Goal: Task Accomplishment & Management: Use online tool/utility

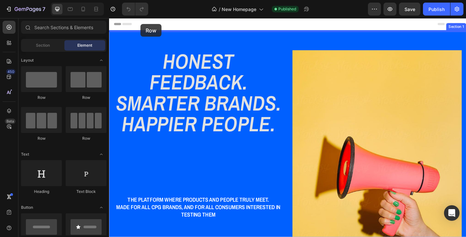
drag, startPoint x: 149, startPoint y: 97, endPoint x: 143, endPoint y: 25, distance: 73.1
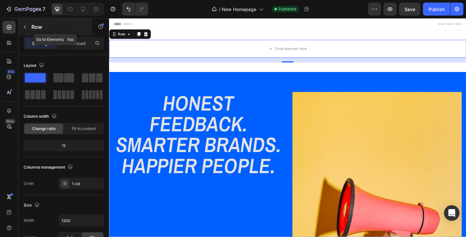
click at [24, 28] on icon "button" at bounding box center [24, 26] width 5 height 5
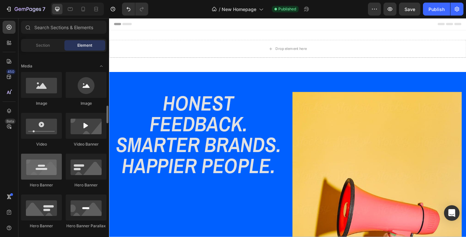
scroll to position [226, 0]
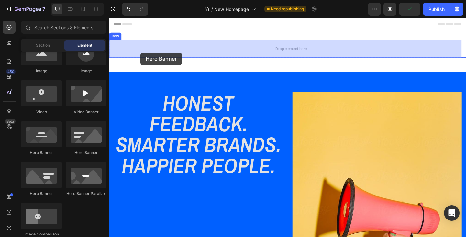
drag, startPoint x: 197, startPoint y: 160, endPoint x: 143, endPoint y: 55, distance: 117.8
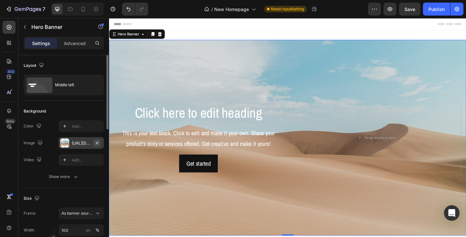
click at [97, 141] on icon "button" at bounding box center [96, 142] width 5 height 5
type input "Auto"
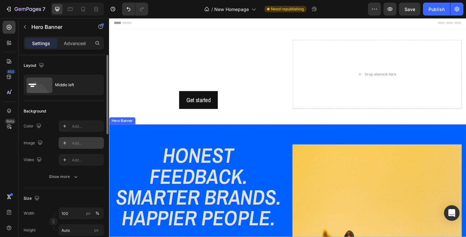
scroll to position [0, 0]
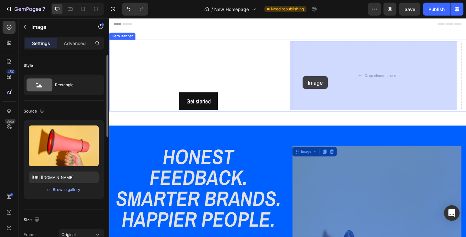
drag, startPoint x: 314, startPoint y: 164, endPoint x: 320, endPoint y: 81, distance: 83.0
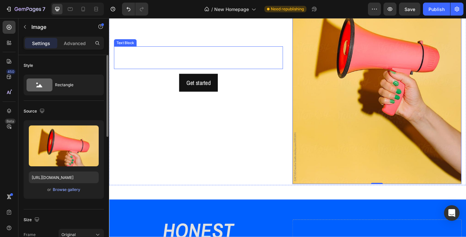
scroll to position [129, 0]
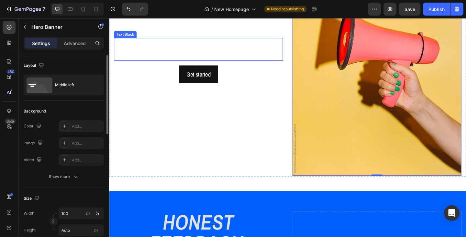
click at [158, 174] on div "Click here to edit heading Heading This is your text block. Click to edit and m…" at bounding box center [206, 52] width 184 height 276
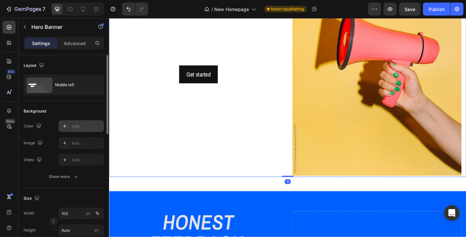
click at [74, 127] on div "Add..." at bounding box center [87, 126] width 30 height 6
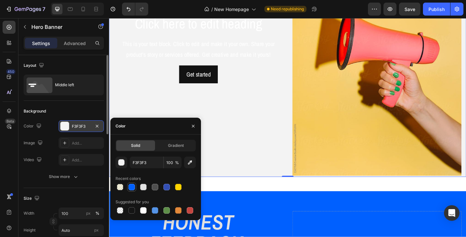
click at [129, 184] on div at bounding box center [131, 186] width 6 height 6
type input "0060FF"
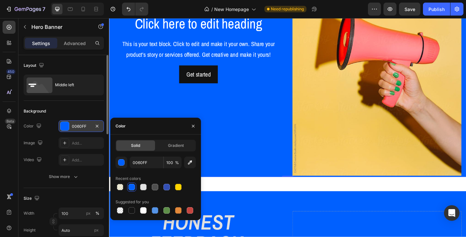
click at [243, 123] on div "Click here to edit heading Heading This is your text block. Click to edit and m…" at bounding box center [206, 52] width 184 height 276
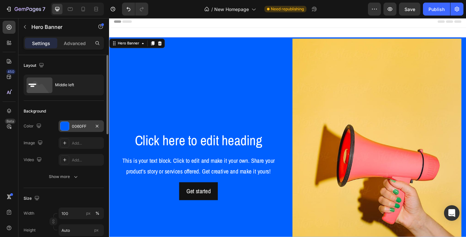
scroll to position [0, 0]
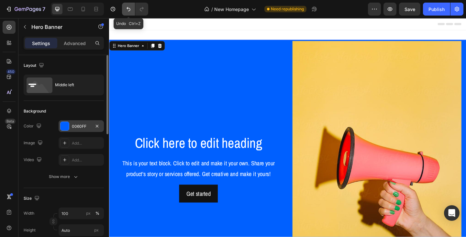
click at [127, 10] on icon "Undo/Redo" at bounding box center [128, 9] width 6 height 6
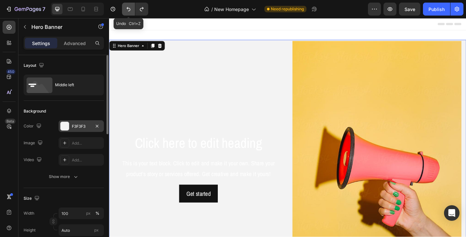
click at [127, 10] on icon "Undo/Redo" at bounding box center [128, 9] width 6 height 6
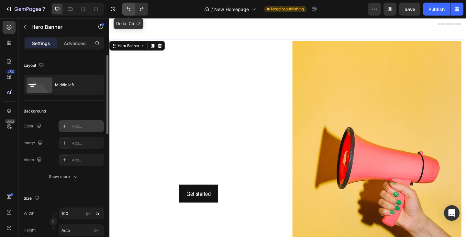
click at [127, 10] on icon "Undo/Redo" at bounding box center [128, 9] width 6 height 6
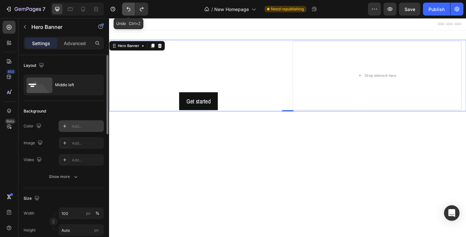
click at [127, 10] on icon "Undo/Redo" at bounding box center [128, 9] width 6 height 6
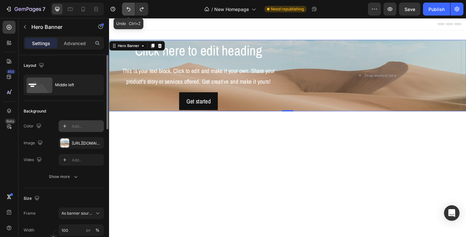
click at [127, 10] on icon "Undo/Redo" at bounding box center [128, 9] width 6 height 6
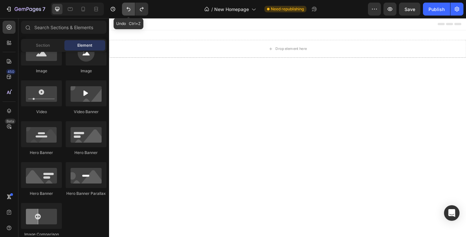
click at [127, 10] on icon "Undo/Redo" at bounding box center [128, 9] width 6 height 6
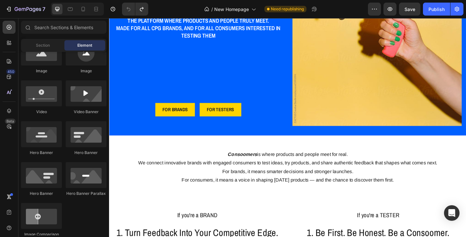
scroll to position [226, 0]
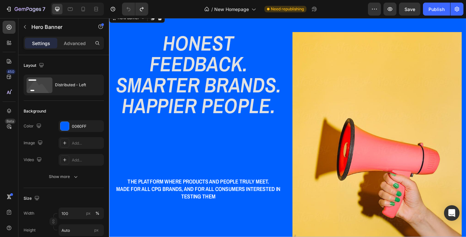
scroll to position [32, 0]
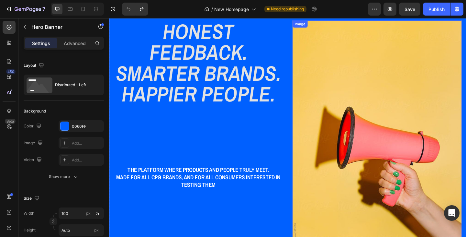
click at [320, 87] on img at bounding box center [400, 159] width 184 height 276
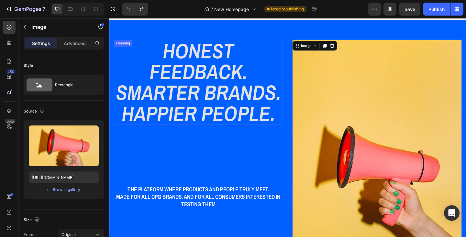
scroll to position [0, 0]
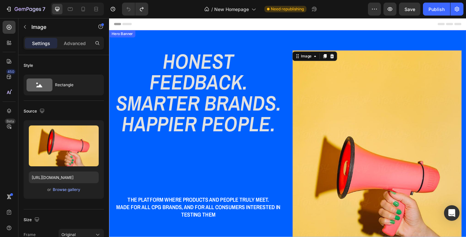
click at [130, 37] on div "Hero Banner" at bounding box center [123, 35] width 26 height 6
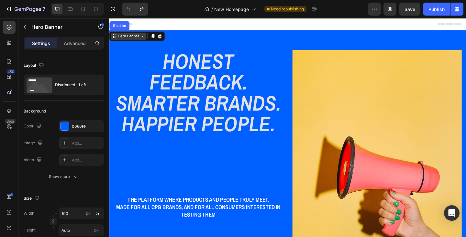
click at [146, 41] on div "Hero Banner" at bounding box center [130, 38] width 39 height 8
click at [145, 39] on icon at bounding box center [145, 37] width 5 height 5
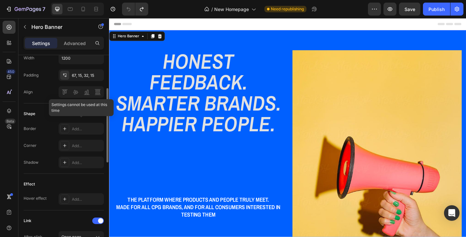
scroll to position [176, 0]
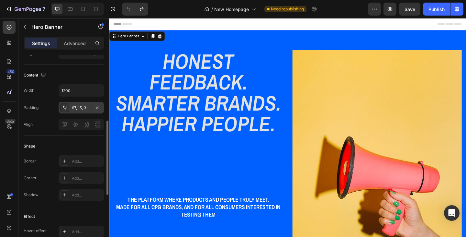
click at [79, 106] on div "67, 15, 32, 15" at bounding box center [81, 108] width 19 height 6
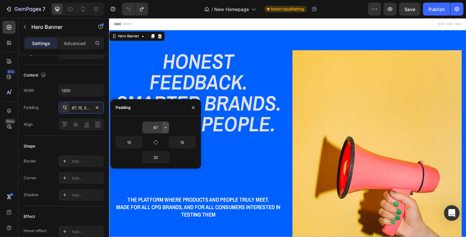
click at [163, 127] on icon "button" at bounding box center [165, 127] width 5 height 5
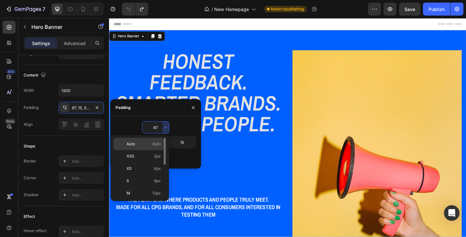
click at [144, 142] on p "Auto Auto" at bounding box center [144, 144] width 34 height 6
type input "Auto"
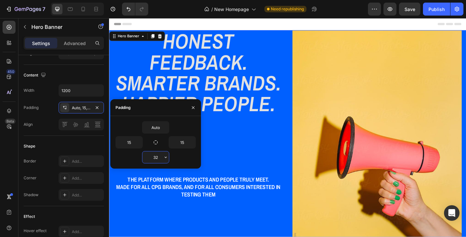
click at [155, 158] on input "32" at bounding box center [155, 157] width 27 height 12
click at [166, 160] on button "button" at bounding box center [165, 157] width 6 height 12
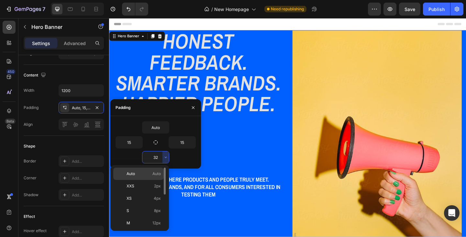
click at [131, 173] on span "Auto" at bounding box center [131, 174] width 8 height 6
type input "Auto"
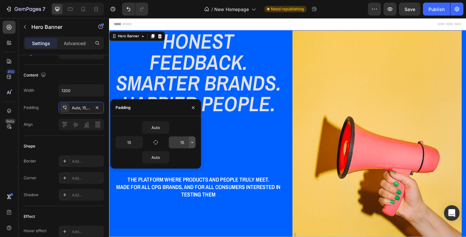
click at [192, 143] on icon "button" at bounding box center [192, 141] width 5 height 5
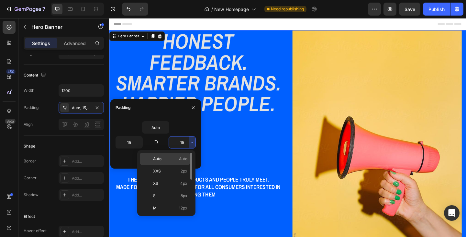
click at [187, 160] on span "Auto" at bounding box center [183, 159] width 8 height 6
type input "Auto"
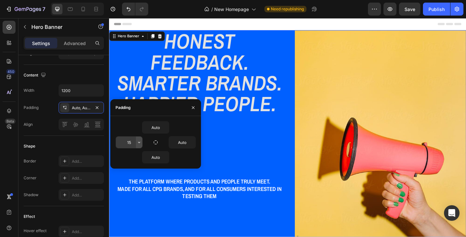
click at [140, 145] on button "button" at bounding box center [139, 142] width 6 height 12
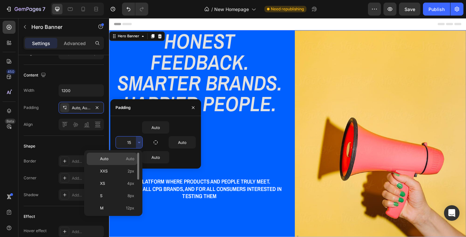
click at [133, 160] on span "Auto" at bounding box center [130, 159] width 8 height 6
type input "Auto"
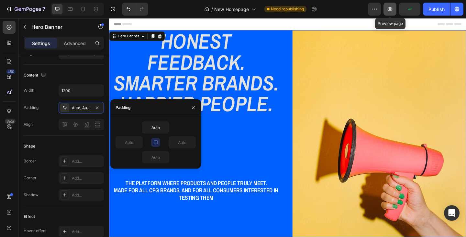
click at [388, 10] on icon "button" at bounding box center [390, 9] width 6 height 6
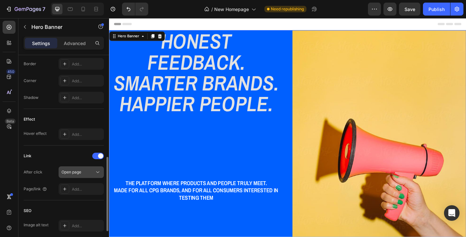
scroll to position [144, 0]
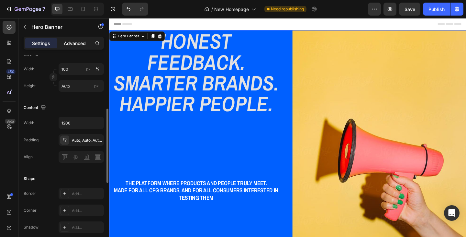
click at [75, 44] on p "Advanced" at bounding box center [75, 43] width 22 height 7
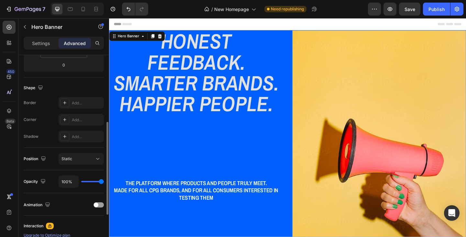
scroll to position [176, 0]
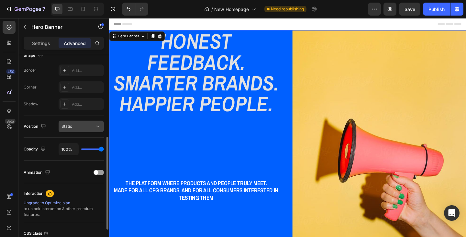
click at [99, 126] on icon at bounding box center [97, 127] width 3 height 2
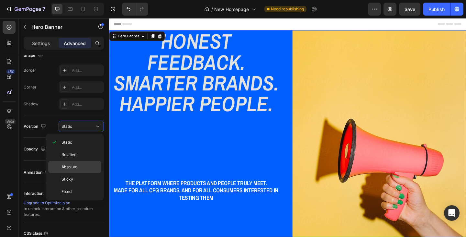
click at [81, 173] on div "Absolute" at bounding box center [74, 179] width 53 height 12
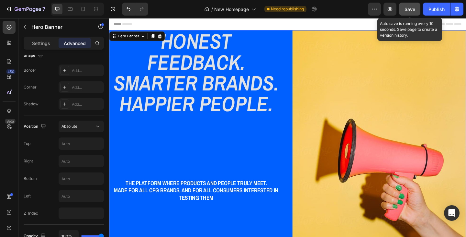
click at [414, 11] on span "Save" at bounding box center [409, 9] width 11 height 6
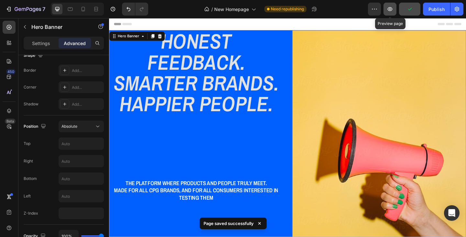
click at [392, 10] on icon "button" at bounding box center [390, 9] width 6 height 6
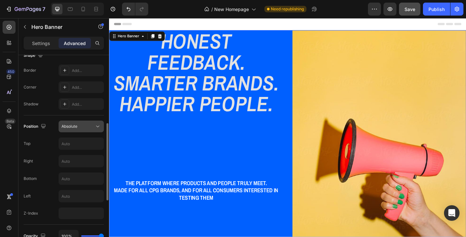
click at [96, 128] on icon at bounding box center [97, 126] width 6 height 6
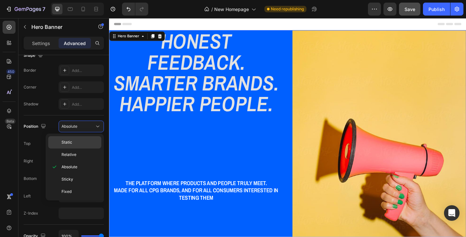
click at [76, 141] on p "Static" at bounding box center [79, 142] width 37 height 6
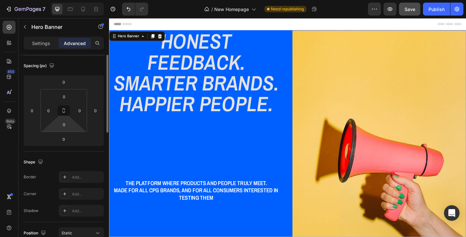
scroll to position [0, 0]
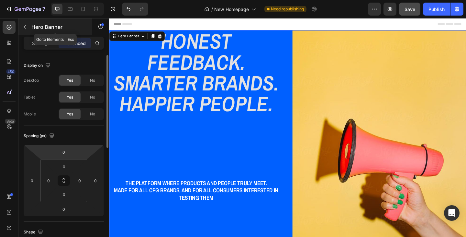
click at [23, 25] on icon "button" at bounding box center [24, 26] width 5 height 5
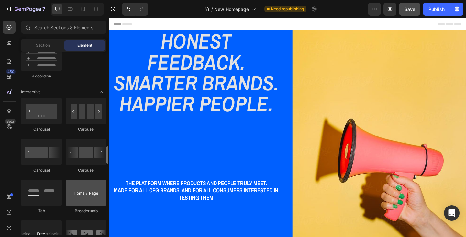
scroll to position [647, 0]
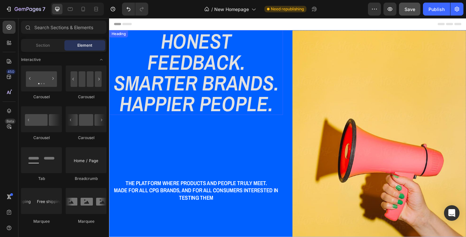
click at [222, 83] on h2 "Honest Feedback. Smarter Brands. Happier People." at bounding box center [203, 77] width 189 height 92
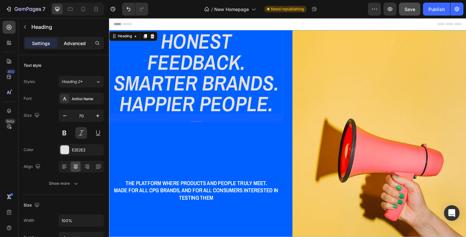
click at [73, 41] on p "Advanced" at bounding box center [75, 43] width 22 height 7
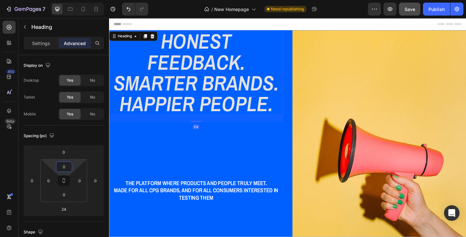
click at [150, 115] on h2 "Honest Feedback. Smarter Brands. Happier People." at bounding box center [203, 77] width 189 height 92
click at [44, 45] on p "Settings" at bounding box center [41, 43] width 18 height 7
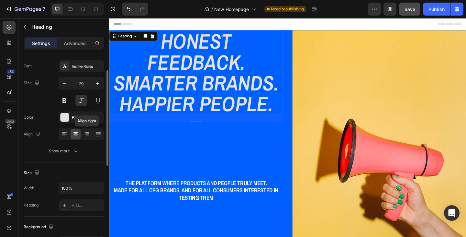
scroll to position [65, 0]
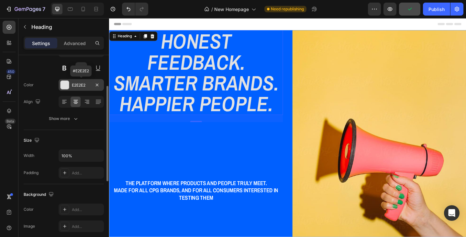
click at [66, 86] on div at bounding box center [65, 85] width 8 height 8
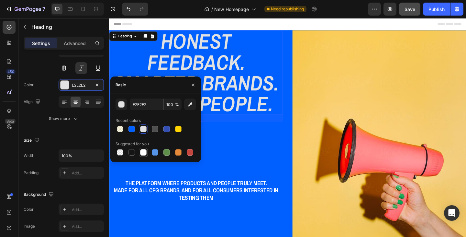
click at [142, 154] on div at bounding box center [143, 152] width 6 height 6
type input "FFFFFF"
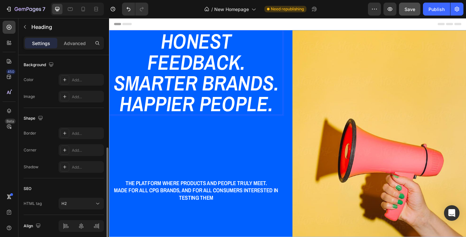
scroll to position [220, 0]
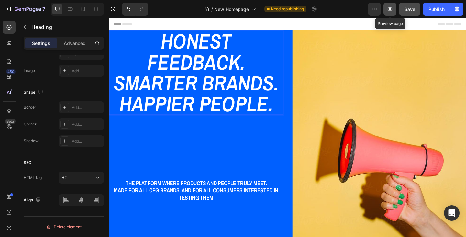
click at [386, 13] on button "button" at bounding box center [389, 9] width 13 height 13
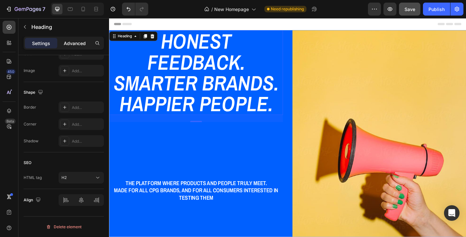
click at [80, 46] on p "Advanced" at bounding box center [75, 43] width 22 height 7
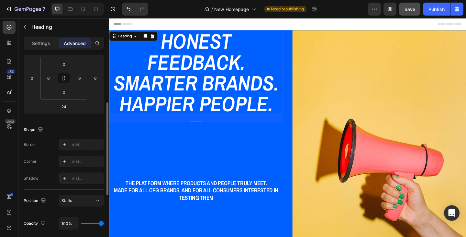
scroll to position [70, 0]
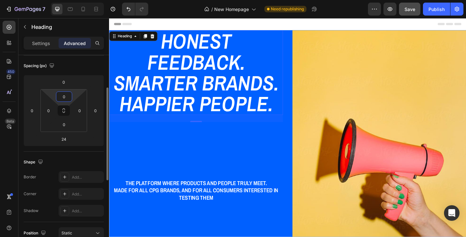
click at [67, 99] on input "0" at bounding box center [64, 97] width 13 height 10
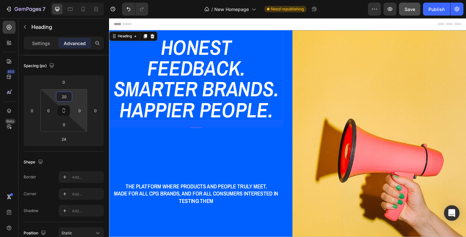
type input "2"
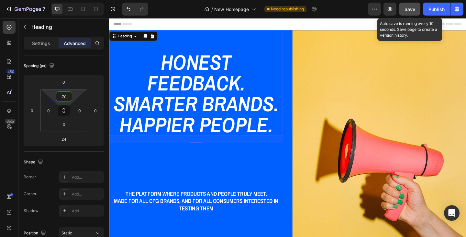
type input "70"
click at [406, 10] on span "Save" at bounding box center [409, 9] width 11 height 6
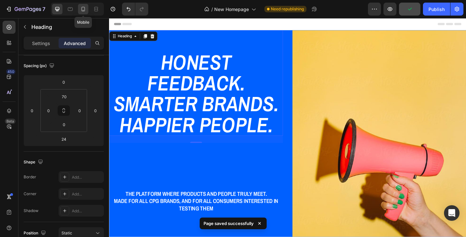
click at [83, 9] on icon at bounding box center [83, 9] width 6 height 6
type input "14"
type input "0"
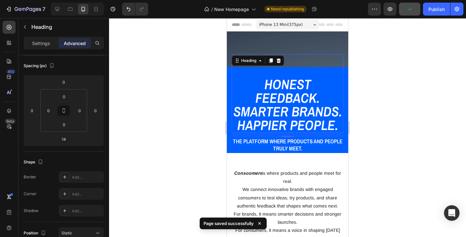
scroll to position [13, 0]
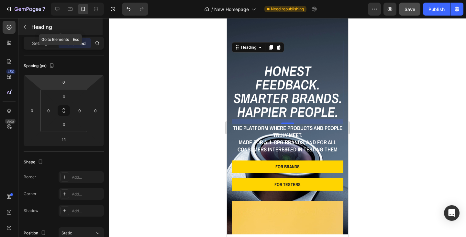
click at [25, 28] on icon "button" at bounding box center [25, 27] width 2 height 4
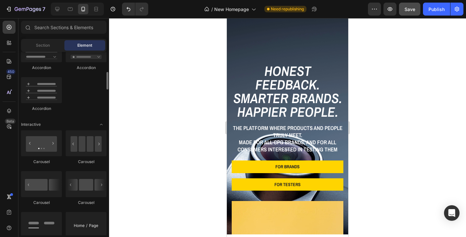
scroll to position [550, 0]
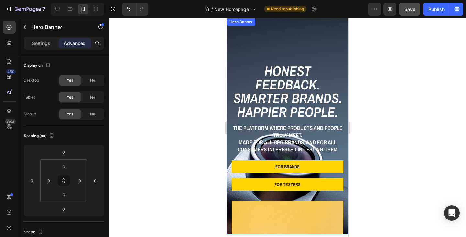
click at [257, 31] on div "Honest Feedback. Smarter Brands. Happier People. Heading The platform where pro…" at bounding box center [287, 195] width 121 height 355
click at [42, 45] on p "Settings" at bounding box center [41, 43] width 18 height 7
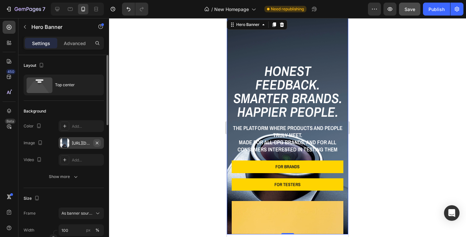
click at [96, 143] on icon "button" at bounding box center [96, 142] width 5 height 5
type input "Auto"
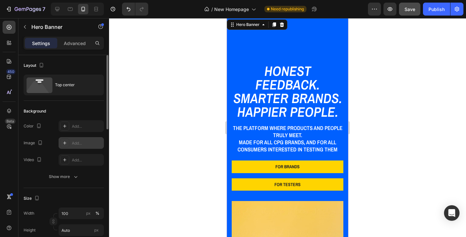
click at [77, 141] on div "Add..." at bounding box center [87, 143] width 30 height 6
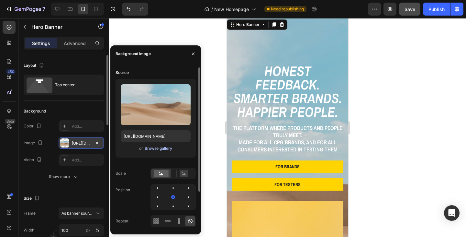
click at [150, 145] on div "Browse gallery" at bounding box center [159, 148] width 28 height 6
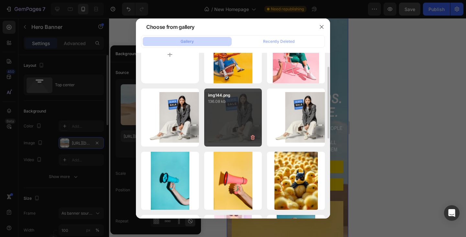
scroll to position [65, 0]
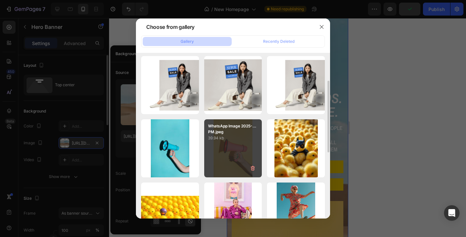
click at [225, 142] on div "WhatsApp Image 2025-...PM.jpeg 39.94 kb" at bounding box center [233, 148] width 58 height 58
type input "https://cdn.shopify.com/s/files/1/0933/9312/5678/files/gempages_578484358860505…"
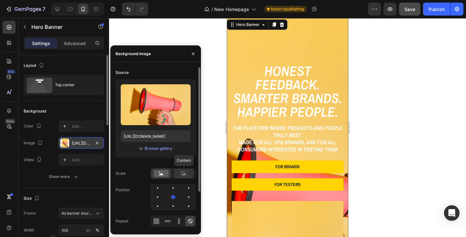
click at [182, 175] on rect at bounding box center [184, 173] width 8 height 6
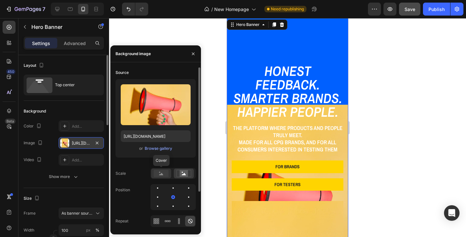
click at [164, 174] on rect at bounding box center [161, 173] width 15 height 7
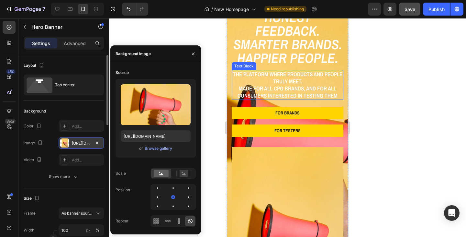
scroll to position [46, 0]
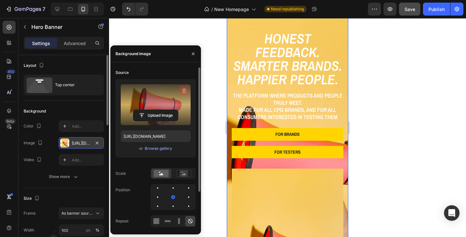
click at [185, 93] on icon "button" at bounding box center [184, 90] width 4 height 5
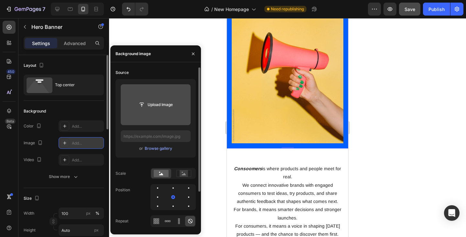
scroll to position [240, 0]
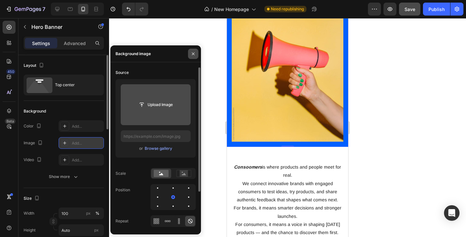
click at [193, 53] on icon "button" at bounding box center [193, 53] width 5 height 5
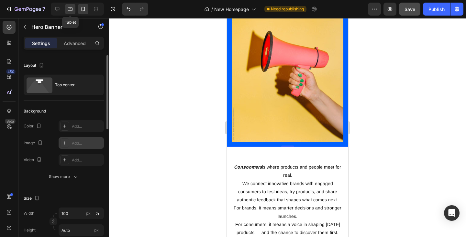
click at [71, 7] on icon at bounding box center [70, 9] width 6 height 6
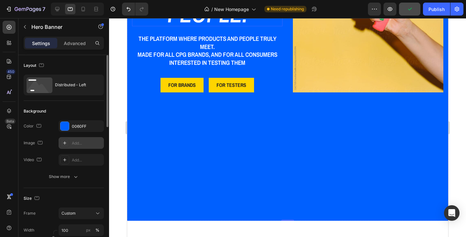
scroll to position [162, 0]
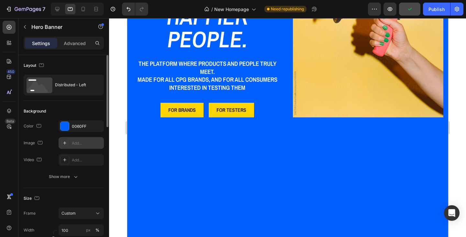
click at [218, 144] on div "Honest Feedback. Smarter Brands. Happier People. Heading The platform where pro…" at bounding box center [287, 58] width 321 height 376
click at [77, 45] on p "Advanced" at bounding box center [75, 43] width 22 height 7
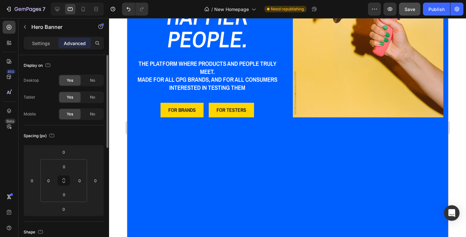
scroll to position [194, 0]
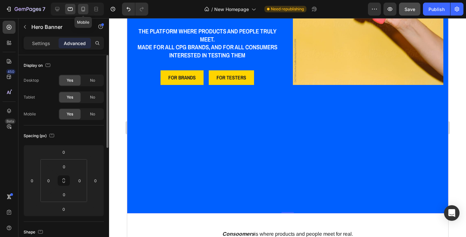
click at [81, 7] on icon at bounding box center [83, 9] width 6 height 6
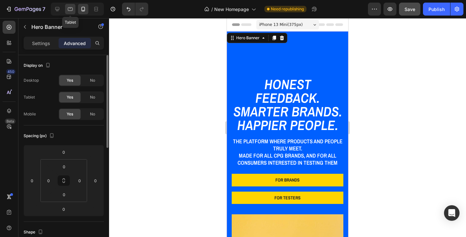
click at [69, 9] on icon at bounding box center [70, 9] width 6 height 6
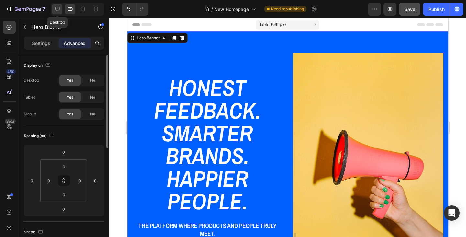
click at [58, 10] on icon at bounding box center [57, 9] width 4 height 4
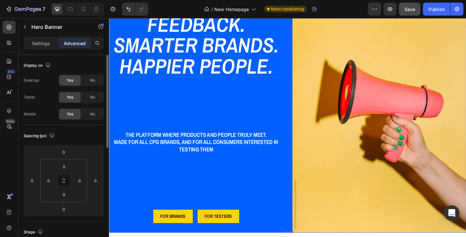
scroll to position [97, 0]
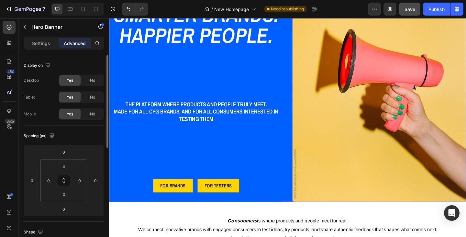
click at [211, 96] on div "Honest Feedback. Smarter Brands. Happier People. Heading The platform where pro…" at bounding box center [203, 75] width 189 height 283
click at [48, 44] on p "Settings" at bounding box center [41, 43] width 18 height 7
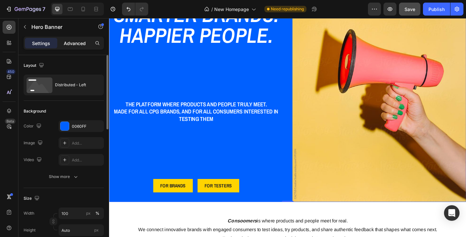
click at [78, 45] on p "Advanced" at bounding box center [75, 43] width 22 height 7
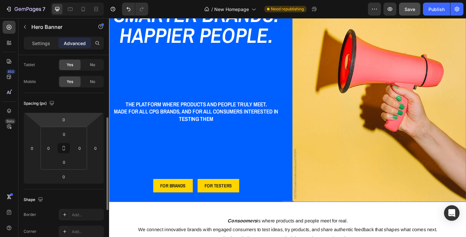
scroll to position [65, 0]
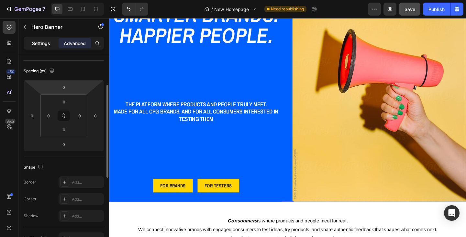
click at [39, 39] on div "Settings" at bounding box center [41, 43] width 32 height 10
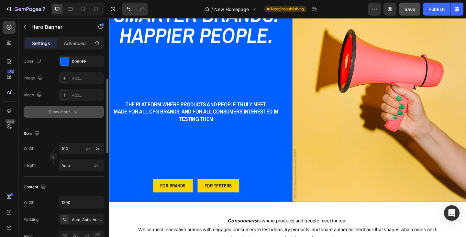
click at [69, 112] on div "Show more" at bounding box center [64, 111] width 30 height 6
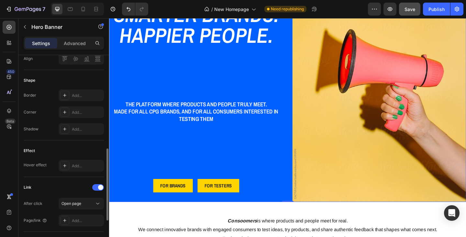
scroll to position [226, 0]
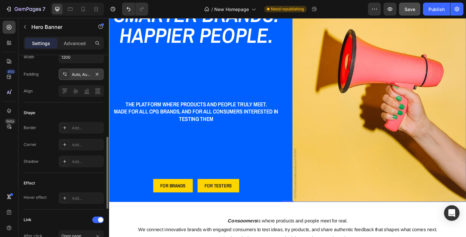
click at [80, 73] on div "Auto, Auto, Auto, Auto" at bounding box center [81, 75] width 19 height 6
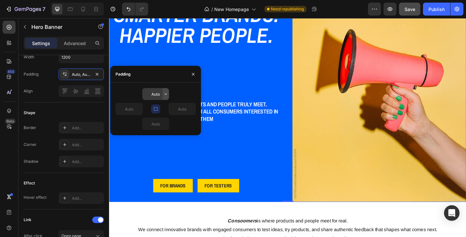
click at [164, 93] on icon "button" at bounding box center [165, 93] width 5 height 5
click at [197, 71] on button "button" at bounding box center [193, 74] width 10 height 10
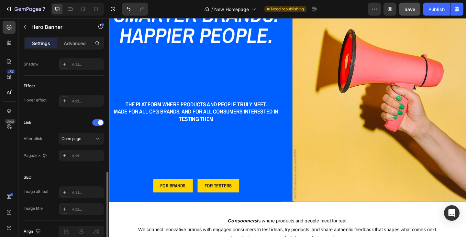
scroll to position [355, 0]
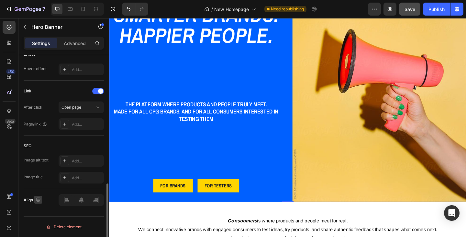
click at [39, 201] on icon "button" at bounding box center [38, 199] width 6 height 6
click at [39, 177] on icon "button" at bounding box center [39, 176] width 5 height 4
type input "100%"
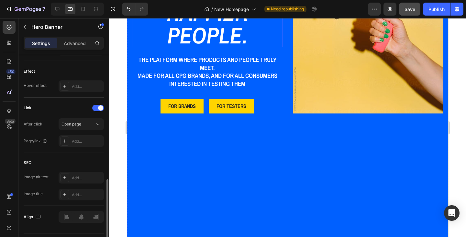
scroll to position [194, 0]
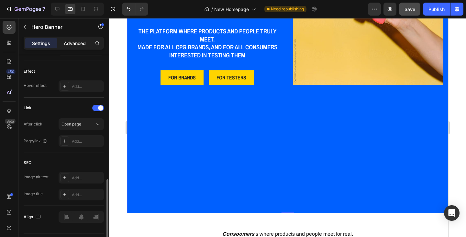
click at [73, 45] on p "Advanced" at bounding box center [75, 43] width 22 height 7
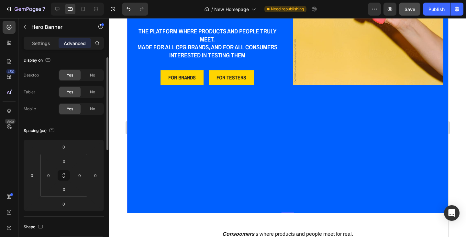
scroll to position [0, 0]
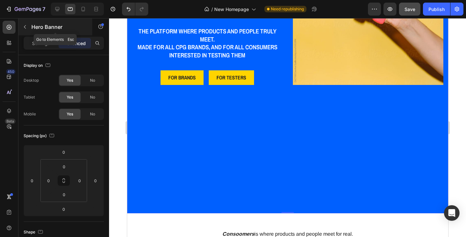
click at [24, 27] on icon "button" at bounding box center [24, 26] width 5 height 5
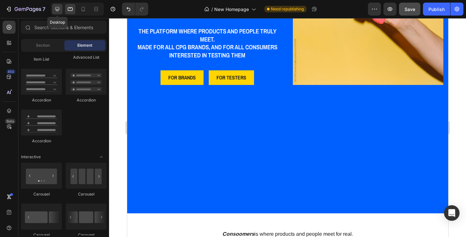
click at [58, 12] on icon at bounding box center [57, 9] width 6 height 6
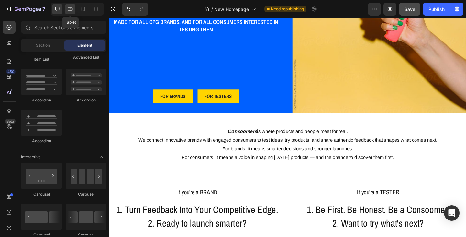
click at [68, 11] on icon at bounding box center [70, 9] width 6 height 6
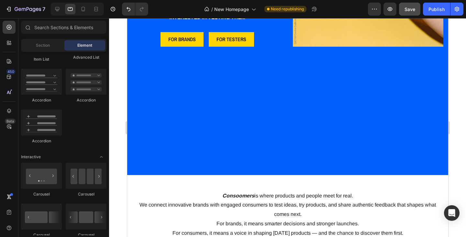
scroll to position [226, 0]
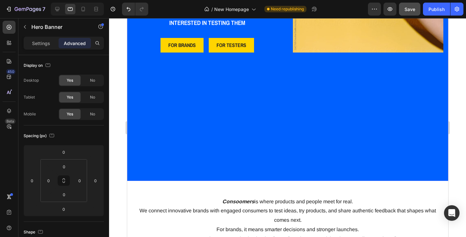
click at [89, 99] on div "No" at bounding box center [92, 97] width 21 height 10
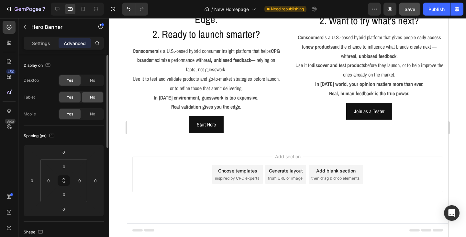
scroll to position [138, 0]
click at [69, 98] on span "Yes" at bounding box center [70, 97] width 6 height 6
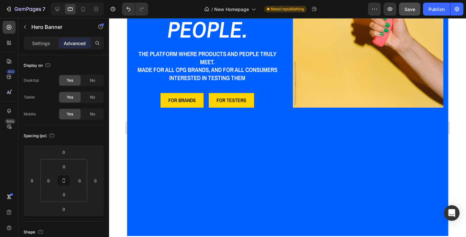
scroll to position [194, 0]
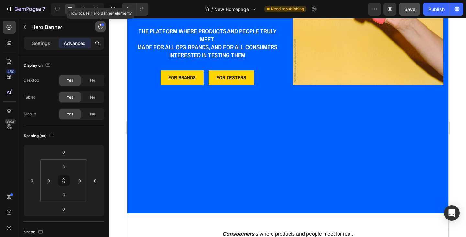
click at [99, 28] on icon "button" at bounding box center [100, 26] width 5 height 5
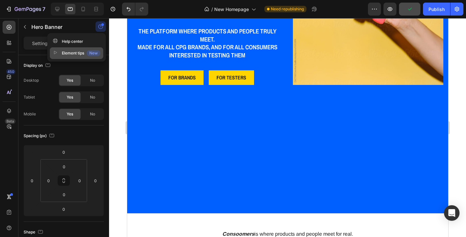
click at [75, 54] on div "Element tips New" at bounding box center [77, 53] width 48 height 6
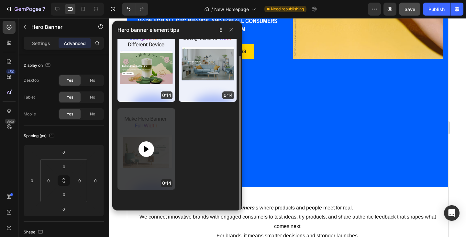
scroll to position [226, 0]
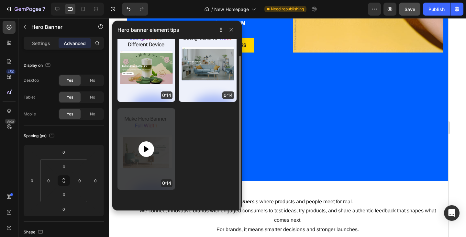
click at [148, 151] on icon at bounding box center [146, 149] width 8 height 8
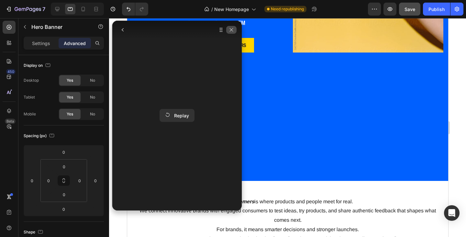
click at [232, 30] on icon "button" at bounding box center [231, 29] width 5 height 5
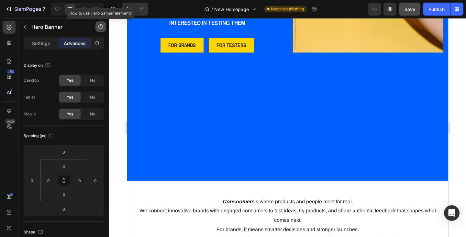
click at [102, 27] on icon "button" at bounding box center [100, 26] width 5 height 5
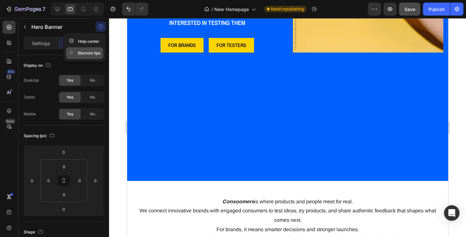
click at [90, 54] on div "Element tips" at bounding box center [84, 53] width 31 height 6
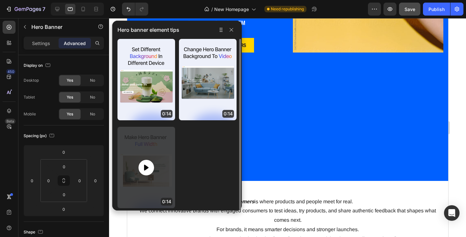
click at [148, 167] on icon at bounding box center [146, 167] width 5 height 6
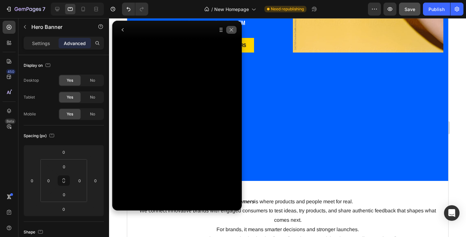
click at [232, 29] on icon "button" at bounding box center [231, 29] width 5 height 5
click at [231, 32] on icon "button" at bounding box center [231, 29] width 5 height 5
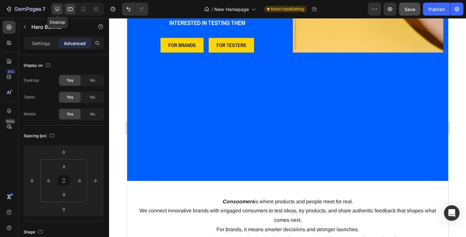
click at [57, 9] on icon at bounding box center [57, 9] width 6 height 6
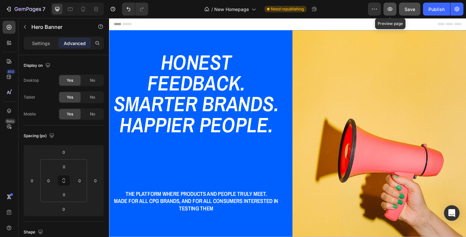
click at [391, 12] on icon "button" at bounding box center [390, 9] width 6 height 6
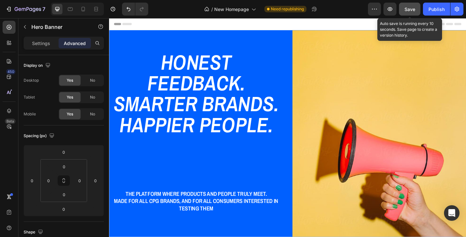
click at [408, 5] on button "Save" at bounding box center [409, 9] width 21 height 13
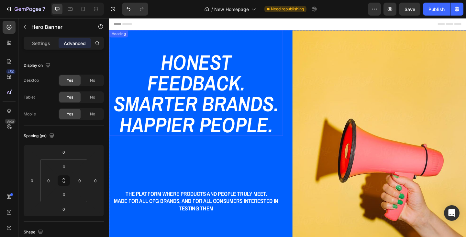
click at [218, 93] on h2 "Honest Feedback. Smarter Brands. Happier People." at bounding box center [203, 100] width 189 height 92
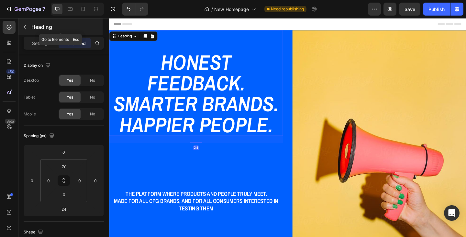
click at [26, 27] on icon "button" at bounding box center [24, 26] width 5 height 5
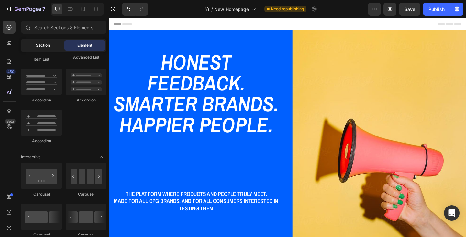
click at [42, 46] on span "Section" at bounding box center [43, 45] width 14 height 6
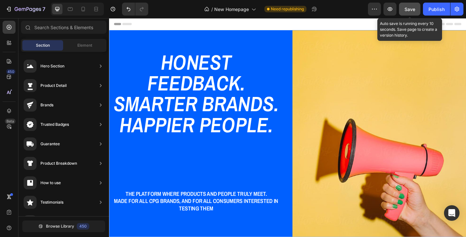
click at [404, 9] on button "Save" at bounding box center [409, 9] width 21 height 13
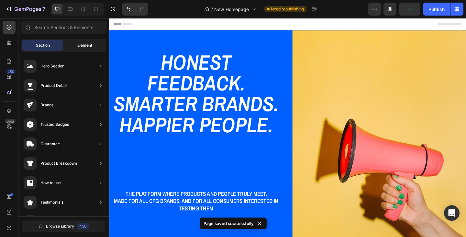
click at [82, 44] on span "Element" at bounding box center [84, 45] width 15 height 6
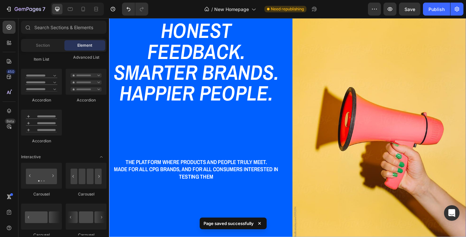
scroll to position [32, 0]
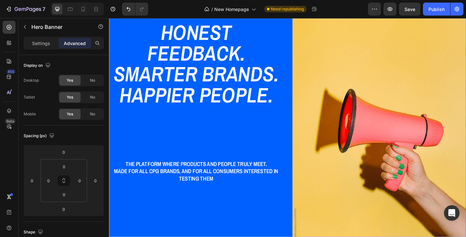
click at [183, 147] on div "Honest Feedback. Smarter Brands. Happier People. Heading The platform where pro…" at bounding box center [203, 140] width 189 height 283
click at [38, 46] on p "Settings" at bounding box center [41, 43] width 18 height 7
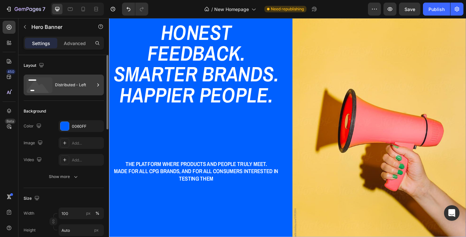
click at [68, 86] on div "Distributed - Left" at bounding box center [74, 84] width 39 height 15
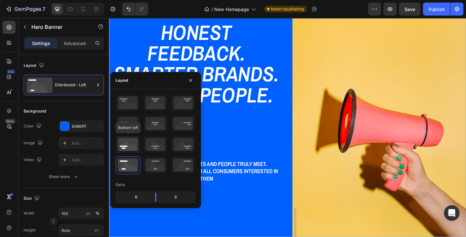
click at [122, 145] on icon at bounding box center [128, 144] width 24 height 17
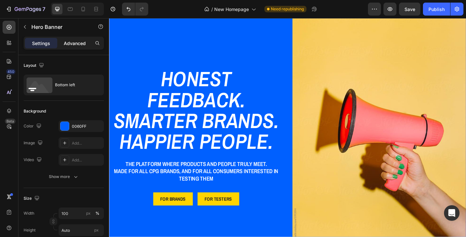
click at [78, 43] on p "Advanced" at bounding box center [75, 43] width 22 height 7
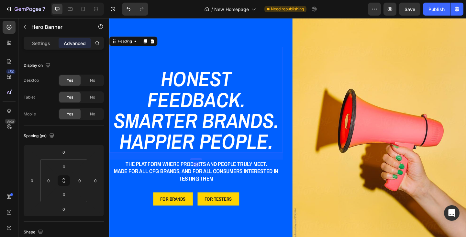
click at [161, 76] on h2 "Honest Feedback. Smarter Brands. Happier People." at bounding box center [203, 118] width 189 height 92
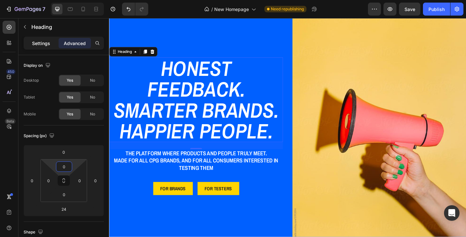
type input "0"
click at [40, 45] on p "Settings" at bounding box center [41, 43] width 18 height 7
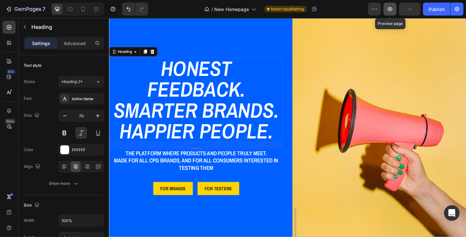
click at [389, 10] on icon "button" at bounding box center [390, 9] width 6 height 6
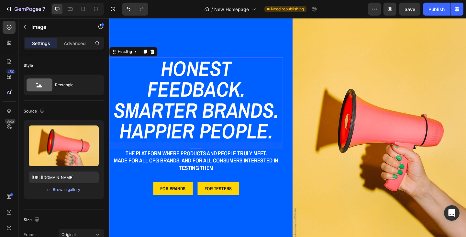
click at [336, 153] on img at bounding box center [402, 140] width 189 height 283
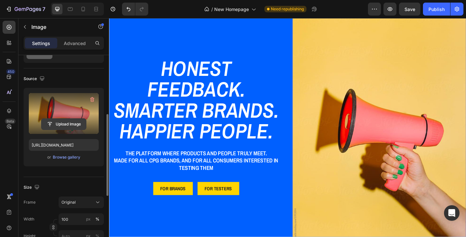
scroll to position [65, 0]
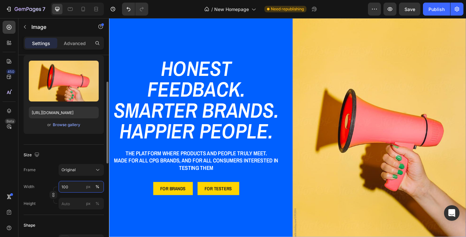
click at [71, 187] on input "100" at bounding box center [81, 187] width 45 height 12
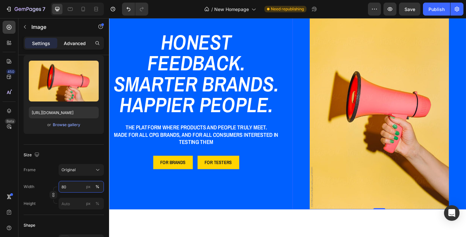
type input "80"
click at [72, 46] on p "Advanced" at bounding box center [75, 43] width 22 height 7
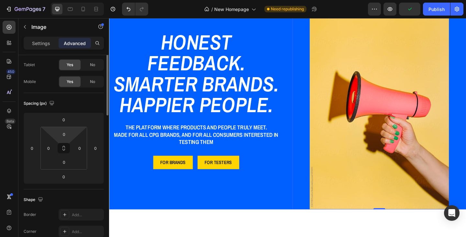
scroll to position [0, 0]
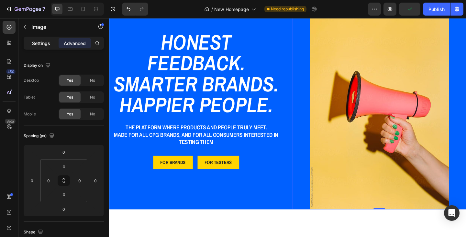
click at [39, 46] on p "Settings" at bounding box center [41, 43] width 18 height 7
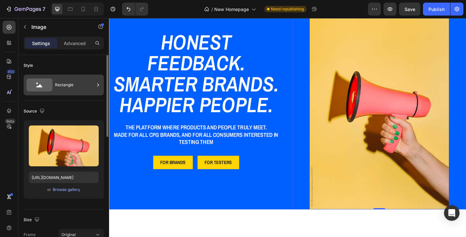
click at [70, 85] on div "Rectangle" at bounding box center [74, 84] width 39 height 15
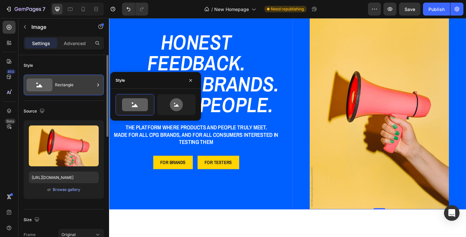
click at [70, 85] on div "Rectangle" at bounding box center [74, 84] width 39 height 15
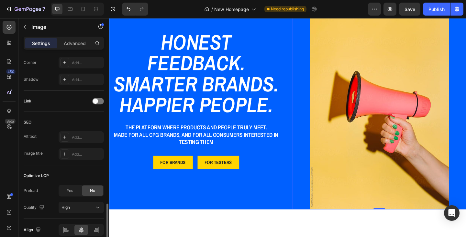
scroll to position [289, 0]
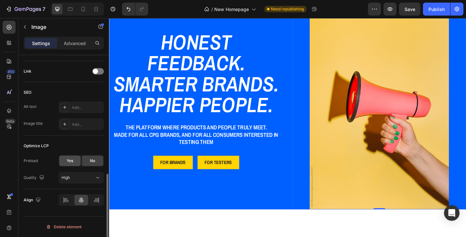
click at [68, 163] on span "Yes" at bounding box center [70, 161] width 6 height 6
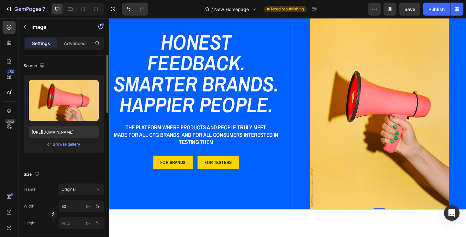
scroll to position [13, 0]
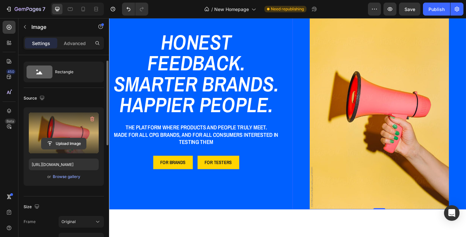
click at [76, 143] on input "file" at bounding box center [63, 143] width 45 height 11
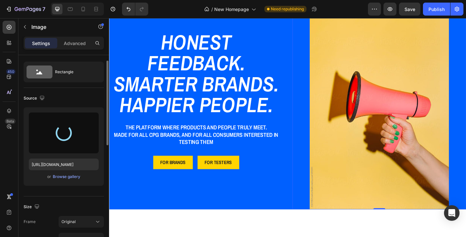
type input "https://cdn.shopify.com/s/files/1/0933/9312/5678/files/gempages_578484358860505…"
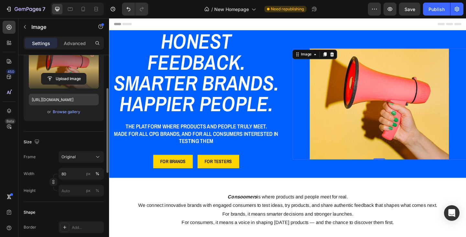
scroll to position [110, 0]
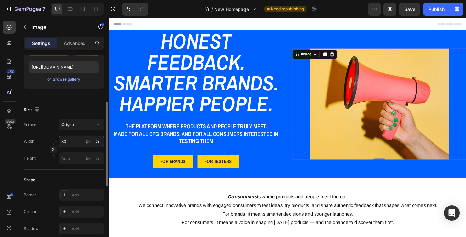
click at [67, 143] on input "80" at bounding box center [81, 141] width 45 height 12
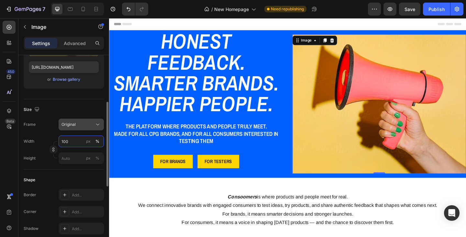
type input "100"
click at [97, 125] on icon at bounding box center [97, 124] width 6 height 6
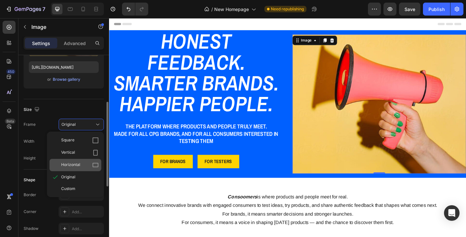
click at [96, 164] on icon at bounding box center [95, 164] width 6 height 6
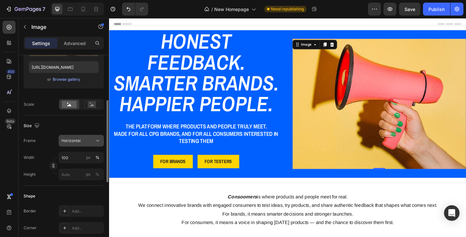
click at [96, 141] on icon at bounding box center [97, 140] width 6 height 6
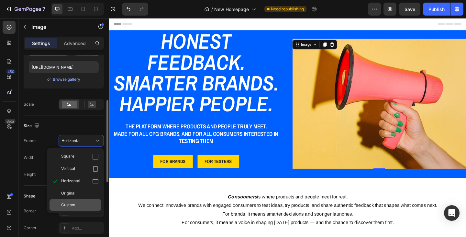
click at [74, 203] on span "Custom" at bounding box center [68, 205] width 14 height 6
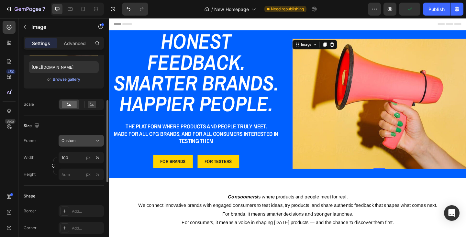
click at [96, 143] on icon at bounding box center [97, 140] width 6 height 6
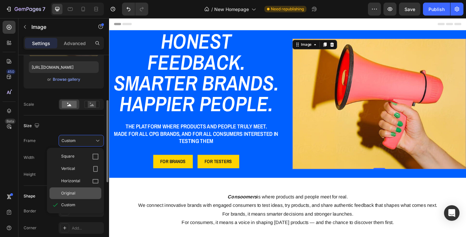
click at [81, 192] on div "Original" at bounding box center [80, 193] width 38 height 6
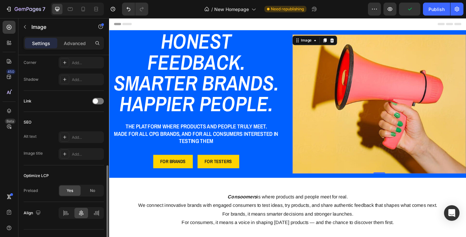
scroll to position [272, 0]
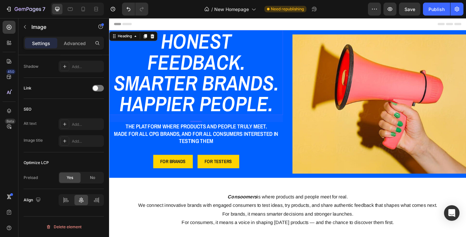
click at [170, 113] on h2 "Honest Feedback. Smarter Brands. Happier People." at bounding box center [203, 77] width 189 height 92
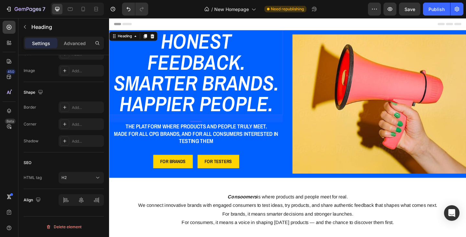
scroll to position [0, 0]
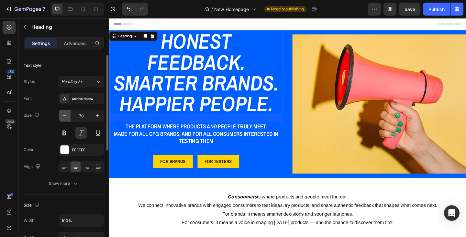
click at [63, 116] on icon "button" at bounding box center [64, 115] width 6 height 6
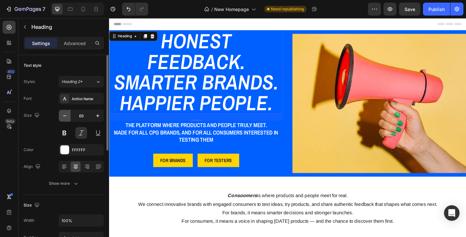
click at [63, 116] on icon "button" at bounding box center [64, 115] width 6 height 6
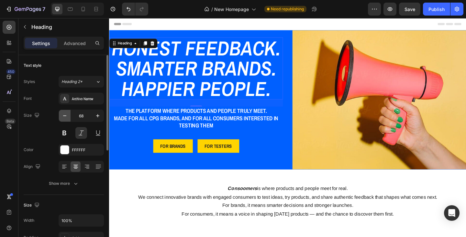
click at [63, 116] on icon "button" at bounding box center [64, 115] width 6 height 6
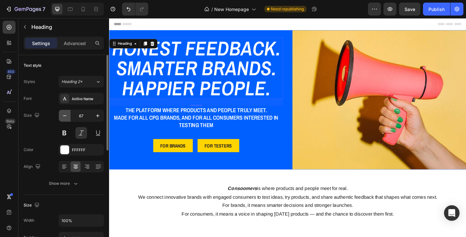
click at [65, 118] on icon "button" at bounding box center [64, 115] width 6 height 6
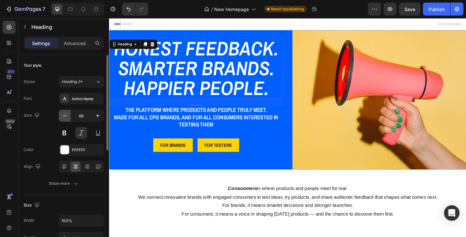
click at [65, 118] on icon "button" at bounding box center [64, 115] width 6 height 6
type input "65"
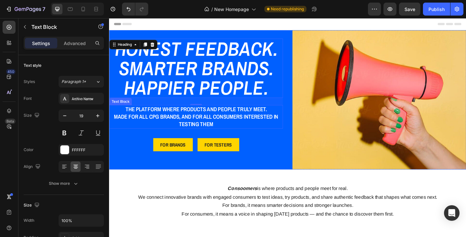
click at [168, 127] on p "Made for all cpg brands, and for all consumers interested in testing them" at bounding box center [204, 129] width 188 height 16
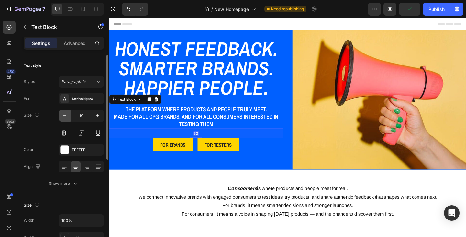
click at [65, 116] on icon "button" at bounding box center [64, 115] width 6 height 6
type input "18"
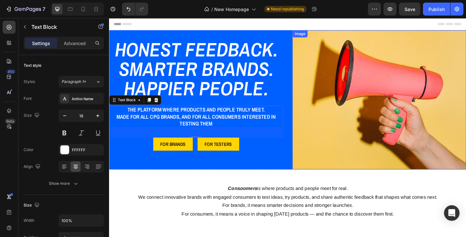
click at [324, 99] on img at bounding box center [402, 106] width 189 height 151
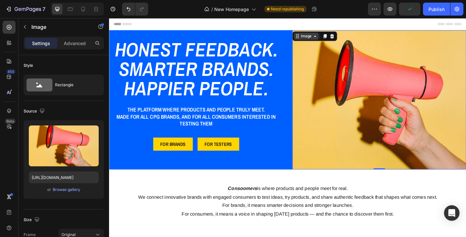
click at [322, 39] on div "Image" at bounding box center [323, 38] width 14 height 6
click at [343, 96] on img at bounding box center [402, 106] width 189 height 151
click at [336, 111] on img at bounding box center [402, 106] width 189 height 151
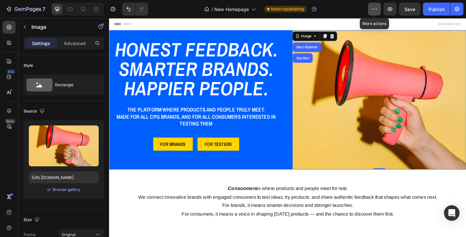
click at [375, 13] on button "button" at bounding box center [374, 9] width 13 height 13
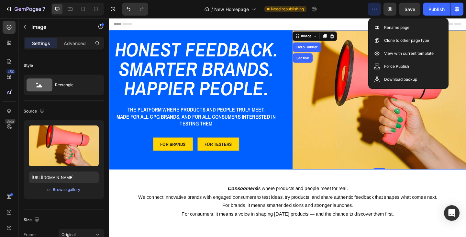
click at [375, 13] on button "button" at bounding box center [374, 9] width 13 height 13
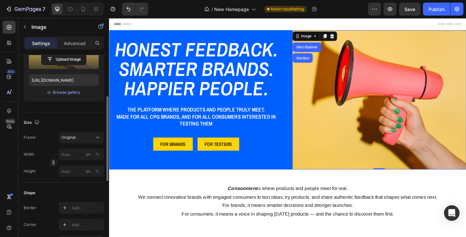
scroll to position [129, 0]
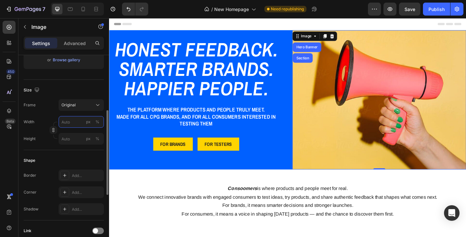
click at [72, 124] on input "px %" at bounding box center [81, 122] width 45 height 12
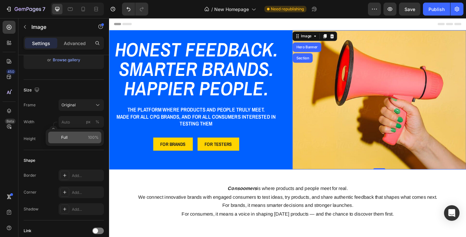
click at [66, 139] on span "Full" at bounding box center [64, 137] width 6 height 6
type input "100"
click at [71, 142] on input "px %" at bounding box center [81, 139] width 45 height 12
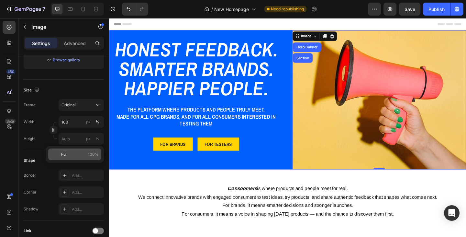
click at [71, 154] on p "Full 100%" at bounding box center [80, 154] width 38 height 6
type input "100"
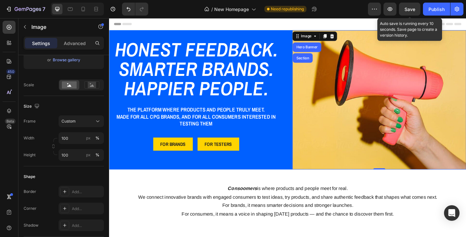
click at [404, 11] on span "Save" at bounding box center [409, 9] width 11 height 6
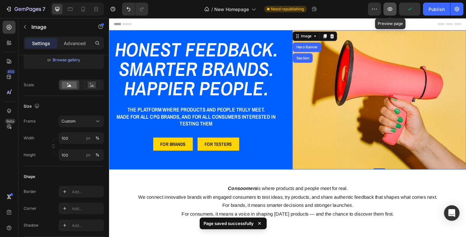
click at [391, 11] on icon "button" at bounding box center [390, 9] width 6 height 6
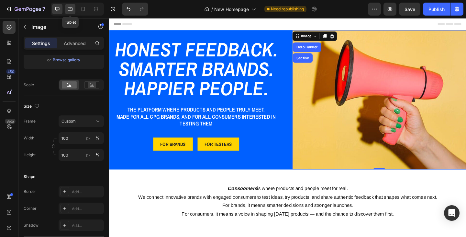
click at [71, 7] on icon at bounding box center [70, 9] width 6 height 6
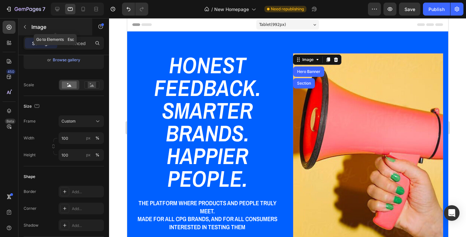
click at [28, 28] on button "button" at bounding box center [25, 27] width 10 height 10
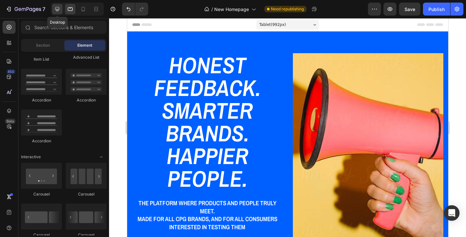
click at [55, 13] on div at bounding box center [57, 9] width 10 height 10
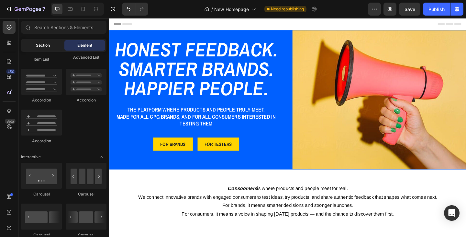
click at [47, 49] on div "Section" at bounding box center [42, 45] width 41 height 10
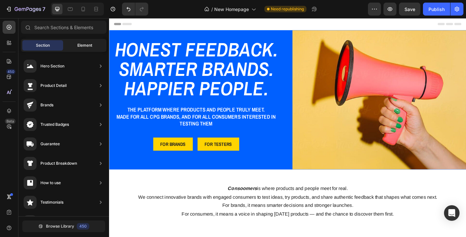
click at [88, 45] on span "Element" at bounding box center [84, 45] width 15 height 6
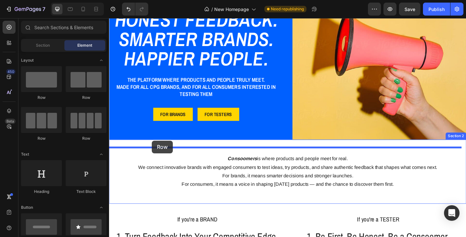
drag, startPoint x: 186, startPoint y: 102, endPoint x: 156, endPoint y: 151, distance: 57.5
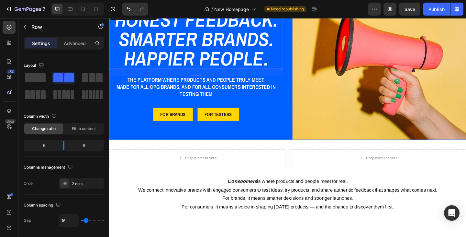
click at [174, 63] on h2 "Honest Feedback. Smarter Brands. Happier People." at bounding box center [203, 41] width 189 height 64
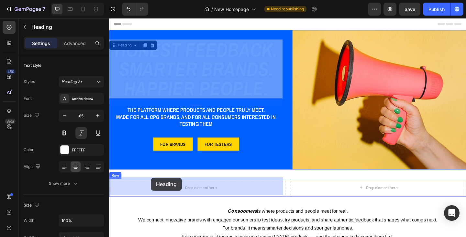
drag, startPoint x: 121, startPoint y: 47, endPoint x: 154, endPoint y: 192, distance: 148.2
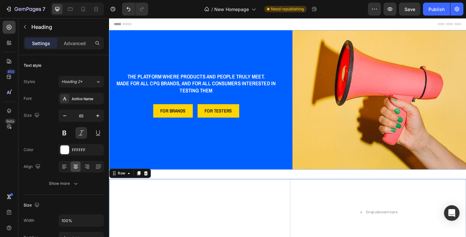
click at [302, 199] on div "Honest Feedback. Smarter Brands. Happier People. Heading Drop element here Row …" at bounding box center [303, 229] width 388 height 72
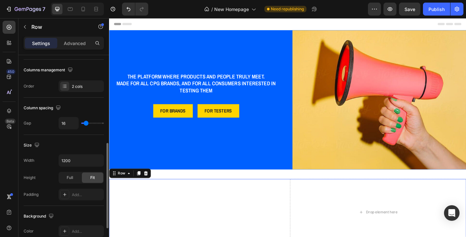
scroll to position [129, 0]
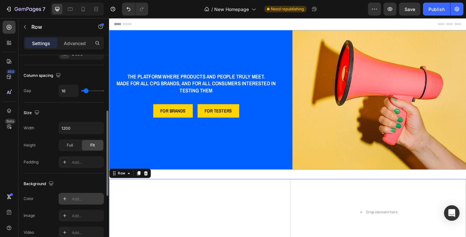
click at [83, 200] on div "Add..." at bounding box center [87, 199] width 30 height 6
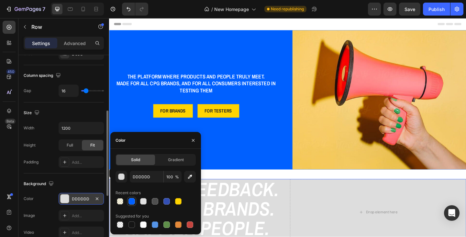
click at [130, 200] on div at bounding box center [131, 201] width 6 height 6
type input "0060FF"
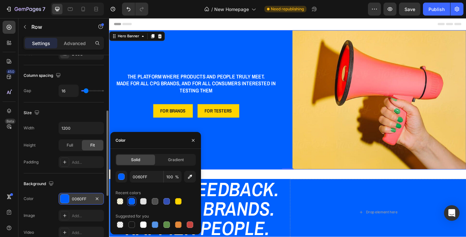
click at [220, 161] on div "The platform where products and people truly meet. Made for all cpg brands, and…" at bounding box center [203, 106] width 189 height 151
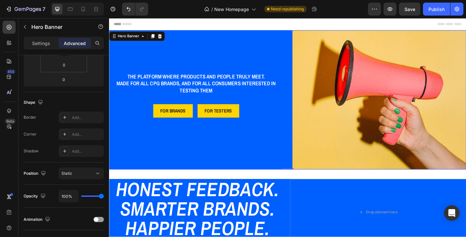
scroll to position [0, 0]
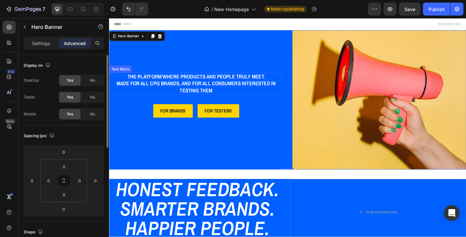
click at [182, 93] on p "Made for all cpg brands, and for all consumers interested in testing them" at bounding box center [204, 92] width 188 height 15
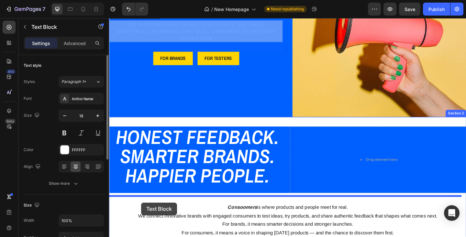
scroll to position [77, 0]
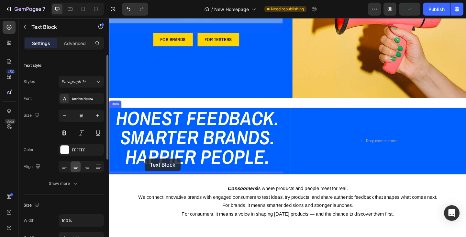
drag, startPoint x: 114, startPoint y: 36, endPoint x: 148, endPoint y: 171, distance: 139.0
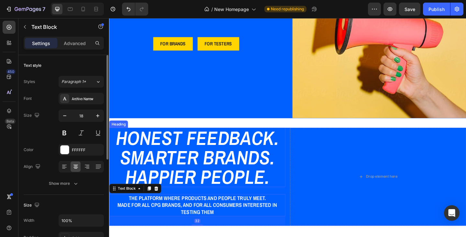
scroll to position [13, 0]
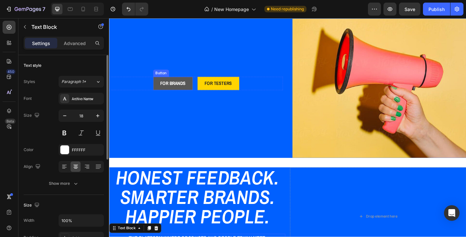
click at [163, 84] on link "FOR BRANDS" at bounding box center [178, 89] width 43 height 15
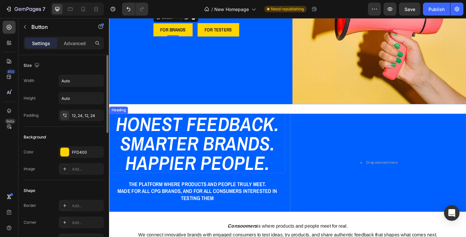
scroll to position [77, 0]
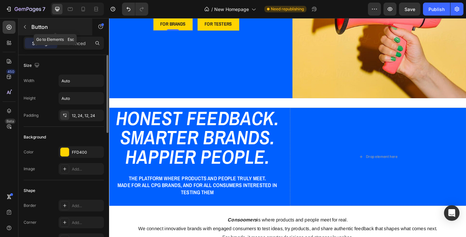
click at [24, 26] on icon "button" at bounding box center [24, 26] width 5 height 5
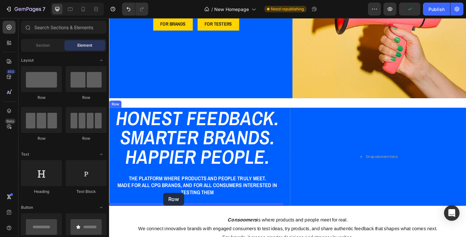
drag, startPoint x: 190, startPoint y: 99, endPoint x: 168, endPoint y: 208, distance: 110.5
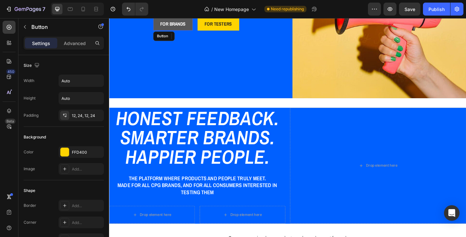
click at [175, 29] on link "FOR BRANDS" at bounding box center [178, 24] width 43 height 15
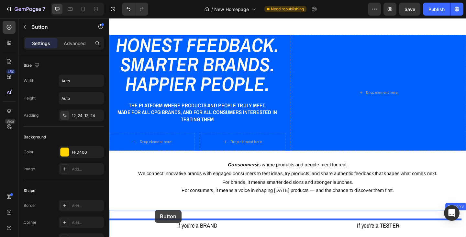
scroll to position [176, 0]
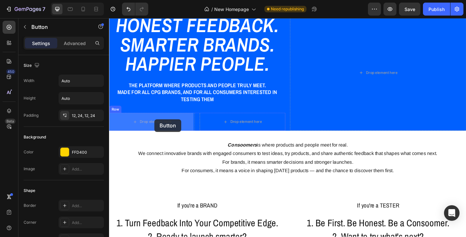
drag, startPoint x: 163, startPoint y: 38, endPoint x: 158, endPoint y: 128, distance: 90.4
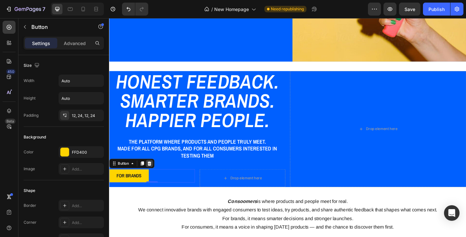
scroll to position [79, 0]
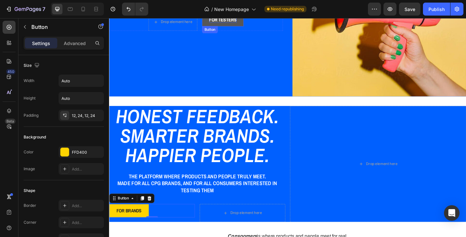
click at [218, 22] on p "FOR TESTERS" at bounding box center [233, 20] width 30 height 7
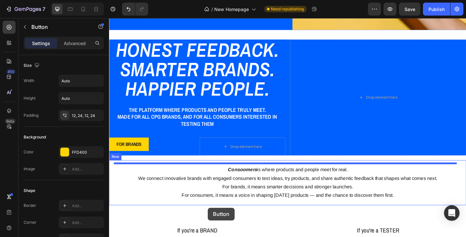
scroll to position [153, 0]
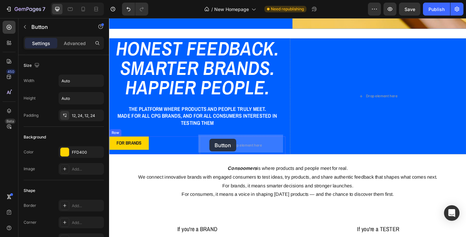
drag, startPoint x: 215, startPoint y: 65, endPoint x: 218, endPoint y: 149, distance: 84.5
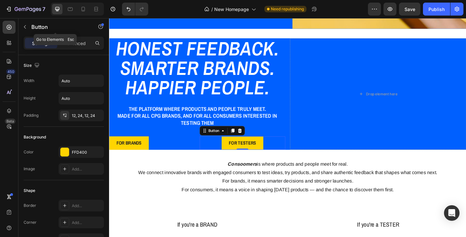
drag, startPoint x: 24, startPoint y: 27, endPoint x: 24, endPoint y: 32, distance: 5.5
click at [24, 27] on icon "button" at bounding box center [25, 27] width 2 height 4
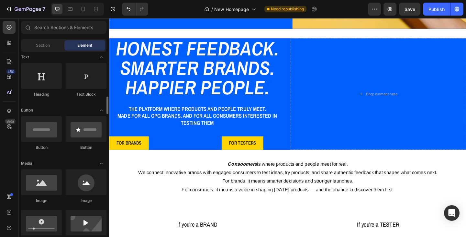
scroll to position [129, 0]
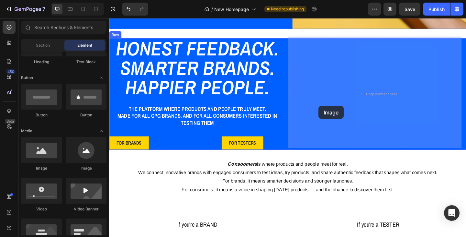
drag, startPoint x: 160, startPoint y: 172, endPoint x: 337, endPoint y: 114, distance: 185.8
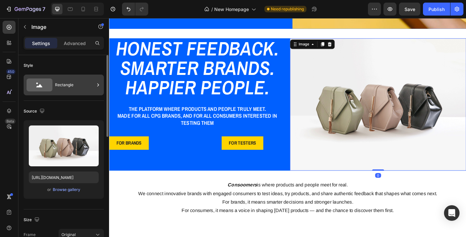
click at [67, 91] on div "Rectangle" at bounding box center [74, 84] width 39 height 15
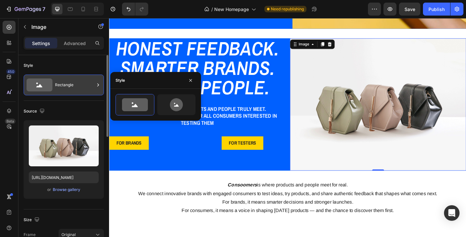
click at [67, 91] on div "Rectangle" at bounding box center [74, 84] width 39 height 15
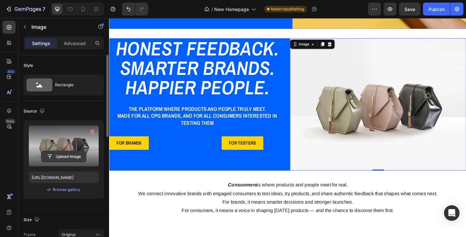
click at [59, 153] on input "file" at bounding box center [63, 156] width 45 height 11
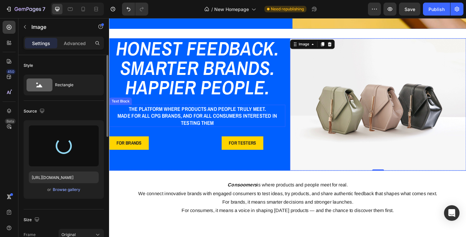
type input "https://cdn.shopify.com/s/files/1/0933/9312/5678/files/gempages_578484358860505…"
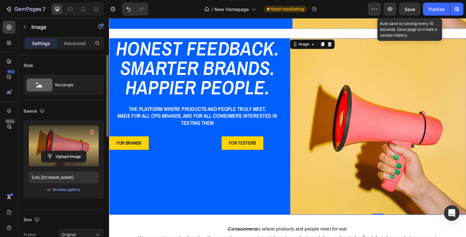
click at [408, 9] on span "Save" at bounding box center [409, 9] width 11 height 6
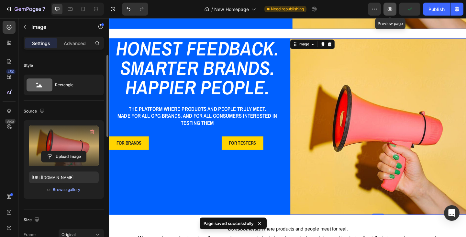
click at [387, 10] on icon "button" at bounding box center [390, 9] width 6 height 6
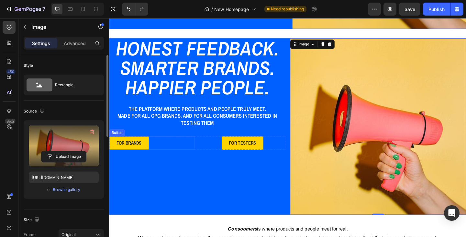
click at [170, 147] on div "FOR BRANDS Button" at bounding box center [155, 154] width 93 height 15
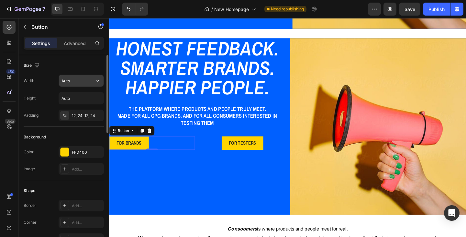
click at [76, 83] on input "Auto" at bounding box center [81, 81] width 45 height 12
click at [97, 82] on icon "button" at bounding box center [97, 80] width 6 height 6
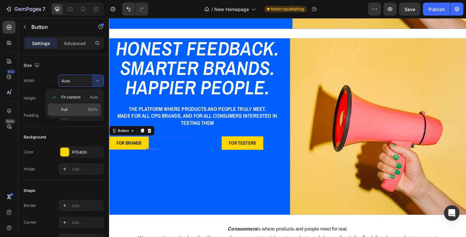
click at [76, 106] on div "Full 100%" at bounding box center [74, 109] width 53 height 12
type input "100%"
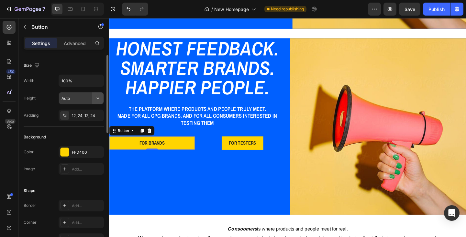
click at [97, 98] on icon "button" at bounding box center [97, 98] width 6 height 6
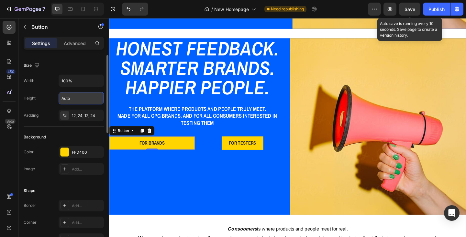
click at [408, 12] on div "Save" at bounding box center [409, 9] width 11 height 7
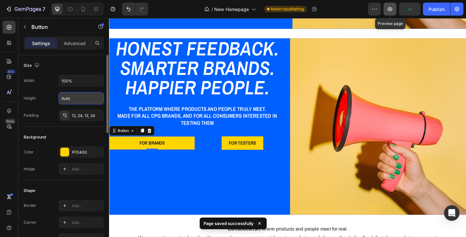
click at [392, 10] on icon "button" at bounding box center [390, 9] width 6 height 6
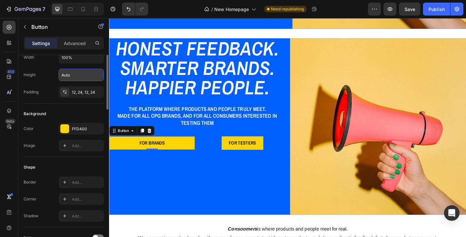
scroll to position [0, 0]
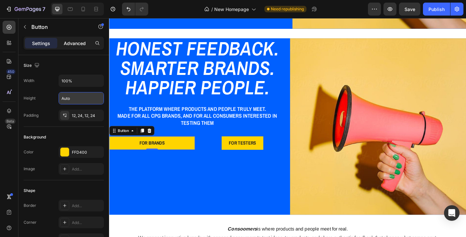
click at [73, 43] on p "Advanced" at bounding box center [75, 43] width 22 height 7
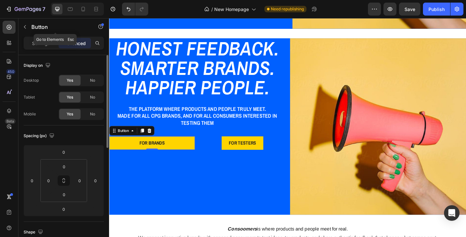
click at [23, 26] on icon "button" at bounding box center [24, 26] width 5 height 5
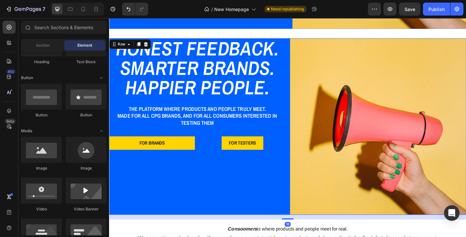
click at [301, 41] on div "Honest Feedback. Smarter Brands. Happier People. Heading The platform where pro…" at bounding box center [303, 136] width 388 height 192
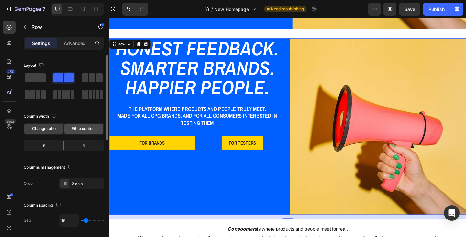
click at [86, 128] on span "Fit to content" at bounding box center [84, 129] width 24 height 6
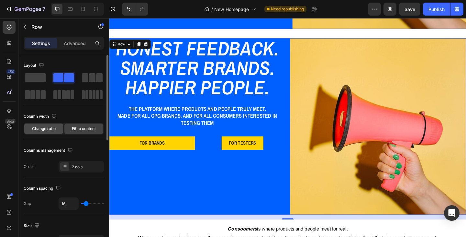
click at [54, 129] on span "Change ratio" at bounding box center [44, 129] width 24 height 6
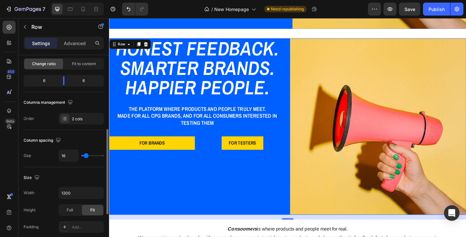
scroll to position [97, 0]
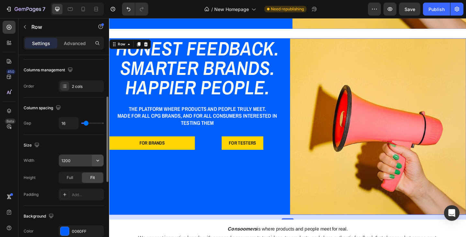
click at [97, 159] on icon "button" at bounding box center [97, 160] width 6 height 6
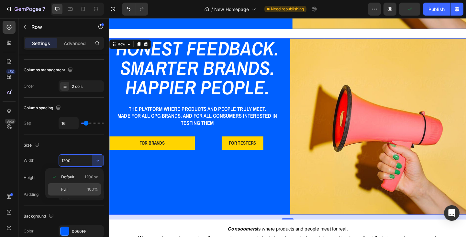
click at [69, 190] on p "Full 100%" at bounding box center [79, 189] width 37 height 6
type input "100%"
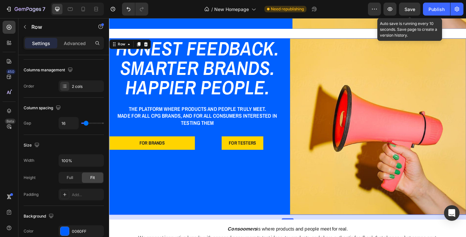
click at [405, 11] on span "Save" at bounding box center [409, 9] width 11 height 6
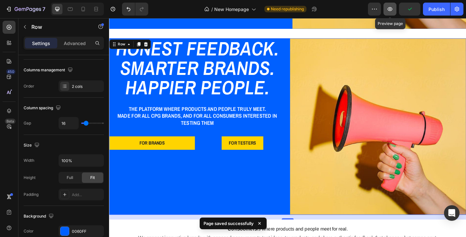
click at [391, 11] on icon "button" at bounding box center [390, 9] width 5 height 4
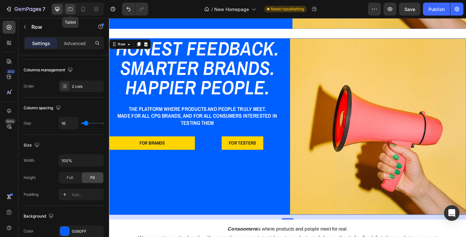
click at [71, 9] on icon at bounding box center [70, 9] width 6 height 6
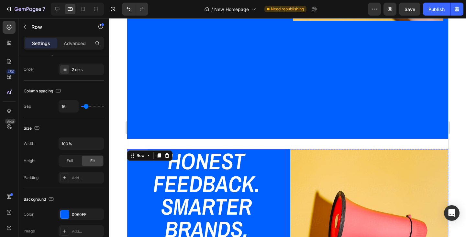
scroll to position [135, 0]
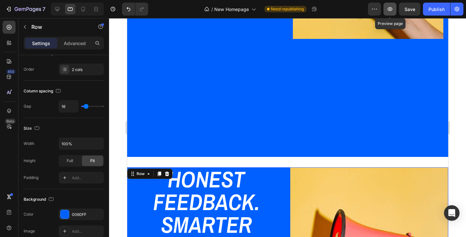
click at [391, 9] on icon "button" at bounding box center [390, 9] width 5 height 4
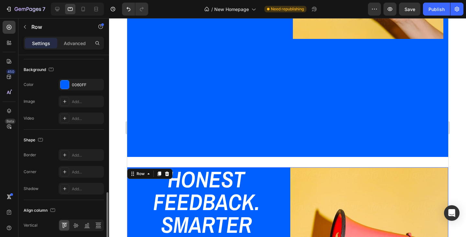
scroll to position [252, 0]
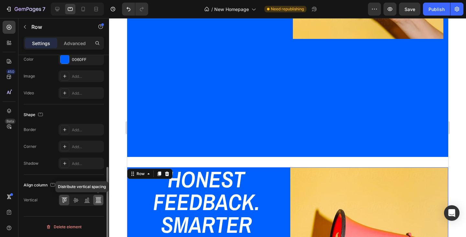
click at [96, 199] on icon at bounding box center [98, 199] width 6 height 6
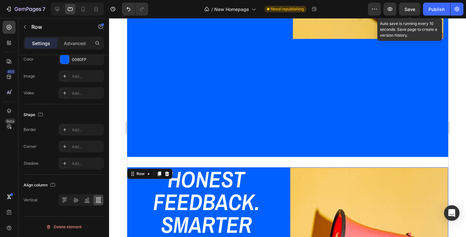
click at [408, 9] on span "Save" at bounding box center [409, 9] width 11 height 6
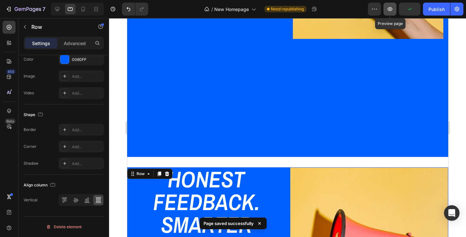
click at [387, 10] on icon "button" at bounding box center [390, 9] width 6 height 6
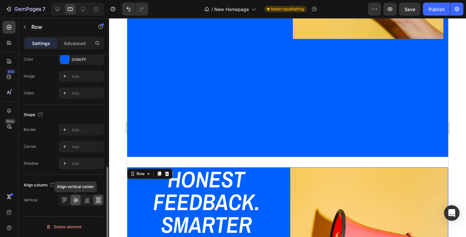
click at [76, 200] on icon at bounding box center [75, 199] width 6 height 6
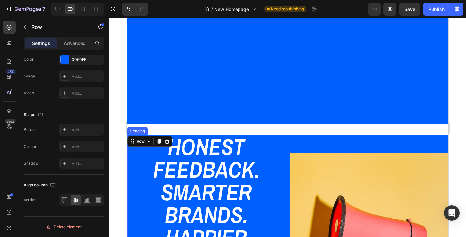
scroll to position [199, 0]
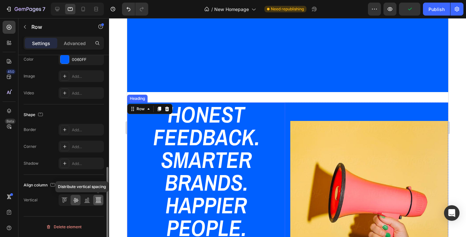
click at [98, 201] on icon at bounding box center [98, 199] width 6 height 6
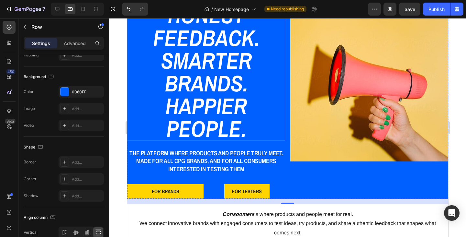
scroll to position [264, 0]
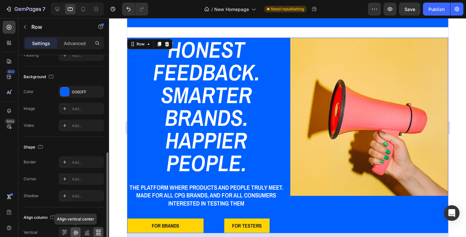
click at [77, 232] on icon at bounding box center [75, 232] width 6 height 6
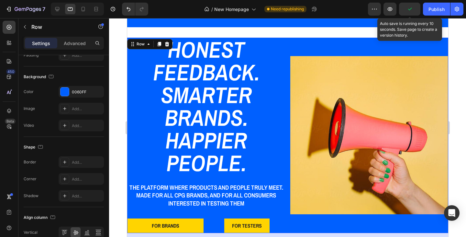
click at [406, 10] on icon "button" at bounding box center [409, 9] width 6 height 6
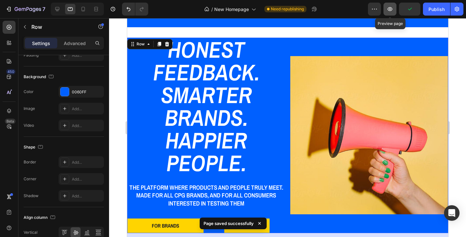
click at [391, 10] on icon "button" at bounding box center [390, 9] width 6 height 6
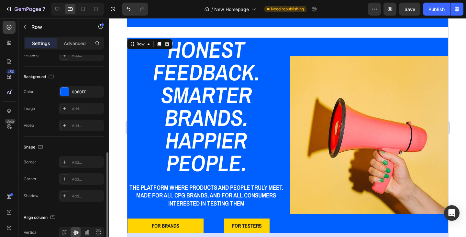
scroll to position [155, 0]
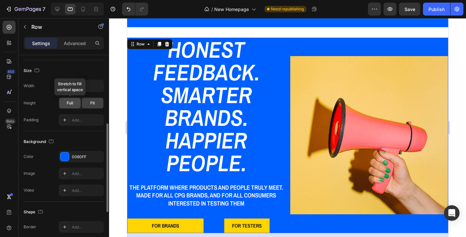
click at [70, 104] on span "Full" at bounding box center [70, 103] width 6 height 6
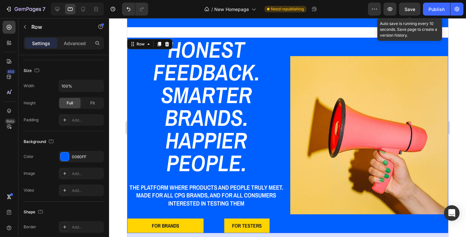
click at [412, 11] on span "Save" at bounding box center [409, 9] width 11 height 6
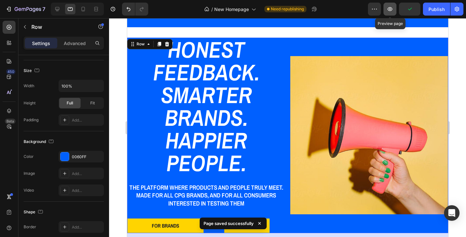
click at [391, 10] on icon "button" at bounding box center [390, 9] width 6 height 6
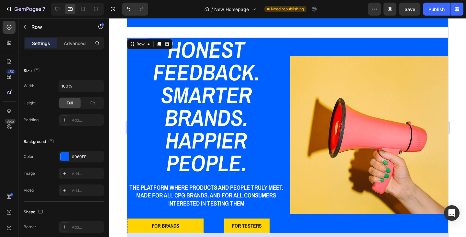
click at [183, 115] on h2 "Honest Feedback. Smarter Brands. Happier People." at bounding box center [206, 106] width 158 height 137
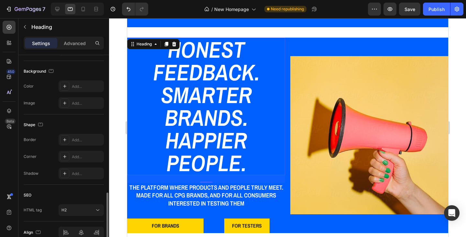
scroll to position [220, 0]
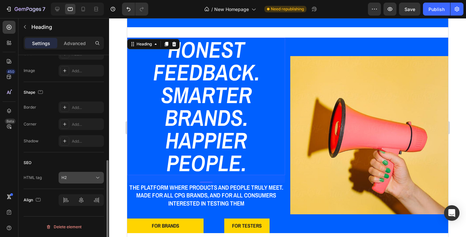
click at [100, 178] on icon at bounding box center [97, 177] width 6 height 6
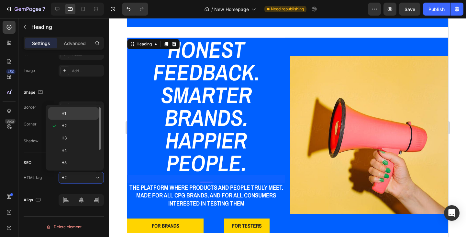
click at [74, 113] on p "H1" at bounding box center [78, 113] width 34 height 6
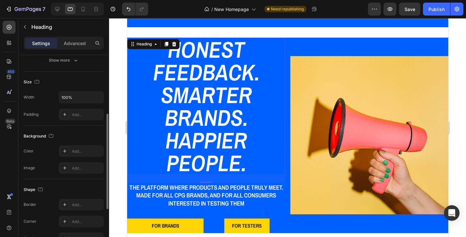
scroll to position [91, 0]
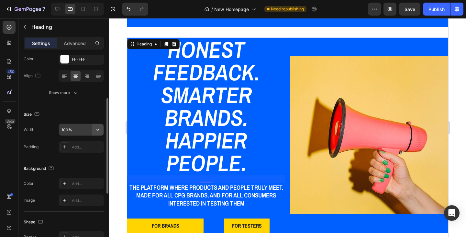
click at [99, 128] on icon "button" at bounding box center [97, 129] width 6 height 6
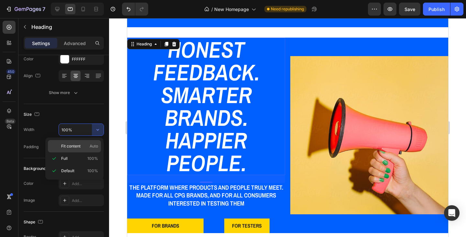
click at [91, 144] on span "Auto" at bounding box center [94, 146] width 8 height 6
type input "Auto"
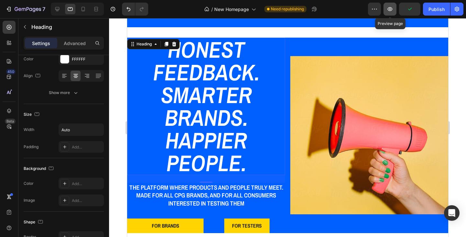
click at [392, 8] on icon "button" at bounding box center [390, 9] width 6 height 6
click at [266, 38] on h1 "Honest Feedback. Smarter Brands. Happier People." at bounding box center [206, 106] width 158 height 137
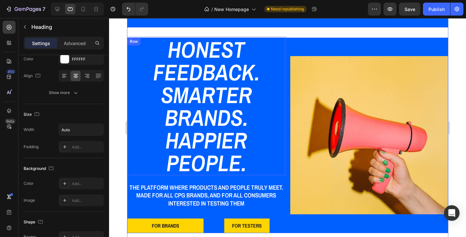
click at [290, 38] on div "Image" at bounding box center [369, 135] width 158 height 195
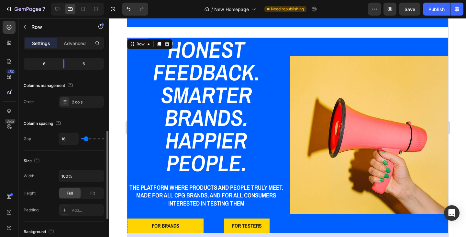
scroll to position [97, 0]
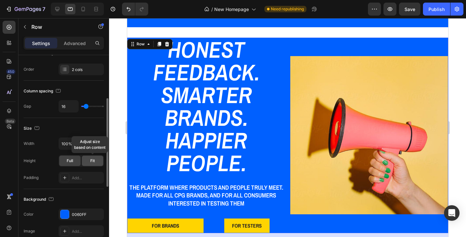
click at [88, 160] on div "Fit" at bounding box center [92, 160] width 21 height 10
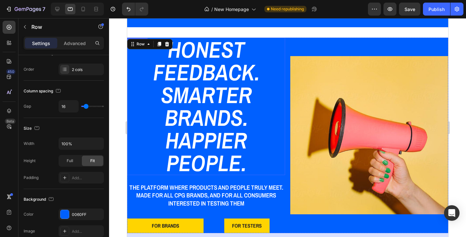
click at [210, 73] on p "Honest Feedback. Smarter Brands. Happier People." at bounding box center [205, 106] width 157 height 136
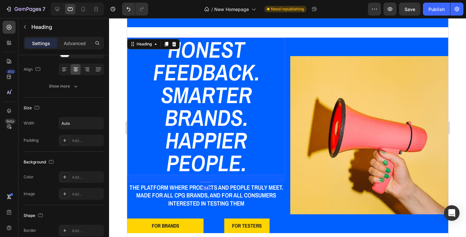
scroll to position [0, 0]
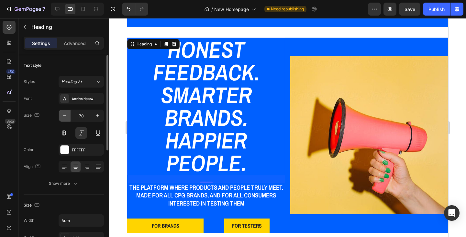
click at [65, 116] on icon "button" at bounding box center [64, 115] width 6 height 6
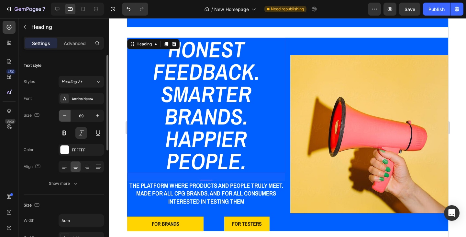
click at [65, 116] on icon "button" at bounding box center [64, 115] width 6 height 6
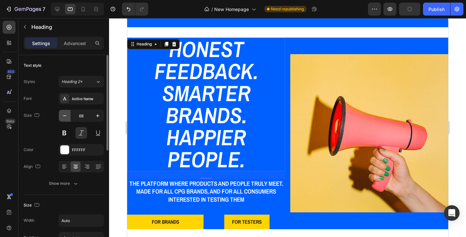
click at [65, 116] on icon "button" at bounding box center [64, 115] width 6 height 6
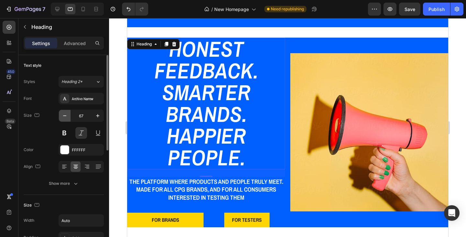
click at [65, 116] on icon "button" at bounding box center [64, 115] width 6 height 6
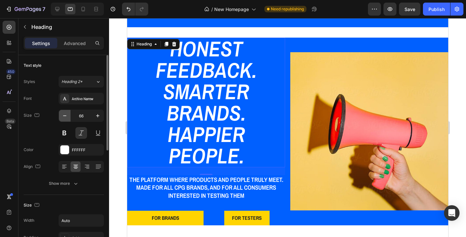
click at [65, 116] on icon "button" at bounding box center [64, 115] width 6 height 6
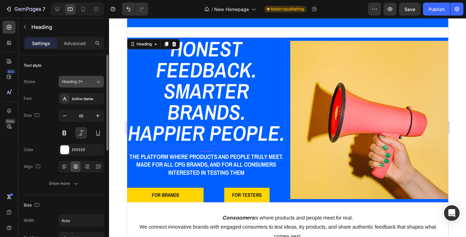
click at [97, 82] on icon at bounding box center [98, 81] width 6 height 6
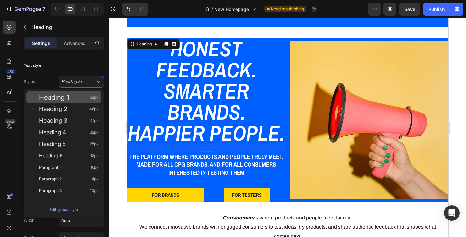
click at [84, 95] on div "Heading 1 52px" at bounding box center [69, 97] width 60 height 6
type input "52"
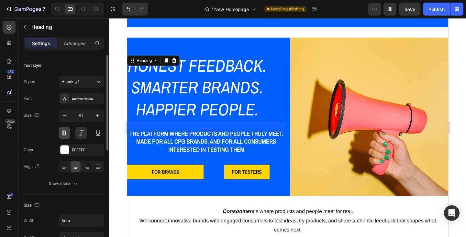
scroll to position [32, 0]
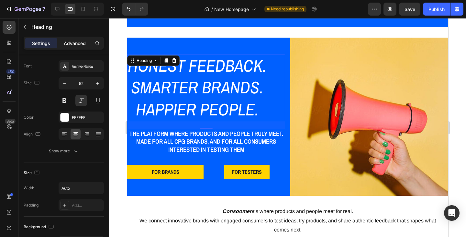
click at [78, 43] on p "Advanced" at bounding box center [75, 43] width 22 height 7
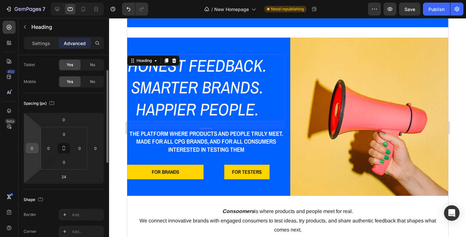
click at [38, 149] on div "0" at bounding box center [32, 148] width 13 height 10
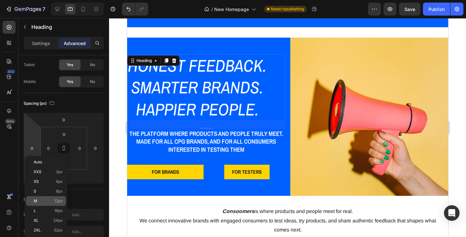
click at [61, 202] on span "12px" at bounding box center [58, 200] width 8 height 5
type input "12"
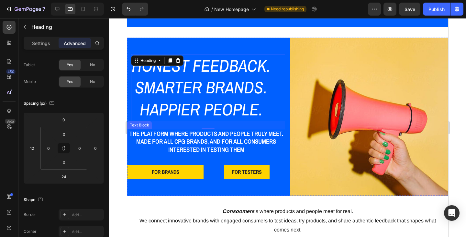
click at [157, 150] on p "Made for all cpg brands, and for all consumers interested in testing them" at bounding box center [205, 145] width 157 height 16
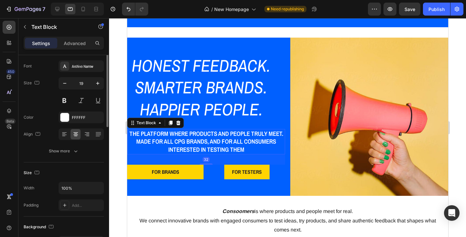
scroll to position [0, 0]
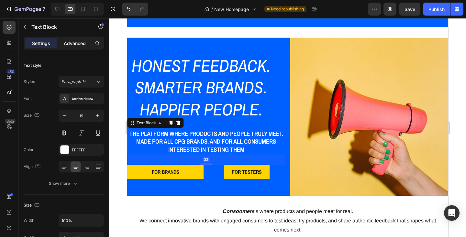
click at [78, 46] on p "Advanced" at bounding box center [75, 43] width 22 height 7
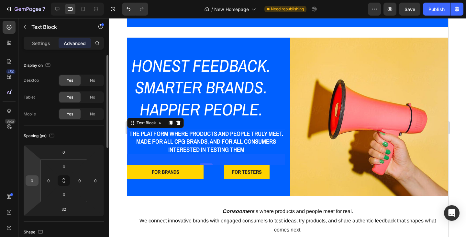
click at [37, 181] on input "0" at bounding box center [32, 180] width 10 height 10
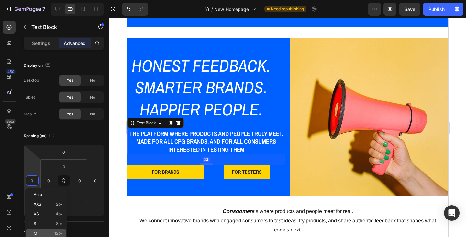
click at [57, 229] on div "M 12px" at bounding box center [46, 233] width 40 height 10
type input "12"
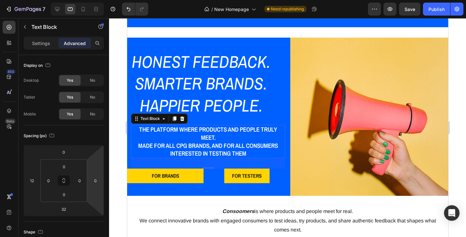
click at [148, 160] on div "32" at bounding box center [208, 163] width 154 height 10
click at [208, 168] on div "FOR TESTERS Button" at bounding box center [246, 175] width 76 height 15
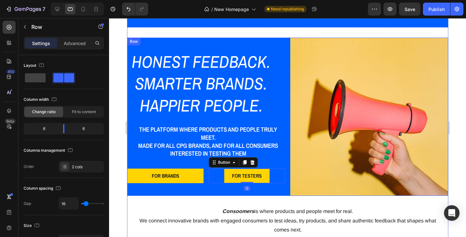
click at [204, 163] on div "Honest Feedback. Smarter Brands. Happier People. Heading The platform where pro…" at bounding box center [206, 117] width 158 height 158
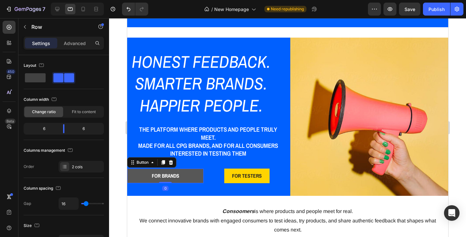
click at [191, 171] on link "FOR BRANDS" at bounding box center [165, 175] width 76 height 15
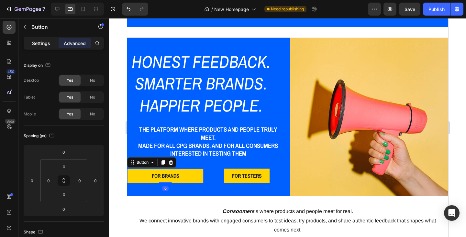
click at [42, 43] on p "Settings" at bounding box center [41, 43] width 18 height 7
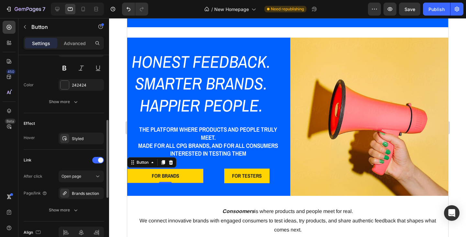
scroll to position [250, 0]
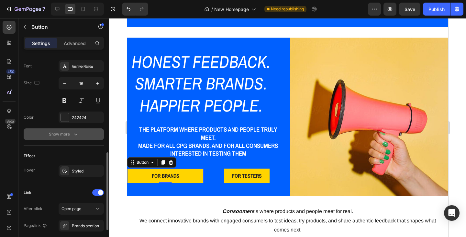
click at [73, 134] on icon "button" at bounding box center [75, 134] width 6 height 6
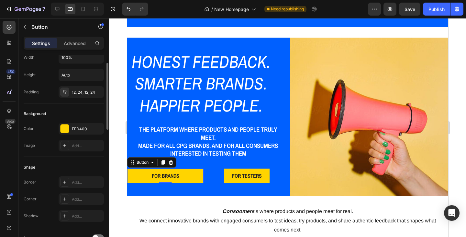
scroll to position [0, 0]
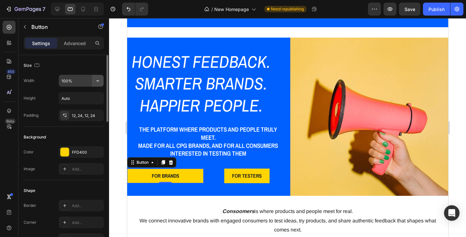
click at [99, 81] on icon "button" at bounding box center [97, 80] width 6 height 6
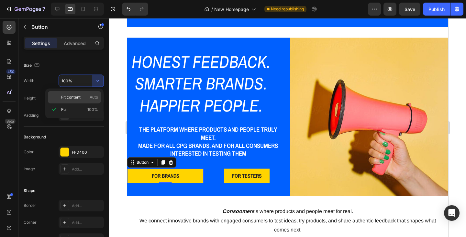
click at [82, 96] on p "Fit content Auto" at bounding box center [79, 97] width 37 height 6
type input "Auto"
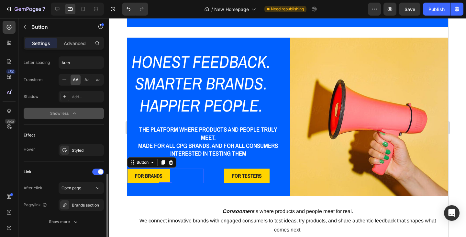
scroll to position [388, 0]
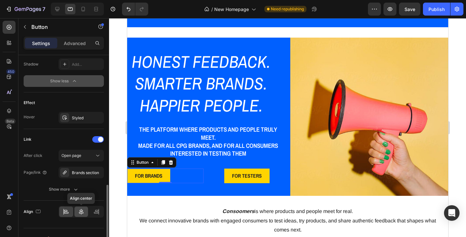
click at [81, 214] on icon at bounding box center [81, 211] width 5 height 6
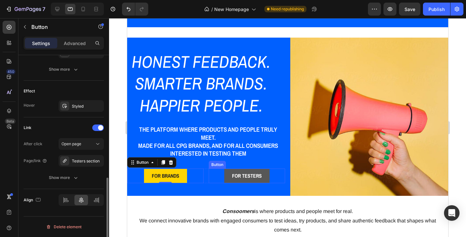
click at [225, 171] on link "FOR TESTERS" at bounding box center [246, 175] width 45 height 15
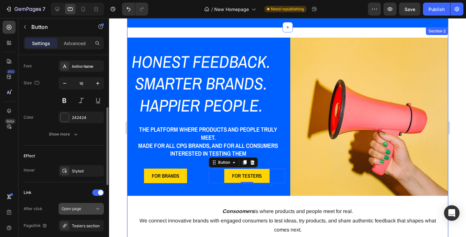
scroll to position [217, 0]
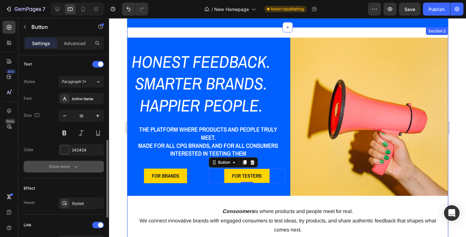
click at [68, 164] on div "Show more" at bounding box center [64, 166] width 30 height 6
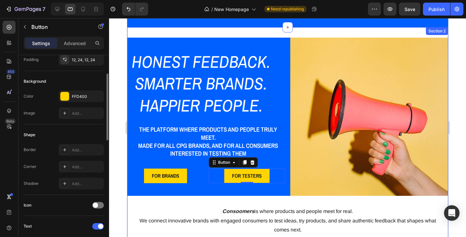
scroll to position [0, 0]
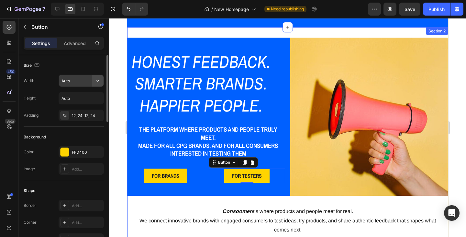
click at [95, 82] on icon "button" at bounding box center [97, 80] width 6 height 6
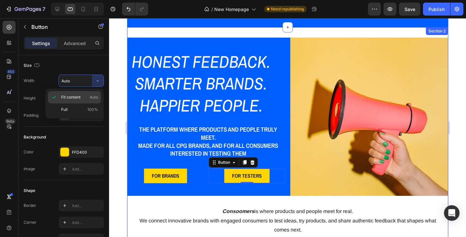
click at [82, 99] on p "Fit content Auto" at bounding box center [79, 97] width 37 height 6
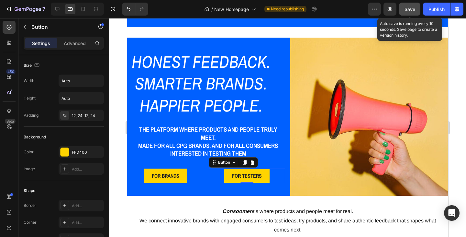
click at [403, 7] on button "Save" at bounding box center [409, 9] width 21 height 13
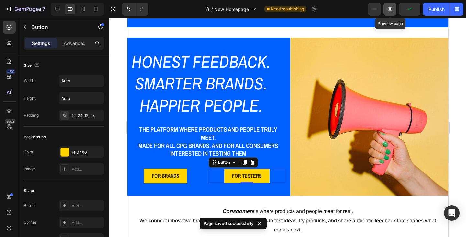
click at [387, 10] on icon "button" at bounding box center [390, 9] width 6 height 6
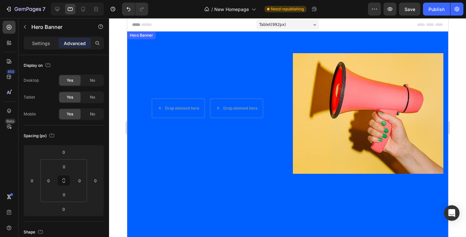
click at [179, 44] on div "Drop element here Drop element here Row Image" at bounding box center [287, 161] width 321 height 260
click at [179, 37] on icon at bounding box center [181, 37] width 5 height 5
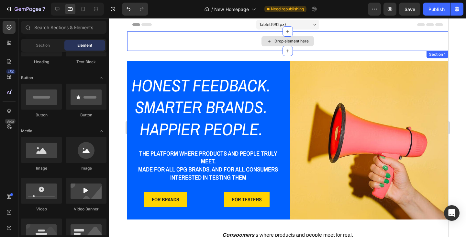
click at [224, 47] on div "Drop element here" at bounding box center [287, 40] width 321 height 19
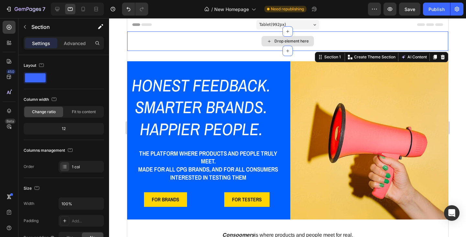
click at [313, 32] on div "Drop element here" at bounding box center [287, 40] width 321 height 19
click at [162, 37] on div "Drop element here" at bounding box center [287, 40] width 321 height 19
click at [157, 45] on div "Drop element here" at bounding box center [287, 40] width 321 height 19
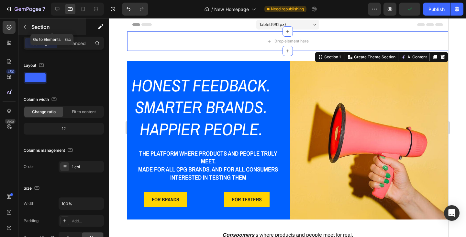
click at [24, 29] on icon "button" at bounding box center [24, 26] width 5 height 5
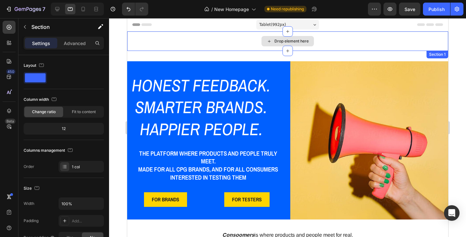
click at [156, 36] on div "Drop element here" at bounding box center [287, 40] width 321 height 19
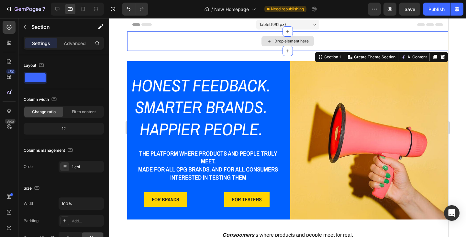
click at [159, 47] on div "Drop element here" at bounding box center [287, 40] width 321 height 19
click at [440, 56] on icon at bounding box center [442, 57] width 4 height 5
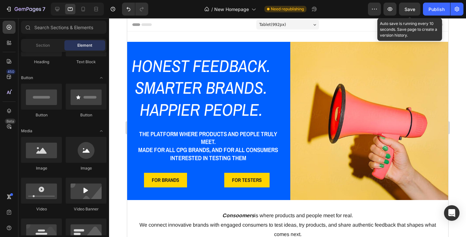
click at [408, 11] on span "Save" at bounding box center [409, 9] width 11 height 6
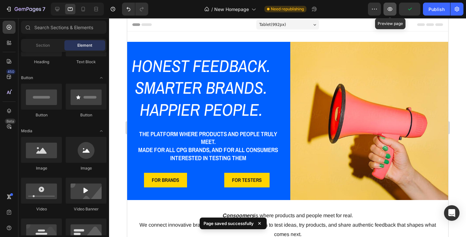
click at [391, 11] on icon "button" at bounding box center [390, 9] width 6 height 6
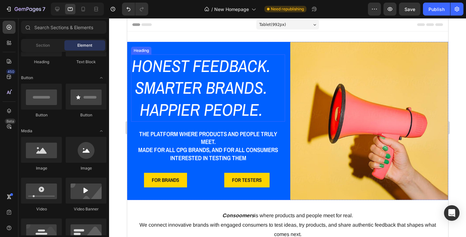
click at [165, 79] on h1 "Honest Feedback. Smarter Brands. Happier People." at bounding box center [201, 87] width 140 height 67
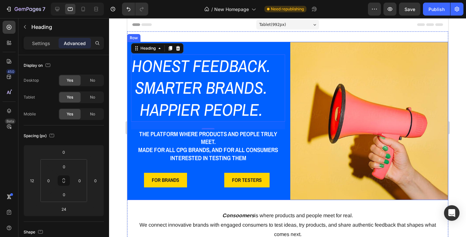
click at [197, 47] on div "Honest Feedback. Smarter Brands. Happier People. Heading 24 The platform where …" at bounding box center [206, 121] width 158 height 158
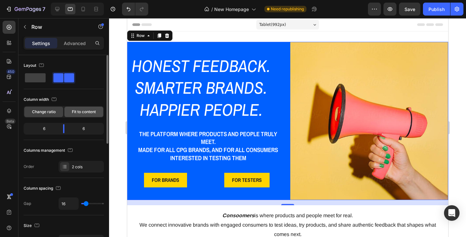
click at [91, 112] on span "Fit to content" at bounding box center [84, 112] width 24 height 6
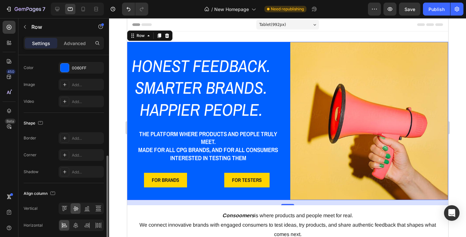
scroll to position [252, 0]
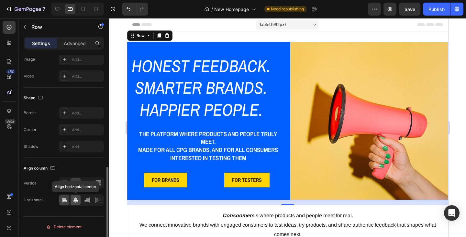
click at [74, 201] on icon at bounding box center [75, 200] width 5 height 6
click at [99, 185] on icon at bounding box center [98, 183] width 6 height 6
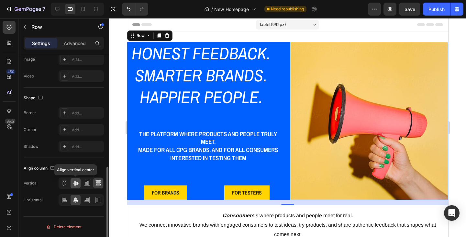
click at [75, 184] on icon at bounding box center [75, 183] width 6 height 6
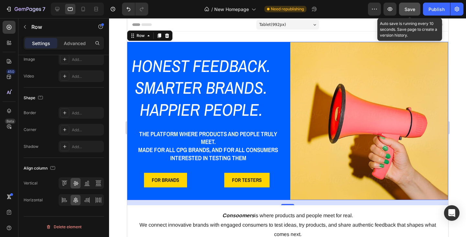
click at [407, 5] on button "Save" at bounding box center [409, 9] width 21 height 13
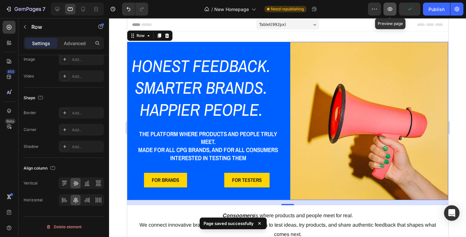
click at [390, 11] on icon "button" at bounding box center [390, 9] width 6 height 6
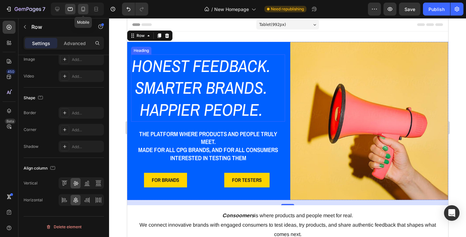
click at [81, 9] on icon at bounding box center [83, 9] width 6 height 6
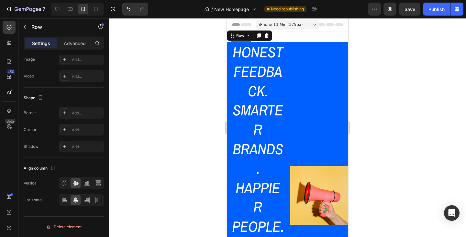
scroll to position [1, 0]
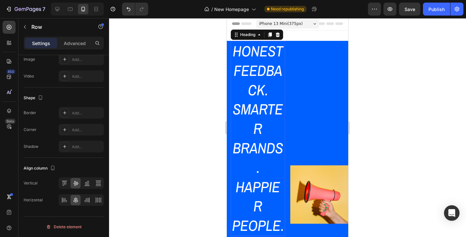
click at [235, 75] on h1 "Honest Feedback. Smarter Brands. Happier People." at bounding box center [258, 138] width 54 height 195
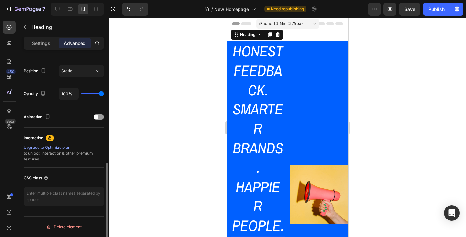
scroll to position [0, 0]
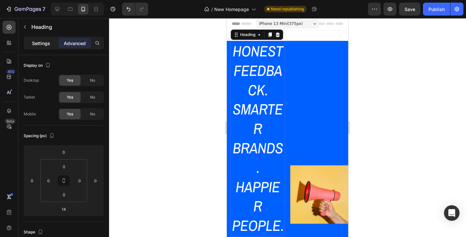
click at [40, 40] on p "Settings" at bounding box center [41, 43] width 18 height 7
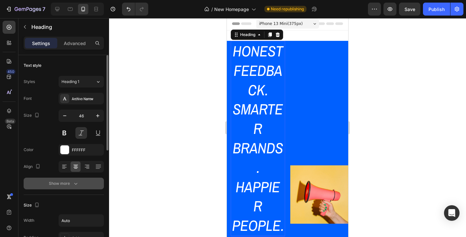
click at [66, 183] on div "Show more" at bounding box center [64, 183] width 30 height 6
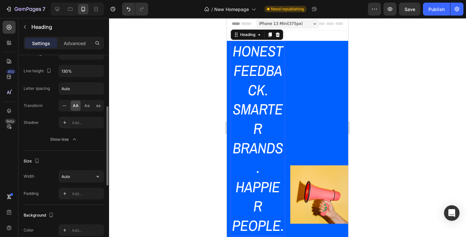
scroll to position [162, 0]
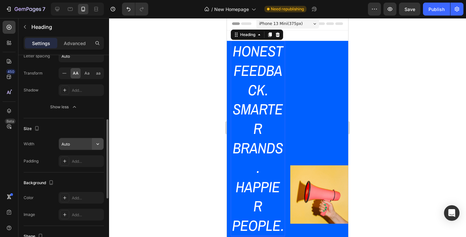
click at [99, 144] on icon "button" at bounding box center [97, 143] width 6 height 6
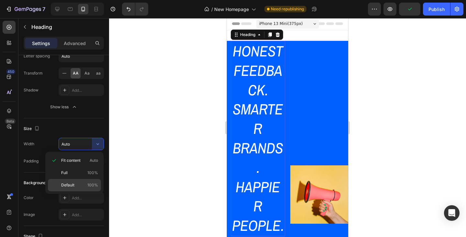
click at [83, 185] on p "Default 100%" at bounding box center [79, 185] width 37 height 6
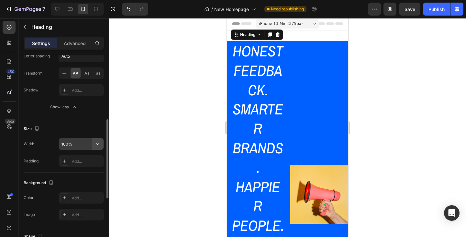
click at [98, 145] on icon "button" at bounding box center [97, 143] width 6 height 6
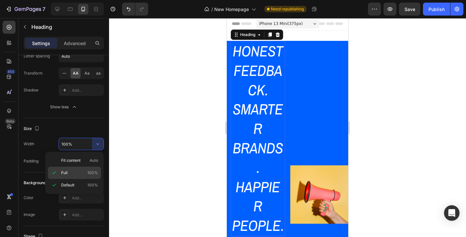
click at [73, 171] on p "Full 100%" at bounding box center [79, 173] width 37 height 6
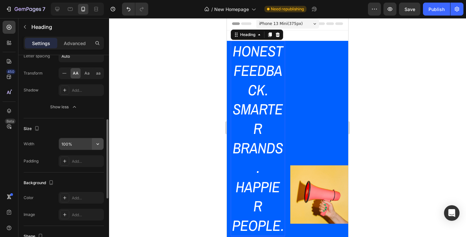
click at [95, 143] on icon "button" at bounding box center [97, 143] width 6 height 6
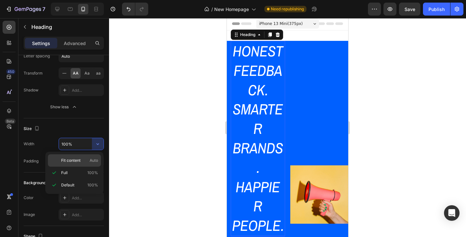
click at [73, 160] on span "Fit content" at bounding box center [70, 160] width 19 height 6
type input "Auto"
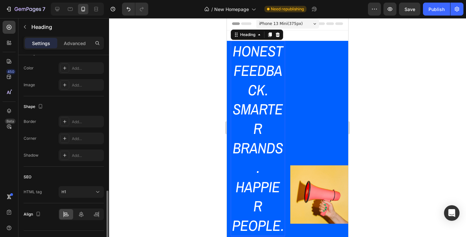
scroll to position [305, 0]
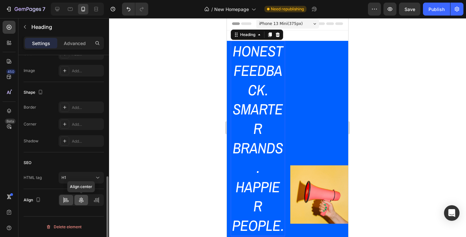
click at [81, 198] on icon at bounding box center [81, 199] width 6 height 6
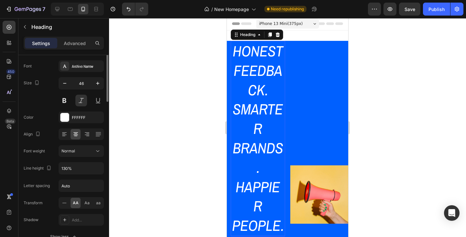
scroll to position [0, 0]
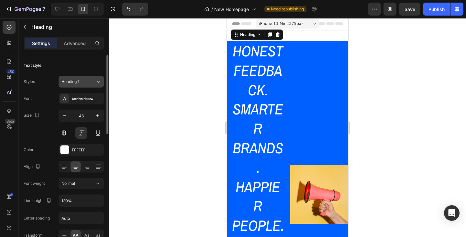
click at [94, 84] on div "Heading 1" at bounding box center [78, 82] width 34 height 6
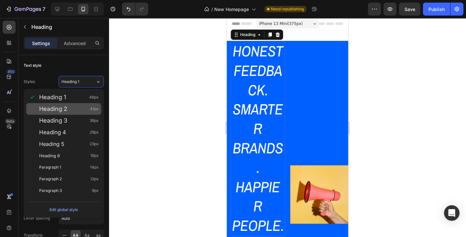
click at [78, 109] on div "Heading 2 41px" at bounding box center [69, 108] width 60 height 6
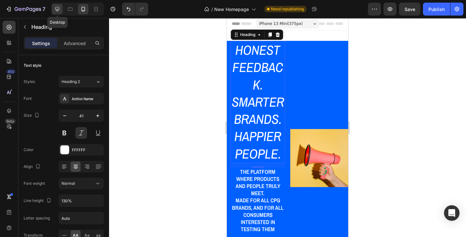
click at [58, 9] on icon at bounding box center [57, 9] width 6 height 6
type input "46"
type input "100%"
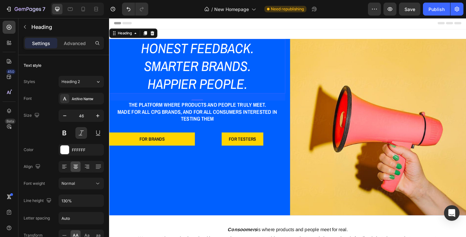
click at [193, 89] on h1 "Honest Feedback. Smarter Brands. Happier People." at bounding box center [205, 70] width 192 height 59
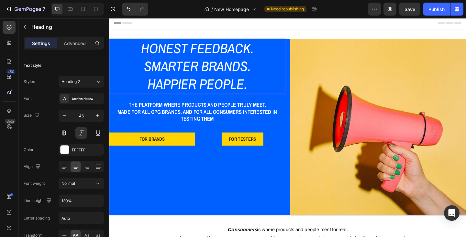
click at [151, 99] on p "Honest Feedback. Smarter Brands. Happier People." at bounding box center [205, 70] width 190 height 58
click at [127, 92] on p "Honest Feedback. Smarter Brands. Happier People." at bounding box center [205, 70] width 190 height 58
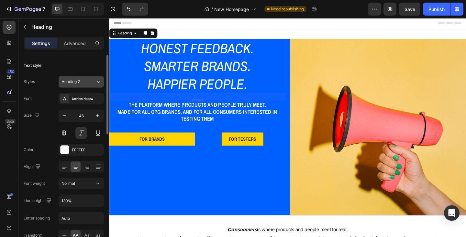
click at [99, 81] on icon at bounding box center [98, 81] width 6 height 6
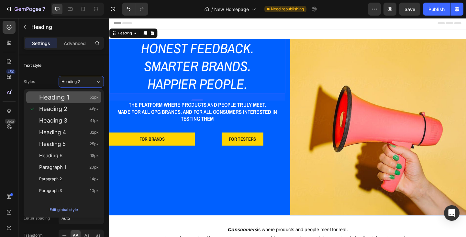
click at [84, 92] on div "Heading 1 52px" at bounding box center [63, 97] width 75 height 12
type input "52"
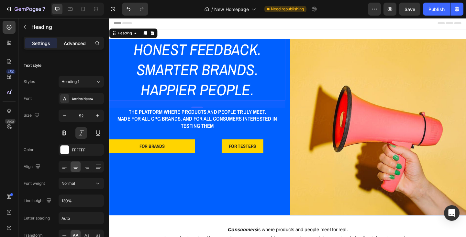
click at [82, 44] on p "Advanced" at bounding box center [75, 43] width 22 height 7
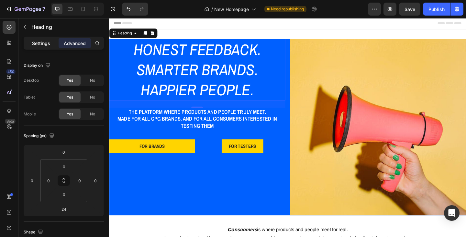
click at [46, 45] on p "Settings" at bounding box center [41, 43] width 18 height 7
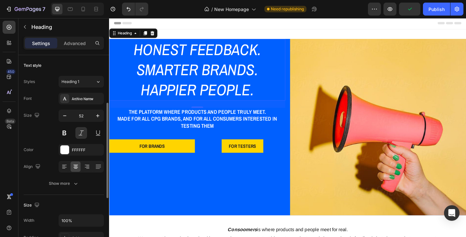
scroll to position [32, 0]
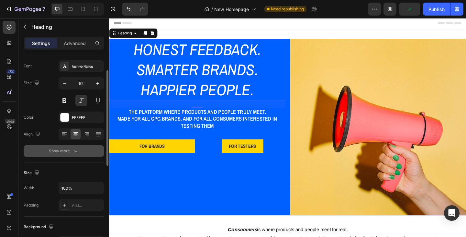
click at [76, 154] on icon "button" at bounding box center [75, 151] width 6 height 6
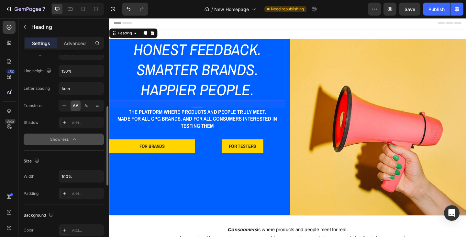
scroll to position [162, 0]
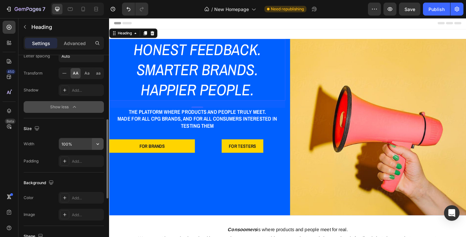
click at [97, 145] on icon "button" at bounding box center [97, 143] width 6 height 6
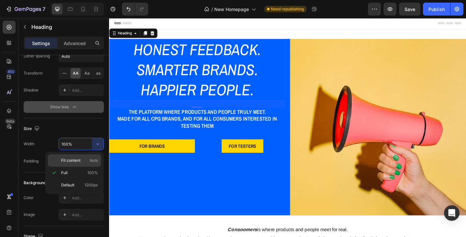
click at [85, 159] on p "Fit content Auto" at bounding box center [79, 160] width 37 height 6
type input "Auto"
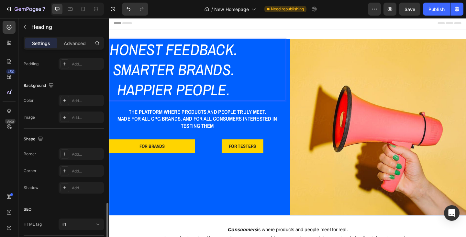
scroll to position [305, 0]
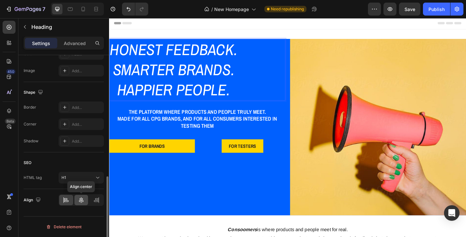
click at [82, 195] on div at bounding box center [81, 199] width 14 height 10
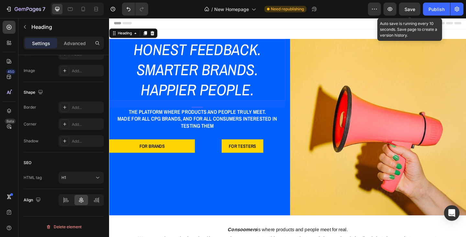
click at [406, 10] on span "Save" at bounding box center [409, 9] width 11 height 6
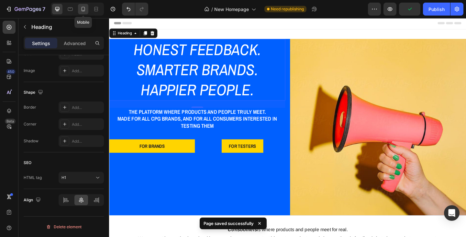
click at [83, 7] on icon at bounding box center [84, 9] width 4 height 5
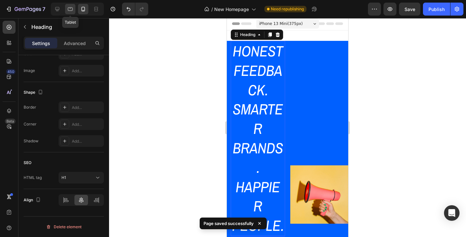
click at [70, 7] on icon at bounding box center [70, 9] width 6 height 6
type input "52"
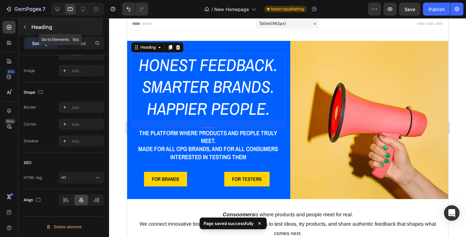
scroll to position [12, 0]
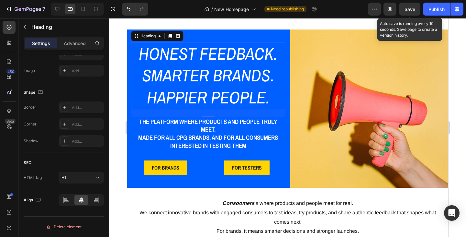
click at [407, 8] on span "Save" at bounding box center [409, 9] width 11 height 6
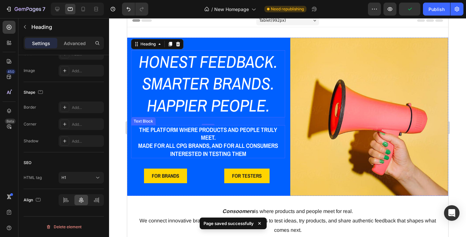
scroll to position [0, 0]
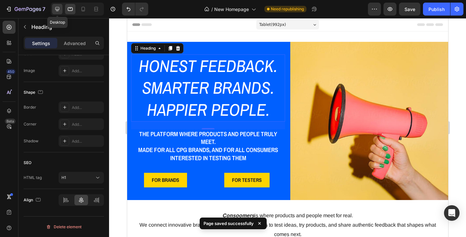
click at [55, 10] on icon at bounding box center [57, 9] width 6 height 6
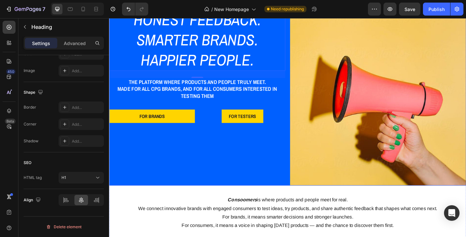
scroll to position [66, 0]
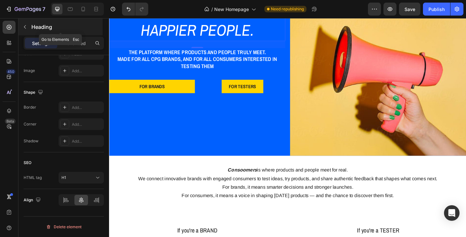
click at [29, 29] on button "button" at bounding box center [25, 27] width 10 height 10
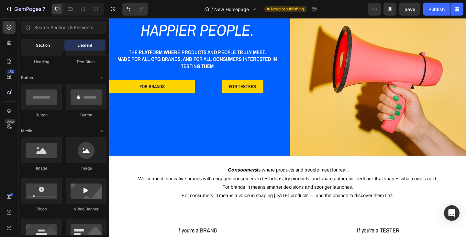
click at [43, 48] on span "Section" at bounding box center [43, 45] width 14 height 6
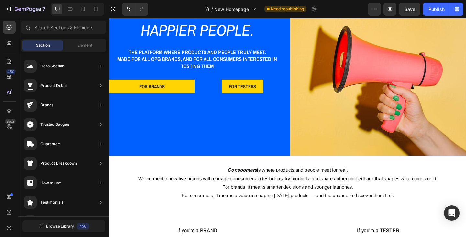
drag, startPoint x: 58, startPoint y: 65, endPoint x: 42, endPoint y: 49, distance: 22.4
click at [42, 49] on div "Sections(18) Elements(83) Section Element Hero Section Product Detail Brands Tr…" at bounding box center [63, 128] width 91 height 215
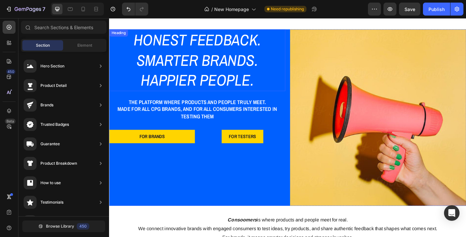
scroll to position [0, 0]
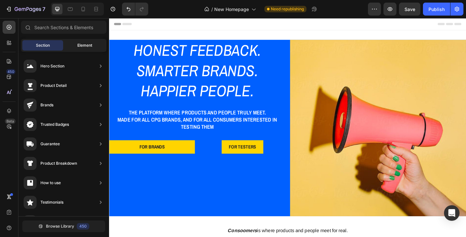
drag, startPoint x: 48, startPoint y: 66, endPoint x: 76, endPoint y: 45, distance: 34.8
click at [82, 46] on div "Sections(18) Elements(83) Section Element Hero Section Product Detail Brands Tr…" at bounding box center [63, 128] width 91 height 215
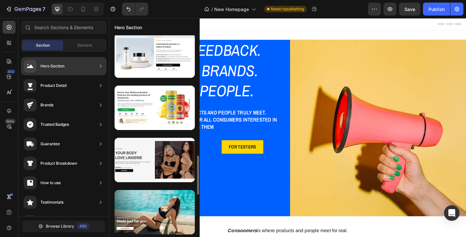
scroll to position [453, 0]
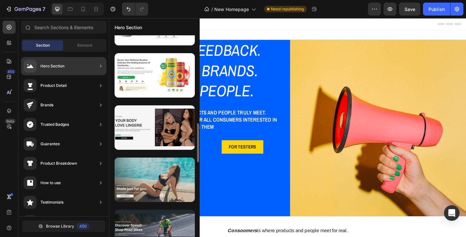
click at [154, 168] on div at bounding box center [155, 179] width 80 height 44
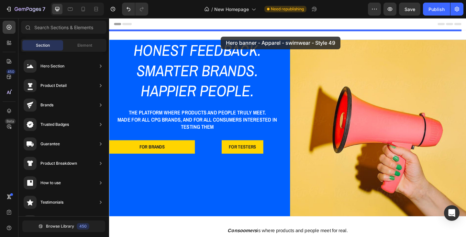
drag, startPoint x: 263, startPoint y: 186, endPoint x: 230, endPoint y: 38, distance: 151.4
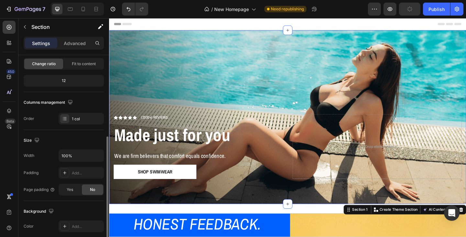
scroll to position [97, 0]
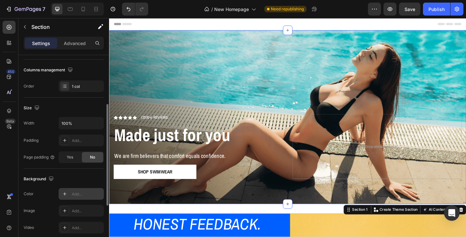
click at [75, 196] on div "Add..." at bounding box center [87, 194] width 30 height 6
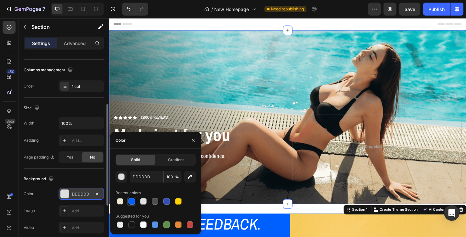
click at [132, 201] on div at bounding box center [131, 201] width 6 height 6
type input "0060FF"
click at [84, 109] on div "Size" at bounding box center [64, 108] width 80 height 10
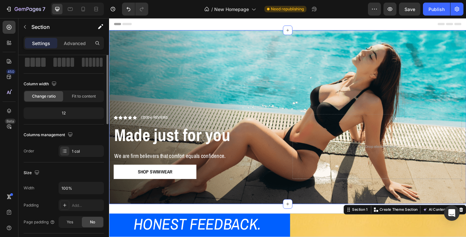
scroll to position [0, 0]
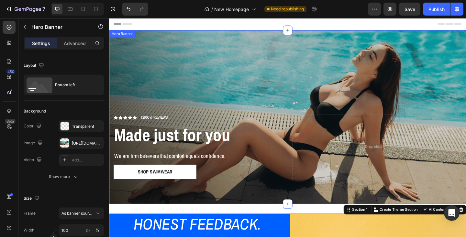
click at [178, 96] on div "Overlay" at bounding box center [303, 125] width 388 height 189
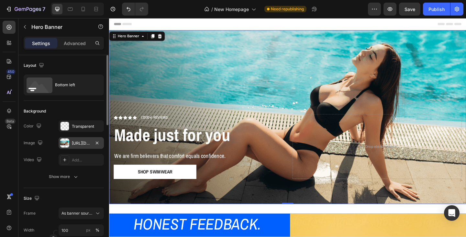
click at [85, 143] on div "https://cdn.shopify.com/s/files/1/0933/9312/5678/files/gempages_578484358860505…" at bounding box center [81, 143] width 19 height 6
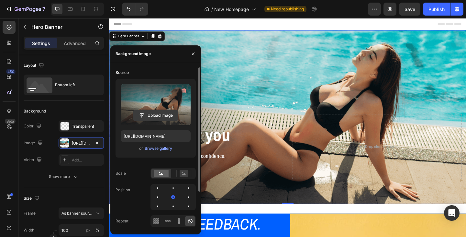
click at [150, 116] on input "file" at bounding box center [155, 115] width 45 height 11
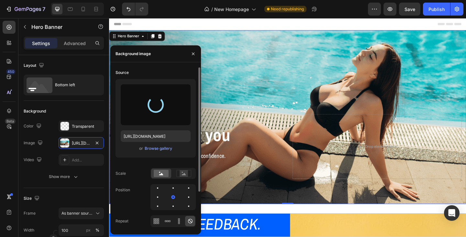
type input "https://cdn.shopify.com/s/files/1/0933/9312/5678/files/gempages_578484358860505…"
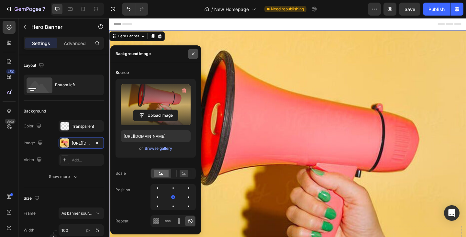
click at [193, 54] on icon "button" at bounding box center [193, 53] width 3 height 3
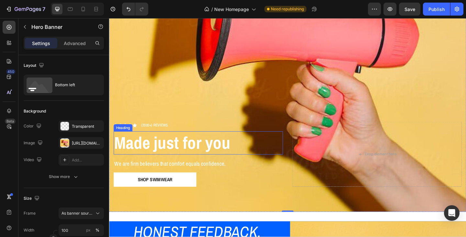
scroll to position [162, 0]
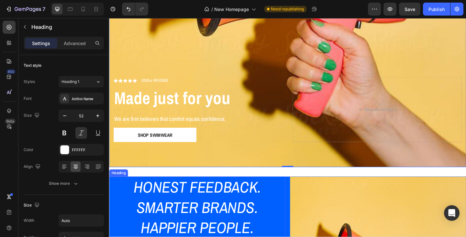
click at [159, 203] on h1 "Honest Feedback. Smarter Brands. Happier People." at bounding box center [205, 223] width 140 height 67
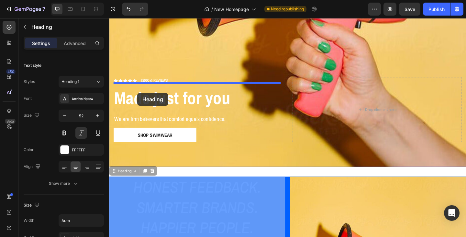
drag, startPoint x: 122, startPoint y: 183, endPoint x: 140, endPoint y: 99, distance: 85.3
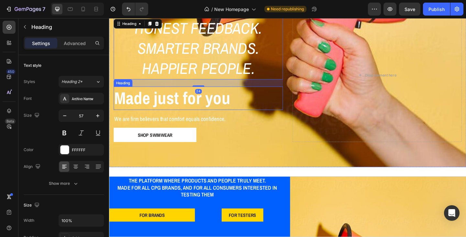
click at [147, 107] on strong "Made just for you" at bounding box center [178, 105] width 126 height 25
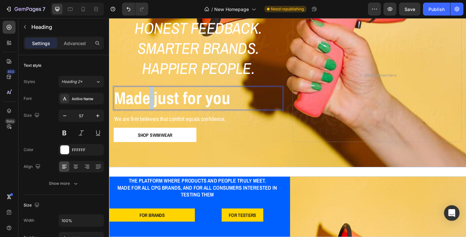
click at [155, 101] on strong "Made just for you" at bounding box center [178, 105] width 126 height 25
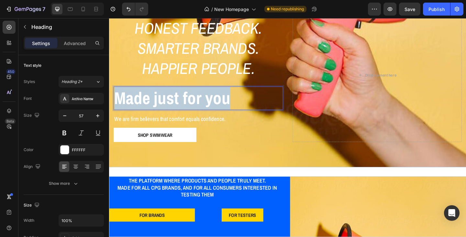
click at [155, 101] on strong "Made just for you" at bounding box center [178, 105] width 126 height 25
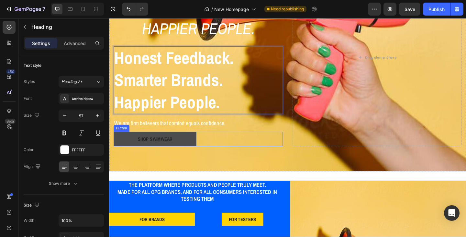
scroll to position [146, 0]
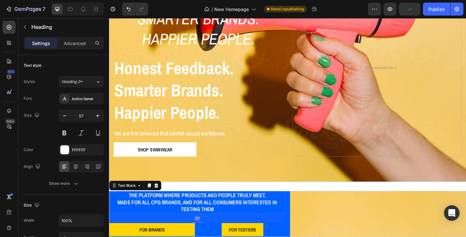
click at [172, 207] on p "The platform where products and people truly meet." at bounding box center [205, 210] width 190 height 7
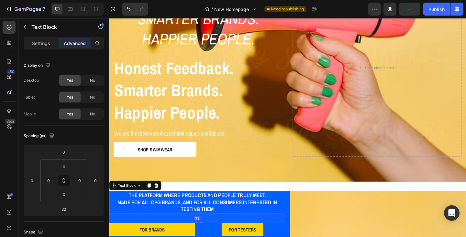
click at [154, 215] on p "Made for all cpg brands, and for all consumers interested in testing them" at bounding box center [205, 222] width 190 height 15
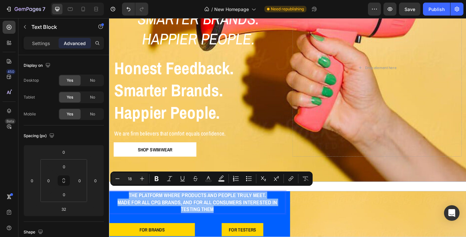
drag, startPoint x: 129, startPoint y: 206, endPoint x: 227, endPoint y: 223, distance: 99.5
click at [227, 223] on div "The platform where products and people truly meet. Made for all cpg brands, and…" at bounding box center [205, 218] width 192 height 24
copy div "The platform where products and people truly meet. Made for all cpg brands, and…"
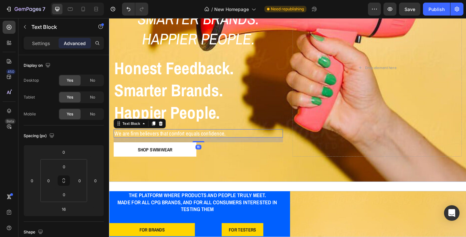
click at [151, 140] on p "We are firm believers that comfort equals confidence." at bounding box center [206, 143] width 183 height 8
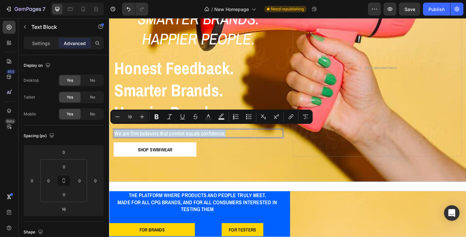
click at [151, 140] on p "We are firm believers that comfort equals confidence." at bounding box center [206, 143] width 183 height 8
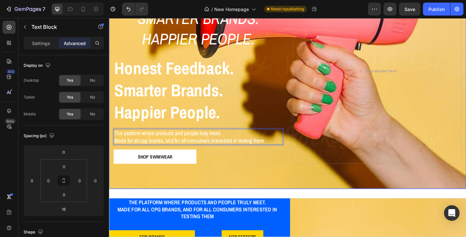
scroll to position [138, 0]
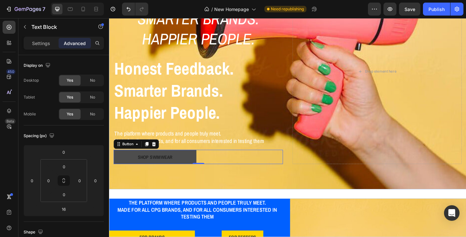
click at [199, 170] on button "Shop Swimwear" at bounding box center [159, 169] width 90 height 16
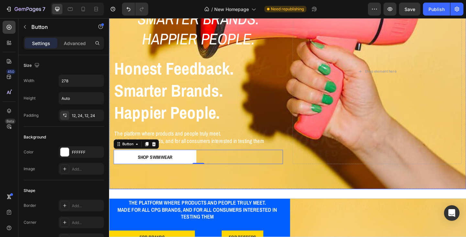
click at [178, 181] on div "Icon Icon Icon Icon Icon Icon List (2000+) REVIEWS Text Block Row Honest Feedba…" at bounding box center [303, 84] width 388 height 239
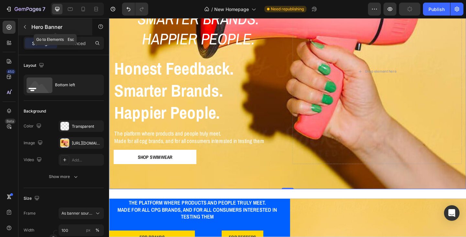
click at [23, 28] on icon "button" at bounding box center [24, 26] width 5 height 5
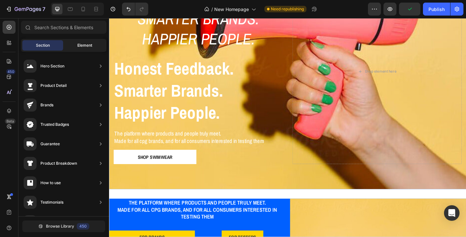
click at [80, 47] on span "Element" at bounding box center [84, 45] width 15 height 6
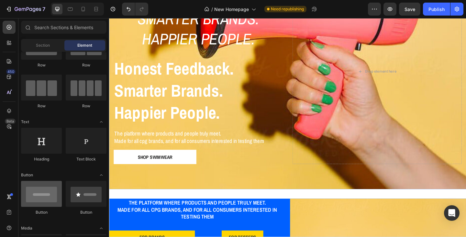
scroll to position [0, 0]
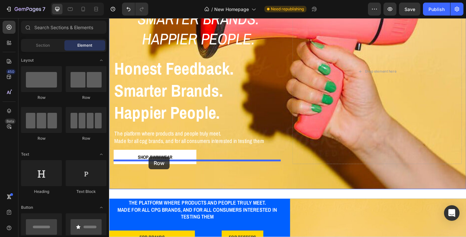
drag, startPoint x: 193, startPoint y: 102, endPoint x: 152, endPoint y: 169, distance: 78.2
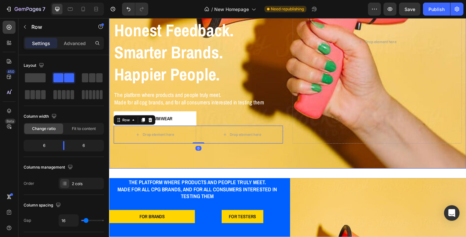
scroll to position [138, 0]
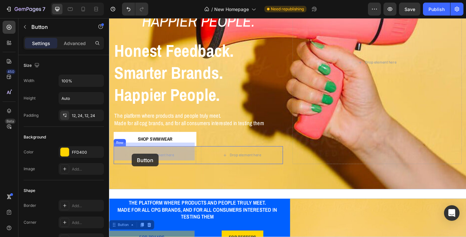
drag, startPoint x: 119, startPoint y: 240, endPoint x: 134, endPoint y: 165, distance: 75.8
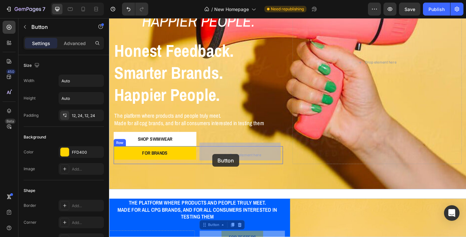
drag, startPoint x: 218, startPoint y: 241, endPoint x: 221, endPoint y: 166, distance: 75.5
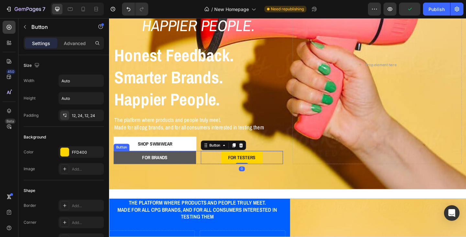
click at [180, 168] on link "FOR BRANDS" at bounding box center [159, 169] width 90 height 15
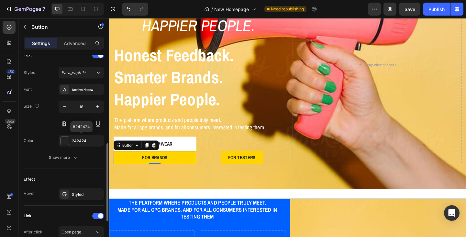
scroll to position [259, 0]
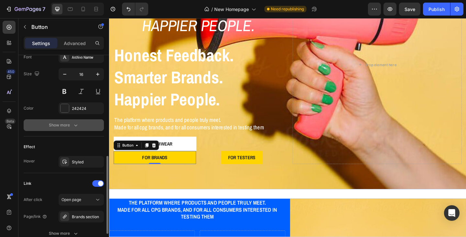
click at [74, 122] on icon "button" at bounding box center [75, 125] width 6 height 6
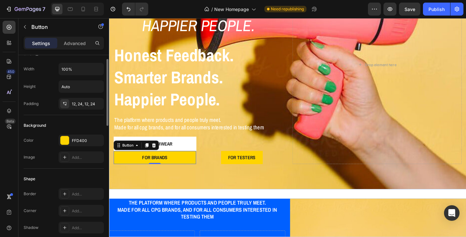
scroll to position [0, 0]
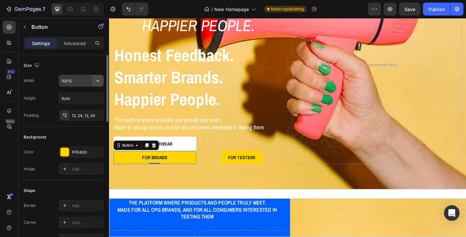
click at [99, 81] on icon "button" at bounding box center [97, 80] width 6 height 6
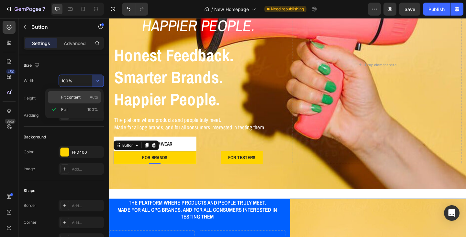
click at [88, 97] on p "Fit content Auto" at bounding box center [79, 97] width 37 height 6
type input "Auto"
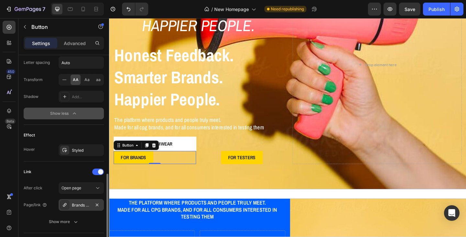
scroll to position [400, 0]
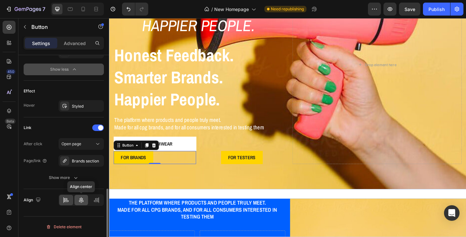
click at [78, 199] on div at bounding box center [81, 199] width 14 height 10
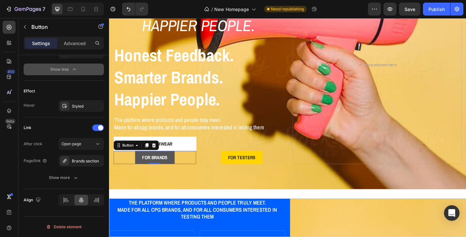
click at [174, 168] on link "FOR BRANDS" at bounding box center [158, 169] width 43 height 15
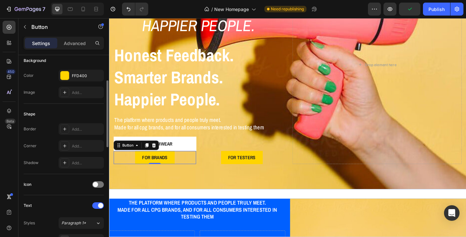
scroll to position [76, 0]
click at [81, 77] on div "FFD400" at bounding box center [81, 76] width 19 height 6
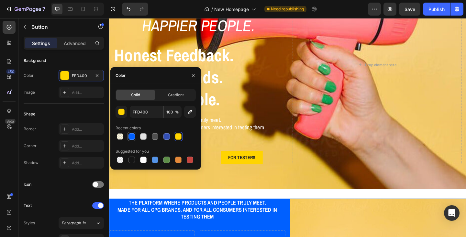
click at [132, 136] on div at bounding box center [131, 136] width 6 height 6
type input "0060FF"
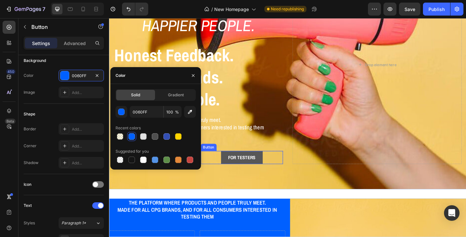
click at [237, 162] on link "FOR TESTERS" at bounding box center [253, 169] width 45 height 15
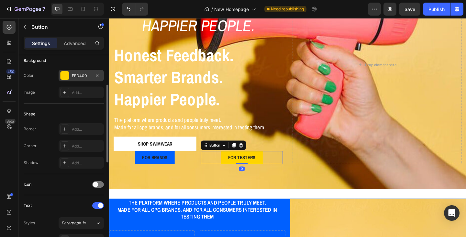
click at [78, 77] on div "FFD400" at bounding box center [81, 76] width 19 height 6
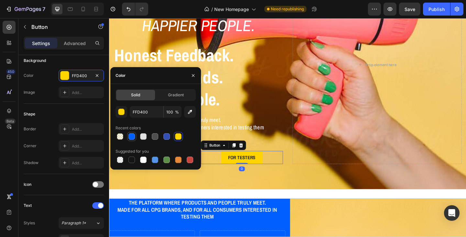
click at [130, 135] on div at bounding box center [131, 136] width 6 height 6
type input "0060FF"
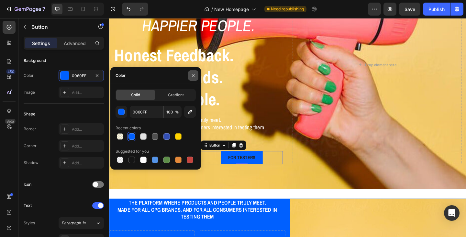
click at [195, 73] on icon "button" at bounding box center [193, 75] width 5 height 5
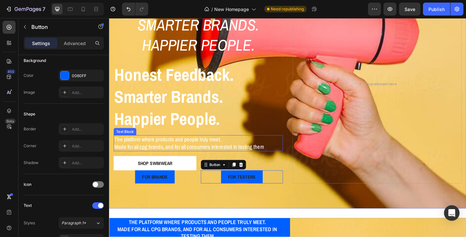
scroll to position [105, 0]
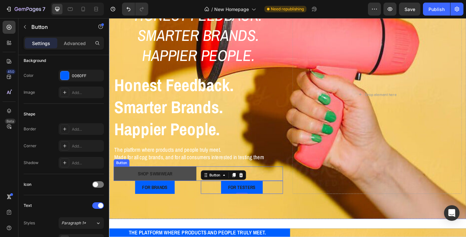
click at [183, 184] on button "Shop Swimwear" at bounding box center [159, 187] width 90 height 16
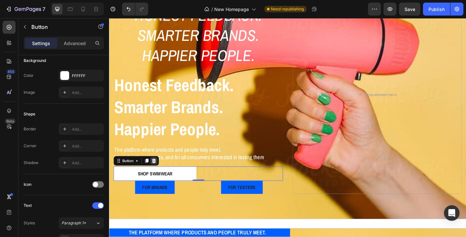
click at [158, 171] on icon at bounding box center [157, 173] width 5 height 5
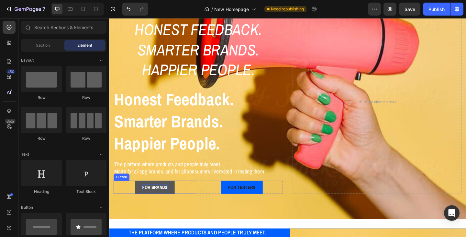
click at [165, 199] on p "FOR BRANDS" at bounding box center [159, 202] width 28 height 7
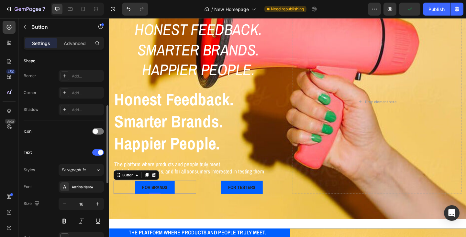
scroll to position [162, 0]
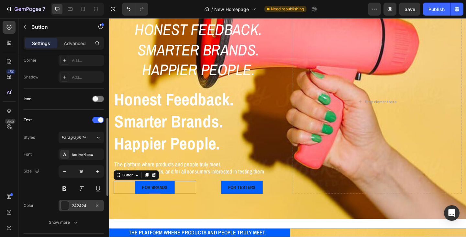
click at [84, 208] on div "242424" at bounding box center [81, 206] width 19 height 6
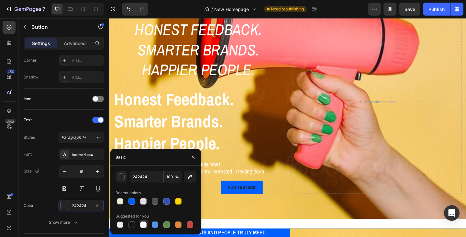
click at [142, 225] on div at bounding box center [143, 224] width 6 height 6
type input "FFFFFF"
click at [193, 158] on icon "button" at bounding box center [193, 156] width 3 height 3
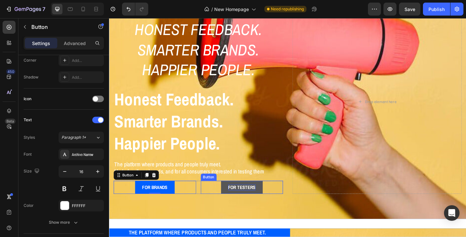
click at [243, 199] on p "FOR TESTERS" at bounding box center [253, 202] width 30 height 7
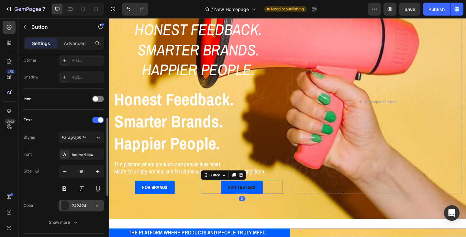
click at [88, 206] on div "242424" at bounding box center [81, 206] width 19 height 6
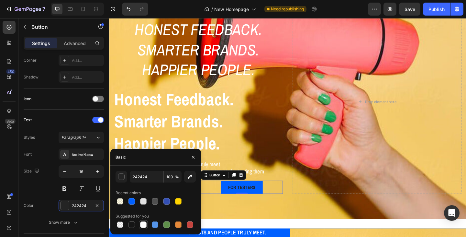
click at [142, 222] on div at bounding box center [143, 224] width 6 height 6
type input "FFFFFF"
click at [192, 158] on icon "button" at bounding box center [193, 156] width 5 height 5
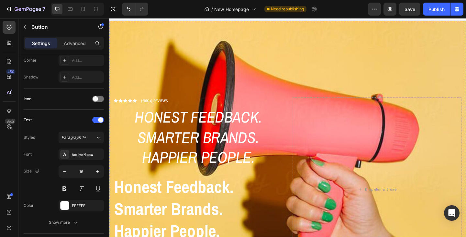
scroll to position [8, 0]
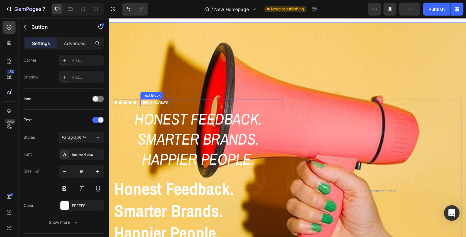
click at [151, 107] on p "(2000+) REVIEWS" at bounding box center [158, 110] width 29 height 6
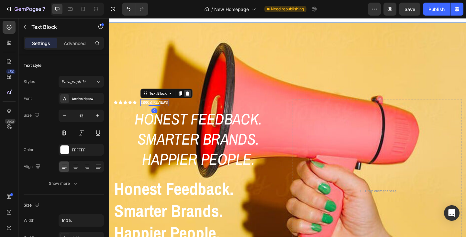
click at [195, 97] on icon at bounding box center [194, 99] width 4 height 5
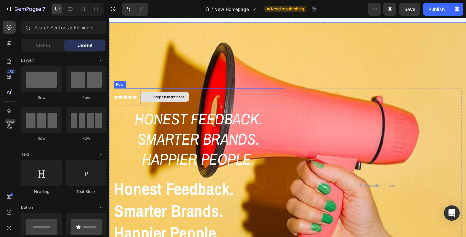
click at [154, 100] on div "Drop element here" at bounding box center [169, 104] width 52 height 10
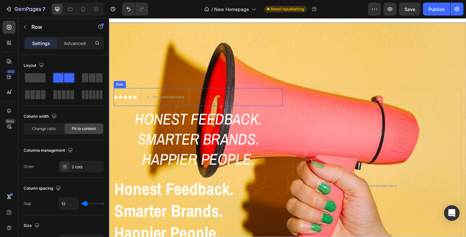
click at [123, 88] on div "Row" at bounding box center [120, 90] width 11 height 6
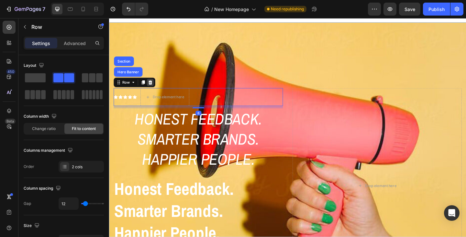
click at [153, 86] on icon at bounding box center [154, 88] width 4 height 5
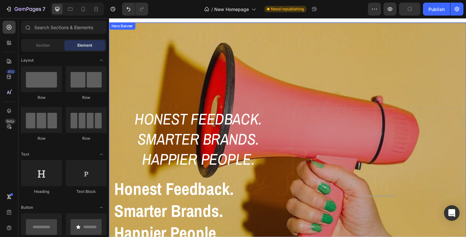
click at [160, 92] on div "Overlay" at bounding box center [303, 178] width 388 height 310
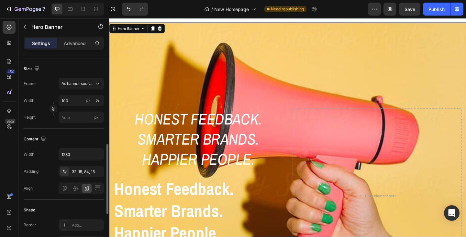
scroll to position [162, 0]
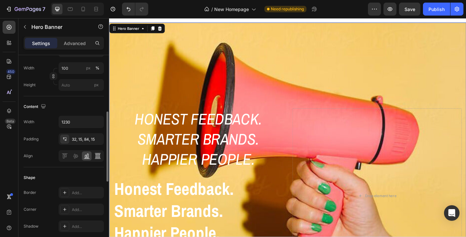
click at [95, 155] on icon at bounding box center [97, 155] width 6 height 6
click at [88, 158] on icon at bounding box center [88, 155] width 2 height 5
click at [76, 157] on icon at bounding box center [75, 155] width 6 height 6
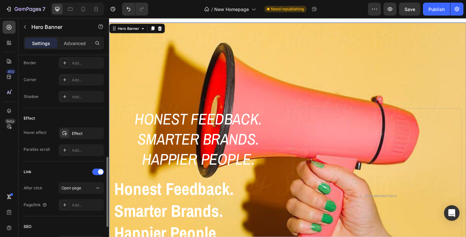
scroll to position [324, 0]
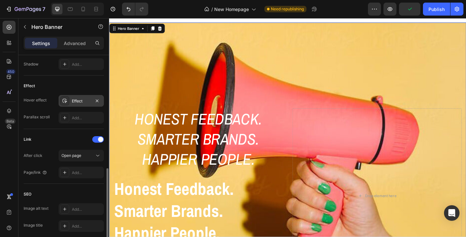
click at [86, 104] on div "Effect" at bounding box center [81, 101] width 19 height 6
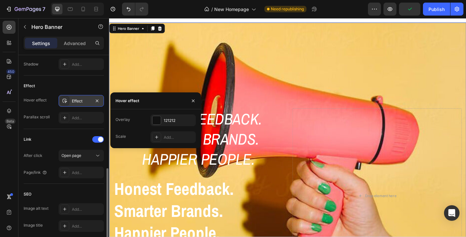
click at [86, 104] on div "Effect" at bounding box center [81, 101] width 19 height 6
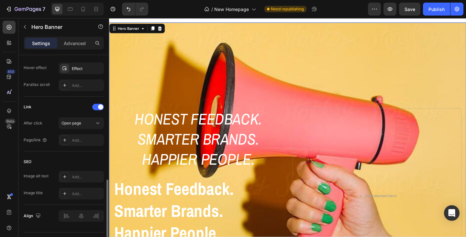
scroll to position [372, 0]
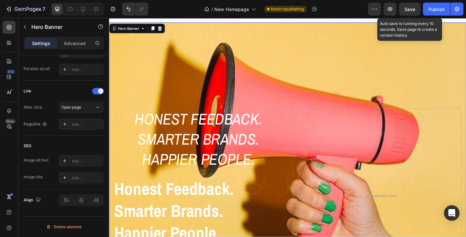
click at [408, 6] on span "Save" at bounding box center [409, 9] width 11 height 6
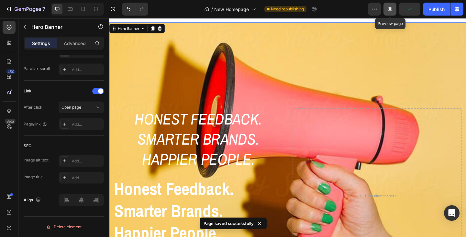
click at [391, 10] on icon "button" at bounding box center [390, 9] width 5 height 4
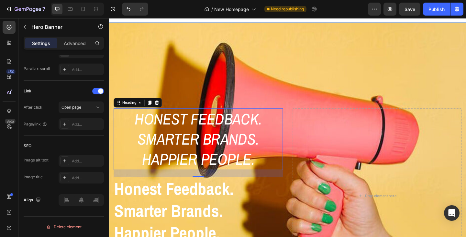
click at [211, 156] on h1 "Honest Feedback. Smarter Brands. Happier People." at bounding box center [206, 149] width 140 height 67
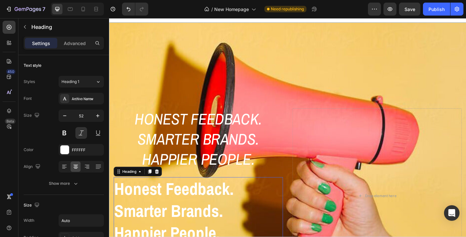
click at [192, 201] on strong "Honest Feedback." at bounding box center [180, 203] width 130 height 25
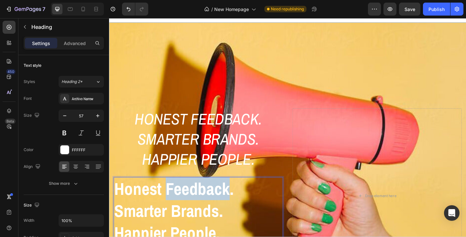
click at [193, 197] on strong "Honest Feedback." at bounding box center [180, 203] width 130 height 25
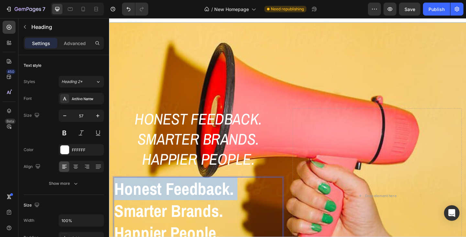
click at [193, 197] on strong "Honest Feedback." at bounding box center [180, 203] width 130 height 25
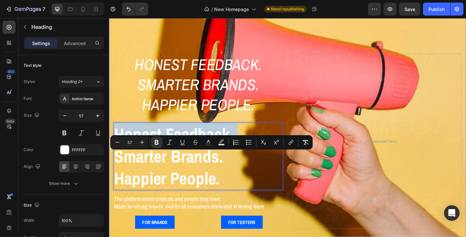
scroll to position [73, 0]
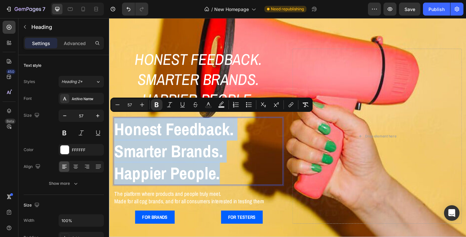
click at [230, 184] on p "Honest Feedback. Smarter Brands. Happier People." at bounding box center [206, 163] width 183 height 72
copy p "Honest Feedback. Smarter Brands. Happier People."
click at [190, 92] on h1 "Honest Feedback. Smarter Brands. Happier People." at bounding box center [206, 84] width 140 height 67
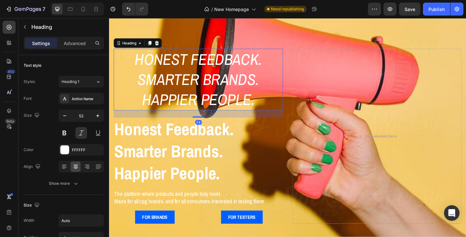
click at [190, 92] on h1 "Honest Feedback. Smarter Brands. Happier People." at bounding box center [206, 84] width 140 height 67
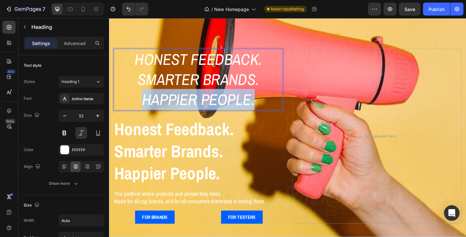
click at [190, 92] on p "Honest Feedback. Smarter Brands. Happier People." at bounding box center [206, 85] width 138 height 66
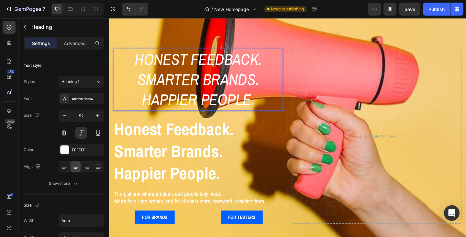
click at [160, 60] on p "Honest Feedback. Smarter Brands. Happier People." at bounding box center [206, 85] width 138 height 66
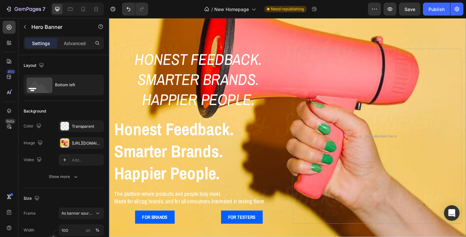
click at [151, 43] on div "Honest Feedback. Smarter Brands. Happier People. Heading ⁠⁠⁠⁠⁠⁠⁠ Honest Feedbac…" at bounding box center [303, 154] width 388 height 227
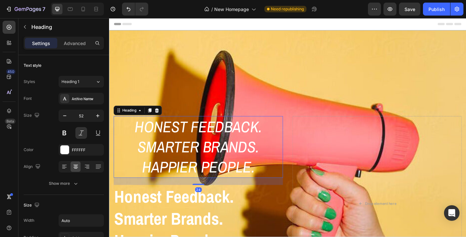
scroll to position [73, 0]
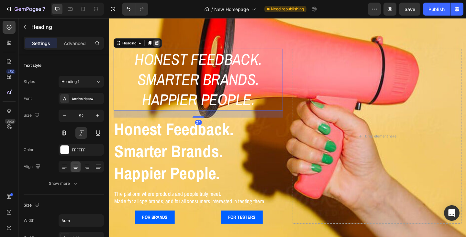
click at [161, 43] on icon at bounding box center [160, 45] width 5 height 5
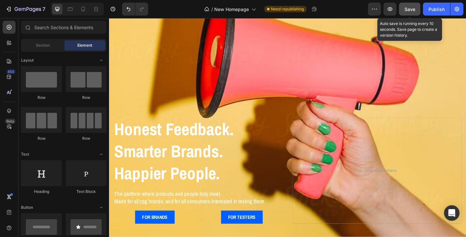
click at [406, 11] on span "Save" at bounding box center [409, 9] width 11 height 6
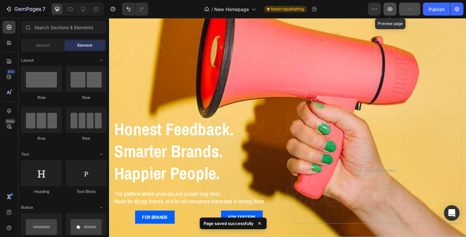
click at [390, 10] on icon "button" at bounding box center [390, 9] width 6 height 6
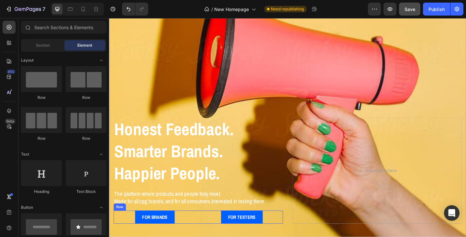
click at [206, 228] on div "FOR BRANDS Button FOR TESTERS Button Row" at bounding box center [206, 234] width 184 height 15
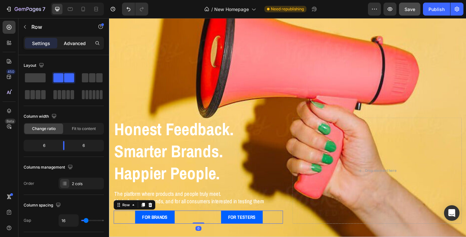
click at [80, 44] on p "Advanced" at bounding box center [75, 43] width 22 height 7
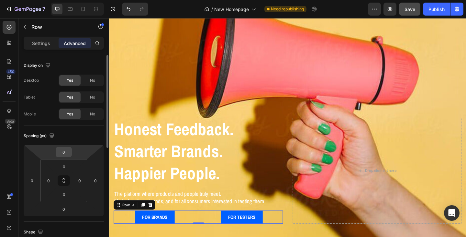
click at [70, 151] on input "0" at bounding box center [63, 152] width 13 height 10
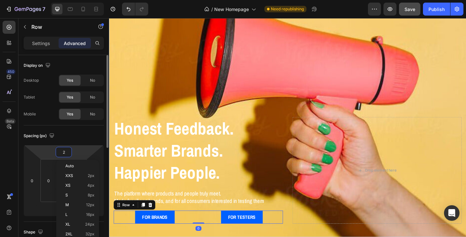
type input "20"
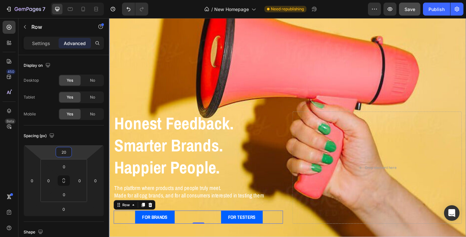
click at [151, 109] on div "⁠⁠⁠⁠⁠⁠⁠ Honest Feedback. Smarter Brands. Happier People. Heading The platform w…" at bounding box center [303, 188] width 388 height 159
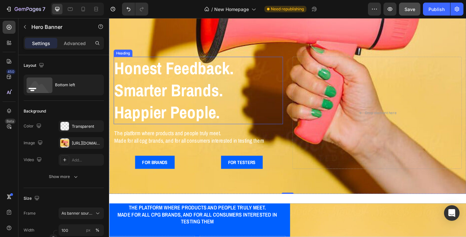
scroll to position [138, 0]
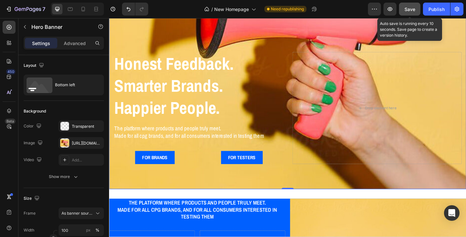
click at [409, 11] on span "Save" at bounding box center [409, 9] width 11 height 6
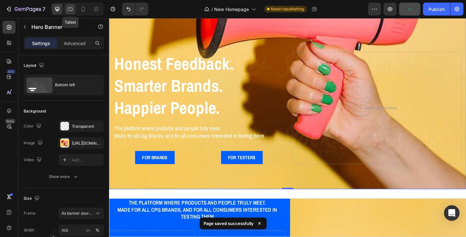
click at [71, 10] on icon at bounding box center [70, 9] width 6 height 6
type input "100%"
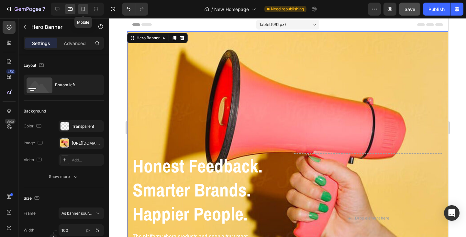
click at [84, 10] on icon at bounding box center [83, 9] width 6 height 6
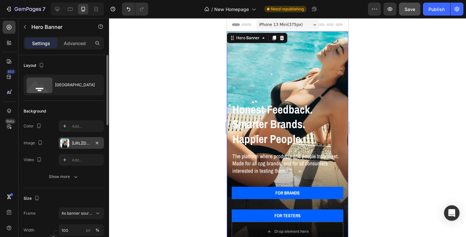
click at [80, 142] on div "https://cdn.shopify.com/s/files/1/0933/9312/5678/files/gempages_578484358860505…" at bounding box center [81, 143] width 19 height 6
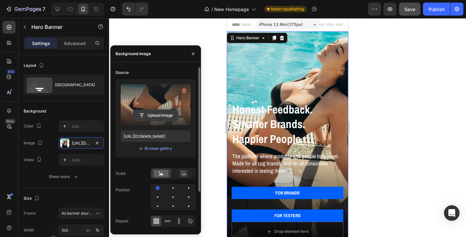
click at [157, 116] on input "file" at bounding box center [155, 115] width 45 height 11
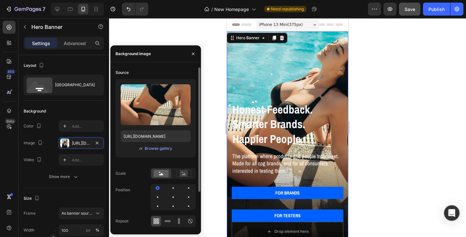
type input "https://cdn.shopify.com/s/files/1/0933/9312/5678/files/gempages_578484358860505…"
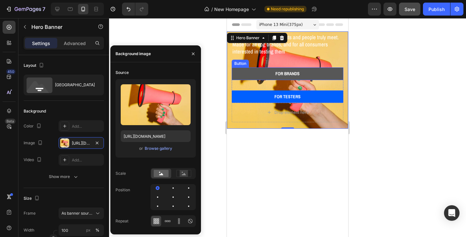
click at [267, 71] on link "FOR BRANDS" at bounding box center [288, 73] width 112 height 12
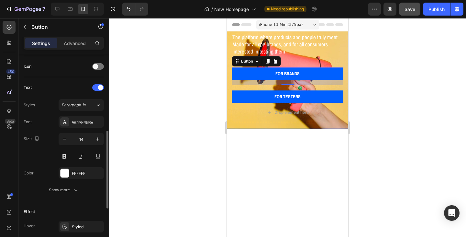
scroll to position [259, 0]
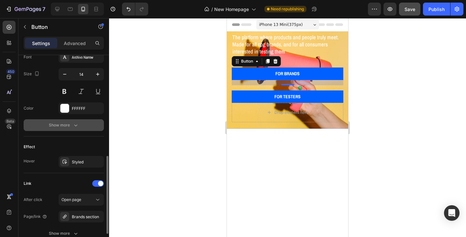
click at [74, 124] on icon "button" at bounding box center [75, 125] width 6 height 6
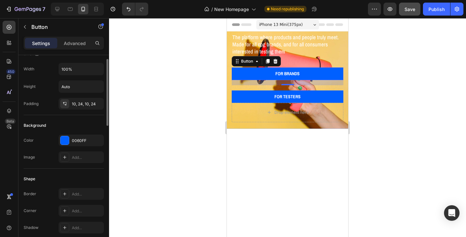
scroll to position [0, 0]
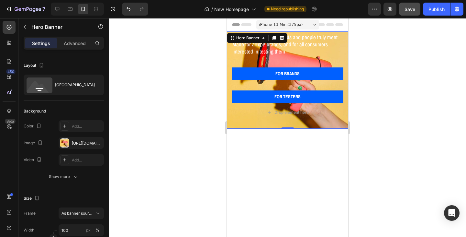
click at [303, 53] on div "⁠⁠⁠⁠⁠⁠⁠ Honest Feedback. Smarter Brands. Happier People. Heading The platform w…" at bounding box center [288, 43] width 112 height 120
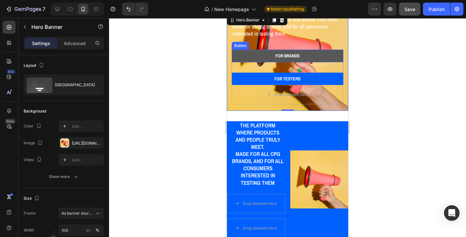
scroll to position [32, 0]
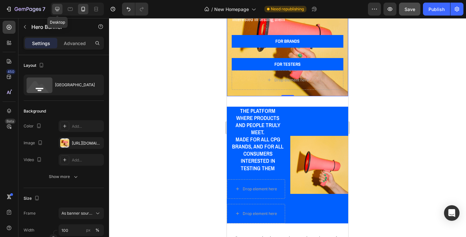
click at [56, 11] on icon at bounding box center [57, 9] width 6 height 6
type input "1230"
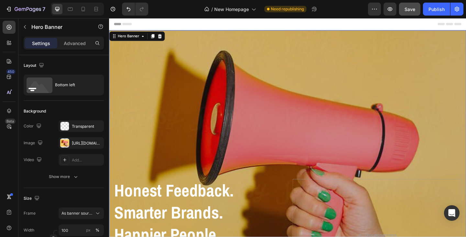
scroll to position [32, 0]
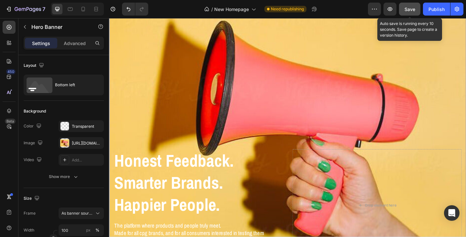
click at [410, 12] on span "Save" at bounding box center [409, 9] width 11 height 6
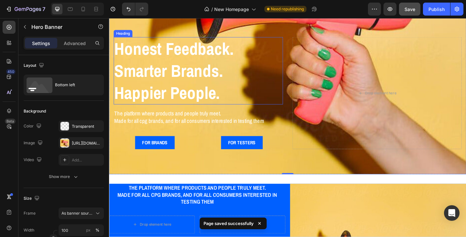
scroll to position [162, 0]
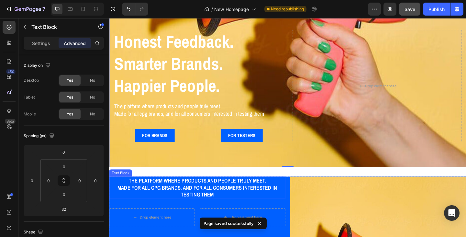
click at [204, 199] on p "Made for all cpg brands, and for all consumers interested in testing them" at bounding box center [205, 206] width 190 height 15
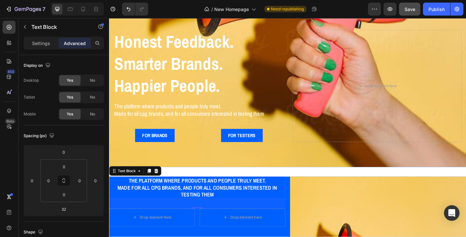
click at [295, 191] on p "The platform where products and people truly meet." at bounding box center [205, 194] width 190 height 7
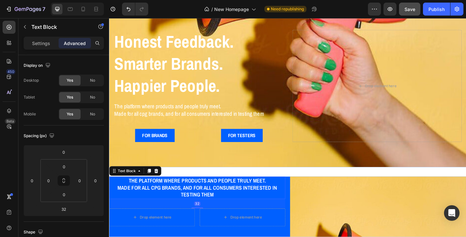
click at [294, 190] on div "The platform where products and people truly meet. Made for all cpg brands, and…" at bounding box center [205, 202] width 192 height 24
click at [162, 182] on icon at bounding box center [160, 184] width 5 height 5
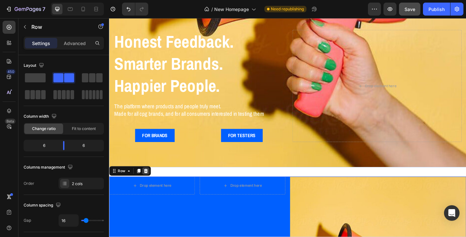
click at [149, 182] on icon at bounding box center [149, 184] width 4 height 5
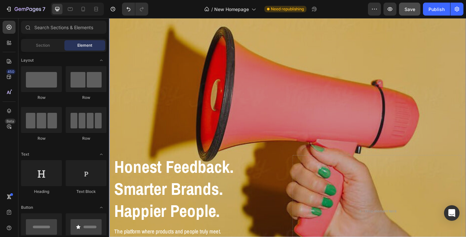
scroll to position [65, 0]
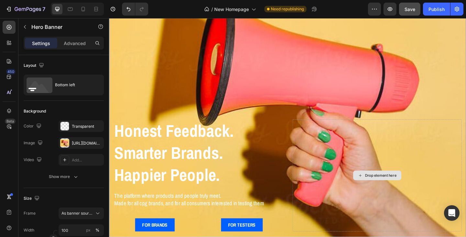
click at [322, 168] on div "Drop element here" at bounding box center [400, 189] width 184 height 122
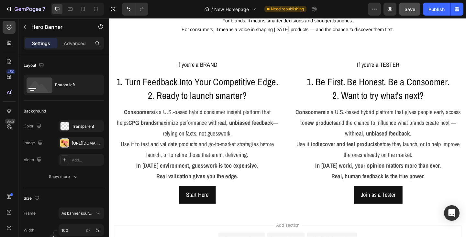
scroll to position [388, 0]
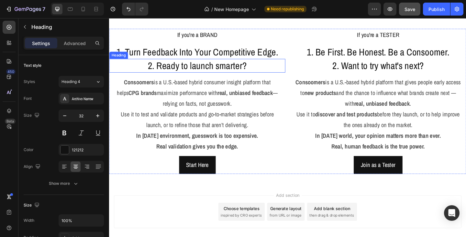
click at [215, 69] on h2 "2. Ready to launch smarter?" at bounding box center [205, 69] width 192 height 15
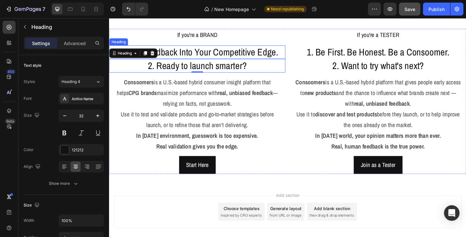
click at [227, 56] on h2 "1. Turn Feedback Into Your Competitive Edge." at bounding box center [205, 55] width 192 height 15
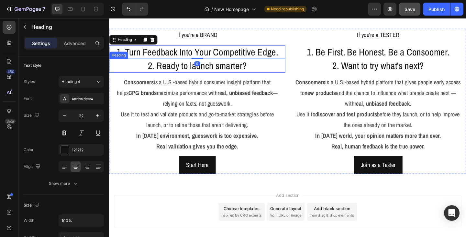
click at [230, 70] on h2 "2. Ready to launch smarter?" at bounding box center [205, 69] width 192 height 15
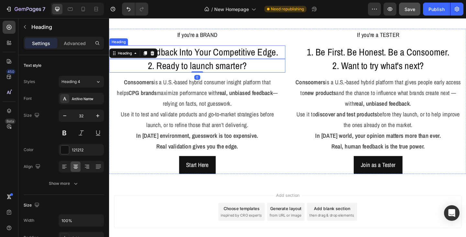
click at [231, 55] on h2 "1. Turn Feedback Into Your Competitive Edge." at bounding box center [205, 55] width 192 height 15
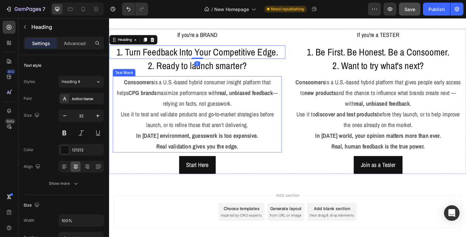
click at [231, 92] on p "Consoomers is a U.S.-based hybrid consumer insight platform that helps CPG bran…" at bounding box center [205, 99] width 182 height 35
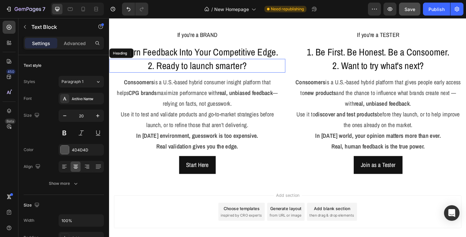
click at [223, 67] on h2 "2. Ready to launch smarter?" at bounding box center [205, 69] width 192 height 15
click at [156, 56] on icon at bounding box center [156, 56] width 4 height 5
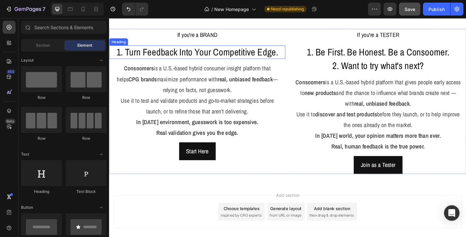
click at [127, 55] on h2 "1. Turn Feedback Into Your Competitive Edge." at bounding box center [205, 55] width 192 height 15
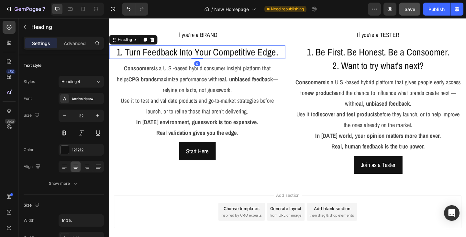
click at [127, 55] on h2 "1. Turn Feedback Into Your Competitive Edge." at bounding box center [205, 55] width 192 height 15
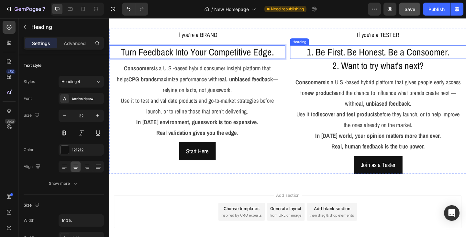
click at [402, 56] on h2 "1. Be First. Be Honest. Be a Consoomer." at bounding box center [402, 55] width 192 height 15
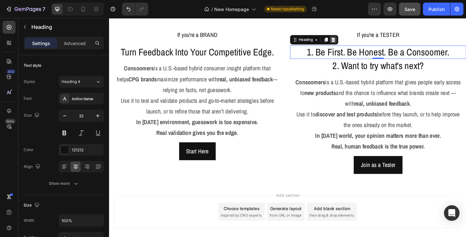
click at [351, 41] on icon at bounding box center [353, 41] width 4 height 5
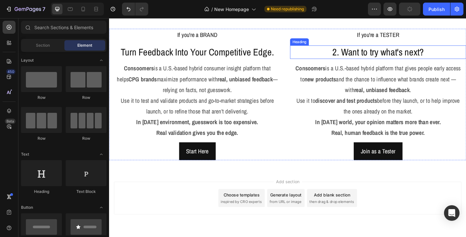
click at [357, 56] on h2 "2. Want to try what's next?" at bounding box center [402, 55] width 192 height 15
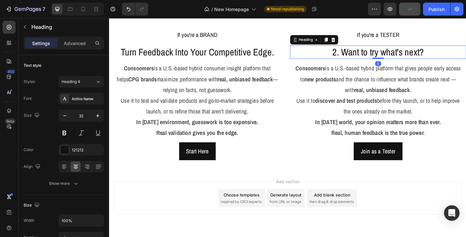
click at [358, 56] on h2 "2. Want to try what's next?" at bounding box center [402, 55] width 192 height 15
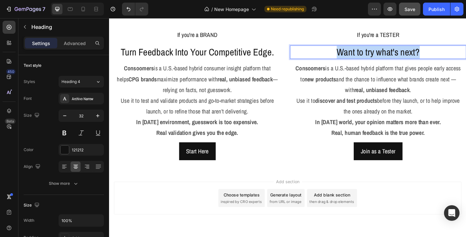
click at [446, 56] on p "Want to try what's next?" at bounding box center [401, 56] width 190 height 14
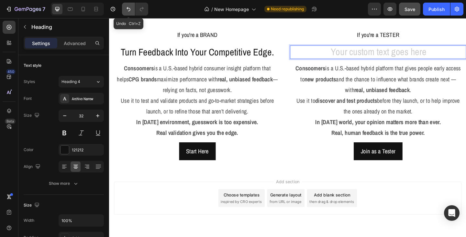
click at [129, 7] on icon "Undo/Redo" at bounding box center [128, 9] width 6 height 6
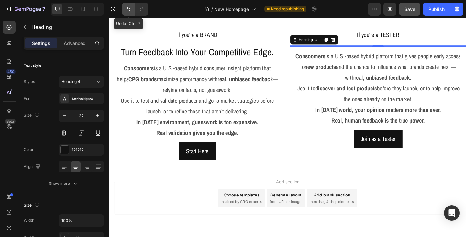
click at [129, 7] on icon "Undo/Redo" at bounding box center [128, 9] width 6 height 6
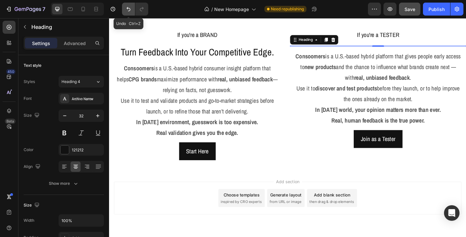
click at [129, 9] on icon "Undo/Redo" at bounding box center [128, 9] width 6 height 6
click at [352, 40] on icon at bounding box center [352, 41] width 5 height 5
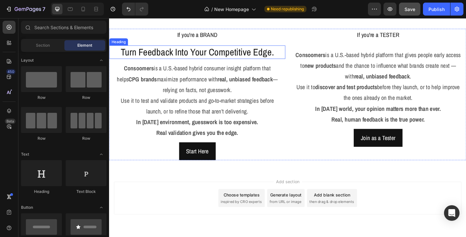
click at [255, 61] on p "Turn Feedback Into Your Competitive Edge." at bounding box center [205, 56] width 190 height 14
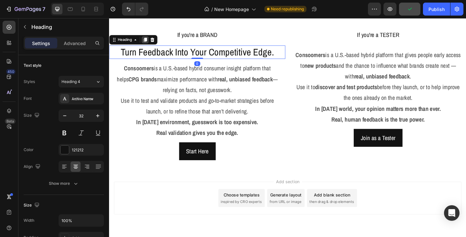
click at [147, 39] on icon at bounding box center [148, 41] width 5 height 5
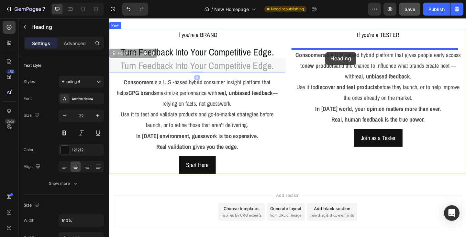
drag, startPoint x: 120, startPoint y: 57, endPoint x: 344, endPoint y: 55, distance: 223.9
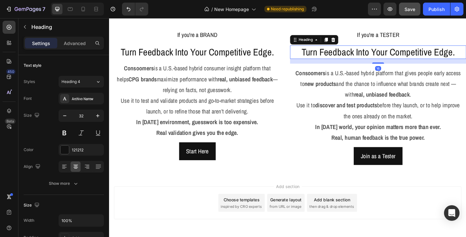
click at [345, 58] on h2 "Turn Feedback Into Your Competitive Edge." at bounding box center [402, 55] width 192 height 15
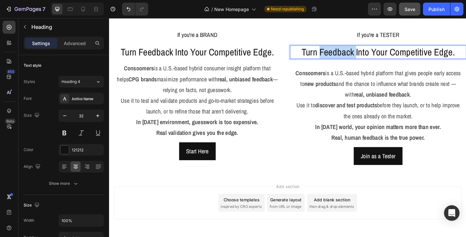
click at [345, 58] on p "Turn Feedback Into Your Competitive Edge." at bounding box center [401, 56] width 190 height 14
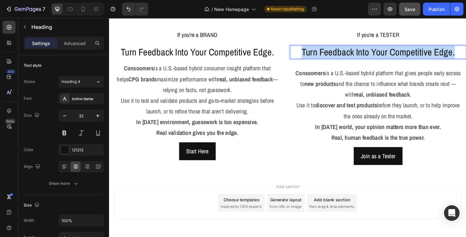
click at [345, 58] on p "Turn Feedback Into Your Competitive Edge." at bounding box center [401, 56] width 190 height 14
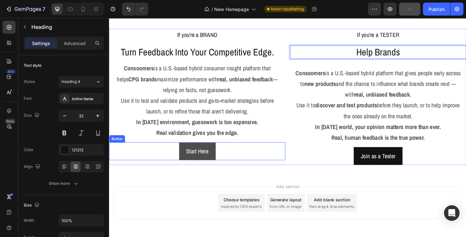
click at [219, 168] on link "Start Here" at bounding box center [205, 162] width 40 height 19
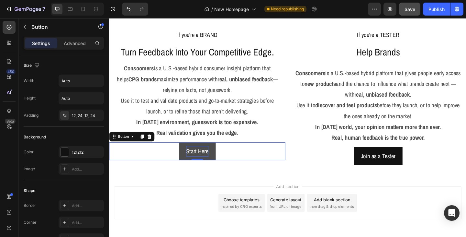
click at [212, 163] on p "Start Here" at bounding box center [205, 163] width 24 height 12
click at [193, 163] on p "Start Here" at bounding box center [205, 163] width 24 height 12
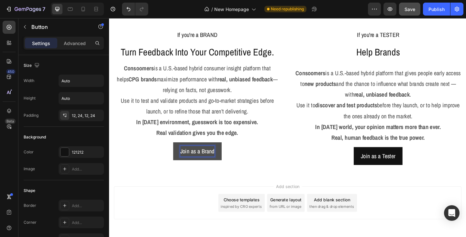
click at [270, 195] on div "Add section Choose templates inspired by CRO experts Generate layout from URL o…" at bounding box center [303, 228] width 388 height 80
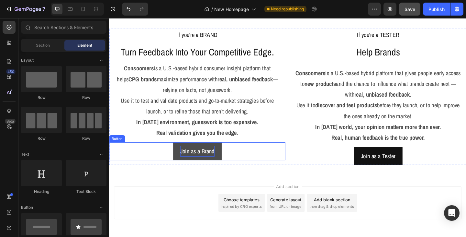
click at [227, 171] on link "Join as a Brand" at bounding box center [205, 162] width 53 height 19
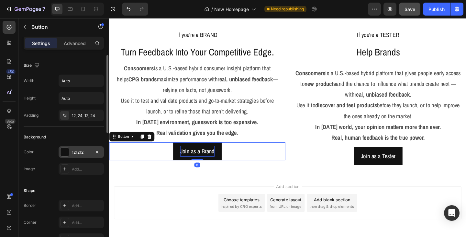
click at [87, 153] on div "121212" at bounding box center [81, 152] width 19 height 6
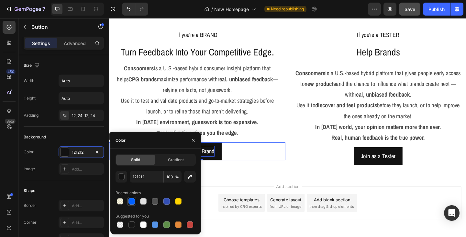
click at [134, 200] on div at bounding box center [131, 201] width 6 height 6
type input "0060FF"
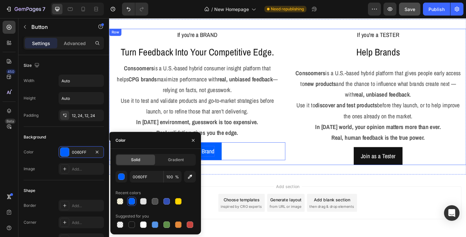
click at [300, 30] on div "If you're a BRAND Text Block Turn Feedback Into Your Competitive Edge. Heading …" at bounding box center [303, 104] width 388 height 148
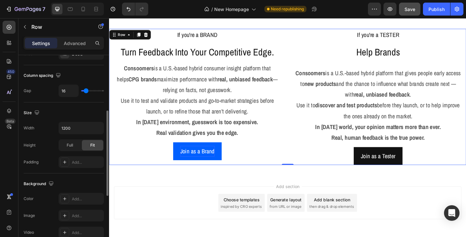
scroll to position [162, 0]
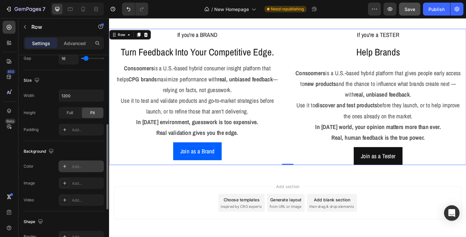
click at [80, 169] on div "Add..." at bounding box center [81, 166] width 45 height 12
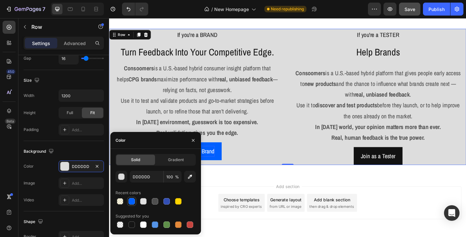
click at [131, 199] on div at bounding box center [131, 201] width 6 height 6
type input "0060FF"
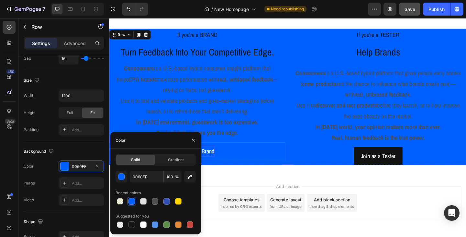
click at [246, 167] on div "Join as a Brand Button" at bounding box center [205, 162] width 192 height 19
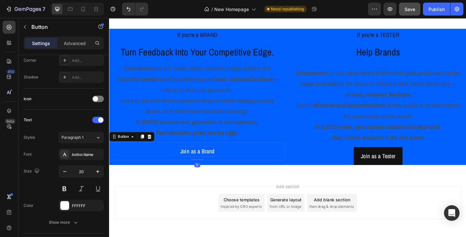
scroll to position [0, 0]
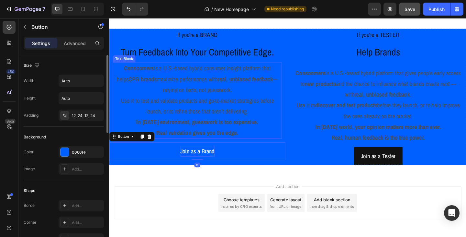
click at [242, 127] on strong "In today’s environment, guesswork is too expensive." at bounding box center [204, 131] width 133 height 9
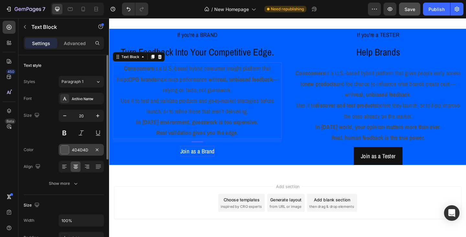
click at [80, 150] on div "4D4D4D" at bounding box center [81, 150] width 19 height 6
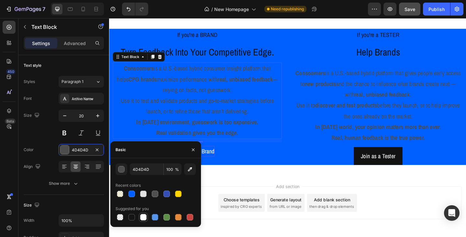
click at [141, 216] on div at bounding box center [143, 217] width 6 height 6
type input "FFFFFF"
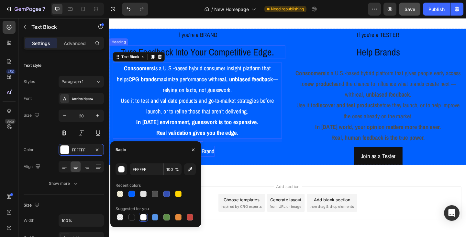
click at [202, 57] on p "Turn Feedback Into Your Competitive Edge." at bounding box center [205, 56] width 190 height 14
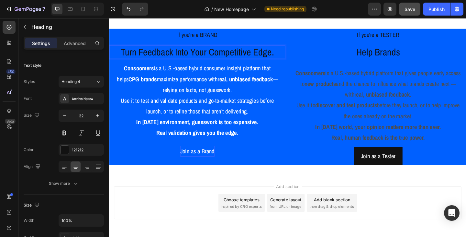
click at [203, 61] on p "Turn Feedback Into Your Competitive Edge." at bounding box center [205, 56] width 190 height 14
click at [234, 76] on p "Consoomers is a U.S.-based hybrid consumer insight platform that helps CPG bran…" at bounding box center [205, 84] width 182 height 35
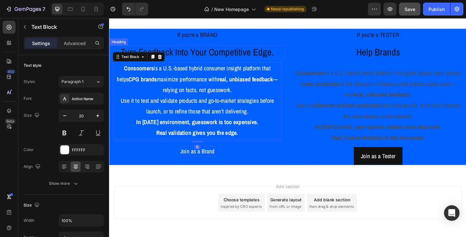
click at [232, 60] on p "Turn Feedback Into Your Competitive Edge." at bounding box center [205, 56] width 190 height 14
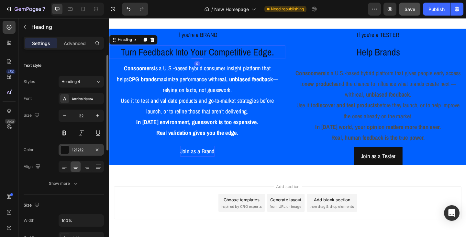
click at [86, 152] on div "121212" at bounding box center [81, 150] width 19 height 6
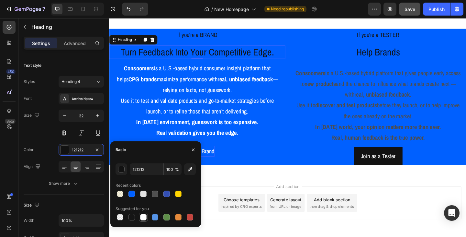
click at [145, 215] on div at bounding box center [143, 217] width 6 height 6
type input "FFFFFF"
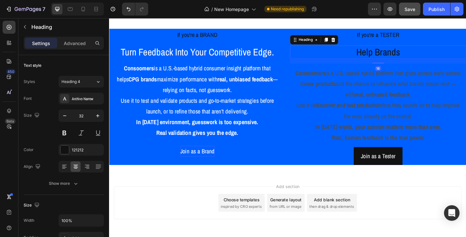
click at [381, 59] on p "Help Brands" at bounding box center [401, 56] width 190 height 14
click at [82, 150] on div "121212" at bounding box center [81, 150] width 19 height 6
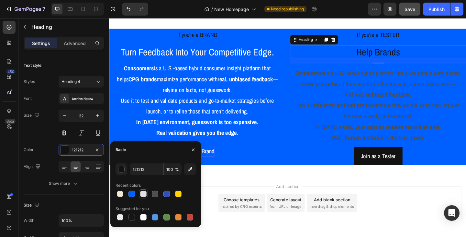
click at [143, 193] on div at bounding box center [143, 193] width 6 height 6
type input "E2E2E2"
click at [335, 114] on strong "discover and test products" at bounding box center [366, 112] width 67 height 9
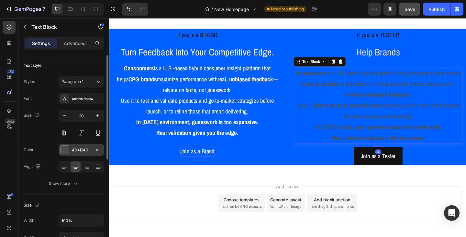
click at [83, 150] on div "4D4D4D" at bounding box center [81, 150] width 19 height 6
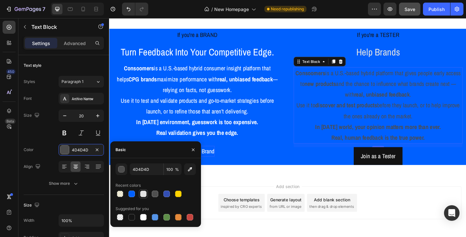
click at [147, 193] on div at bounding box center [143, 194] width 8 height 8
type input "E2E2E2"
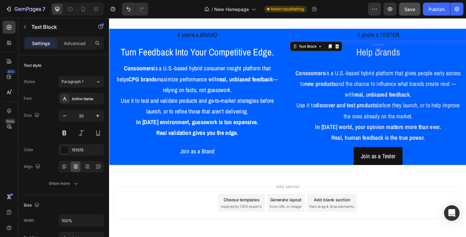
click at [393, 38] on p "If you're a TESTER" at bounding box center [401, 36] width 190 height 12
click at [220, 35] on p "If you're a BRAND" at bounding box center [205, 36] width 190 height 12
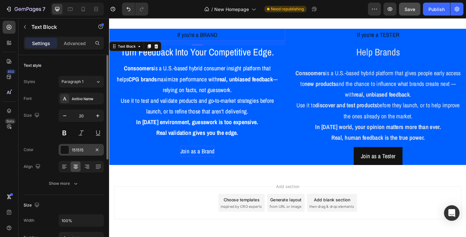
click at [86, 153] on div "151515" at bounding box center [81, 150] width 45 height 12
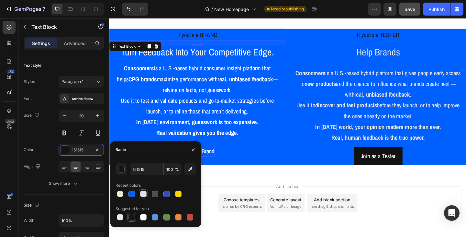
click at [144, 195] on div at bounding box center [143, 193] width 6 height 6
type input "E2E2E2"
click at [388, 39] on p "If you're a TESTER" at bounding box center [401, 36] width 190 height 12
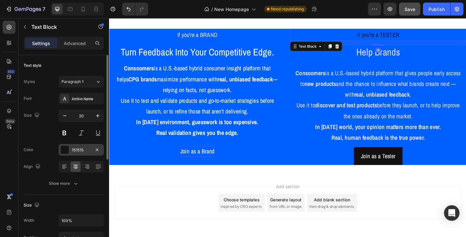
click at [87, 151] on div "151515" at bounding box center [81, 150] width 19 height 6
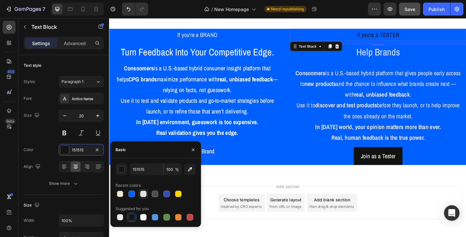
click at [143, 194] on div at bounding box center [143, 193] width 6 height 6
type input "E2E2E2"
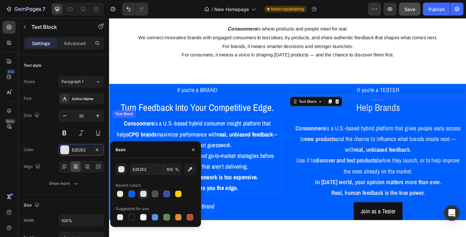
scroll to position [259, 0]
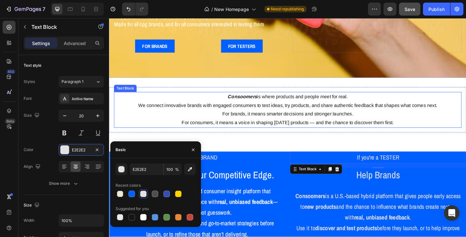
click at [269, 107] on p "Consoomers is where products and people meet for real. We connect innovative br…" at bounding box center [303, 108] width 377 height 19
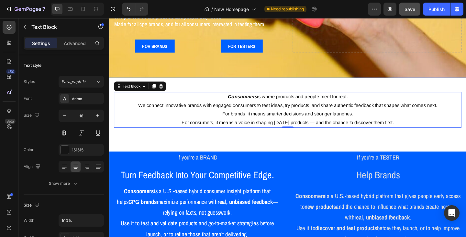
click at [180, 111] on p "Consoomers is where products and people meet for real. We connect innovative br…" at bounding box center [303, 108] width 377 height 19
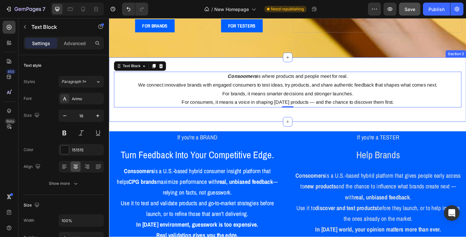
scroll to position [291, 0]
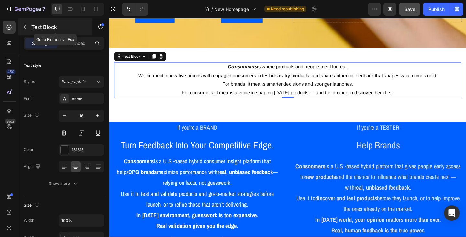
click at [28, 28] on button "button" at bounding box center [25, 27] width 10 height 10
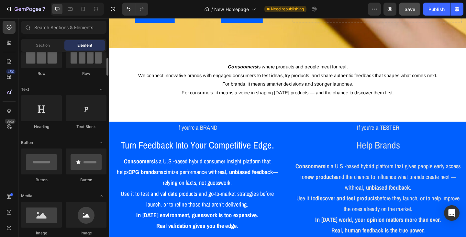
scroll to position [97, 0]
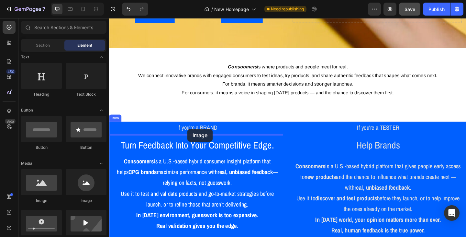
drag, startPoint x: 151, startPoint y: 208, endPoint x: 194, endPoint y: 138, distance: 81.7
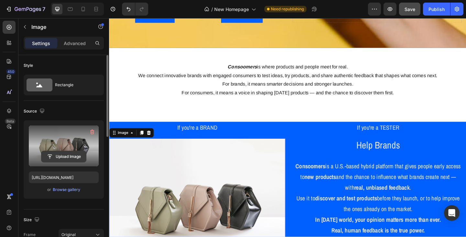
click at [60, 159] on input "file" at bounding box center [63, 156] width 45 height 11
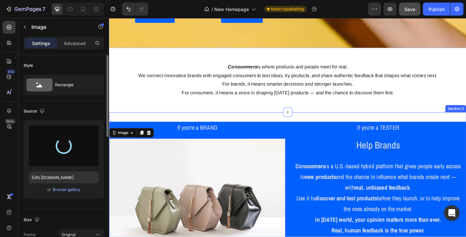
type input "https://cdn.shopify.com/s/files/1/0933/9312/5678/files/gempages_578484358860505…"
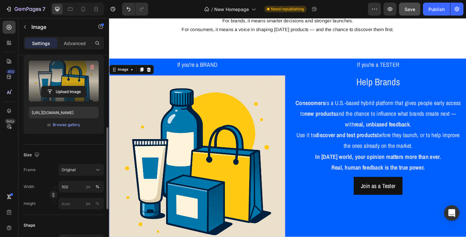
scroll to position [129, 0]
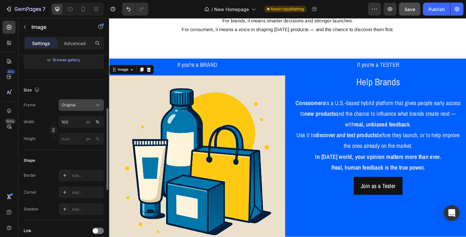
click at [95, 106] on icon at bounding box center [97, 105] width 6 height 6
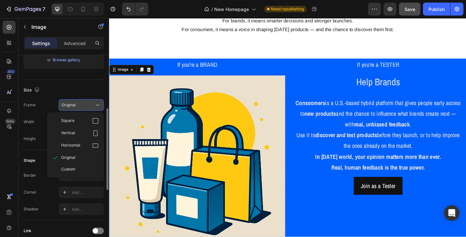
click at [95, 106] on icon at bounding box center [97, 105] width 6 height 6
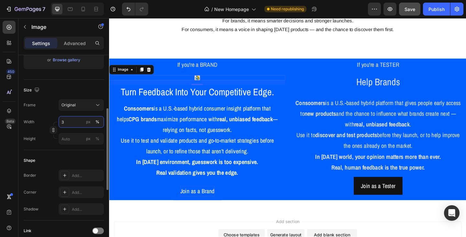
type input "30"
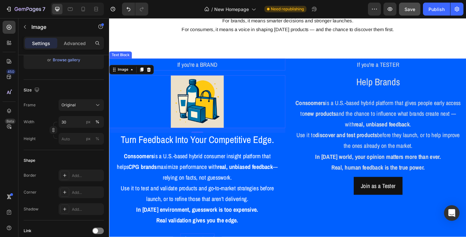
click at [213, 71] on p "If you're a BRAND" at bounding box center [205, 69] width 190 height 12
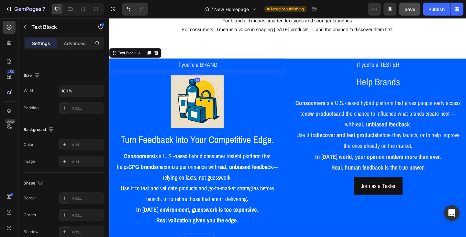
scroll to position [0, 0]
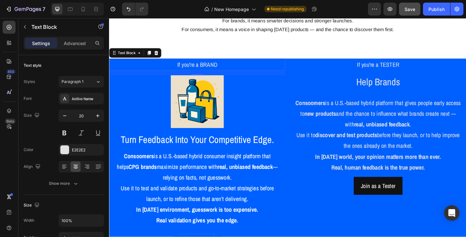
click at [213, 71] on p "If you're a BRAND" at bounding box center [205, 69] width 190 height 12
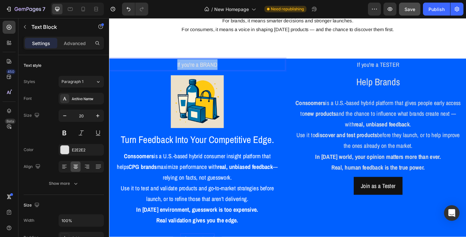
click at [213, 71] on p "If you're a BRAND" at bounding box center [205, 69] width 190 height 12
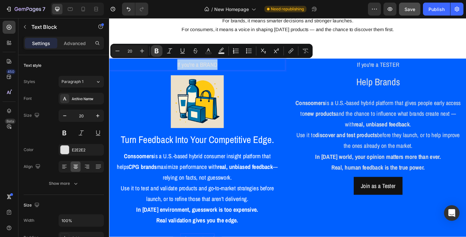
click at [159, 51] on icon "Editor contextual toolbar" at bounding box center [156, 51] width 6 height 6
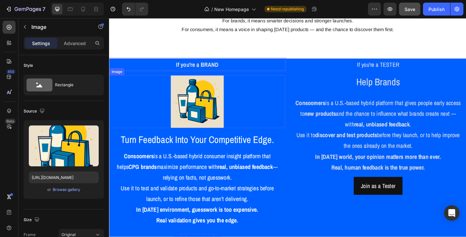
click at [240, 82] on div at bounding box center [205, 109] width 192 height 58
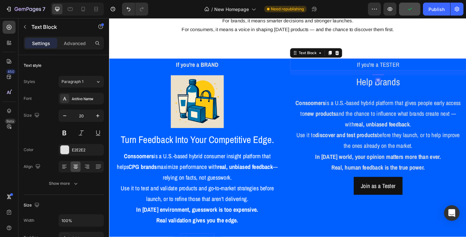
click at [394, 71] on p "If you're a TESTER" at bounding box center [401, 69] width 190 height 12
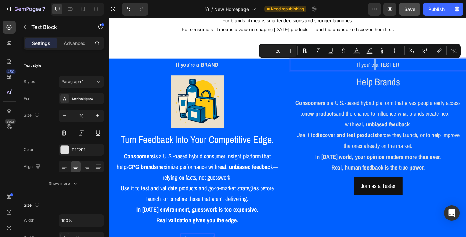
click at [394, 71] on p "If you're a TESTER" at bounding box center [401, 69] width 190 height 12
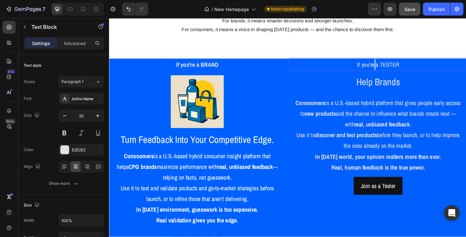
click at [394, 71] on p "If you're a TESTER" at bounding box center [401, 69] width 190 height 12
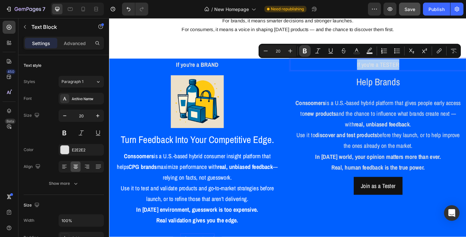
click at [305, 50] on icon "Editor contextual toolbar" at bounding box center [305, 51] width 4 height 5
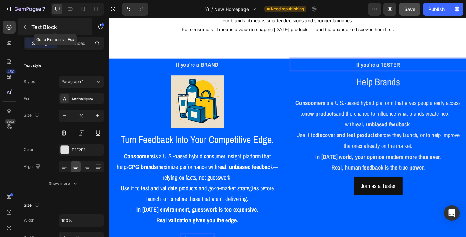
click at [25, 25] on icon "button" at bounding box center [24, 26] width 5 height 5
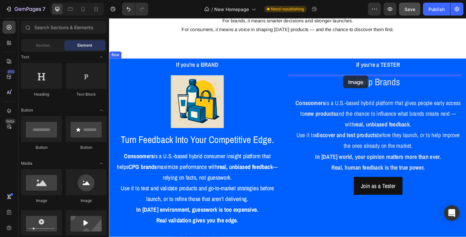
drag, startPoint x: 159, startPoint y: 203, endPoint x: 364, endPoint y: 81, distance: 238.1
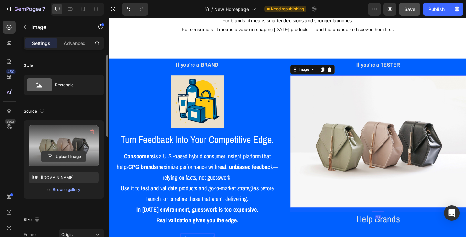
click at [61, 155] on input "file" at bounding box center [63, 156] width 45 height 11
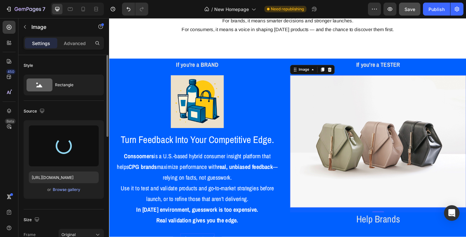
type input "https://cdn.shopify.com/s/files/1/0933/9312/5678/files/gempages_578484358860505…"
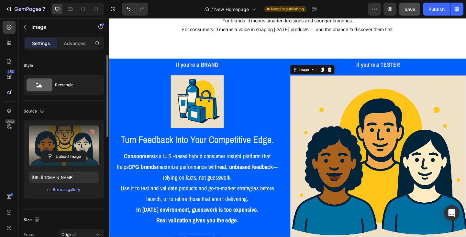
scroll to position [65, 0]
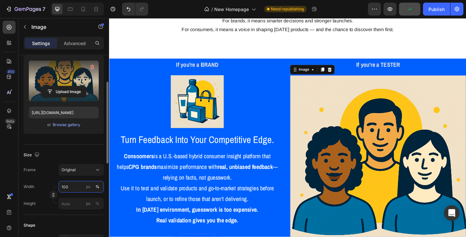
click at [66, 186] on input "100" at bounding box center [81, 187] width 45 height 12
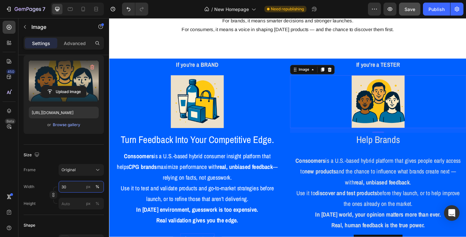
type input "30"
drag, startPoint x: 448, startPoint y: 93, endPoint x: 448, endPoint y: 113, distance: 19.4
click at [448, 93] on div at bounding box center [402, 109] width 192 height 58
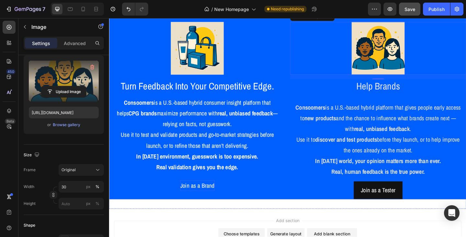
scroll to position [421, 0]
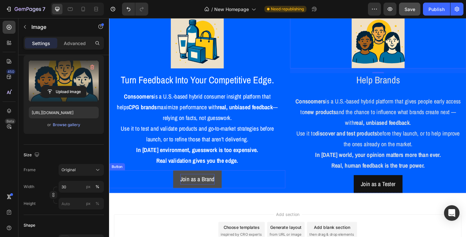
click at [227, 196] on link "Join as a Brand" at bounding box center [205, 192] width 53 height 19
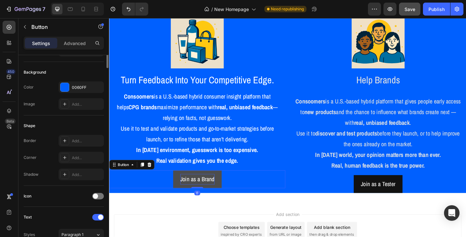
scroll to position [0, 0]
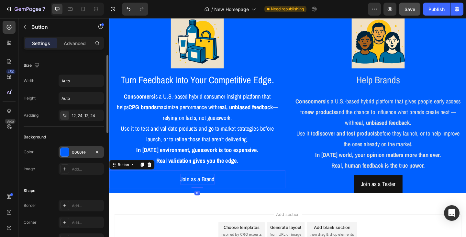
click at [88, 152] on div "0060FF" at bounding box center [81, 152] width 19 height 6
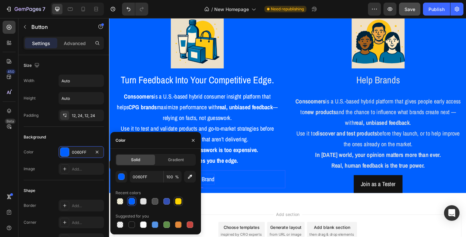
click at [178, 201] on div at bounding box center [178, 201] width 6 height 6
type input "FFD400"
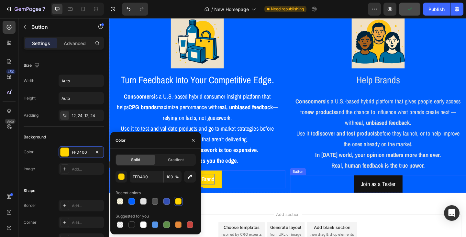
click at [316, 193] on div "Join as a Tester Button" at bounding box center [402, 198] width 192 height 19
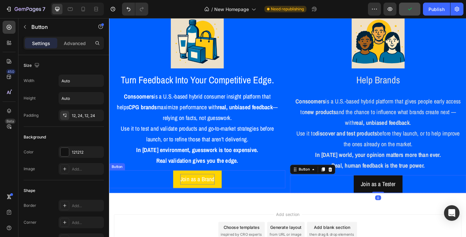
click at [295, 192] on div "Join as a Brand Button" at bounding box center [205, 192] width 192 height 19
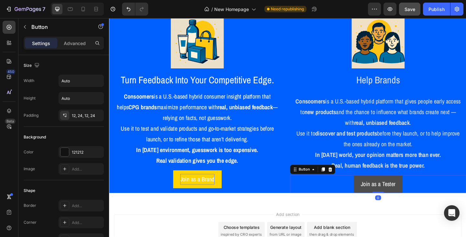
click at [376, 191] on link "Join as a Tester" at bounding box center [401, 198] width 53 height 19
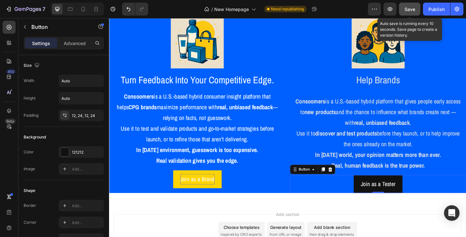
click at [411, 10] on span "Save" at bounding box center [409, 9] width 11 height 6
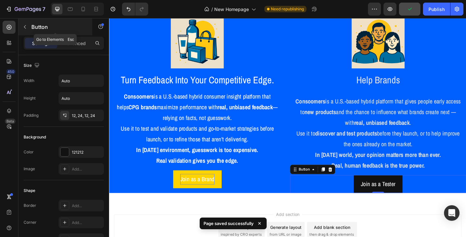
click at [25, 26] on icon "button" at bounding box center [24, 26] width 5 height 5
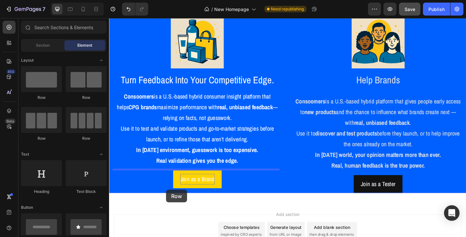
drag, startPoint x: 187, startPoint y: 101, endPoint x: 171, endPoint y: 204, distance: 105.1
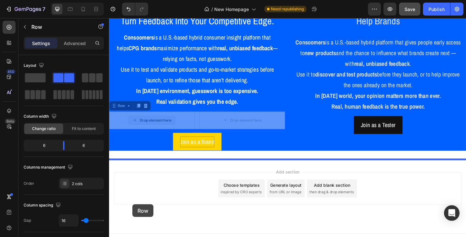
scroll to position [491, 0]
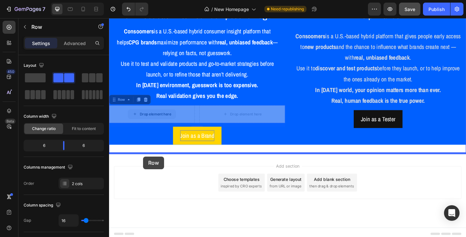
drag, startPoint x: 120, startPoint y: 176, endPoint x: 146, endPoint y: 168, distance: 26.9
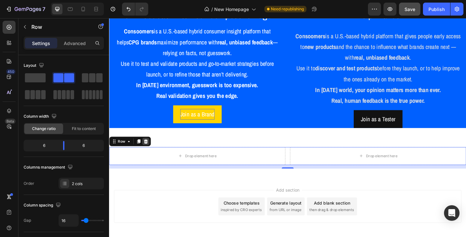
click at [150, 151] on icon at bounding box center [148, 151] width 5 height 5
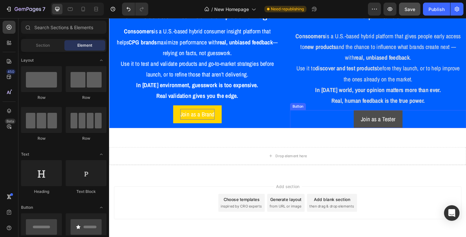
click at [375, 121] on link "Join as a Tester" at bounding box center [401, 127] width 53 height 19
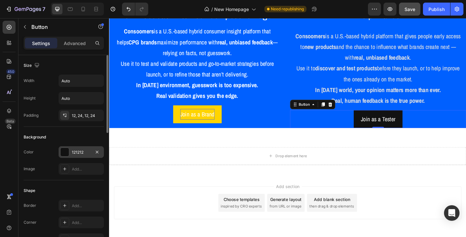
click at [79, 153] on div "121212" at bounding box center [81, 152] width 19 height 6
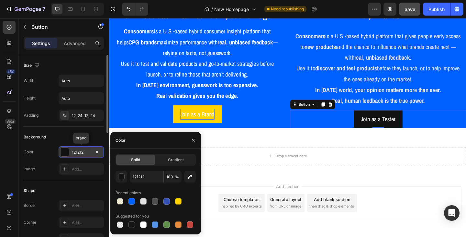
click at [79, 153] on div "121212" at bounding box center [81, 152] width 19 height 6
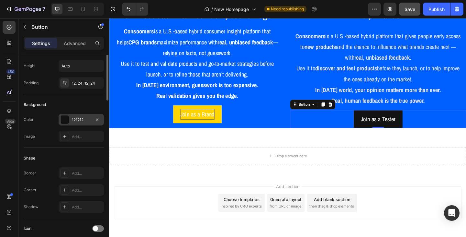
scroll to position [0, 0]
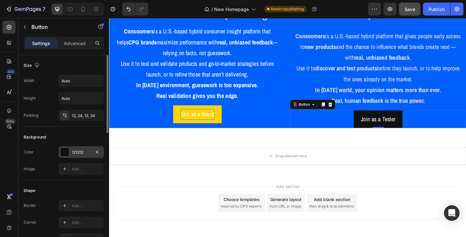
click at [77, 154] on div "121212" at bounding box center [81, 152] width 19 height 6
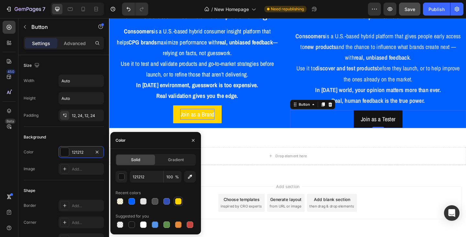
click at [176, 199] on div at bounding box center [178, 201] width 6 height 6
type input "FFD400"
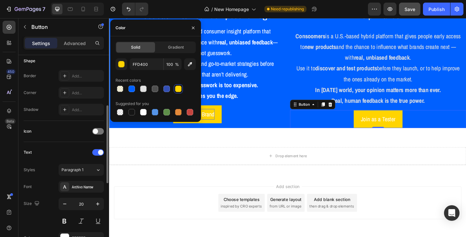
scroll to position [162, 0]
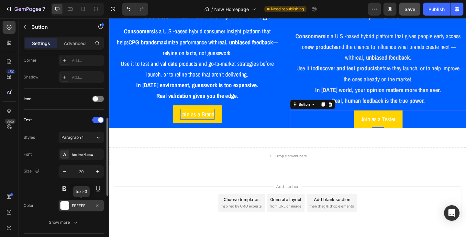
click at [74, 201] on div "FFFFFF" at bounding box center [81, 205] width 45 height 12
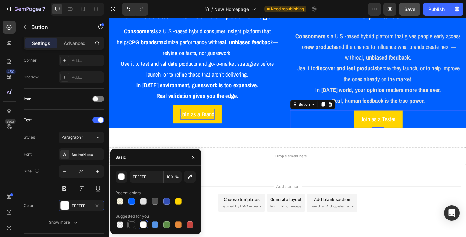
click at [133, 224] on div at bounding box center [131, 224] width 6 height 6
type input "151515"
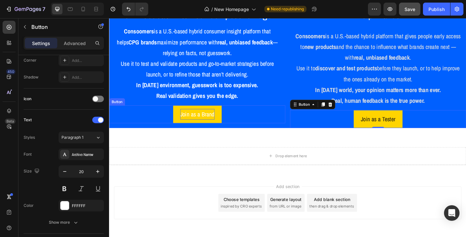
click at [197, 125] on p "Join as a Brand" at bounding box center [204, 123] width 37 height 12
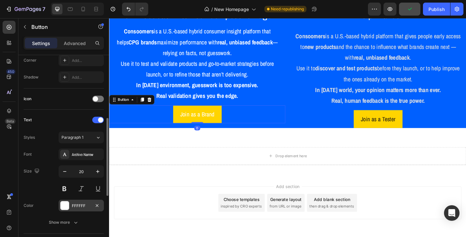
click at [80, 205] on div "FFFFFF" at bounding box center [81, 206] width 19 height 6
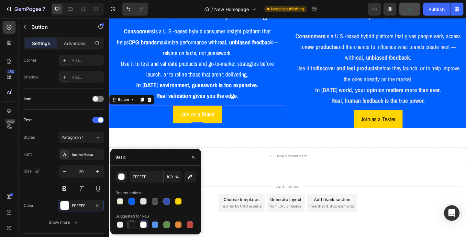
click at [136, 225] on div at bounding box center [131, 224] width 9 height 9
type input "151515"
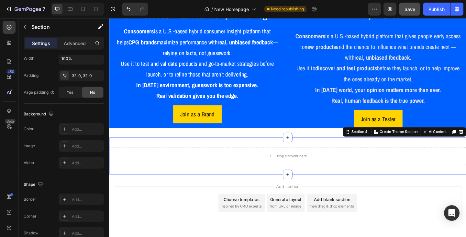
click at [218, 152] on div "Drop element here Section 4 You can create reusable sections Create Theme Secti…" at bounding box center [303, 168] width 388 height 40
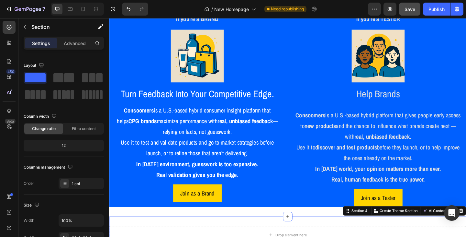
scroll to position [394, 0]
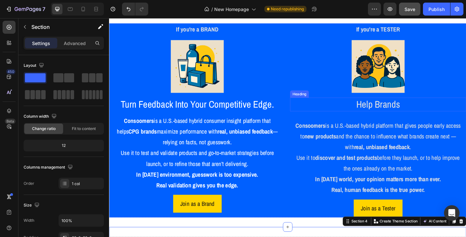
click at [348, 113] on p "Help Brands" at bounding box center [401, 112] width 190 height 14
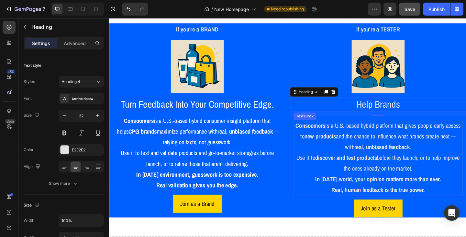
click at [350, 129] on p "Consoomers is a U.S.-based hybrid platform that gives people early access to ne…" at bounding box center [401, 146] width 182 height 35
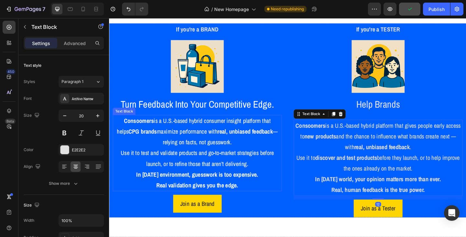
click at [279, 128] on p "Consoomers is a U.S.-based hybrid consumer insight platform that helps CPG bran…" at bounding box center [205, 141] width 182 height 35
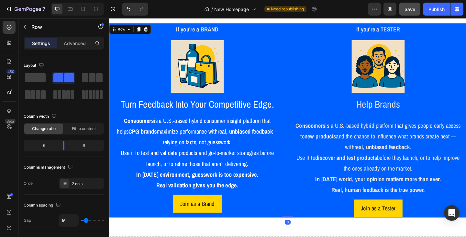
click at [342, 123] on div "If you're a TESTER Text Block Image Help Brands Heading Consoomers is a U.S.-ba…" at bounding box center [402, 129] width 192 height 211
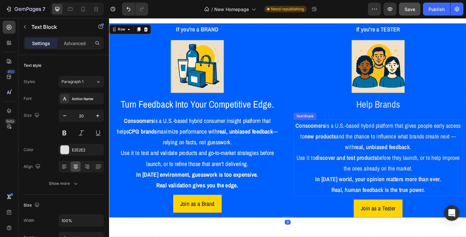
click at [342, 130] on strong "Consoomers" at bounding box center [328, 134] width 32 height 9
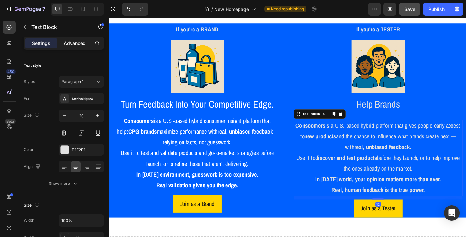
click at [79, 44] on p "Advanced" at bounding box center [75, 43] width 22 height 7
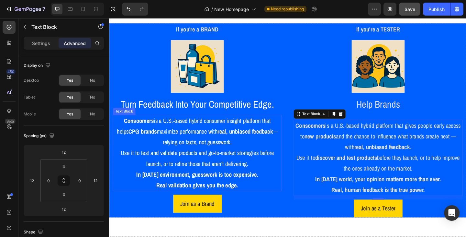
click at [212, 125] on p "Consoomers is a U.S.-based hybrid consumer insight platform that helps CPG bran…" at bounding box center [205, 141] width 182 height 35
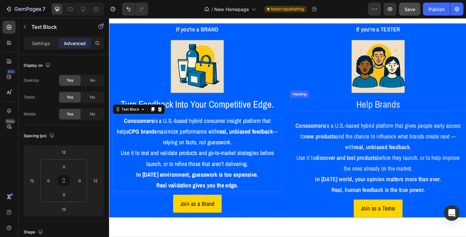
click at [354, 112] on p "Help Brands" at bounding box center [401, 112] width 190 height 14
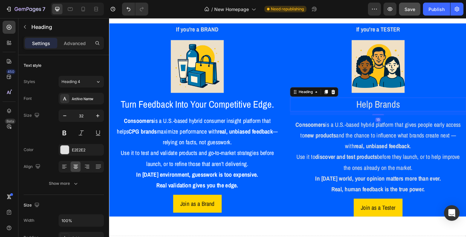
click at [395, 122] on div at bounding box center [401, 122] width 13 height 1
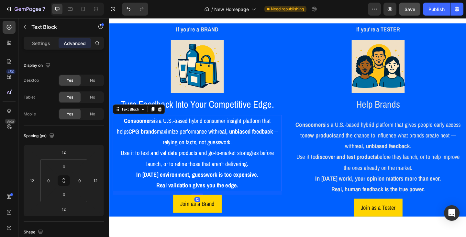
click at [291, 129] on p "Consoomers is a U.S.-based hybrid consumer insight platform that helps CPG bran…" at bounding box center [205, 141] width 182 height 35
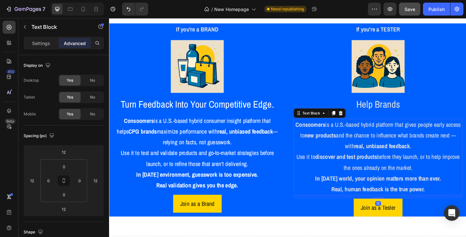
click at [315, 131] on p "Consoomers is a U.S.-based hybrid platform that gives people early access to ne…" at bounding box center [401, 145] width 182 height 35
click at [338, 151] on p "Consoomers is a U.S.-based hybrid platform that gives people early access to ne…" at bounding box center [401, 145] width 182 height 35
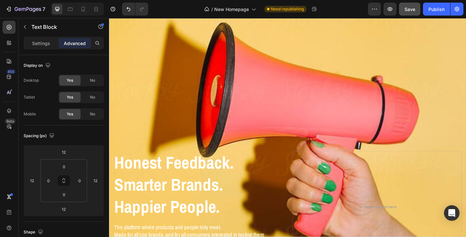
scroll to position [32, 0]
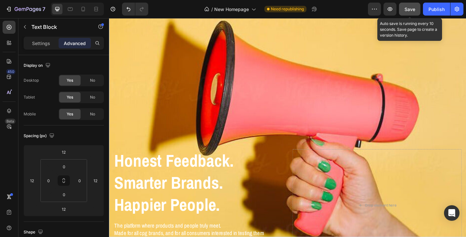
click at [411, 9] on span "Save" at bounding box center [409, 9] width 11 height 6
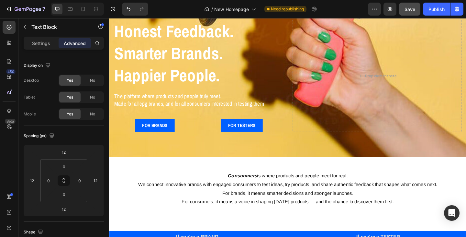
scroll to position [127, 0]
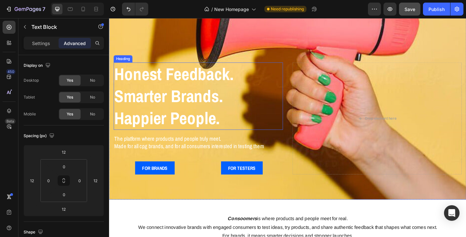
click at [203, 115] on strong "Happier People." at bounding box center [172, 126] width 115 height 25
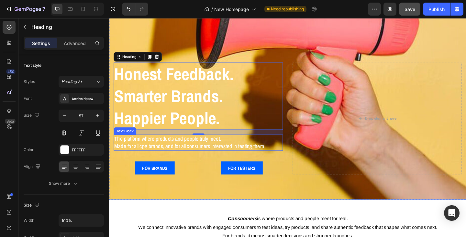
click at [145, 153] on p "Made for all cpg brands, and for all consumers interested in testing them" at bounding box center [206, 157] width 183 height 8
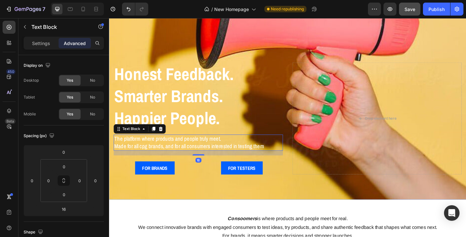
click at [145, 153] on p "Made for all cpg brands, and for all consumers interested in testing them" at bounding box center [206, 157] width 183 height 8
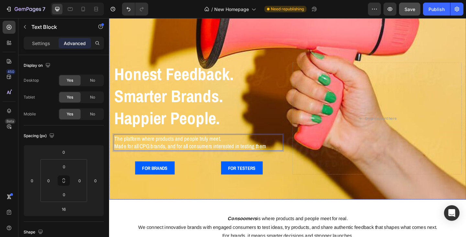
click at [185, 167] on div "Honest Feedback. Smarter Brands. Happier People. Heading The platform where pro…" at bounding box center [206, 127] width 184 height 122
click at [279, 154] on p "Made for all CPG brands, and for all consumers interested in testing them" at bounding box center [206, 157] width 183 height 8
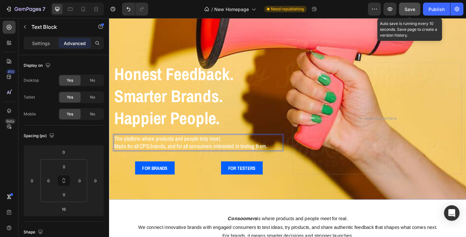
click at [413, 8] on span "Save" at bounding box center [409, 9] width 11 height 6
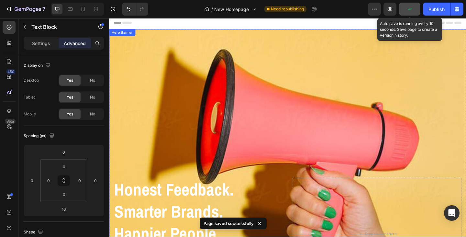
scroll to position [0, 0]
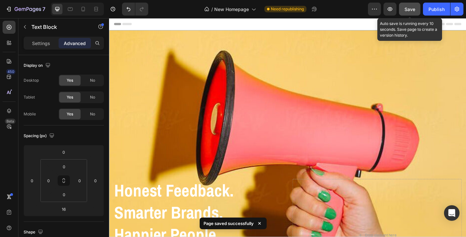
click at [131, 24] on span "Header" at bounding box center [128, 24] width 14 height 6
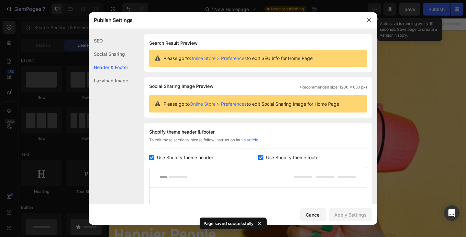
scroll to position [87, 0]
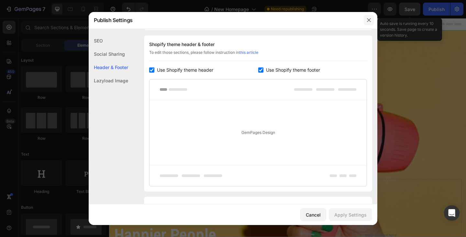
click at [367, 21] on icon "button" at bounding box center [368, 19] width 5 height 5
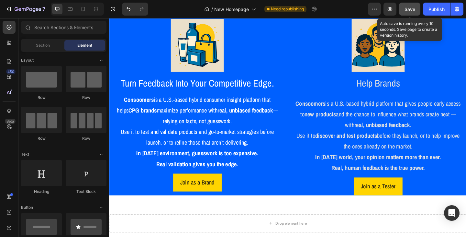
scroll to position [421, 0]
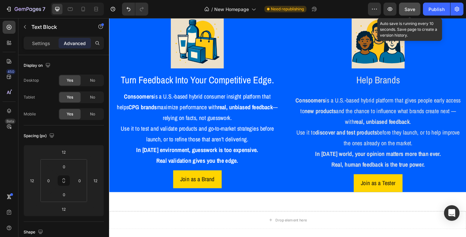
click at [185, 106] on p "Consoomers is a U.S.-based hybrid consumer insight platform that helps CPG bran…" at bounding box center [205, 114] width 182 height 35
click at [185, 138] on p "Use it to test and validate products and go-to-market strategies before launch,…" at bounding box center [205, 143] width 182 height 23
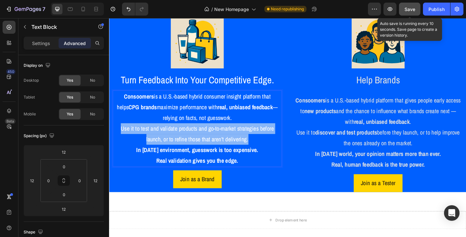
click at [185, 138] on p "Use it to test and validate products and go-to-market strategies before launch,…" at bounding box center [205, 143] width 182 height 23
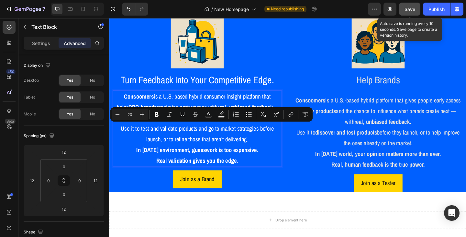
click at [170, 108] on p "Consoomers is a U.S.-based hybrid consumer insight platform that helps CPG bran…" at bounding box center [205, 114] width 182 height 35
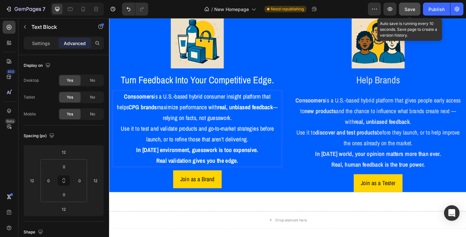
click at [125, 100] on strong "Consoomers" at bounding box center [141, 103] width 32 height 9
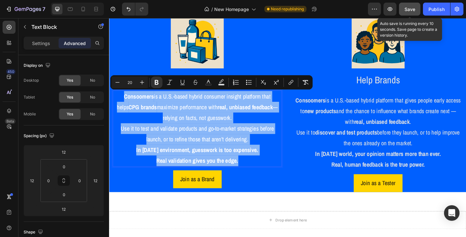
copy div "Consoomers is a U.S.-based hybrid consumer insight platform that helps CPG bran…"
click at [232, 125] on p "Consoomers is a U.S.-based hybrid consumer insight platform that helps CPG bran…" at bounding box center [205, 114] width 182 height 35
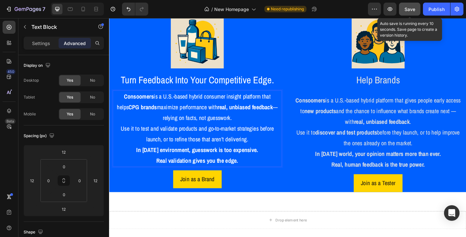
click at [135, 99] on strong "Consoomers" at bounding box center [141, 103] width 32 height 9
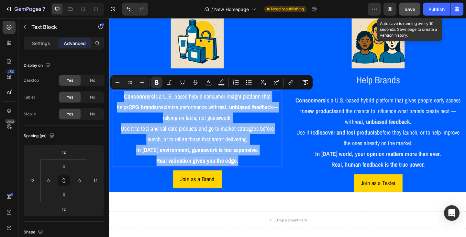
drag, startPoint x: 116, startPoint y: 100, endPoint x: 253, endPoint y: 175, distance: 156.2
click at [253, 175] on div "Consoomers is a U.S.-based hybrid consumer insight platform that helps CPG bran…" at bounding box center [205, 138] width 184 height 83
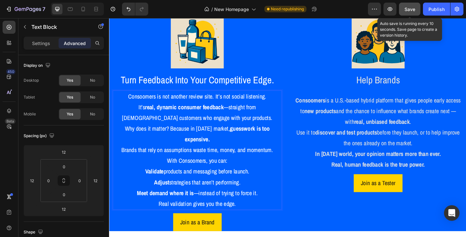
click at [158, 103] on p "Consoomers is not another review site. It’s not social listening. It’s real, dy…" at bounding box center [205, 114] width 182 height 35
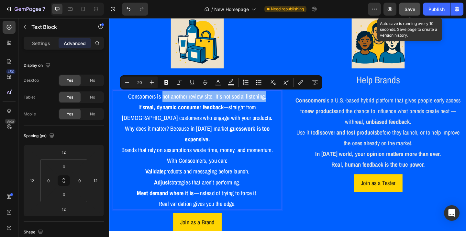
drag, startPoint x: 167, startPoint y: 101, endPoint x: 282, endPoint y: 105, distance: 115.2
click at [282, 105] on p "Consoomers is not another review site. It’s not social listening. It’s real, dy…" at bounding box center [205, 114] width 182 height 35
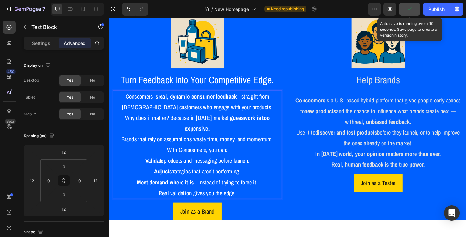
click at [256, 116] on p "Consoomers is real, dynamic consumer feedback —straight from U.S. customers who…" at bounding box center [205, 108] width 182 height 23
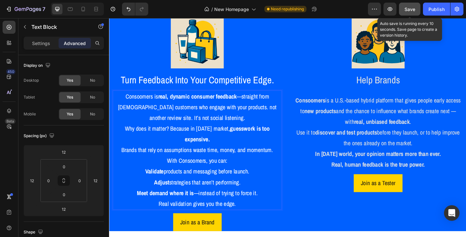
click at [222, 112] on p "Consoomers is real, dynamic consumer feedback —straight from U.S. customers who…" at bounding box center [205, 114] width 182 height 35
click at [287, 112] on p "Consoomers is real, dynamic consumer feedback —straight from U.S. customers who…" at bounding box center [205, 114] width 182 height 35
click at [222, 148] on p "Why does it matter? Because in today’s market, guesswork is too expensive. Bran…" at bounding box center [205, 149] width 182 height 35
click at [122, 160] on p "Why does it matter? Because in today’s market, guesswork is too expensive. Bran…" at bounding box center [205, 149] width 182 height 35
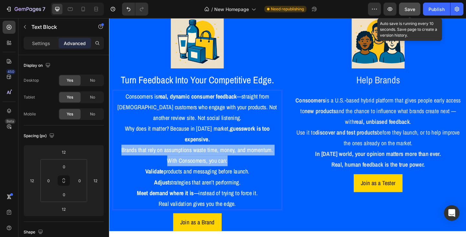
click at [238, 171] on p "With Consoomers, you can:" at bounding box center [205, 173] width 182 height 12
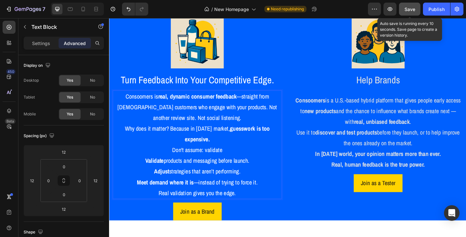
click at [214, 161] on p "Why does it matter? Because in today’s market, guesswork is too expensive. Don'…" at bounding box center [205, 149] width 182 height 35
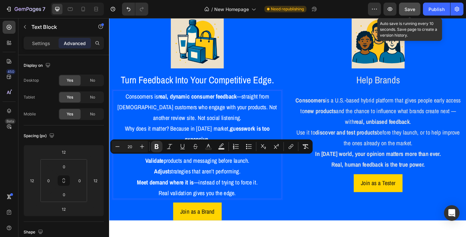
drag, startPoint x: 147, startPoint y: 172, endPoint x: 253, endPoint y: 186, distance: 106.3
click at [253, 185] on div "Consoomers is real, dynamic consumer feedback —straight from U.S. customers who…" at bounding box center [205, 156] width 184 height 118
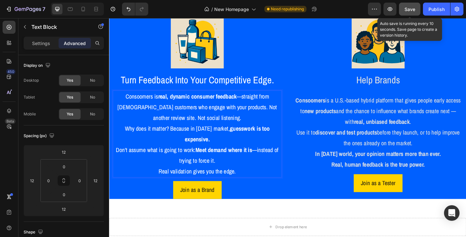
click at [116, 161] on p "Why does it matter? Because in today’s market, guesswork is too expensive. Don'…" at bounding box center [205, 155] width 182 height 47
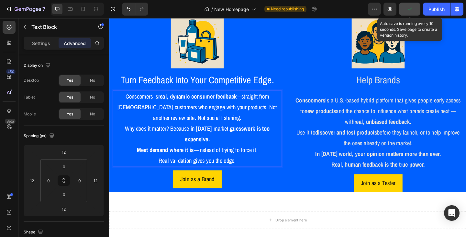
click at [224, 149] on p "Why does it matter? Because in today’s market, guesswork is too expensive. Meet…" at bounding box center [205, 149] width 182 height 35
click at [250, 172] on p "Real validation gives you the edge." at bounding box center [205, 173] width 182 height 12
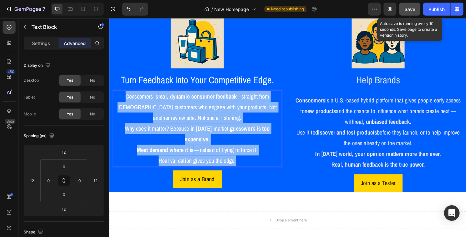
click at [119, 101] on p "Consoomers is real, dynamic consumer feedback —straight from U.S. customers who…" at bounding box center [205, 114] width 182 height 35
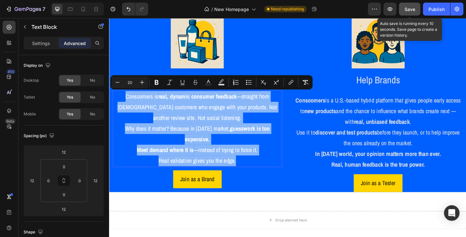
copy div "Consoomers is real, dynamic consumer feedback —straight from U.S. customers who…"
click at [165, 104] on strong "real, dynamic consumer feedback" at bounding box center [204, 103] width 85 height 9
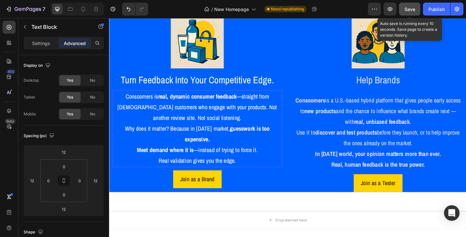
click at [153, 104] on p "Consoomers is real, dynamic consumer feedback —straight from U.S. customers who…" at bounding box center [205, 114] width 182 height 35
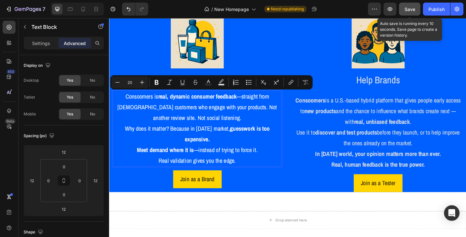
click at [152, 102] on p "Consoomers is real, dynamic consumer feedback —straight from U.S. customers who…" at bounding box center [205, 114] width 182 height 35
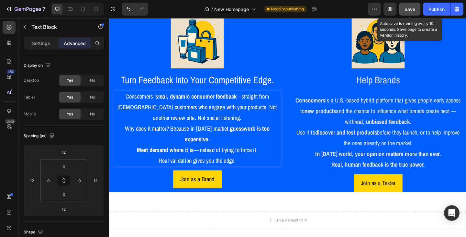
click at [152, 102] on p "Consoomers is real, dynamic consumer feedback —straight from U.S. customers who…" at bounding box center [205, 114] width 182 height 35
click at [234, 113] on p "Consoomers delivers real, dynamic consumer feedback —straight from U.S. custome…" at bounding box center [205, 114] width 182 height 35
click at [126, 135] on p "Why does it matter? Because in today’s market, guesswork is too expensive. Meet…" at bounding box center [205, 149] width 182 height 35
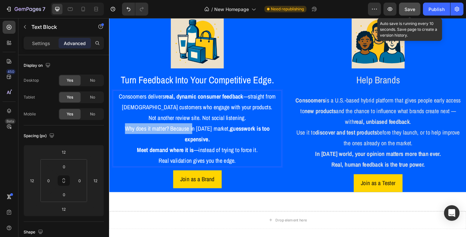
click at [197, 138] on p "Why does it matter? Because in today’s market, guesswork is too expensive. Meet…" at bounding box center [205, 149] width 182 height 35
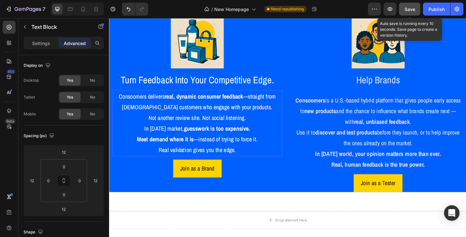
click at [156, 101] on p "Consoomers delivers real, dynamic consumer feedback —straight from U.S. custome…" at bounding box center [205, 108] width 182 height 23
click at [277, 143] on p "In today’s market, guesswork is too expensive. Meet demand where it is —instead…" at bounding box center [205, 143] width 182 height 23
click at [246, 163] on p "Real validation gives you the edge." at bounding box center [205, 162] width 182 height 12
click at [164, 160] on p "Real validation gives you the edge." at bounding box center [205, 162] width 182 height 12
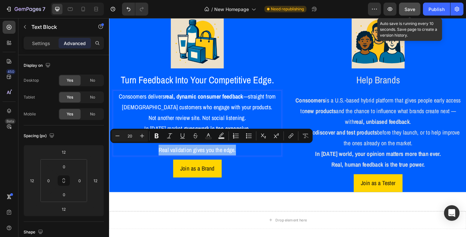
click at [163, 160] on p "Real validation gives you the edge." at bounding box center [205, 162] width 182 height 12
click at [154, 137] on icon "Editor contextual toolbar" at bounding box center [156, 135] width 6 height 6
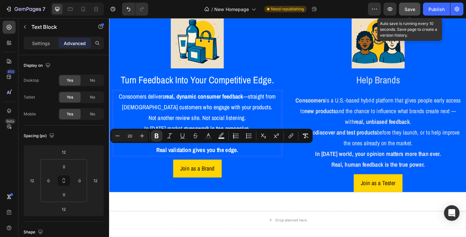
click at [256, 166] on p "Real validation gives you the edge." at bounding box center [205, 162] width 182 height 12
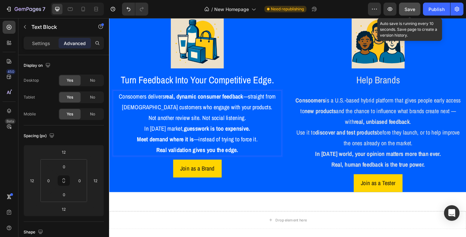
click at [204, 149] on p "In today’s market, guesswork is too expensive. Meet demand where it is —instead…" at bounding box center [205, 143] width 182 height 23
click at [140, 148] on strong "Meet demand where it is" at bounding box center [170, 149] width 62 height 9
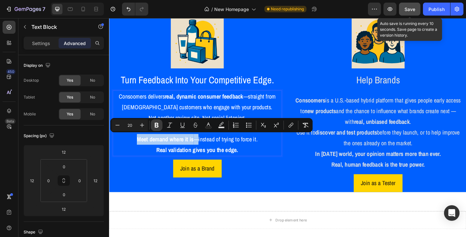
click at [157, 125] on icon "Editor contextual toolbar" at bounding box center [157, 125] width 4 height 5
click at [236, 161] on strong "Real validation gives you the edge." at bounding box center [204, 161] width 89 height 9
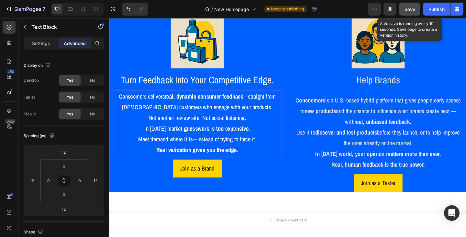
click at [170, 103] on strong "real, dynamic consumer feedback" at bounding box center [212, 103] width 85 height 9
click at [118, 101] on p "Consoomers delivers real, dynamic consumer feedback —straight from U.S. custome…" at bounding box center [205, 108] width 182 height 23
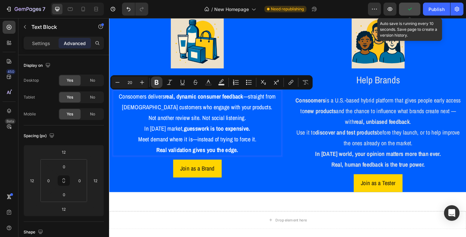
click at [156, 81] on icon "Editor contextual toolbar" at bounding box center [156, 82] width 6 height 6
click at [274, 133] on p "In today’s market, guesswork is too expensive. Meet demand where it is—instead …" at bounding box center [205, 143] width 182 height 23
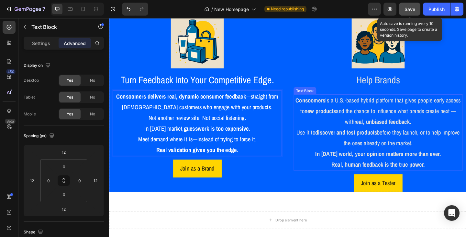
click at [370, 143] on strong "discover and test products" at bounding box center [366, 142] width 67 height 9
click at [360, 137] on p "Use it to discover and test products before they launch, or to help improve the…" at bounding box center [401, 148] width 182 height 23
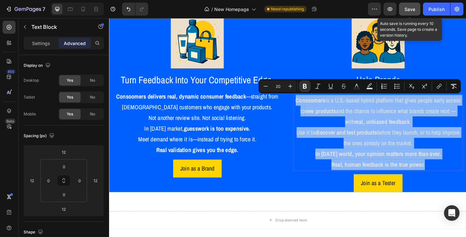
drag, startPoint x: 315, startPoint y: 104, endPoint x: 466, endPoint y: 181, distance: 168.4
click at [466, 181] on div "Consoomers is a U.S.-based hybrid platform that gives people early access to ne…" at bounding box center [402, 142] width 184 height 83
copy div "Consoomers is a U.S.-based hybrid platform that gives people early access to ne…"
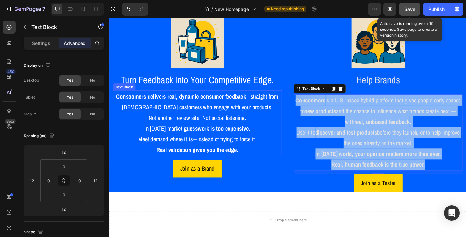
click at [262, 100] on p "Consoomers delivers real, dynamic consumer feedback —straight from U.S. custome…" at bounding box center [205, 108] width 182 height 23
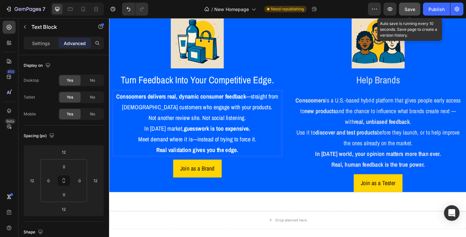
click at [261, 102] on p "Consoomers delivers real, dynamic consumer feedback —straight from U.S. custome…" at bounding box center [205, 108] width 182 height 23
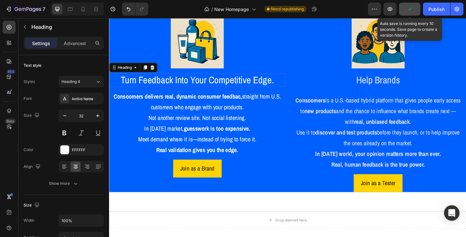
click at [204, 84] on h2 "Turn Feedback Into Your Competitive Edge." at bounding box center [205, 85] width 192 height 15
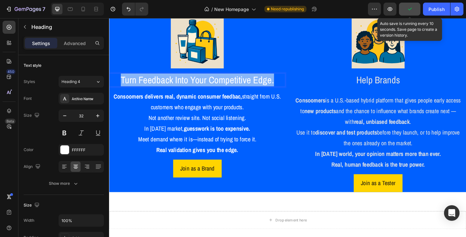
click at [204, 84] on p "Turn Feedback Into Your Competitive Edge." at bounding box center [205, 86] width 190 height 14
click at [391, 116] on p "Consoomers is a U.S.-based hybrid platform that gives people early access to ne…" at bounding box center [401, 119] width 182 height 35
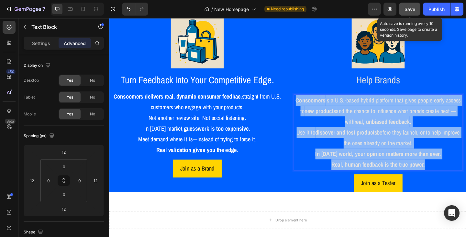
click at [458, 175] on p "Real, human feedback is the true power." at bounding box center [401, 177] width 182 height 12
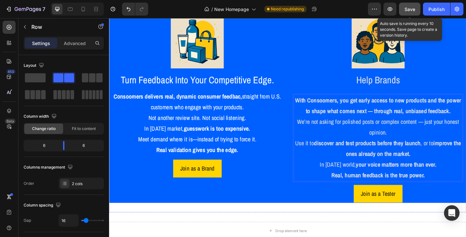
click at [376, 72] on div "If you're a TESTER Text Block Image Help Brands Heading With Consoomers, you ge…" at bounding box center [402, 107] width 192 height 221
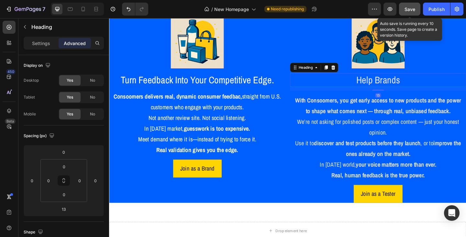
click at [381, 87] on h2 "Help Brands" at bounding box center [402, 85] width 192 height 15
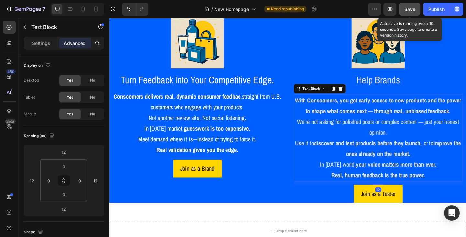
click at [379, 105] on strong "With Consoomers, you get early access to new products and the power to shape wh…" at bounding box center [402, 113] width 180 height 20
click at [358, 95] on icon at bounding box center [360, 94] width 5 height 5
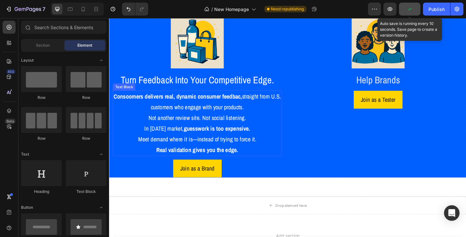
click at [223, 123] on p "Not another review site. Not social listening." at bounding box center [205, 127] width 182 height 12
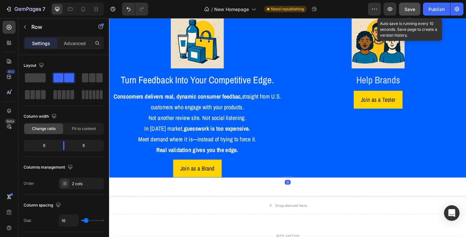
click at [303, 133] on div "If you're a BRAND Text Block Image Turn Feedback Into Your Competitive Edge. He…" at bounding box center [303, 94] width 388 height 194
click at [299, 129] on div "If you're a BRAND Text Block Image Turn Feedback Into Your Competitive Edge. He…" at bounding box center [303, 94] width 388 height 194
click at [298, 126] on div "If you're a BRAND Text Block Image Turn Feedback Into Your Competitive Edge. He…" at bounding box center [205, 94] width 192 height 194
click at [286, 127] on p "Not another review site. Not social listening." at bounding box center [205, 127] width 182 height 12
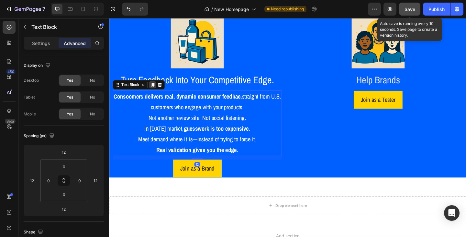
click at [155, 89] on icon at bounding box center [156, 90] width 5 height 5
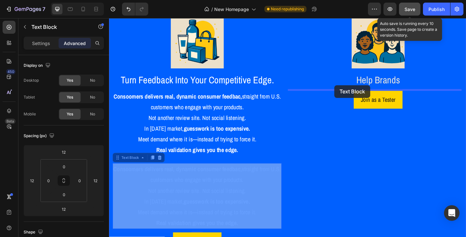
drag, startPoint x: 122, startPoint y: 169, endPoint x: 354, endPoint y: 91, distance: 244.4
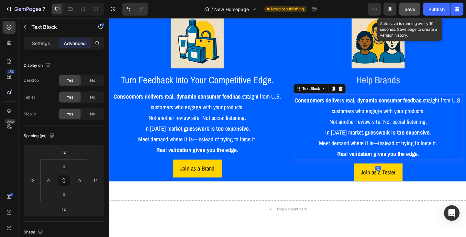
click at [351, 108] on strong "Consoomers delivers real, dynamic consumer feedbac," at bounding box center [381, 107] width 140 height 9
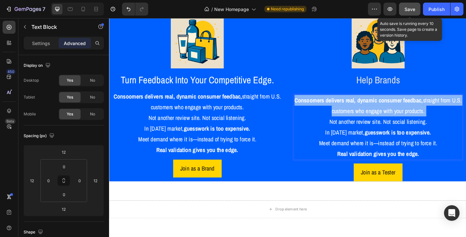
click at [351, 108] on strong "Consoomers delivers real, dynamic consumer feedbac," at bounding box center [381, 107] width 140 height 9
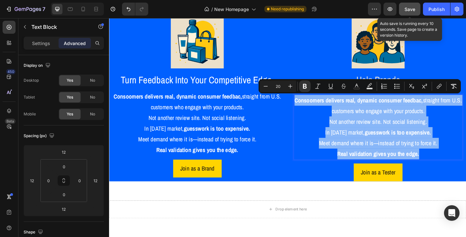
drag, startPoint x: 444, startPoint y: 165, endPoint x: 314, endPoint y: 107, distance: 142.9
click at [314, 107] on div "Consoomers delivers real, dynamic consumer feedbac, straight from U.S. customer…" at bounding box center [402, 136] width 184 height 71
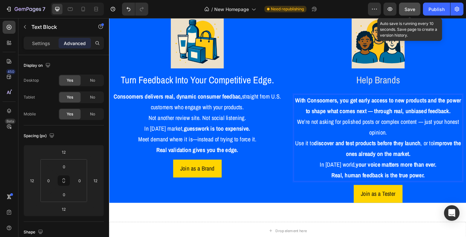
click at [401, 118] on strong "With Consoomers, you get early access to new products and the power to shape wh…" at bounding box center [402, 113] width 180 height 20
click at [446, 129] on p "We’re not asking for polished posts or complex content — just your honest opini…" at bounding box center [401, 148] width 182 height 47
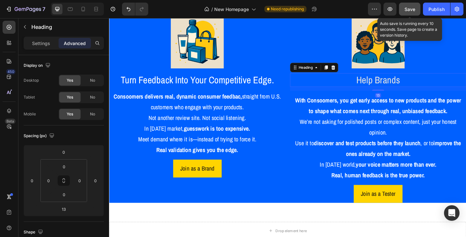
click at [391, 87] on h2 "Help Brands" at bounding box center [402, 85] width 192 height 15
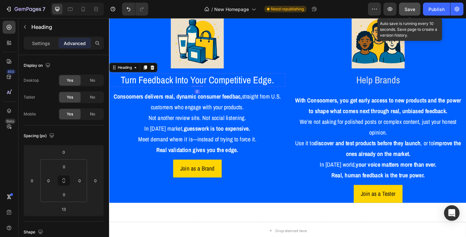
click at [271, 87] on p "Turn Feedback Into Your Competitive Edge." at bounding box center [205, 86] width 190 height 14
click at [369, 87] on h2 "Help Brands" at bounding box center [402, 85] width 192 height 15
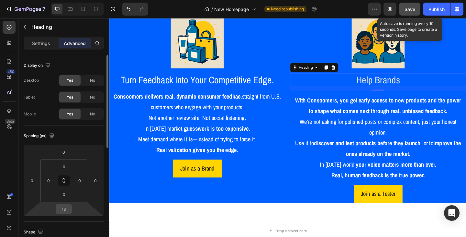
click at [71, 210] on div "13" at bounding box center [64, 209] width 16 height 10
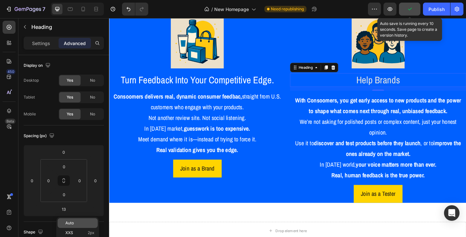
click at [73, 224] on span "Auto" at bounding box center [69, 222] width 8 height 5
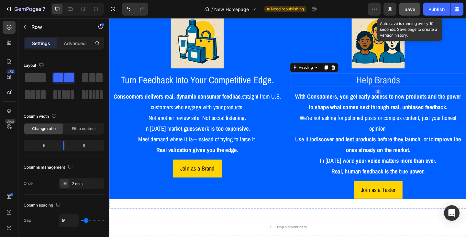
click at [299, 200] on div "If you're a BRAND Text Block Image Turn Feedback Into Your Competitive Edge. He…" at bounding box center [303, 105] width 388 height 217
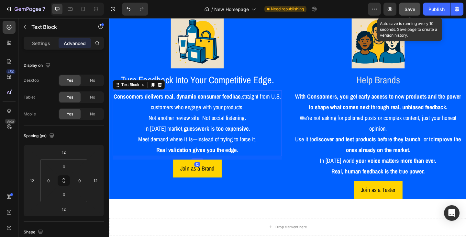
click at [254, 103] on strong "Consoomers delivers real, dynamic consumer feedbac," at bounding box center [184, 103] width 140 height 9
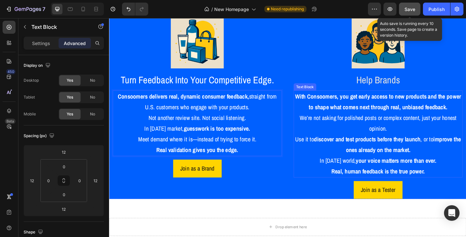
click at [402, 151] on strong "discover and test products before they launch" at bounding box center [390, 149] width 116 height 9
drag, startPoint x: 311, startPoint y: 149, endPoint x: 426, endPoint y: 165, distance: 116.3
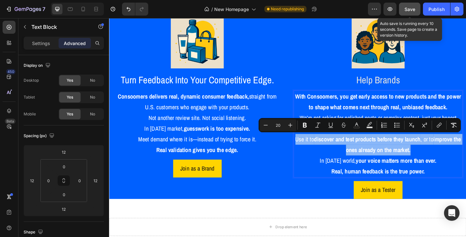
drag, startPoint x: 441, startPoint y: 161, endPoint x: 308, endPoint y: 146, distance: 134.5
click at [310, 146] on p "We’re not asking for polished posts or complex content, just your honest opinio…" at bounding box center [401, 144] width 182 height 47
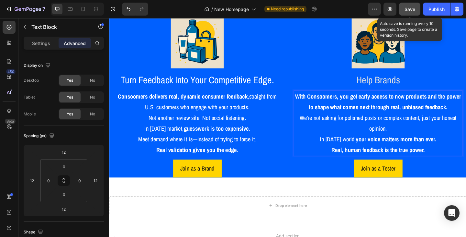
click at [326, 116] on strong "With Consoomers, you get early access to new products and the power to shape wh…" at bounding box center [402, 109] width 180 height 20
click at [314, 100] on p "With Consoomers, you get early access to new products and the power to shape wh…" at bounding box center [401, 108] width 182 height 23
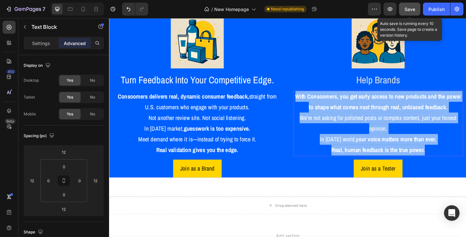
click at [455, 163] on p "Real, human feedback is the true power." at bounding box center [401, 162] width 182 height 12
click at [280, 182] on div "Join as a Brand Button" at bounding box center [205, 181] width 192 height 19
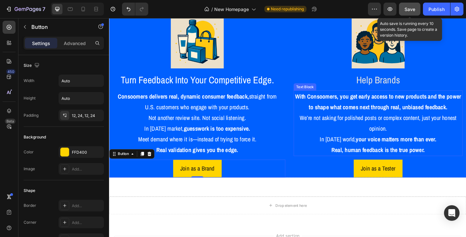
click at [360, 127] on p "We’re not asking for polished posts or complex content, just your honest opinio…" at bounding box center [401, 132] width 182 height 23
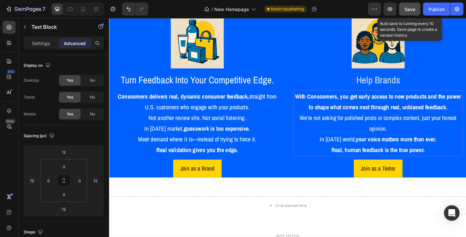
click at [361, 127] on p "We’re not asking for polished posts or complex content, just your honest opinio…" at bounding box center [401, 132] width 182 height 23
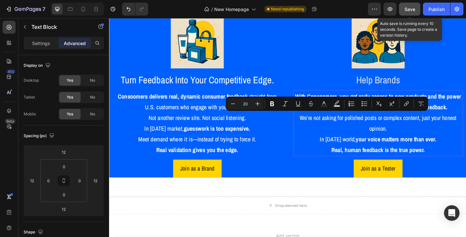
scroll to position [432, 0]
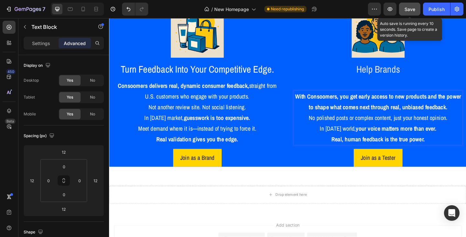
click at [373, 126] on p "No polished posts or complex content, just your honest opinion." at bounding box center [401, 127] width 182 height 12
click at [418, 125] on p "No polished posts. No complex content, just your honest opinion." at bounding box center [401, 127] width 182 height 12
click at [455, 148] on p "Real, human feedback is the true power." at bounding box center [401, 150] width 182 height 12
click at [383, 87] on div "If you're a TESTER Text Block Image Help Brands Heading With Consoomers, you ge…" at bounding box center [402, 83] width 192 height 194
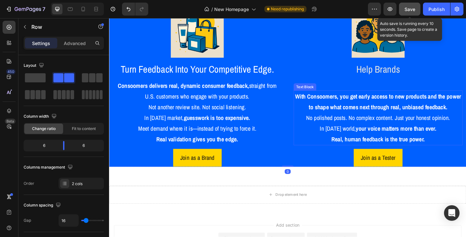
click at [369, 103] on strong "With Consoomers, you get early access to new products and the power to shape wh…" at bounding box center [402, 109] width 180 height 20
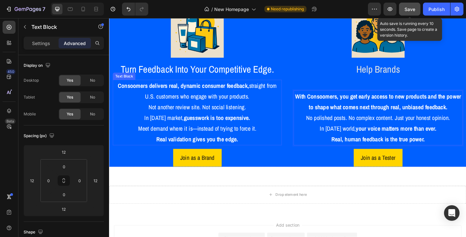
click at [217, 126] on strong "guesswork is too expensive." at bounding box center [226, 126] width 72 height 9
click at [246, 150] on strong "Real validation gives you the edge." at bounding box center [204, 149] width 89 height 9
click at [262, 127] on p "In today’s market, guesswork is too expensive. Meet demand where it is—instead …" at bounding box center [205, 132] width 182 height 23
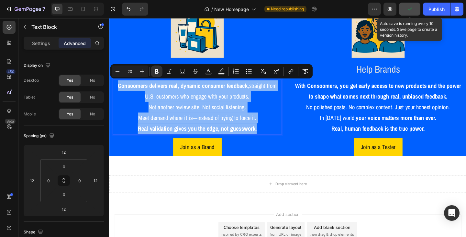
drag, startPoint x: 270, startPoint y: 139, endPoint x: 113, endPoint y: 93, distance: 163.6
click at [113, 93] on div "Consoomers delivers real, dynamic consumer feedback, straight from U.S. custome…" at bounding box center [205, 115] width 184 height 60
copy div "Consoomers delivers real, dynamic consumer feedback, straight from U.S. custome…"
click at [159, 137] on strong "Real validation gives you the edge, not guesswork." at bounding box center [204, 138] width 129 height 9
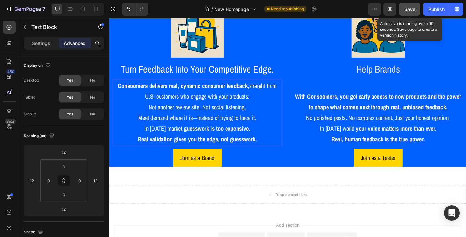
click at [226, 150] on strong "Real validation gives you the edge, not guesswork." at bounding box center [204, 149] width 129 height 9
click at [268, 150] on p "Real validation gives you the edge, not guesswork." at bounding box center [205, 150] width 182 height 12
click at [310, 140] on p "In today’s world, your voice matters more than ever." at bounding box center [401, 138] width 182 height 12
click at [217, 127] on p "Not another review site. Not social listening. Meet demand where it is—instead …" at bounding box center [205, 120] width 182 height 23
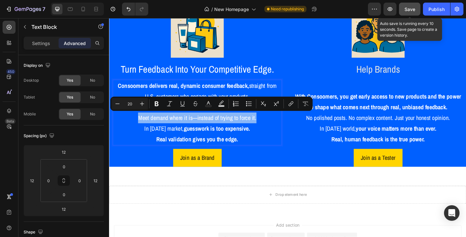
drag, startPoint x: 140, startPoint y: 127, endPoint x: 279, endPoint y: 127, distance: 138.5
click at [279, 127] on p "Not another review site. Not social listening. Meet demand where it is—instead …" at bounding box center [205, 120] width 182 height 23
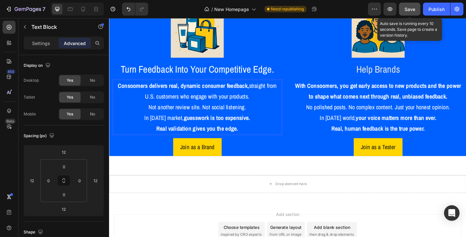
click at [259, 137] on p "Real validation gives you the edge." at bounding box center [205, 138] width 182 height 12
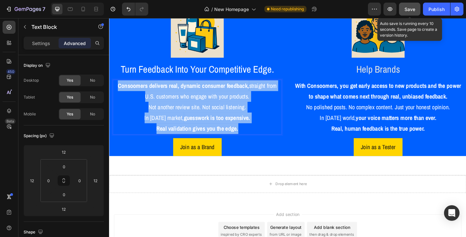
click at [118, 90] on strong "Consoomers delivers real, dynamic consumer feedback," at bounding box center [189, 91] width 143 height 9
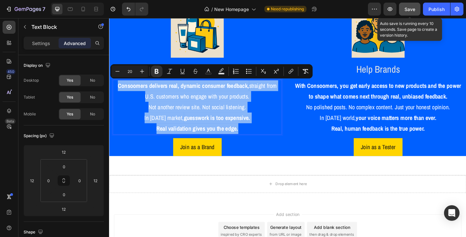
copy div "Consoomers delivers real, dynamic consumer feedback, straight from U.S. custome…"
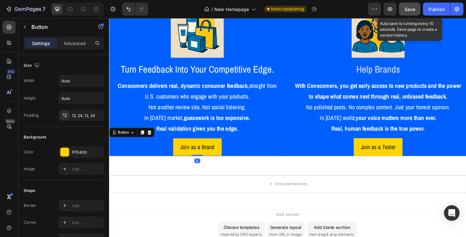
click at [271, 157] on div "Join as a Brand Button 0" at bounding box center [205, 158] width 192 height 19
click at [247, 165] on div "Join as a Brand Button 0" at bounding box center [205, 158] width 192 height 19
click at [209, 164] on link "Join as a Brand" at bounding box center [205, 158] width 53 height 19
click at [73, 45] on p "Advanced" at bounding box center [75, 43] width 22 height 7
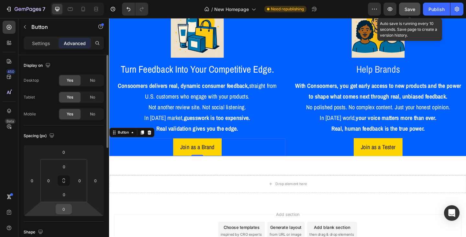
click at [66, 212] on input "0" at bounding box center [63, 209] width 13 height 10
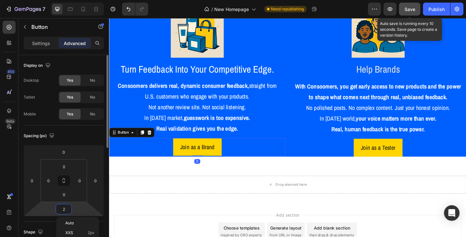
type input "20"
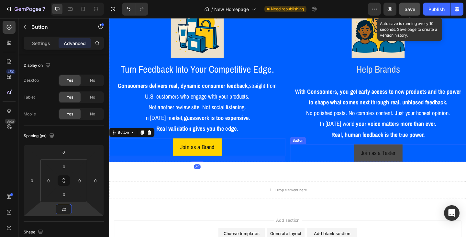
click at [375, 167] on link "Join as a Tester" at bounding box center [401, 164] width 53 height 19
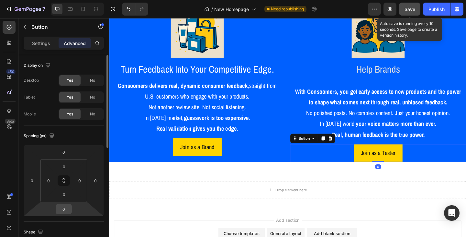
click at [68, 206] on input "0" at bounding box center [63, 209] width 13 height 10
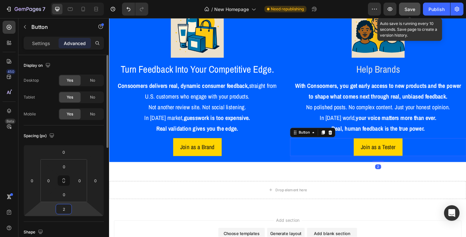
type input "20"
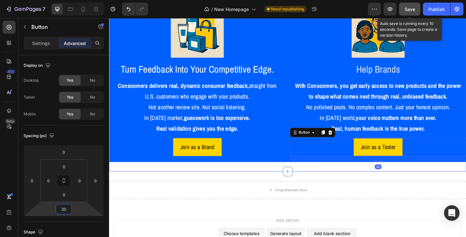
click at [245, 179] on div "If you're a BRAND Text Block Image Turn Feedback Into Your Competitive Edge. He…" at bounding box center [303, 79] width 388 height 209
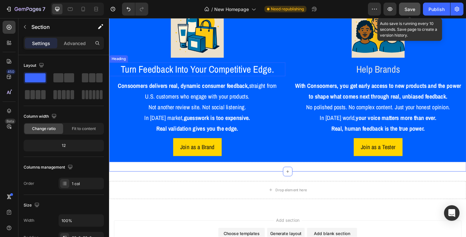
click at [224, 77] on p "Turn Feedback Into Your Competitive Edge." at bounding box center [205, 74] width 190 height 14
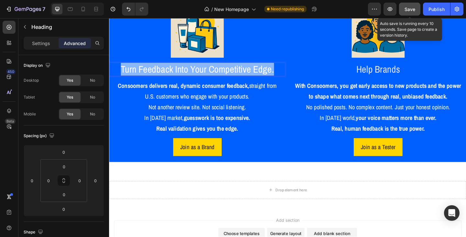
click at [224, 77] on p "Turn Feedback Into Your Competitive Edge." at bounding box center [205, 74] width 190 height 14
click at [217, 72] on p "Turn Feedback Into Your Competitive Edge." at bounding box center [205, 74] width 190 height 14
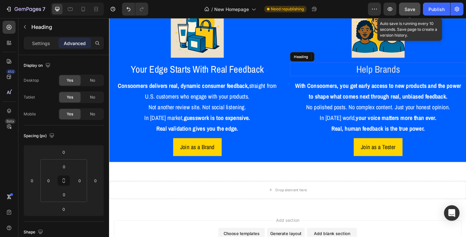
click at [387, 70] on h2 "Help Brands" at bounding box center [402, 73] width 192 height 15
click at [387, 70] on p "Help Brands" at bounding box center [401, 74] width 190 height 14
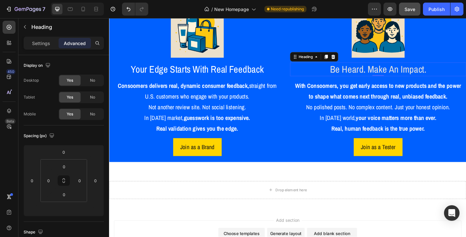
click at [373, 72] on p "Be Heard. Make An Impact." at bounding box center [401, 74] width 190 height 14
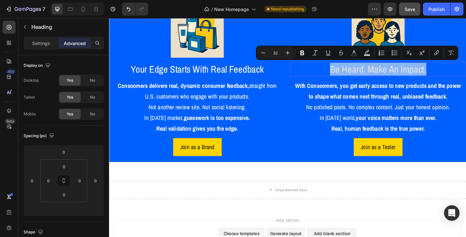
click at [373, 72] on p "Be Heard. Make An Impact." at bounding box center [401, 74] width 190 height 14
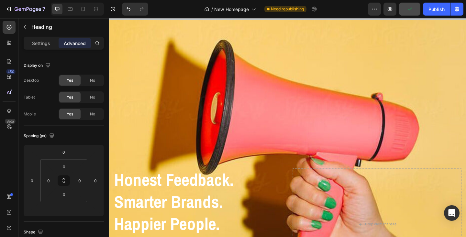
scroll to position [0, 0]
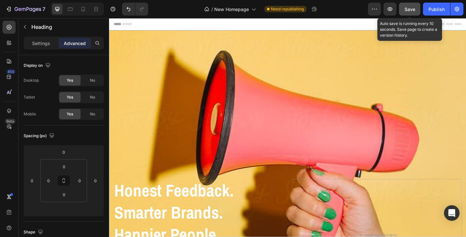
click at [404, 10] on span "Save" at bounding box center [409, 9] width 11 height 6
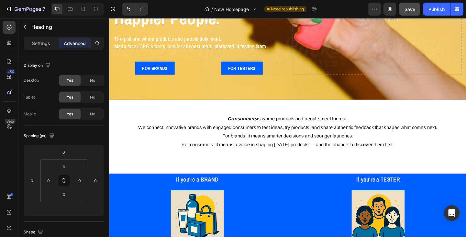
scroll to position [170, 0]
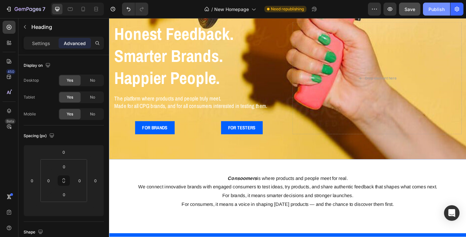
click at [436, 11] on div "Publish" at bounding box center [436, 9] width 16 height 7
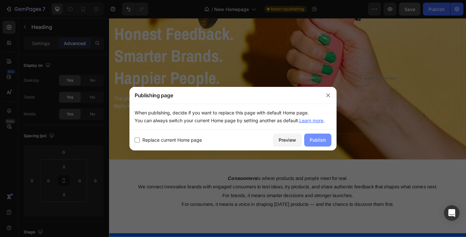
click at [323, 140] on div "Publish" at bounding box center [318, 139] width 16 height 7
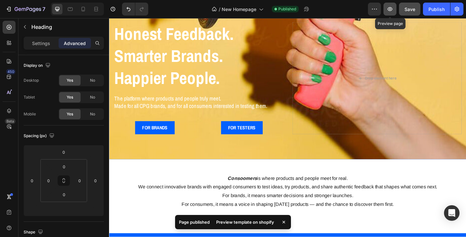
click at [390, 8] on icon "button" at bounding box center [390, 9] width 6 height 6
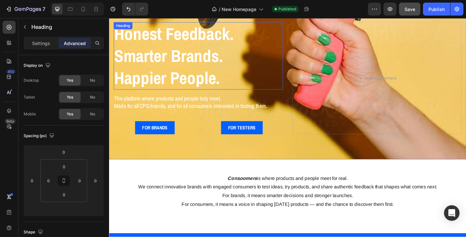
click at [186, 72] on strong "Happier People." at bounding box center [172, 83] width 115 height 25
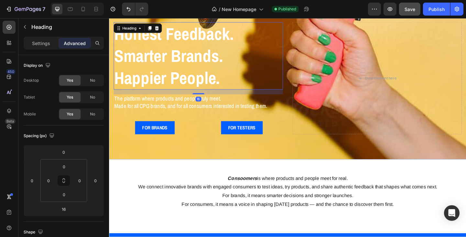
click at [229, 79] on h2 "Honest Feedback. Smarter Brands. Happier People." at bounding box center [206, 59] width 184 height 73
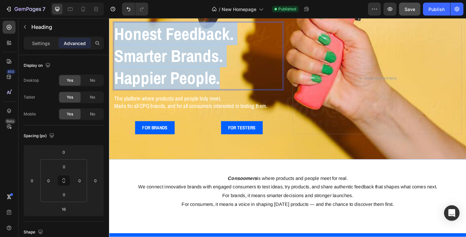
drag, startPoint x: 230, startPoint y: 79, endPoint x: 119, endPoint y: 31, distance: 121.2
click at [119, 31] on p "Honest Feedback. Smarter Brands. Happier People." at bounding box center [206, 59] width 183 height 72
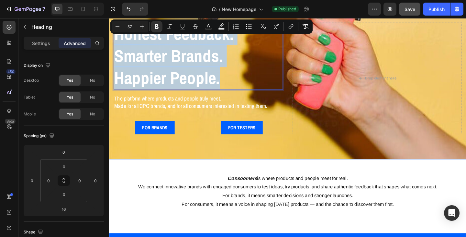
copy p "Honest Feedback. Smarter Brands. Happier People."
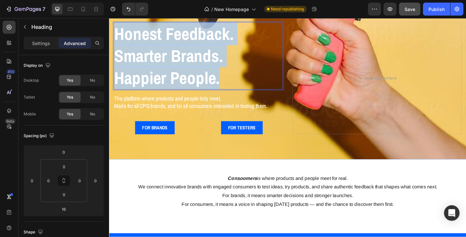
click at [138, 35] on strong "Honest Feedback." at bounding box center [180, 35] width 130 height 25
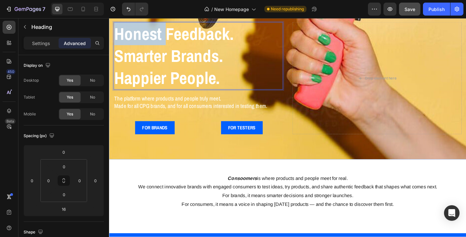
click at [138, 35] on strong "Honest Feedback." at bounding box center [180, 35] width 130 height 25
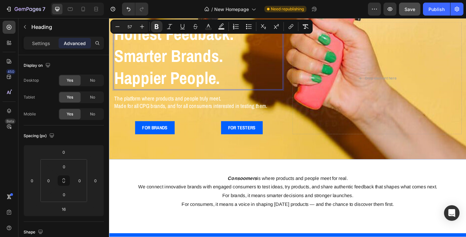
click at [272, 78] on p "Honest Feedback. Smarter Brands. Happier People." at bounding box center [206, 59] width 183 height 72
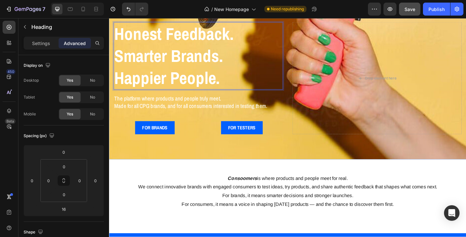
click at [192, 77] on strong "Happier People." at bounding box center [172, 83] width 115 height 25
click at [271, 84] on p "Honest Feedback. Smarter Brands. Happier Customers." at bounding box center [206, 59] width 183 height 72
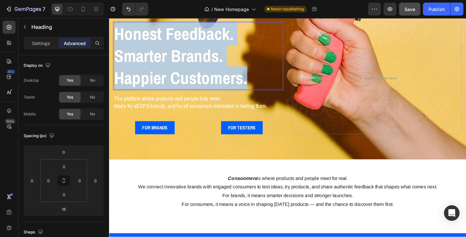
click at [119, 31] on strong "Honest Feedback." at bounding box center [180, 35] width 130 height 25
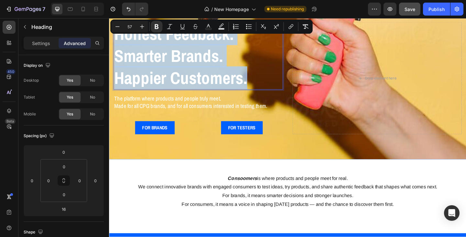
copy p "Honest Feedback. Smarter Brands. Happier Customers."
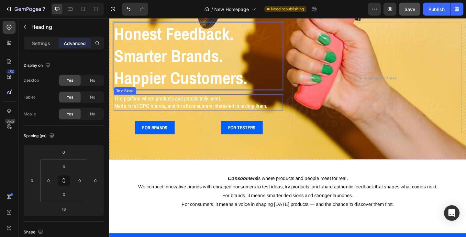
click at [204, 110] on p "Made for all CPG brands, and for all consumers interested in testing them." at bounding box center [206, 114] width 183 height 8
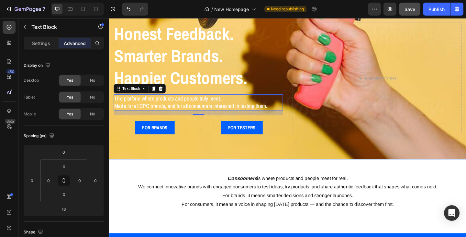
click at [204, 110] on p "Made for all CPG brands, and for all consumers interested in testing them." at bounding box center [206, 114] width 183 height 8
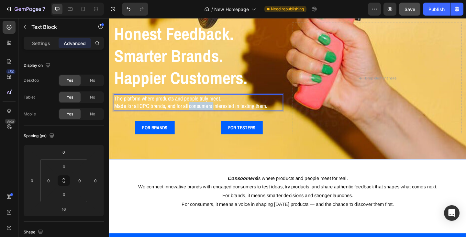
click at [204, 110] on p "Made for all CPG brands, and for all consumers interested in testing them." at bounding box center [206, 114] width 183 height 8
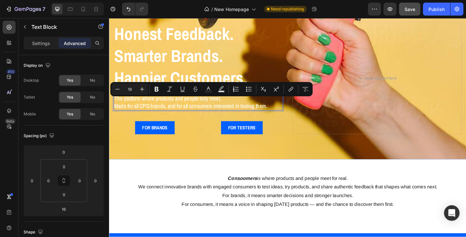
click at [286, 111] on p "Made for all CPG brands, and for all consumers interested in testing them." at bounding box center [206, 114] width 183 height 8
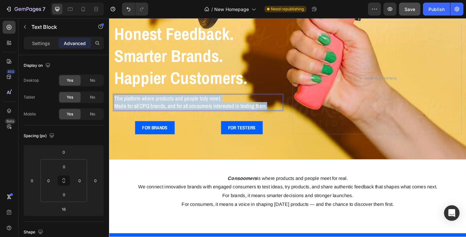
drag, startPoint x: 286, startPoint y: 110, endPoint x: 114, endPoint y: 103, distance: 172.0
click at [114, 103] on div "The platform where products and people truly meet. Made for all CPG brands, and…" at bounding box center [206, 109] width 184 height 17
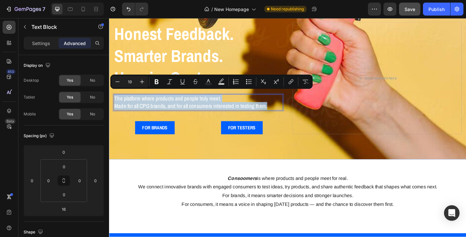
copy div "The platform where products and people truly meet. Made for all CPG brands, and…"
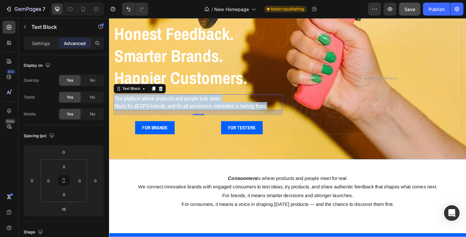
click at [152, 102] on p "The platform where products and people truly meet." at bounding box center [206, 106] width 183 height 8
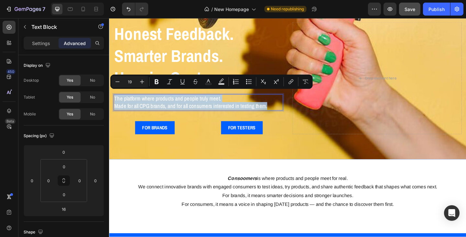
drag, startPoint x: 287, startPoint y: 110, endPoint x: 114, endPoint y: 101, distance: 173.3
click at [114, 101] on div "The platform where products and people truly meet. Made for all CPG brands, and…" at bounding box center [206, 109] width 184 height 17
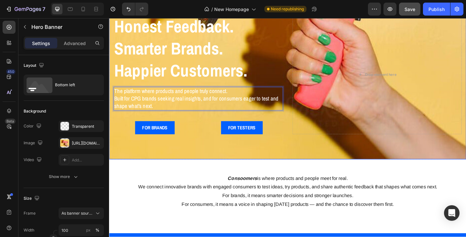
click at [203, 121] on div "⁠⁠⁠⁠⁠⁠⁠ Honest Feedback. Smarter Brands. Happier Customers. Heading The platfor…" at bounding box center [206, 80] width 184 height 130
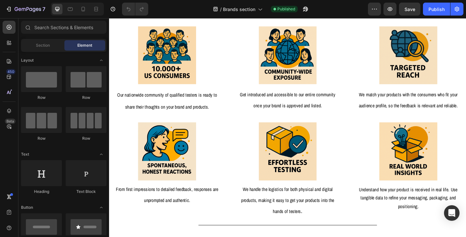
scroll to position [356, 0]
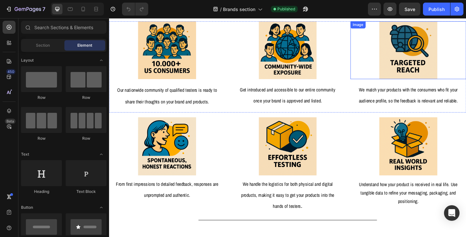
drag, startPoint x: 371, startPoint y: 34, endPoint x: 494, endPoint y: 54, distance: 123.9
click at [371, 34] on div at bounding box center [434, 53] width 126 height 63
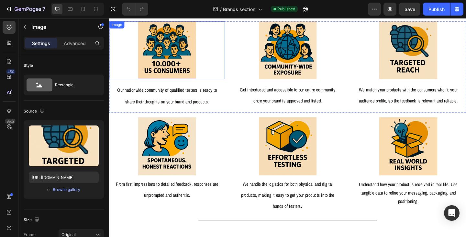
click at [174, 70] on img at bounding box center [171, 53] width 63 height 63
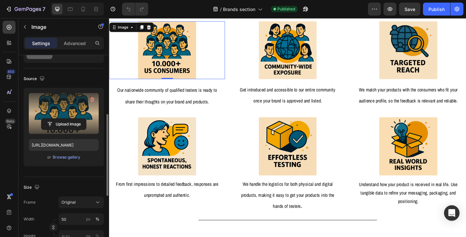
scroll to position [65, 0]
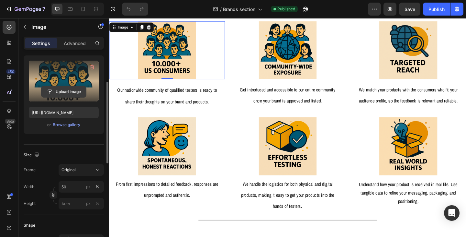
click at [61, 90] on input "file" at bounding box center [63, 91] width 45 height 11
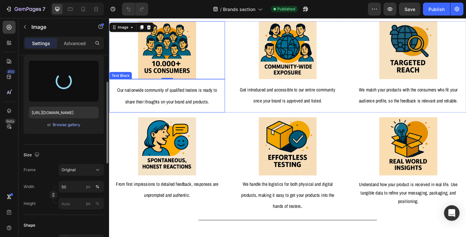
type input "https://cdn.shopify.com/s/files/1/0933/9312/5678/files/gempages_578484358860505…"
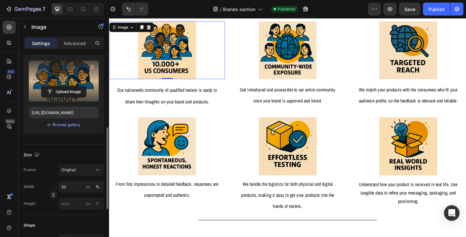
scroll to position [129, 0]
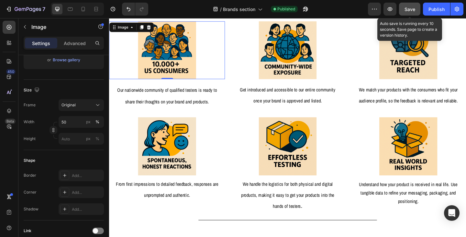
click at [411, 8] on span "Save" at bounding box center [409, 9] width 11 height 6
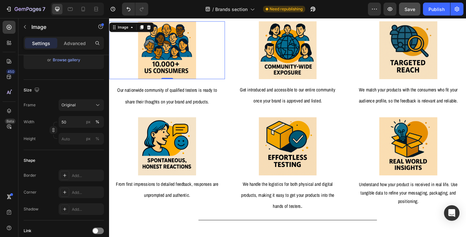
click at [175, 58] on img at bounding box center [171, 53] width 63 height 63
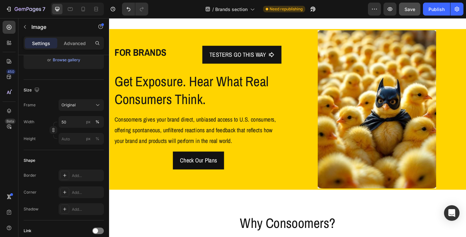
scroll to position [0, 0]
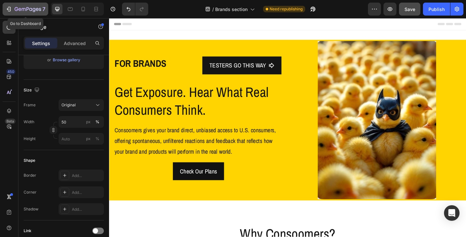
click at [31, 10] on icon "button" at bounding box center [28, 10] width 27 height 6
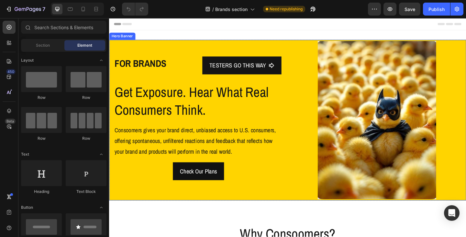
click at [188, 49] on div "FOR BRANDS Text Block TESTERS GO THIS WAY Button Row Get Exposure. Hear What Re…" at bounding box center [206, 129] width 184 height 172
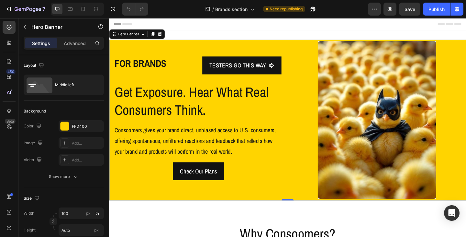
click at [144, 50] on div "FOR BRANDS Text Block TESTERS GO THIS WAY Button Row Get Exposure. Hear What Re…" at bounding box center [206, 129] width 184 height 172
click at [144, 38] on icon at bounding box center [145, 35] width 5 height 5
click at [143, 54] on div "FOR BRANDS Text Block TESTERS GO THIS WAY Button Row Get Exposure. Hear What Re…" at bounding box center [206, 129] width 184 height 172
click at [159, 52] on div "FOR BRANDS Text Block TESTERS GO THIS WAY Button Row Get Exposure. Hear What Re…" at bounding box center [206, 129] width 184 height 172
click at [82, 41] on p "Advanced" at bounding box center [75, 43] width 22 height 7
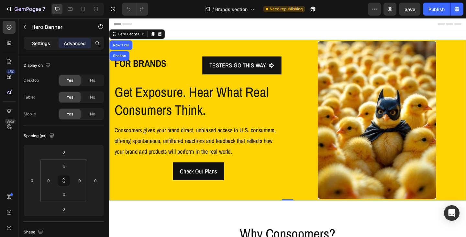
click at [44, 41] on p "Settings" at bounding box center [41, 43] width 18 height 7
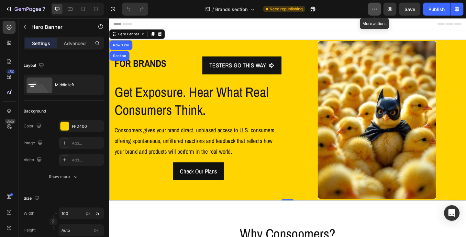
click at [376, 8] on icon "button" at bounding box center [374, 9] width 6 height 6
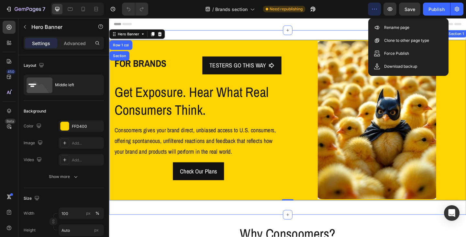
click at [366, 31] on div "FOR BRANDS Text Block TESTERS GO THIS WAY Button Row Get Exposure. Hear What Re…" at bounding box center [303, 131] width 388 height 200
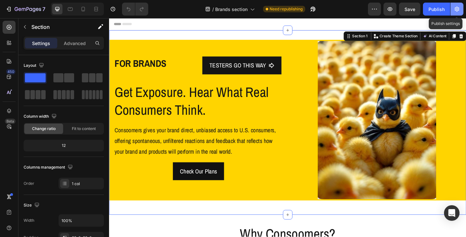
click at [453, 9] on button "button" at bounding box center [456, 9] width 13 height 13
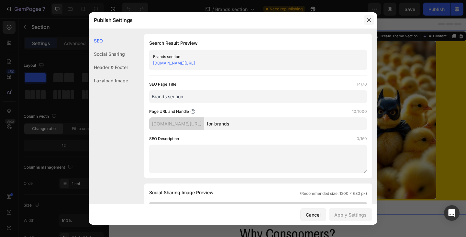
click at [370, 20] on icon "button" at bounding box center [368, 19] width 5 height 5
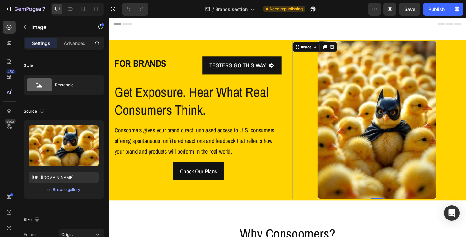
click at [369, 116] on img at bounding box center [400, 129] width 129 height 172
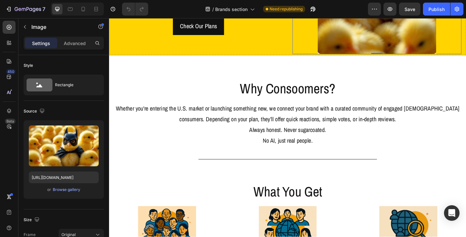
scroll to position [129, 0]
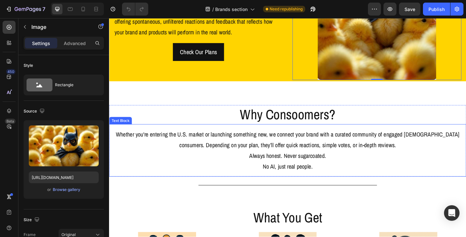
drag, startPoint x: 325, startPoint y: 180, endPoint x: 332, endPoint y: 180, distance: 7.4
click at [325, 180] on p "No AI, just real people." at bounding box center [303, 179] width 378 height 12
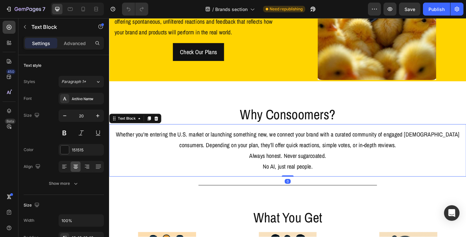
click at [333, 179] on p "No AI, just real people." at bounding box center [303, 179] width 378 height 12
click at [328, 174] on p "No AI, just real people." at bounding box center [303, 179] width 378 height 12
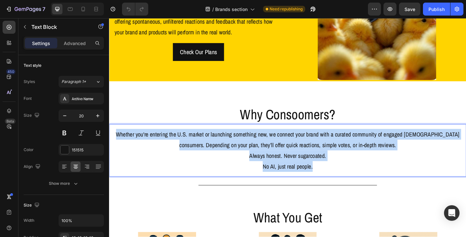
click at [118, 140] on p "Whether you're entering the U.S. market or launching something new, we connect …" at bounding box center [303, 149] width 378 height 23
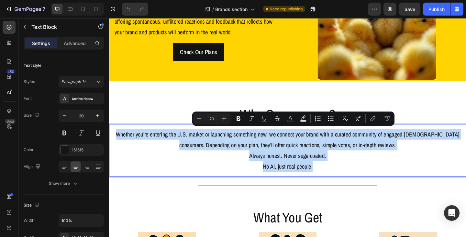
copy div "Whether you're entering the U.S. market or launching something new, we connect …"
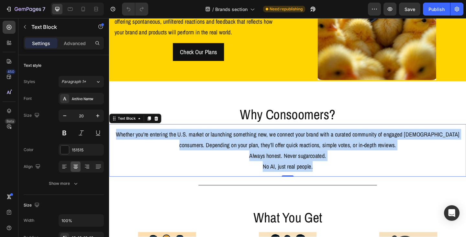
click at [286, 144] on p "Whether you're entering the U.S. market or launching something new, we connect …" at bounding box center [303, 149] width 378 height 23
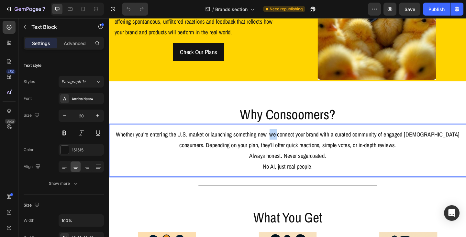
click at [286, 144] on p "Whether you're entering the U.S. market or launching something new, we connect …" at bounding box center [303, 149] width 378 height 23
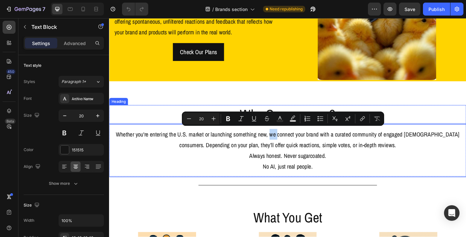
click at [264, 115] on h2 "Why Consoomers?" at bounding box center [303, 123] width 388 height 21
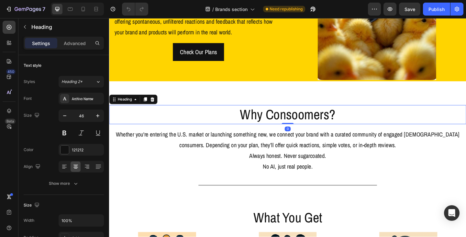
click at [270, 118] on h2 "Why Consoomers?" at bounding box center [303, 123] width 388 height 21
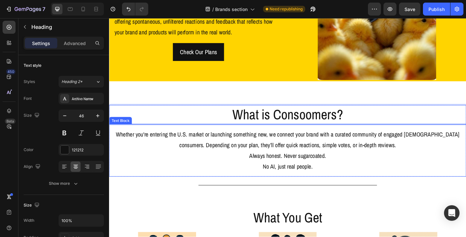
click at [280, 139] on p "Whether you're entering the U.S. market or launching something new, we connect …" at bounding box center [303, 149] width 378 height 23
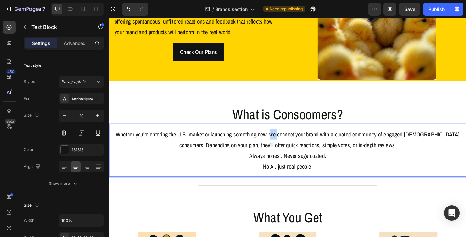
click at [288, 140] on p "Whether you're entering the U.S. market or launching something new, we connect …" at bounding box center [303, 149] width 378 height 23
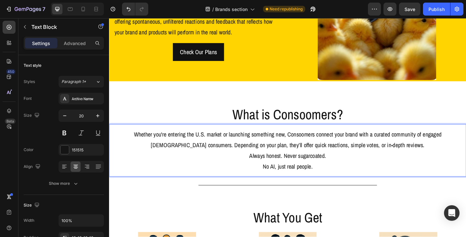
click at [338, 143] on p "Whether you're entering the U.S. market or launching something new, Consoomers …" at bounding box center [303, 149] width 378 height 23
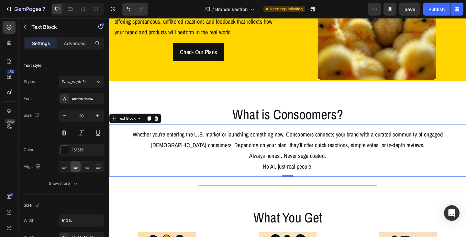
click at [285, 154] on p "Whether you're entering the U.S. market or launching something new, Consoomers …" at bounding box center [303, 149] width 378 height 23
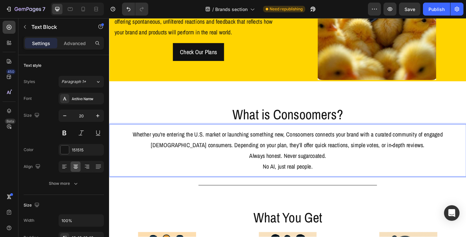
click at [272, 152] on p "Whether you're entering the U.S. market or launching something new, Consoomers …" at bounding box center [303, 149] width 378 height 23
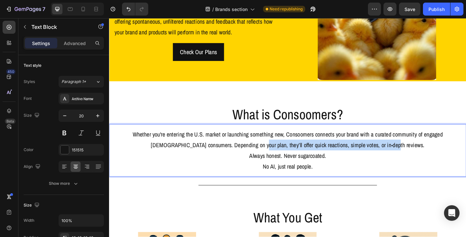
click at [416, 154] on p "Whether you're entering the U.S. market or launching something new, Consoomers …" at bounding box center [303, 149] width 378 height 23
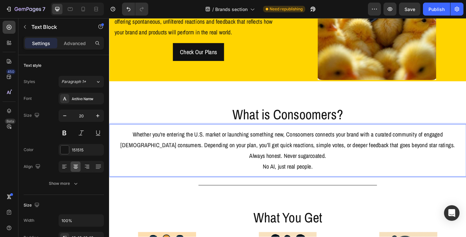
click at [380, 154] on p "Whether you're entering the U.S. market or launching something new, Consoomers …" at bounding box center [303, 149] width 378 height 23
click at [450, 152] on p "Whether you're entering the U.S. market or launching something new, Consoomers …" at bounding box center [303, 149] width 378 height 23
click at [448, 153] on p "Whether you're entering the U.S. market or launching something new, Consoomers …" at bounding box center [303, 149] width 378 height 23
click at [334, 153] on p "Whether you're entering the U.S. market or launching something new, Consoomers …" at bounding box center [303, 149] width 378 height 23
click at [336, 153] on p "Whether you're entering the U.S. market or launching something new, Consoomers …" at bounding box center [303, 149] width 378 height 23
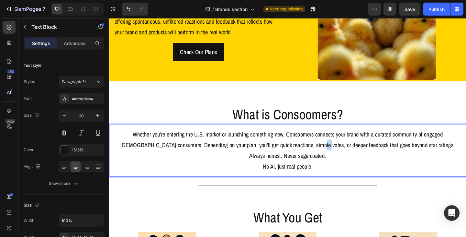
click at [336, 153] on p "Whether you're entering the U.S. market or launching something new, Consoomers …" at bounding box center [303, 149] width 378 height 23
click at [446, 154] on p "Whether you're entering the U.S. market or launching something new, Consoomers …" at bounding box center [303, 149] width 378 height 23
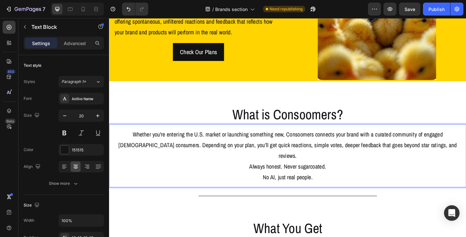
click at [283, 185] on p "No AI, just real people." at bounding box center [303, 191] width 378 height 12
click at [367, 185] on p "No algorithms. Just real people." at bounding box center [303, 191] width 378 height 12
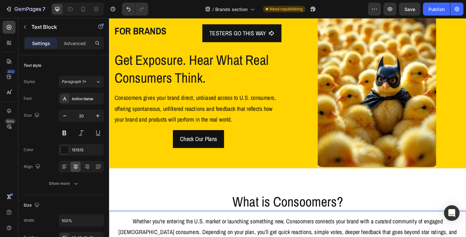
scroll to position [0, 0]
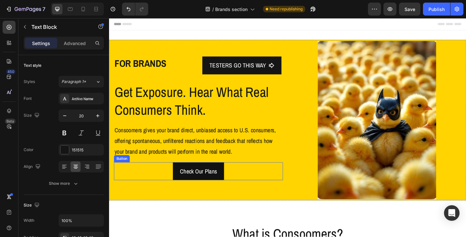
click at [284, 181] on div "Check Our Plans Button" at bounding box center [206, 184] width 184 height 19
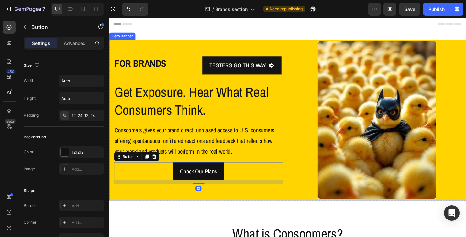
click at [295, 204] on div "FOR BRANDS Text Block TESTERS GO THIS WAY Button Row Get Exposure. Hear What Re…" at bounding box center [206, 129] width 184 height 172
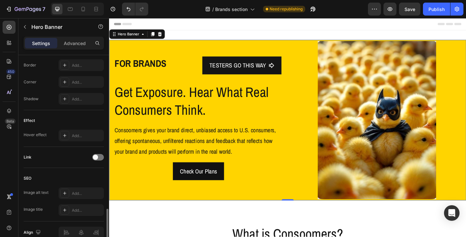
scroll to position [304, 0]
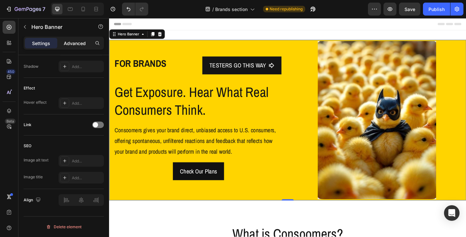
click at [81, 47] on div "Advanced" at bounding box center [75, 43] width 32 height 10
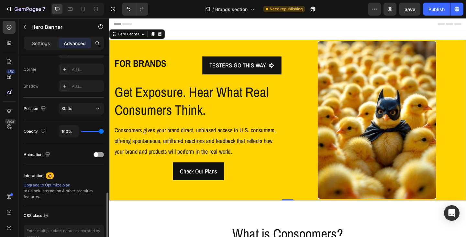
scroll to position [226, 0]
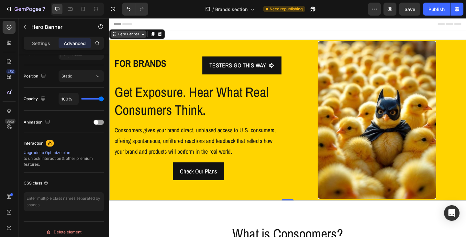
click at [143, 36] on icon at bounding box center [145, 35] width 5 height 5
click at [145, 38] on icon at bounding box center [145, 35] width 5 height 5
click at [143, 37] on icon at bounding box center [145, 35] width 5 height 5
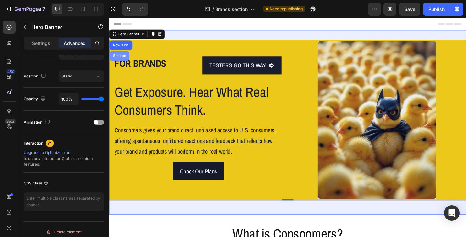
click at [124, 60] on div "Section" at bounding box center [120, 59] width 17 height 4
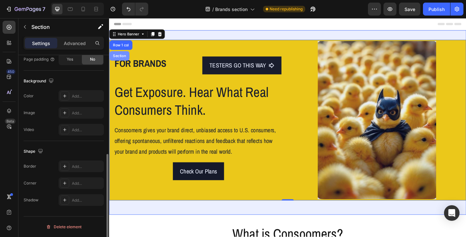
scroll to position [0, 0]
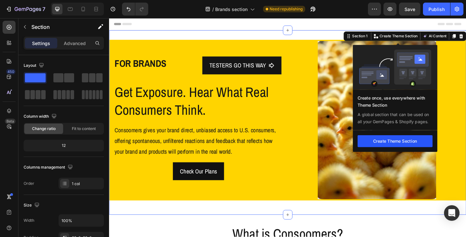
click at [412, 149] on button "Create Theme Section" at bounding box center [420, 151] width 82 height 13
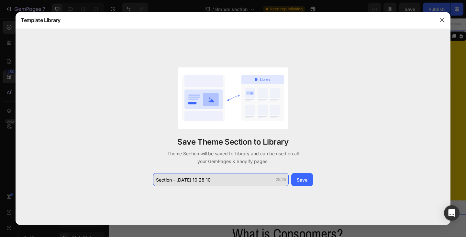
click at [219, 181] on input "Section - Aug 26 10:28:10" at bounding box center [221, 179] width 136 height 13
type input "e"
drag, startPoint x: 187, startPoint y: 179, endPoint x: 215, endPoint y: 179, distance: 28.2
click at [215, 179] on input "Hero banner - Brands & Te" at bounding box center [221, 179] width 136 height 13
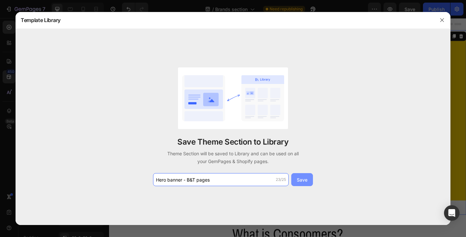
type input "Hero banner - B&T pages"
click at [298, 182] on div "Save" at bounding box center [302, 179] width 11 height 7
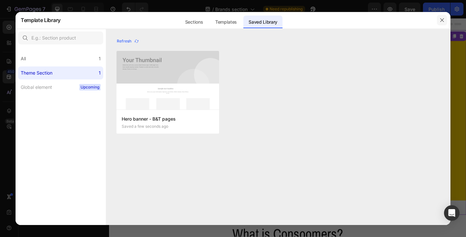
click at [442, 21] on icon "button" at bounding box center [441, 19] width 5 height 5
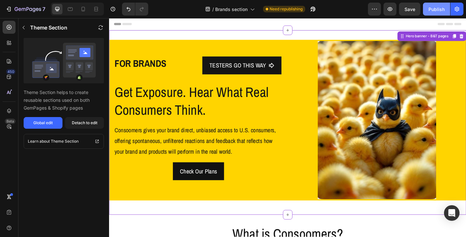
click at [437, 12] on div "Publish" at bounding box center [436, 9] width 16 height 7
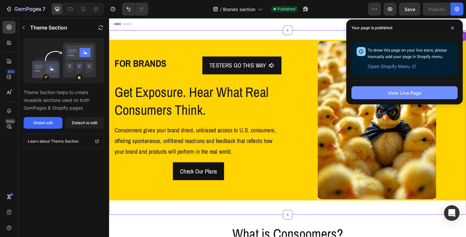
click at [393, 88] on button "View Live Page" at bounding box center [404, 92] width 106 height 13
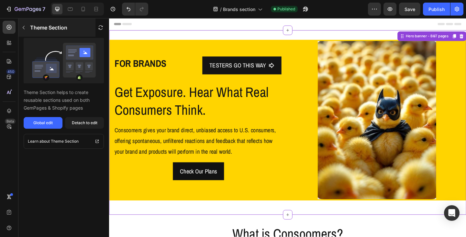
click at [24, 26] on icon "button" at bounding box center [24, 28] width 2 height 4
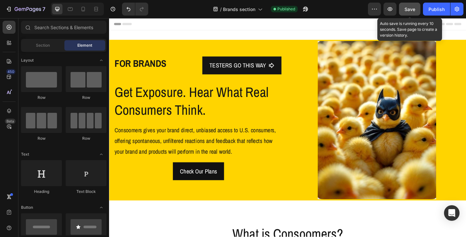
click at [410, 10] on span "Save" at bounding box center [409, 9] width 11 height 6
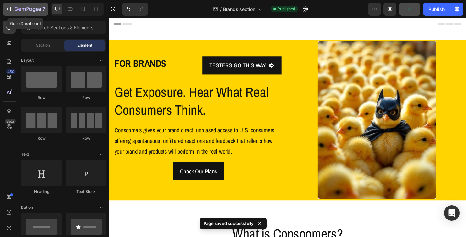
click at [30, 9] on icon "button" at bounding box center [28, 10] width 27 height 6
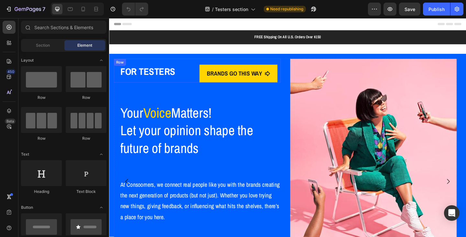
click at [165, 63] on div "FOR TESTERS Heading" at bounding box center [158, 75] width 88 height 26
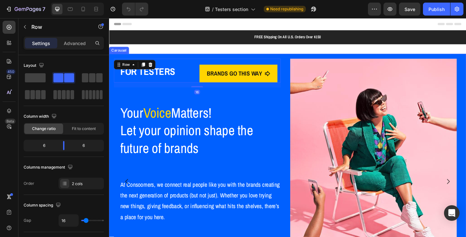
click at [170, 60] on div "FOR TESTERS Heading BRANDS GO THIS WAY Button Row 16 Your Voice Matters! Let yo…" at bounding box center [303, 195] width 388 height 277
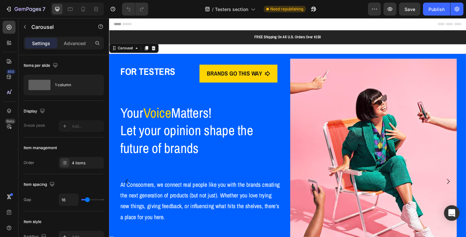
click at [170, 60] on div "FOR TESTERS Heading BRANDS GO THIS WAY Button Row Your Voice Matters! Let your …" at bounding box center [303, 195] width 388 height 277
click at [179, 54] on div "FOR TESTERS Heading BRANDS GO THIS WAY Button Row Your Voice Matters! Let your …" at bounding box center [303, 196] width 388 height 298
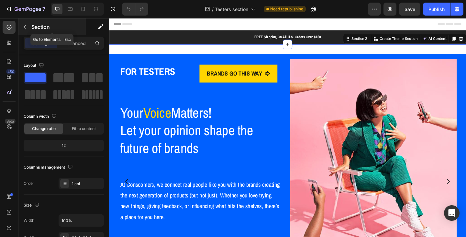
click at [24, 27] on icon "button" at bounding box center [25, 27] width 2 height 4
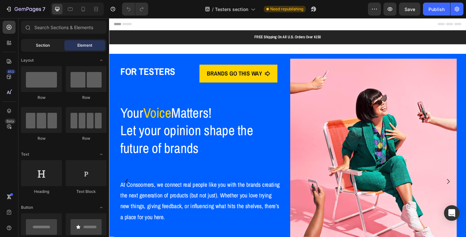
click at [45, 46] on span "Section" at bounding box center [43, 45] width 14 height 6
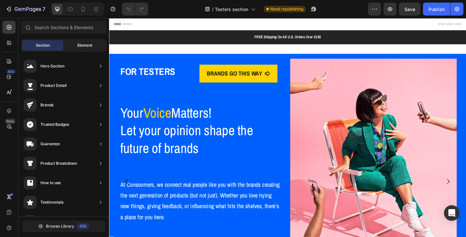
click at [77, 45] on div "Element" at bounding box center [84, 45] width 41 height 10
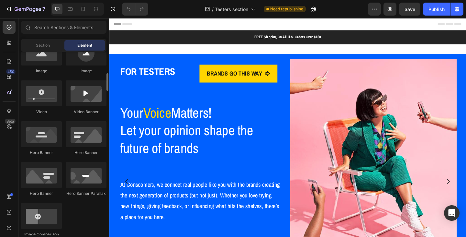
scroll to position [259, 0]
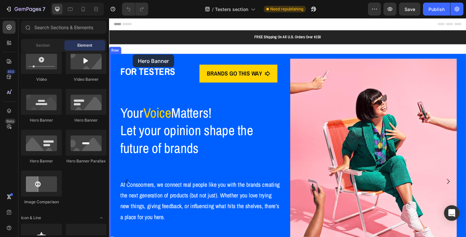
drag, startPoint x: 193, startPoint y: 126, endPoint x: 135, endPoint y: 58, distance: 90.4
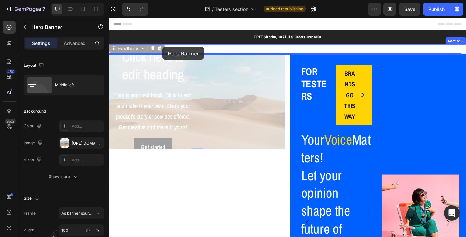
drag, startPoint x: 135, startPoint y: 51, endPoint x: 167, endPoint y: 50, distance: 32.4
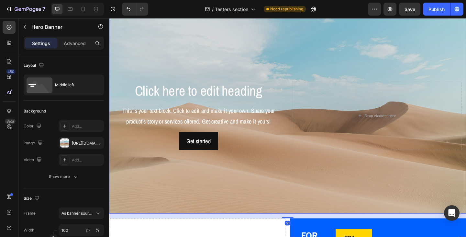
scroll to position [65, 0]
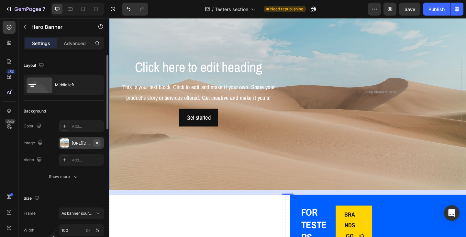
click at [98, 142] on icon "button" at bounding box center [96, 142] width 5 height 5
type input "Auto"
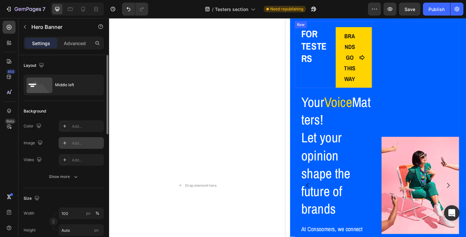
scroll to position [129, 0]
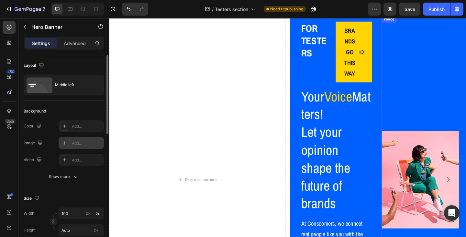
click at [417, 195] on img at bounding box center [447, 194] width 84 height 357
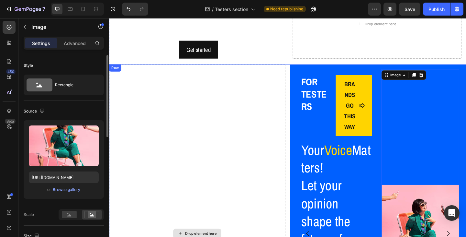
scroll to position [65, 0]
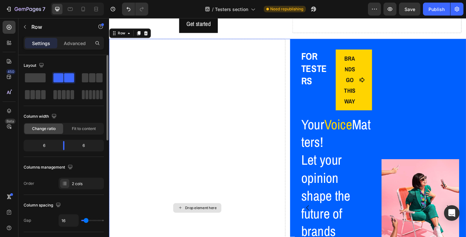
scroll to position [97, 0]
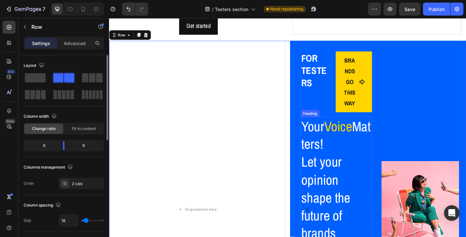
click at [345, 150] on h2 "Your Voice Matters! Let your opinion shape the future of brands" at bounding box center [356, 194] width 78 height 137
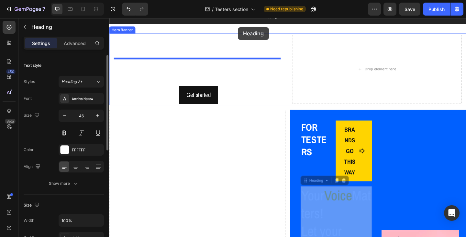
scroll to position [0, 0]
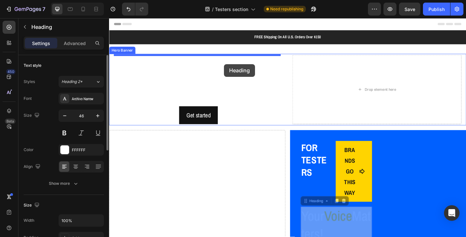
drag, startPoint x: 332, startPoint y: 120, endPoint x: 234, endPoint y: 68, distance: 110.9
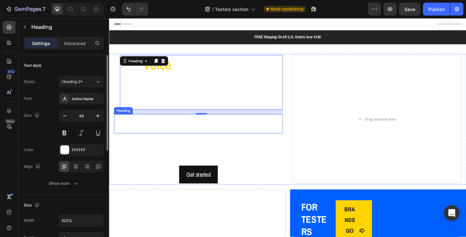
click at [175, 136] on h2 "Click here to edit heading" at bounding box center [206, 133] width 184 height 21
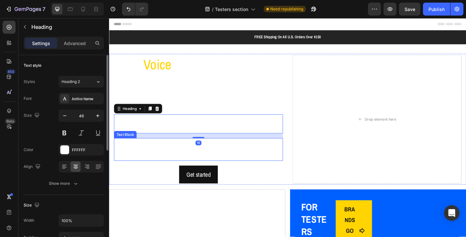
click at [158, 166] on div "This is your text block. Click to edit and make it your own. Share your product…" at bounding box center [206, 161] width 184 height 25
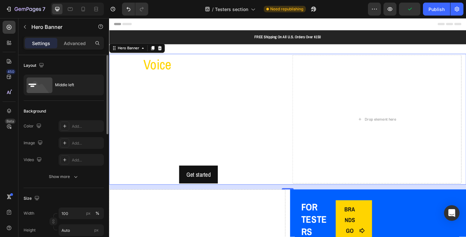
click at [301, 57] on div "Your Voice Matters! Let your opinion shape the future of brands Heading Click h…" at bounding box center [303, 128] width 388 height 142
click at [85, 125] on div "Add..." at bounding box center [87, 126] width 30 height 6
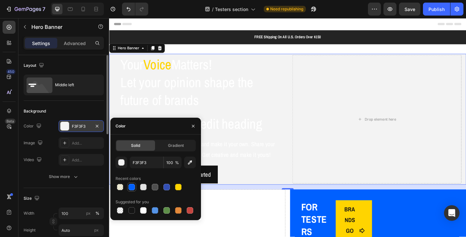
click at [133, 187] on div at bounding box center [131, 186] width 6 height 6
type input "0060FF"
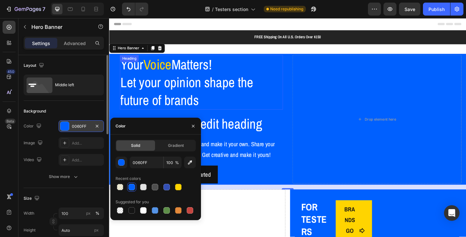
click at [243, 108] on h2 "Your Voice Matters! Let your opinion shape the future of brands" at bounding box center [209, 87] width 177 height 59
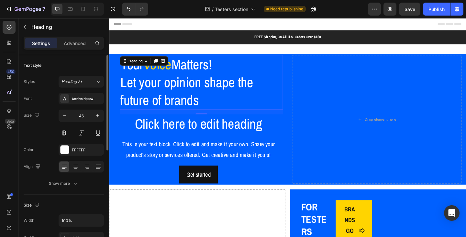
click at [183, 101] on h2 "Your Voice Matters! Let your opinion shape the future of brands" at bounding box center [209, 87] width 177 height 59
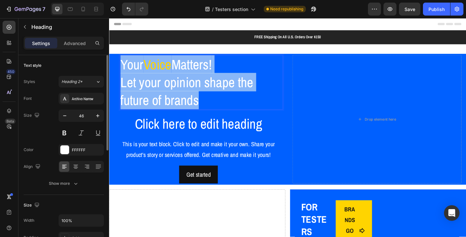
drag, startPoint x: 208, startPoint y: 108, endPoint x: 124, endPoint y: 74, distance: 90.7
click at [124, 74] on p "Your Voice Matters! Let your opinion shape the future of brands" at bounding box center [209, 88] width 176 height 58
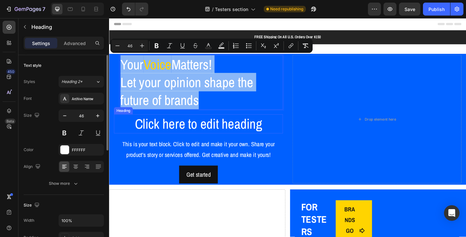
copy p "Your Voice Matters! Let your opinion shape the future of brands"
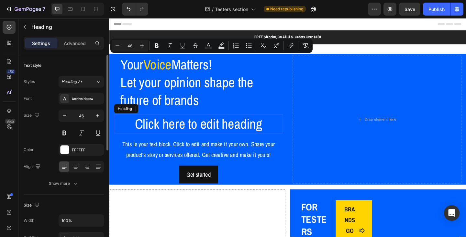
click at [193, 134] on h2 "Click here to edit heading" at bounding box center [206, 133] width 184 height 21
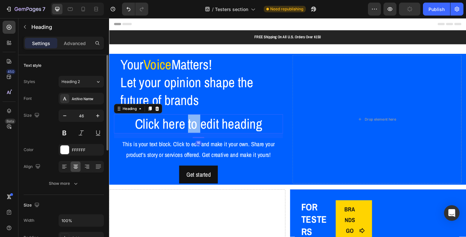
click at [193, 134] on h2 "Click here to edit heading" at bounding box center [206, 133] width 184 height 21
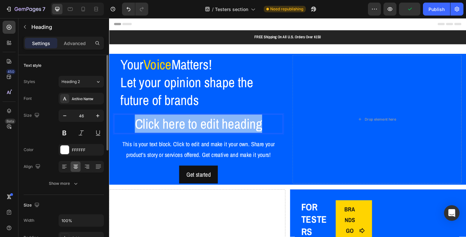
click at [193, 134] on p "Click here to edit heading" at bounding box center [206, 132] width 182 height 19
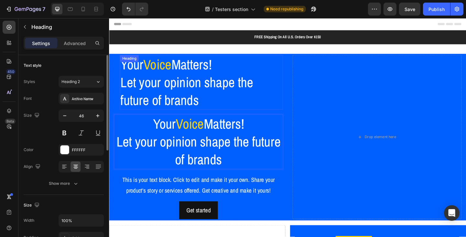
click at [191, 101] on p "Your Voice Matters! Let your opinion shape the future of brands" at bounding box center [209, 88] width 176 height 58
click at [165, 62] on div at bounding box center [168, 65] width 8 height 8
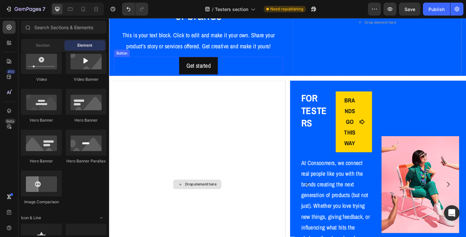
scroll to position [129, 0]
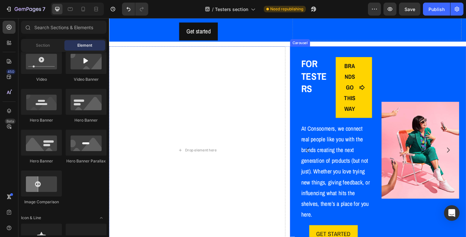
click at [330, 169] on button "Carousel Back Arrow" at bounding box center [325, 161] width 18 height 18
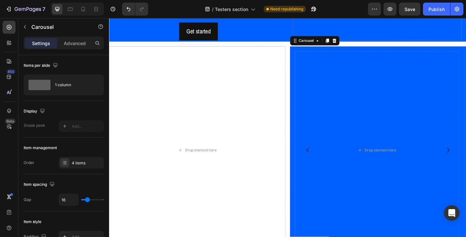
click at [324, 162] on icon "Carousel Back Arrow" at bounding box center [325, 162] width 3 height 6
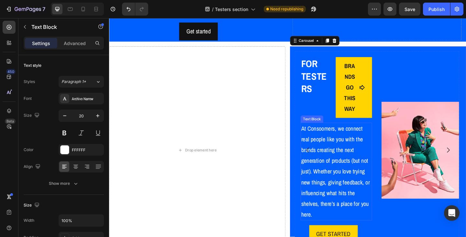
click at [352, 203] on p "At Consoomers, we connect real people like you with the brands creating the nex…" at bounding box center [356, 184] width 76 height 105
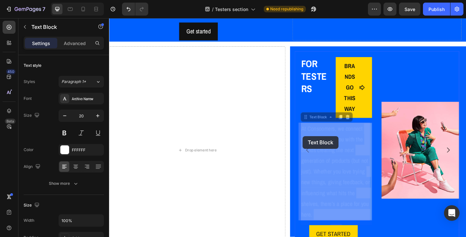
drag, startPoint x: 336, startPoint y: 232, endPoint x: 320, endPoint y: 146, distance: 87.0
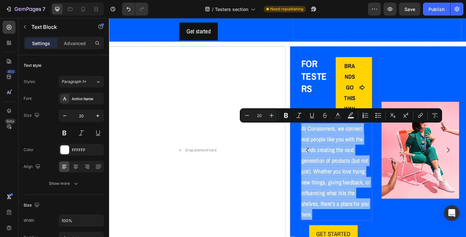
copy p "At Consoomers, we connect real people like you with the brands creating the nex…"
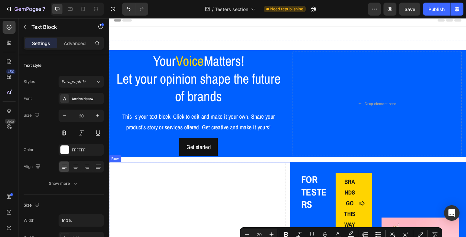
scroll to position [0, 0]
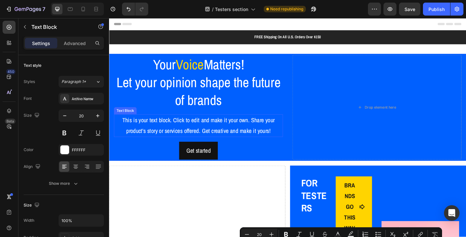
click at [179, 137] on div "This is your text block. Click to edit and make it your own. Share your product…" at bounding box center [206, 135] width 184 height 25
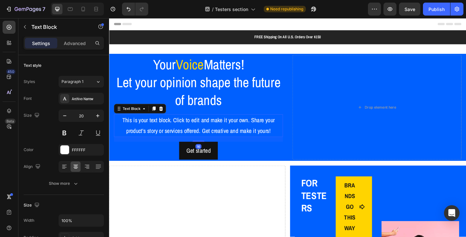
click at [181, 134] on div "This is your text block. Click to edit and make it your own. Share your product…" at bounding box center [206, 135] width 184 height 25
click at [181, 134] on p "This is your text block. Click to edit and make it your own. Share your product…" at bounding box center [206, 134] width 182 height 23
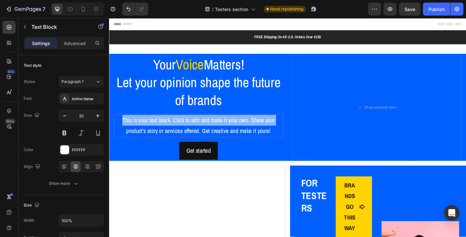
click at [181, 134] on p "This is your text block. Click to edit and make it your own. Share your product…" at bounding box center [206, 134] width 182 height 23
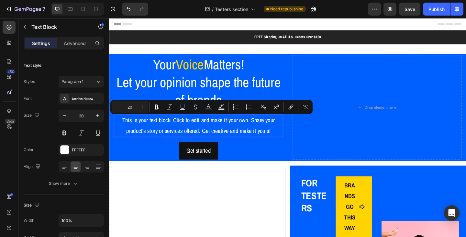
click at [271, 139] on p "This is your text block. Click to edit and make it your own. Share your product…" at bounding box center [206, 134] width 182 height 23
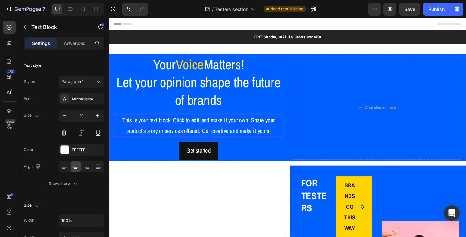
click at [287, 143] on p "This is your text block. Click to edit and make it your own. Share your product…" at bounding box center [206, 134] width 182 height 23
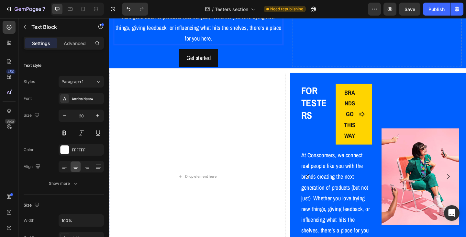
scroll to position [97, 0]
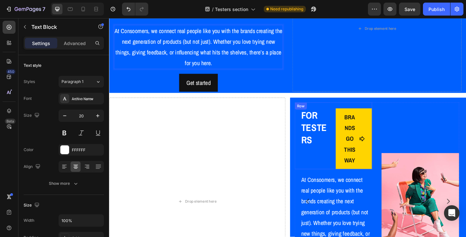
click at [346, 114] on div "FOR TESTERS Heading" at bounding box center [330, 146] width 39 height 72
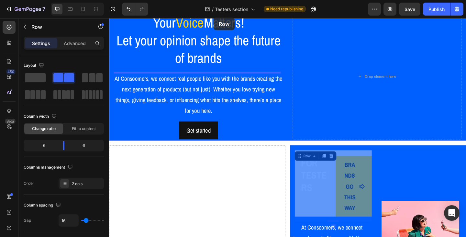
scroll to position [0, 0]
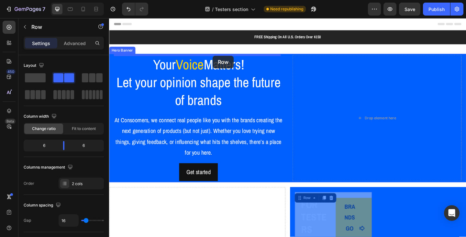
drag, startPoint x: 320, startPoint y: 117, endPoint x: 222, endPoint y: 59, distance: 114.5
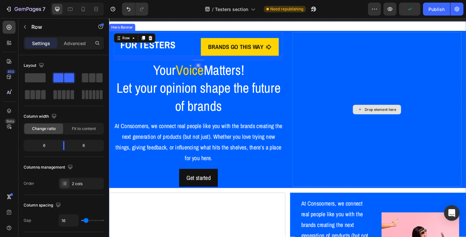
scroll to position [32, 0]
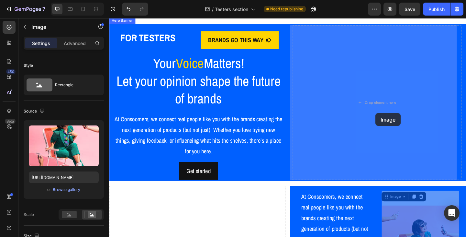
drag, startPoint x: 413, startPoint y: 213, endPoint x: 399, endPoint y: 121, distance: 92.8
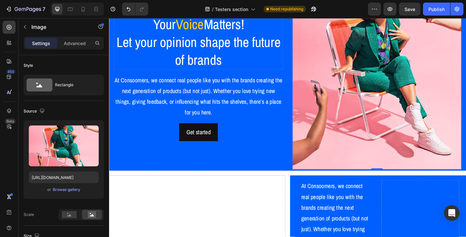
scroll to position [129, 0]
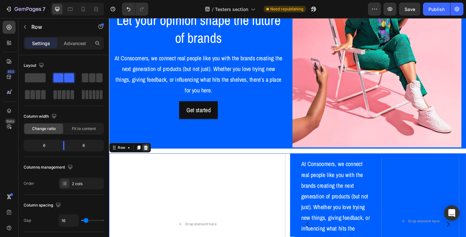
click at [150, 157] on icon at bounding box center [149, 159] width 4 height 5
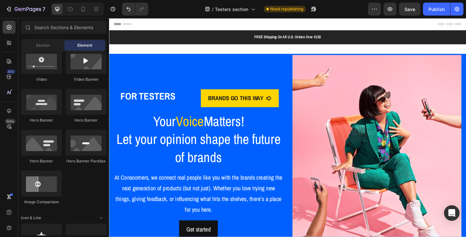
scroll to position [65, 0]
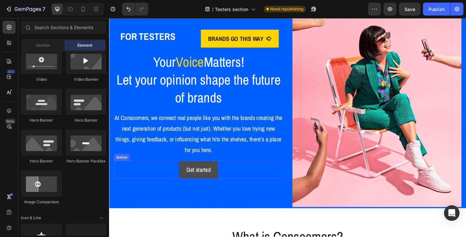
click at [222, 185] on button "Get started" at bounding box center [206, 182] width 42 height 19
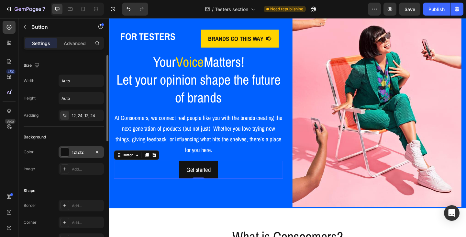
click at [83, 155] on div "121212" at bounding box center [81, 152] width 45 height 12
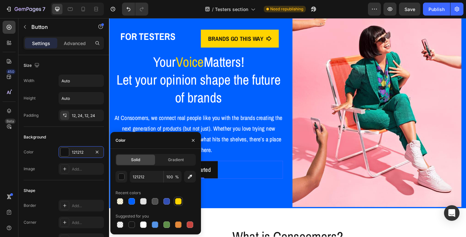
click at [177, 203] on div at bounding box center [178, 201] width 6 height 6
type input "FFD400"
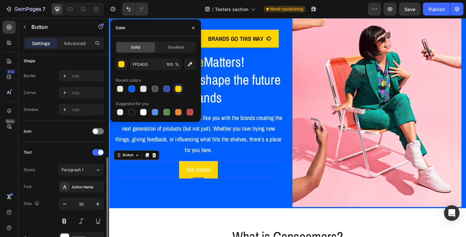
scroll to position [162, 0]
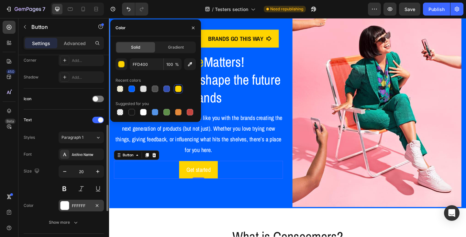
click at [77, 208] on div "FFFFFF" at bounding box center [81, 206] width 19 height 6
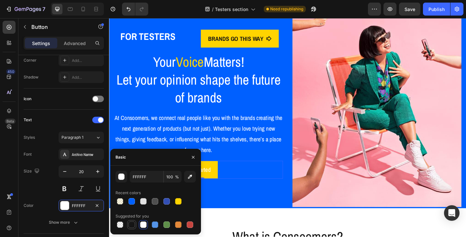
click at [131, 225] on div at bounding box center [131, 224] width 6 height 6
type input "151515"
click at [249, 200] on div "FOR TESTERS Heading BRANDS GO THIS WAY Button Row Your Voice Matters! Let your …" at bounding box center [206, 109] width 184 height 230
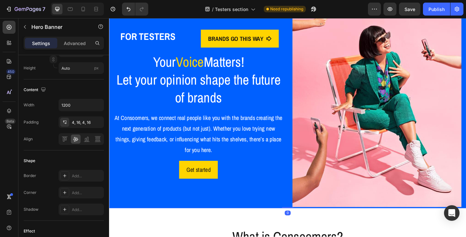
scroll to position [0, 0]
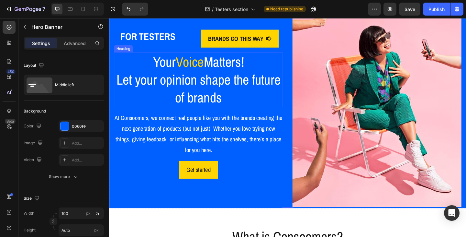
click at [195, 56] on span "Voice" at bounding box center [197, 65] width 30 height 20
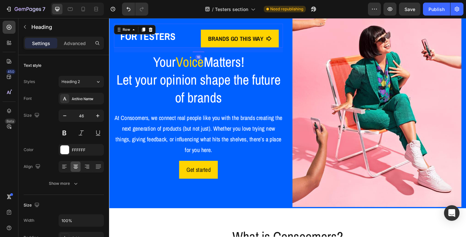
click at [195, 46] on div "FOR TESTERS Heading" at bounding box center [158, 37] width 89 height 26
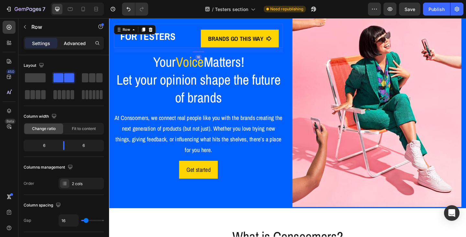
click at [80, 42] on p "Advanced" at bounding box center [75, 43] width 22 height 7
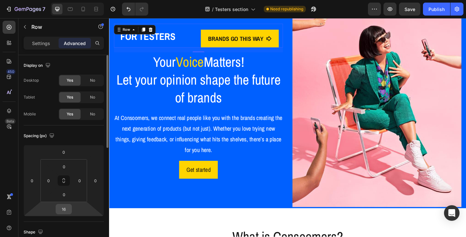
click at [69, 209] on input "16" at bounding box center [63, 209] width 13 height 10
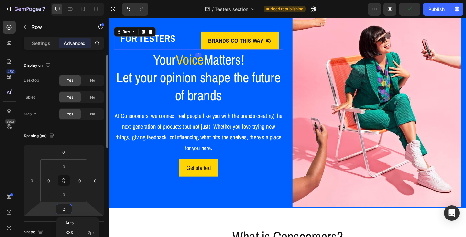
type input "20"
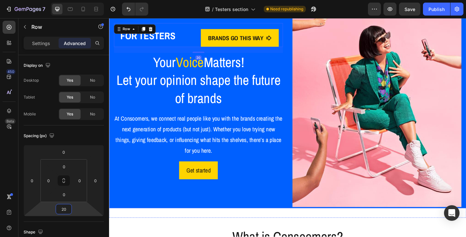
click at [242, 214] on div "FOR TESTERS Heading BRANDS GO THIS WAY Button Row 20 Your Voice Matters! Let yo…" at bounding box center [206, 109] width 184 height 230
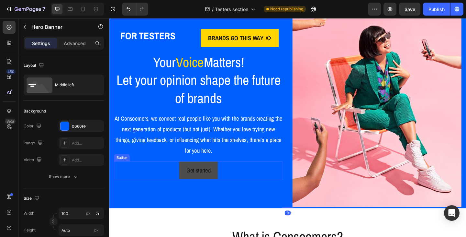
click at [213, 189] on button "Get started" at bounding box center [206, 183] width 42 height 19
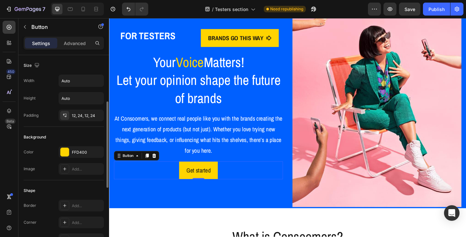
scroll to position [32, 0]
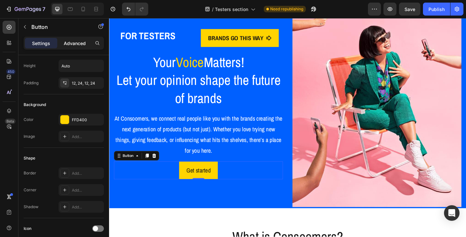
click at [80, 45] on p "Advanced" at bounding box center [75, 43] width 22 height 7
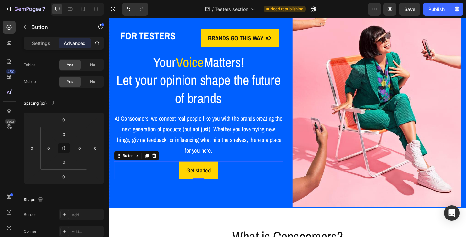
click at [344, 185] on img at bounding box center [400, 109] width 184 height 230
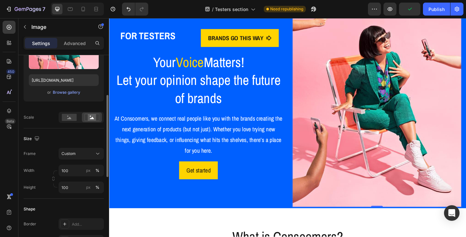
scroll to position [129, 0]
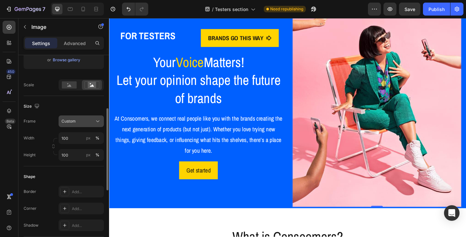
click at [95, 120] on icon at bounding box center [97, 121] width 6 height 6
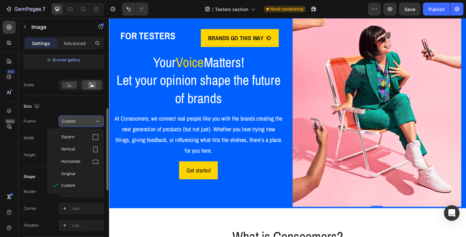
click at [95, 120] on icon at bounding box center [97, 121] width 6 height 6
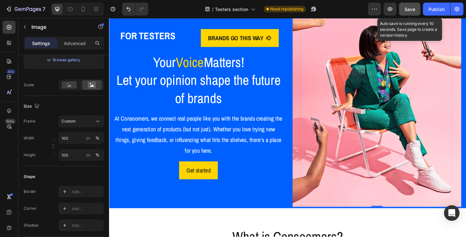
click at [413, 10] on span "Save" at bounding box center [409, 9] width 11 height 6
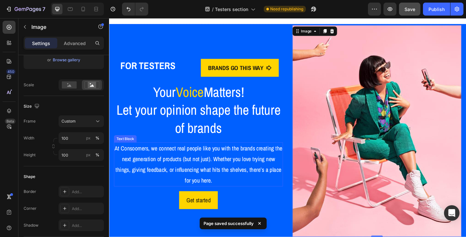
scroll to position [0, 0]
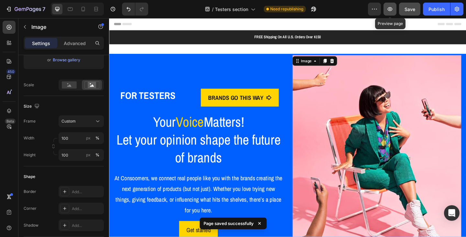
click at [389, 12] on button "button" at bounding box center [389, 9] width 13 height 13
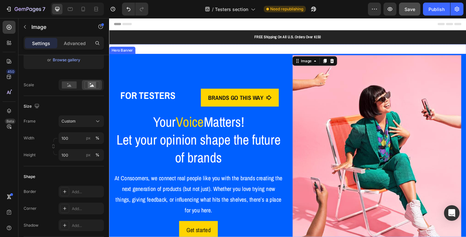
click at [132, 68] on div "FOR TESTERS Heading BRANDS GO THIS WAY Button Row Your Voice Matters! Let your …" at bounding box center [206, 173] width 184 height 230
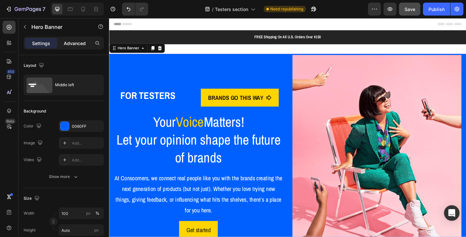
click at [77, 41] on p "Advanced" at bounding box center [75, 43] width 22 height 7
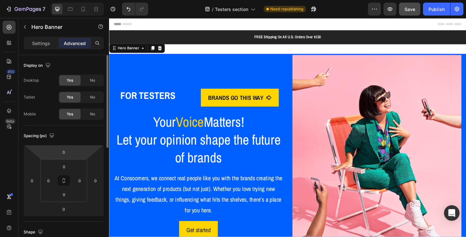
click at [42, 44] on p "Settings" at bounding box center [41, 43] width 18 height 7
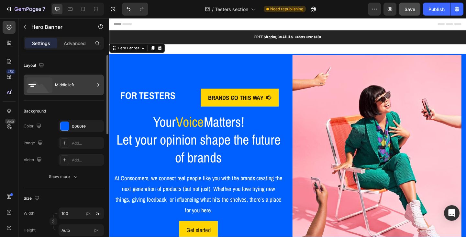
click at [72, 89] on div "Middle left" at bounding box center [74, 84] width 39 height 15
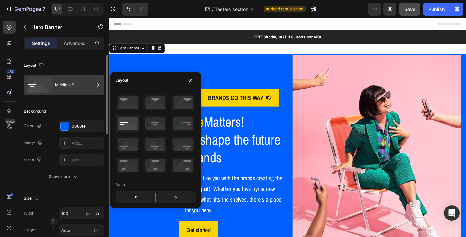
click at [72, 89] on div "Middle left" at bounding box center [74, 84] width 39 height 15
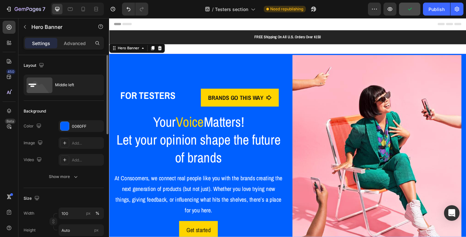
scroll to position [32, 0]
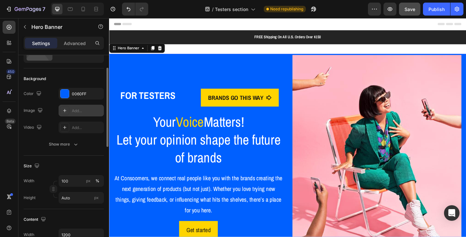
click at [73, 113] on div "Add..." at bounding box center [87, 111] width 30 height 6
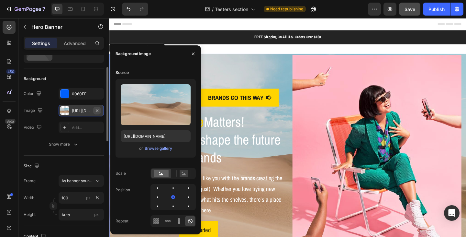
click at [96, 109] on icon "button" at bounding box center [97, 110] width 3 height 3
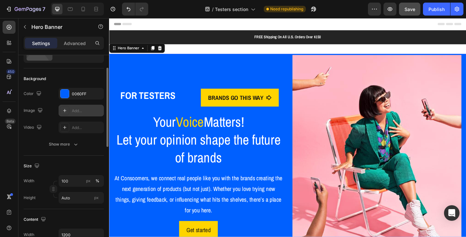
scroll to position [65, 0]
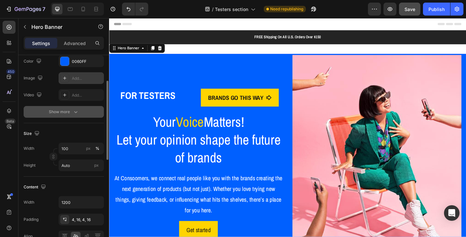
click at [72, 113] on icon "button" at bounding box center [75, 111] width 6 height 6
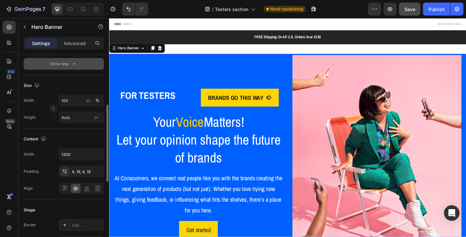
scroll to position [162, 0]
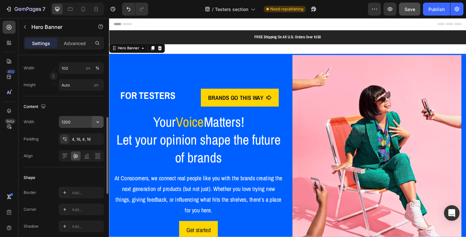
click at [96, 124] on icon "button" at bounding box center [97, 121] width 6 height 6
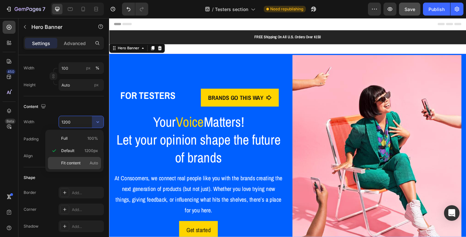
click at [72, 160] on span "Fit content" at bounding box center [70, 163] width 19 height 6
type input "Auto"
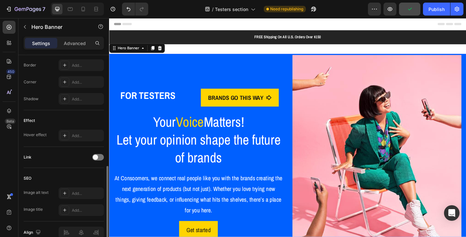
scroll to position [321, 0]
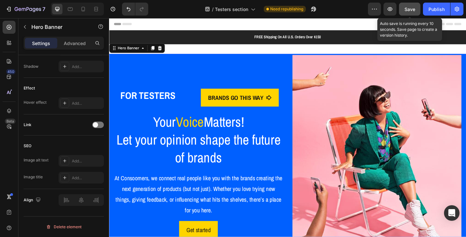
drag, startPoint x: 408, startPoint y: 12, endPoint x: 237, endPoint y: 31, distance: 172.6
click at [408, 12] on div "Save" at bounding box center [409, 9] width 11 height 7
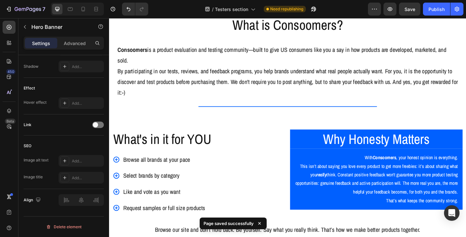
scroll to position [226, 0]
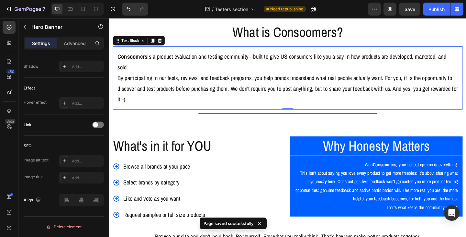
click at [214, 95] on p "By participating in our tests, reviews, and feedback programs, you help brands …" at bounding box center [303, 94] width 370 height 35
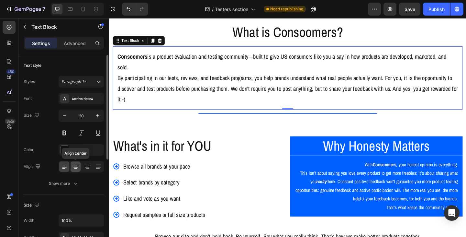
click at [76, 164] on icon at bounding box center [75, 164] width 5 height 1
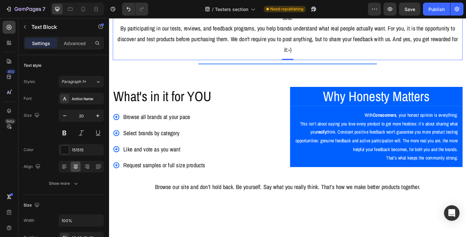
scroll to position [291, 0]
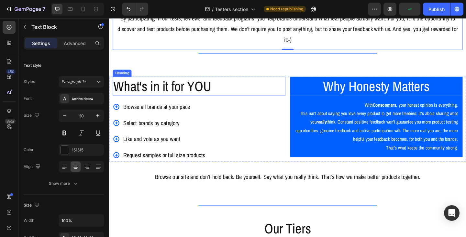
click at [187, 94] on h2 "What's in it for YOU" at bounding box center [207, 92] width 188 height 21
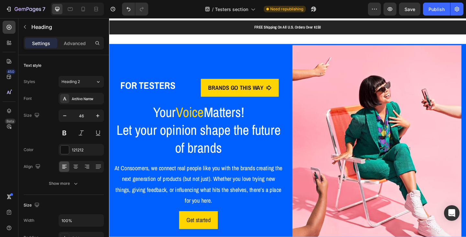
scroll to position [0, 0]
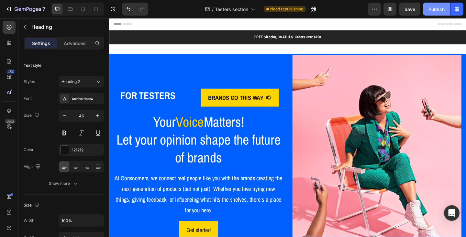
click at [434, 12] on div "Publish" at bounding box center [436, 9] width 16 height 7
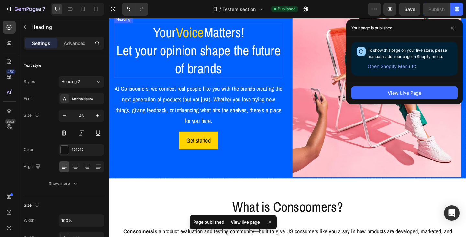
scroll to position [65, 0]
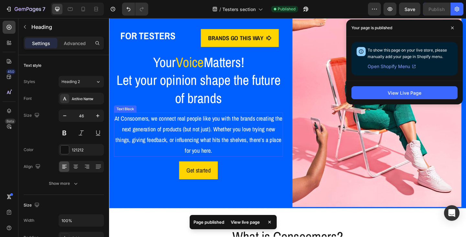
click at [242, 126] on p "At Consoomers, we connect real people like you with the brands creating the nex…" at bounding box center [206, 144] width 182 height 47
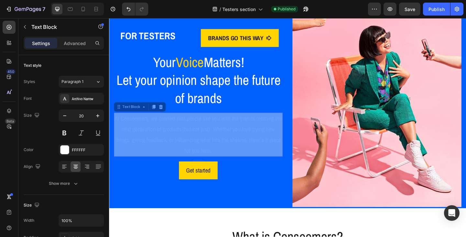
scroll to position [38, 0]
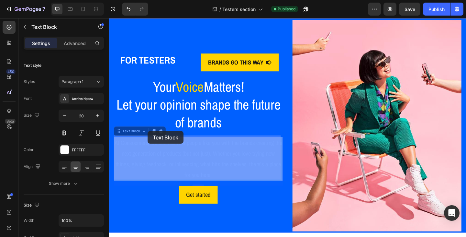
drag, startPoint x: 221, startPoint y: 160, endPoint x: 151, endPoint y: 141, distance: 72.4
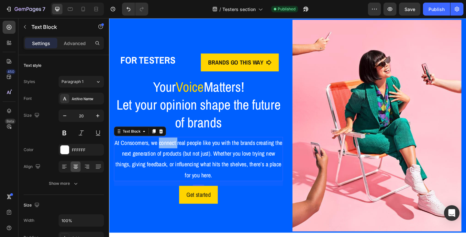
click at [179, 152] on p "At Consoomers, we connect real people like you with the brands creating the nex…" at bounding box center [206, 171] width 182 height 47
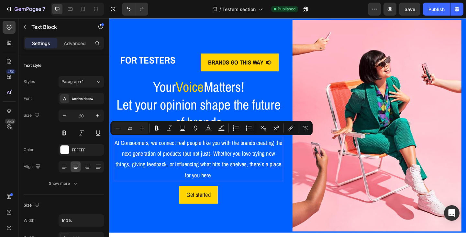
click at [223, 180] on p "At Consoomers, we connect real people like you with the brands creating the nex…" at bounding box center [206, 171] width 182 height 47
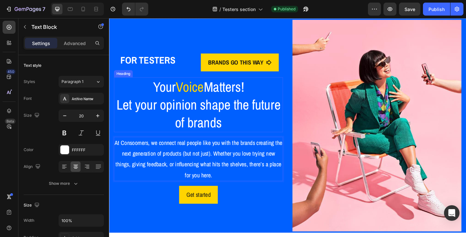
click at [208, 96] on span "Voice" at bounding box center [197, 93] width 30 height 20
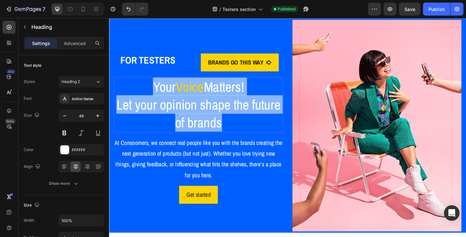
drag, startPoint x: 233, startPoint y: 132, endPoint x: 145, endPoint y: 97, distance: 94.1
click at [145, 97] on p "Your Voice Matters! Let your opinion shape the future of brands" at bounding box center [206, 112] width 182 height 58
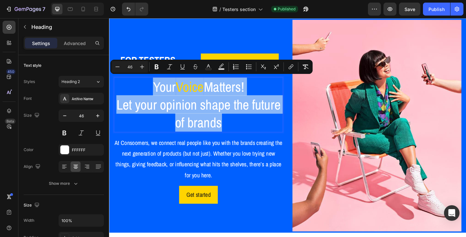
copy p "Your Voice Matters! Let your opinion shape the future of brands"
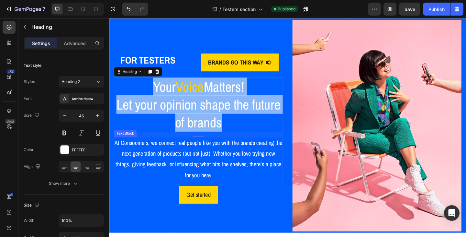
drag, startPoint x: 215, startPoint y: 171, endPoint x: 216, endPoint y: 175, distance: 3.3
click at [215, 171] on p "At Consoomers, we connect real people like you with the brands creating the nex…" at bounding box center [206, 171] width 182 height 47
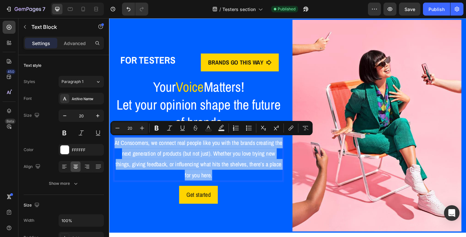
drag, startPoint x: 221, startPoint y: 185, endPoint x: 118, endPoint y: 155, distance: 107.2
click at [195, 172] on p "At Consoomers, we connect real people like you with the brands creating the nex…" at bounding box center [206, 171] width 182 height 47
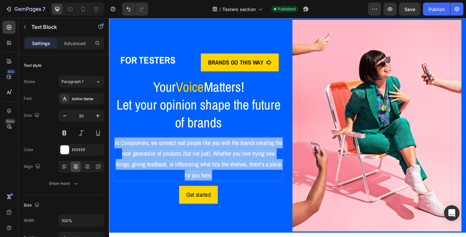
drag, startPoint x: 222, startPoint y: 186, endPoint x: 119, endPoint y: 150, distance: 108.6
click at [119, 150] on p "At Consoomers, we connect real people like you with the brands creating the nex…" at bounding box center [206, 171] width 182 height 47
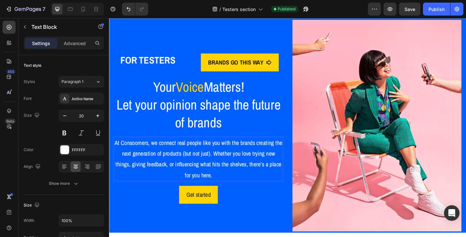
scroll to position [50, 0]
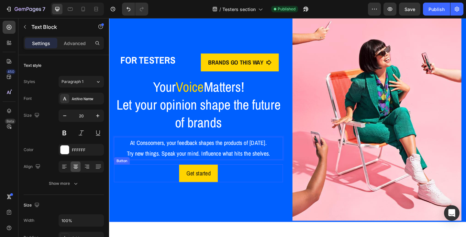
click at [268, 182] on div "Get started Button" at bounding box center [206, 186] width 184 height 19
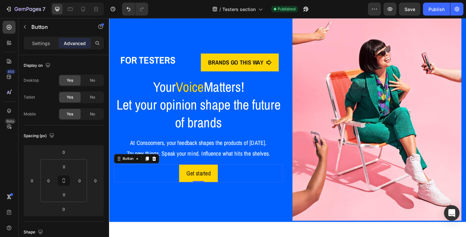
click at [269, 187] on div "Get started Button 0" at bounding box center [206, 186] width 184 height 19
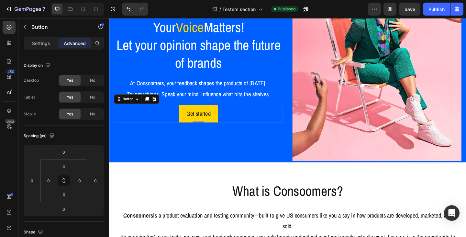
scroll to position [82, 0]
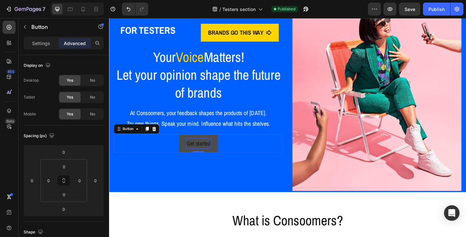
click at [204, 158] on div "Get started" at bounding box center [206, 155] width 27 height 12
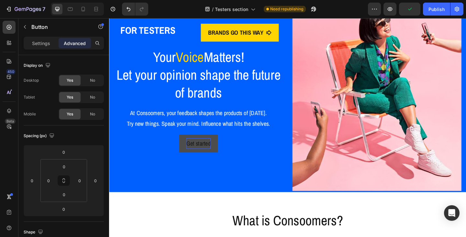
click at [204, 156] on p "Get started" at bounding box center [206, 155] width 27 height 12
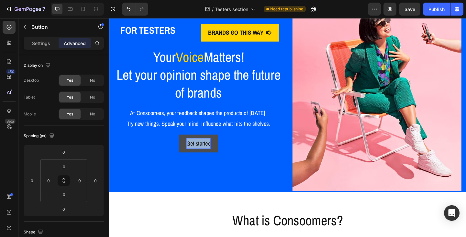
click at [204, 156] on p "Get started" at bounding box center [206, 155] width 27 height 12
click at [193, 145] on button "ngiS" at bounding box center [206, 154] width 27 height 19
click at [200, 154] on p "pU ngiS" at bounding box center [205, 155] width 19 height 12
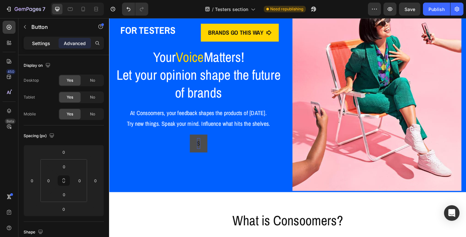
click at [38, 46] on p "Settings" at bounding box center [41, 43] width 18 height 7
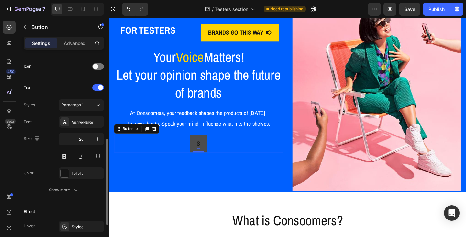
scroll to position [226, 0]
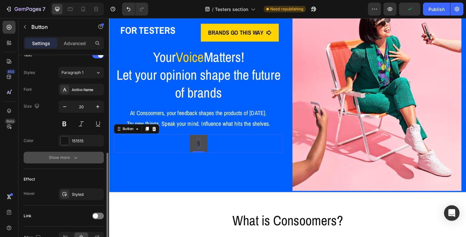
click at [72, 156] on icon "button" at bounding box center [75, 157] width 6 height 6
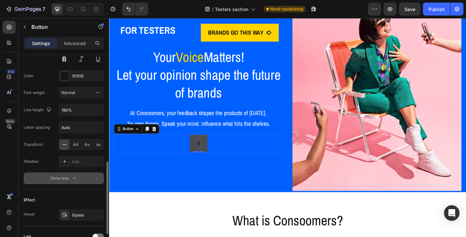
scroll to position [324, 0]
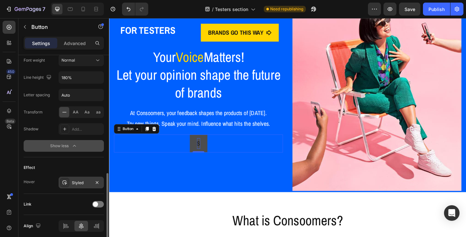
click at [80, 185] on div "Styled" at bounding box center [81, 183] width 19 height 6
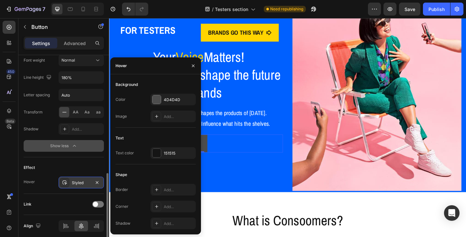
click at [80, 185] on div "Styled" at bounding box center [81, 183] width 19 height 6
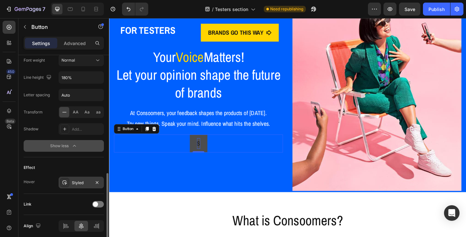
scroll to position [349, 0]
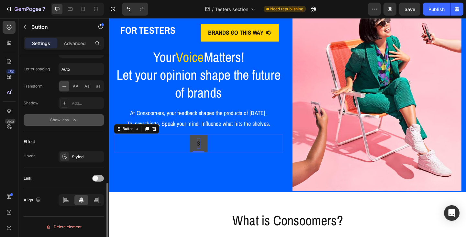
click at [97, 180] on span at bounding box center [95, 177] width 5 height 5
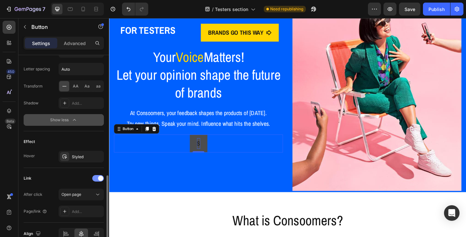
click at [96, 180] on div at bounding box center [98, 178] width 12 height 6
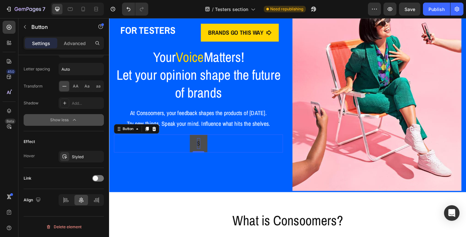
click at [208, 152] on button "S" at bounding box center [206, 154] width 19 height 19
click at [207, 152] on button "S" at bounding box center [206, 154] width 19 height 19
click at [197, 145] on button "S" at bounding box center [206, 154] width 19 height 19
click at [210, 147] on button "S" at bounding box center [206, 154] width 19 height 19
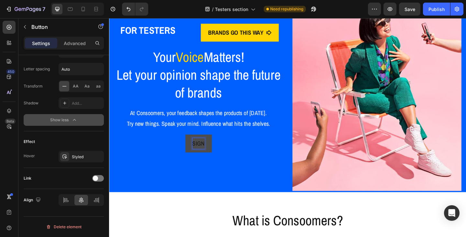
click at [192, 145] on button "SIGN" at bounding box center [206, 154] width 29 height 19
click at [251, 155] on div "SIGN UP Button 0" at bounding box center [206, 154] width 184 height 19
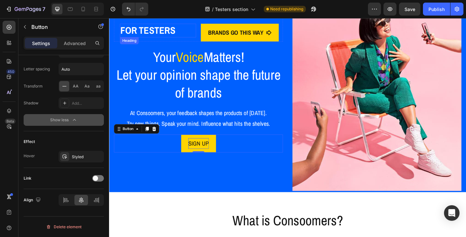
click at [167, 28] on strong "FOR TESTERS" at bounding box center [151, 32] width 60 height 14
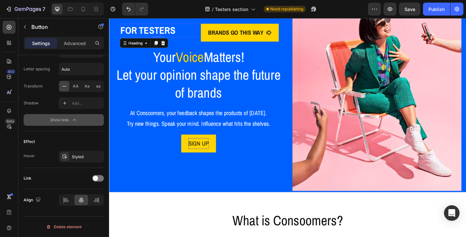
scroll to position [0, 0]
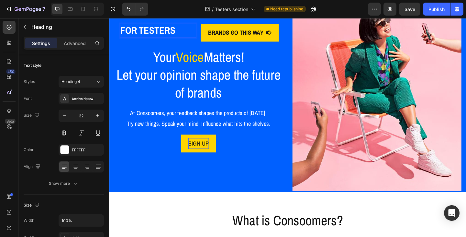
click at [141, 31] on strong "FOR TESTERS" at bounding box center [151, 32] width 60 height 14
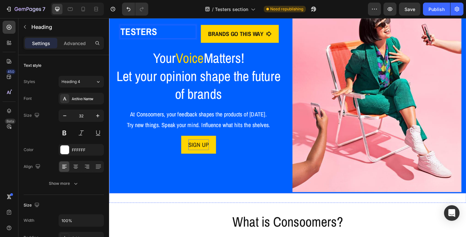
click at [242, 140] on div "TESTERS Heading 0 BRANDS GO THIS WAY Button Row Your Voice Matters! Let your op…" at bounding box center [206, 92] width 184 height 230
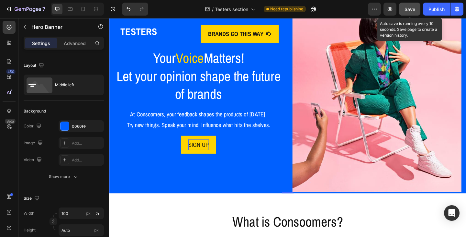
click at [411, 10] on span "Save" at bounding box center [409, 9] width 11 height 6
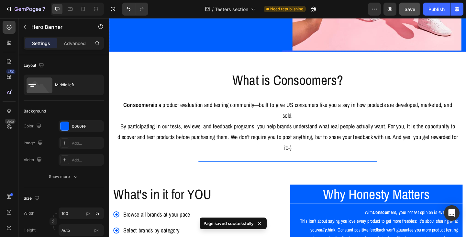
scroll to position [243, 0]
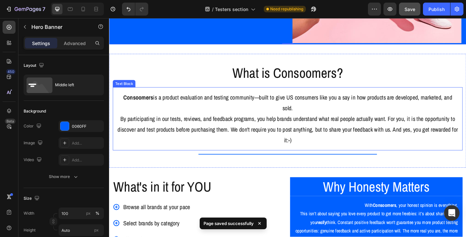
click at [252, 105] on p "Consoomers is a product evaluation and testing community—built to give US consu…" at bounding box center [303, 109] width 370 height 23
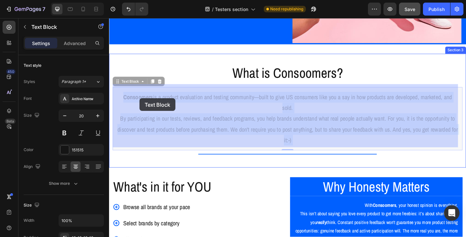
drag, startPoint x: 322, startPoint y: 148, endPoint x: 142, endPoint y: 105, distance: 184.6
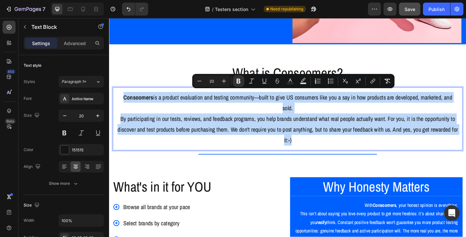
drag, startPoint x: 310, startPoint y: 148, endPoint x: 122, endPoint y: 101, distance: 194.4
click at [122, 101] on div "Consoomers is a product evaluation and testing community—built to give US consu…" at bounding box center [303, 127] width 380 height 69
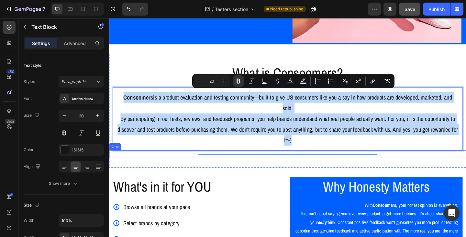
copy div "Consoomers is a product evaluation and testing community—built to give US consu…"
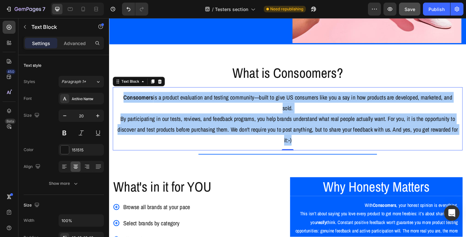
scroll to position [146, 0]
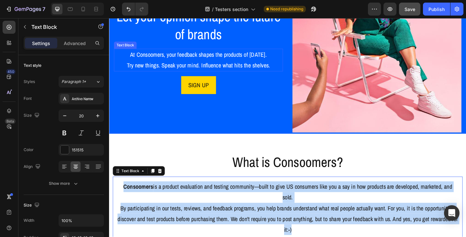
drag, startPoint x: 171, startPoint y: 65, endPoint x: 177, endPoint y: 72, distance: 8.9
click at [171, 65] on p "At Consoomers, your feedback shapes the products of tomorrow. Try new things. S…" at bounding box center [206, 63] width 182 height 23
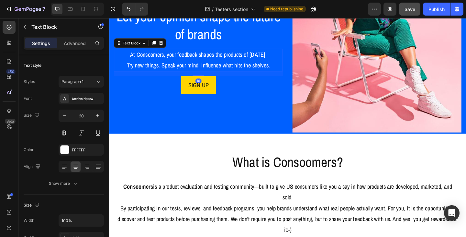
click at [205, 56] on p "At Consoomers, your feedback shapes the products of tomorrow. Try new things. S…" at bounding box center [206, 63] width 182 height 23
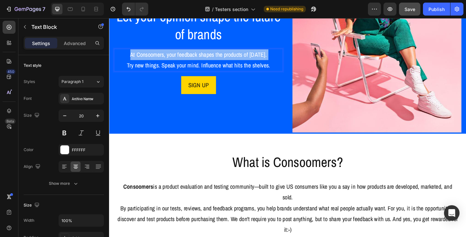
click at [205, 56] on p "At Consoomers, your feedback shapes the products of tomorrow. Try new things. S…" at bounding box center [206, 63] width 182 height 23
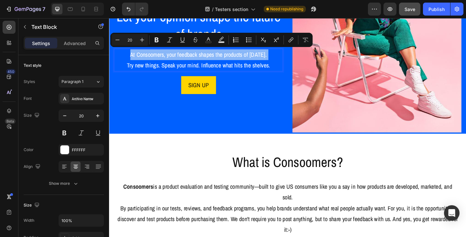
scroll to position [151, 0]
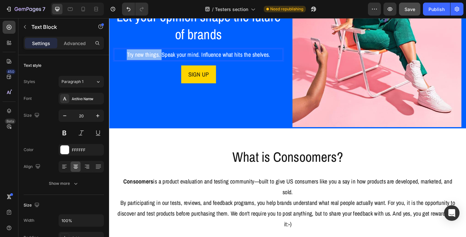
click at [166, 57] on p "Try new things. Speak your mind. Influence what hits the shelves." at bounding box center [206, 58] width 182 height 12
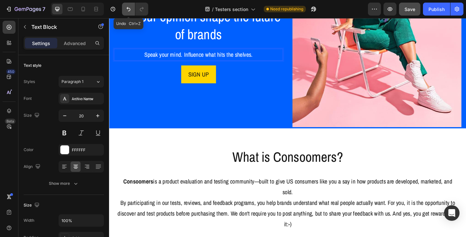
click at [128, 11] on icon "Undo/Redo" at bounding box center [128, 9] width 6 height 6
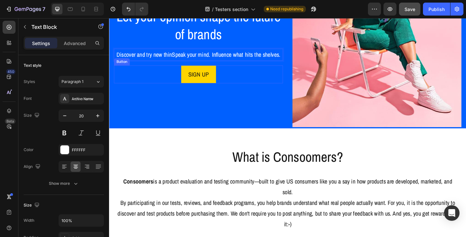
scroll to position [146, 0]
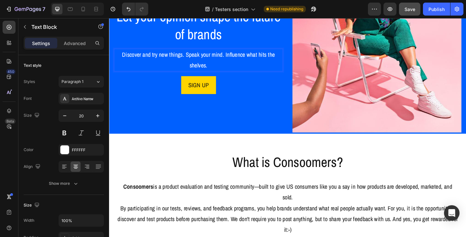
click at [130, 57] on p "Discover and try new things. Speak your mind. Influence what hits the shelves." at bounding box center [206, 63] width 182 height 23
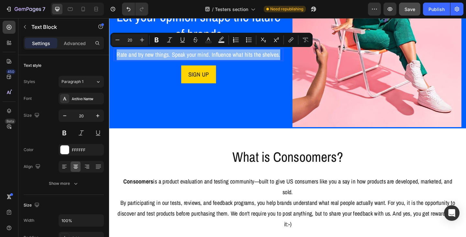
drag, startPoint x: 116, startPoint y: 55, endPoint x: 294, endPoint y: 61, distance: 177.7
click at [294, 61] on p "Rate and try new things. Speak your mind. Influence what hits the shelves." at bounding box center [206, 58] width 182 height 12
copy p "Rate and try new things. Speak your mind. Influence what hits the shelves."
drag, startPoint x: 151, startPoint y: 58, endPoint x: 147, endPoint y: 59, distance: 4.3
click at [151, 58] on p "Rate and try new things. Speak your mind. Influence what hits the shelves." at bounding box center [206, 58] width 182 height 12
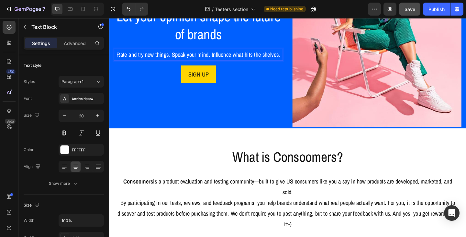
click at [141, 57] on p "Rate and try new things. Speak your mind. Influence what hits the shelves." at bounding box center [206, 58] width 182 height 12
click at [207, 57] on p "Try new things. Speak your mind. Influence what hits the shelves." at bounding box center [206, 58] width 182 height 12
click at [254, 81] on div "SIGN UP Button" at bounding box center [206, 79] width 184 height 19
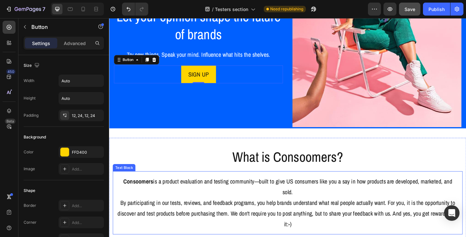
click at [290, 191] on p "Consoomers is a product evaluation and testing community—built to give US consu…" at bounding box center [303, 201] width 370 height 23
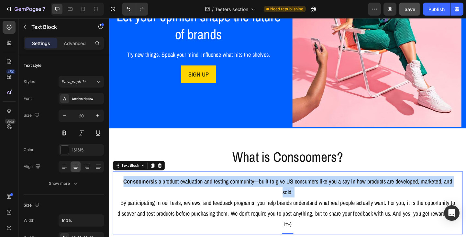
click at [290, 191] on p "Consoomers is a product evaluation and testing community—built to give US consu…" at bounding box center [303, 201] width 370 height 23
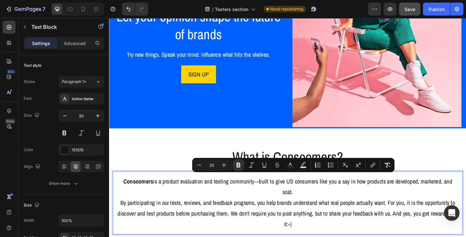
click at [329, 235] on p "By participating in our tests, reviews, and feedback programs, you help brands …" at bounding box center [303, 230] width 370 height 35
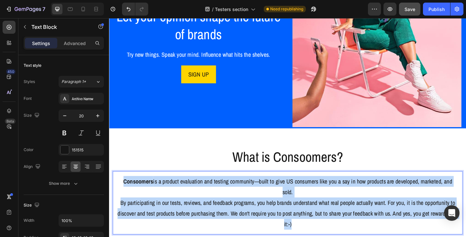
click at [122, 193] on p "Consoomers is a product evaluation and testing community—built to give US consu…" at bounding box center [303, 201] width 370 height 23
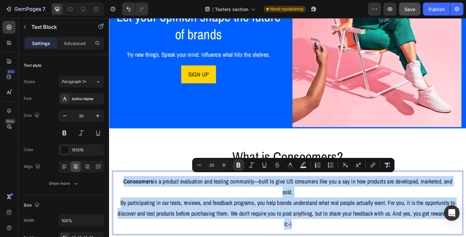
copy div "Consoomers is a product evaluation and testing community—built to give US consu…"
click at [247, 204] on p "Consoomers is a product evaluation and testing community—built to give US consu…" at bounding box center [303, 201] width 370 height 23
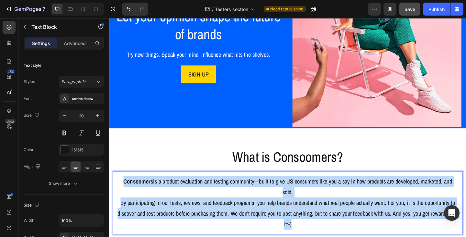
drag, startPoint x: 317, startPoint y: 239, endPoint x: 124, endPoint y: 191, distance: 199.2
click at [124, 191] on div "Consoomers is a product evaluation and testing community—built to give US consu…" at bounding box center [303, 218] width 380 height 69
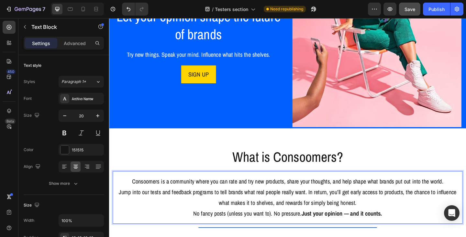
click at [315, 228] on p "No fancy posts (unless you want to). No pressure. Just your opinion — and it co…" at bounding box center [303, 231] width 370 height 12
click at [197, 229] on p "No fancy posts (unless you want to). No pressure. Just your opinion — and it co…" at bounding box center [303, 231] width 370 height 12
click at [375, 216] on p "Jump into our tests and feedback programs to tell brands what real people reall…" at bounding box center [303, 212] width 370 height 23
click at [466, 191] on p "Consoomers is a community where you can rate and try new products, share your t…" at bounding box center [303, 196] width 370 height 12
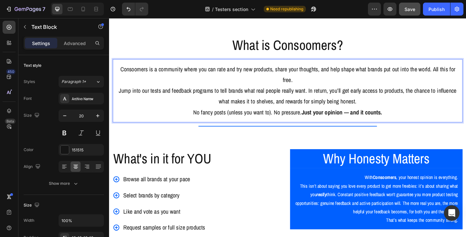
scroll to position [281, 0]
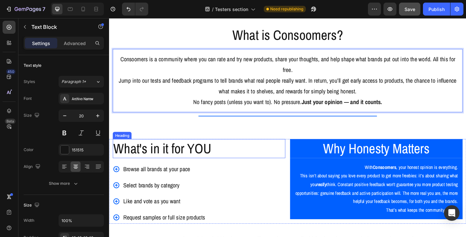
click at [190, 162] on h2 "What's in it for YOU" at bounding box center [207, 159] width 188 height 21
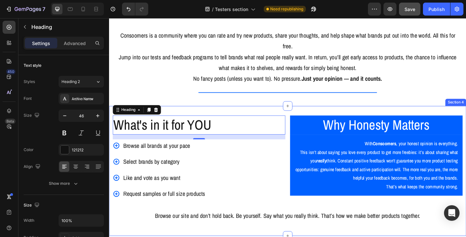
scroll to position [313, 0]
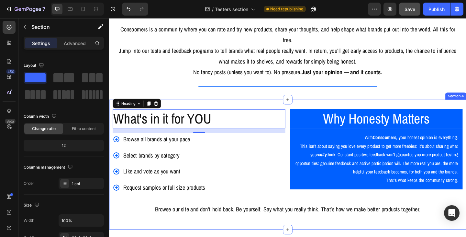
click at [288, 113] on div "What's in it for YOU Heading 16 Browse all brands at your pace Select brands by…" at bounding box center [303, 177] width 388 height 141
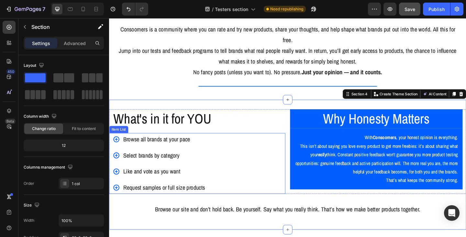
click at [187, 151] on p "Browse all brands at your pace" at bounding box center [168, 150] width 89 height 12
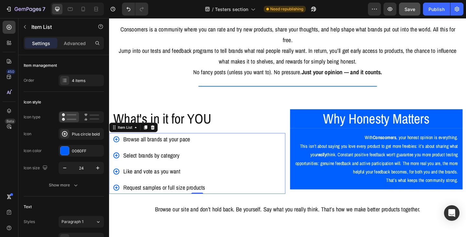
click at [186, 150] on p "Browse all brands at your pace" at bounding box center [168, 150] width 89 height 12
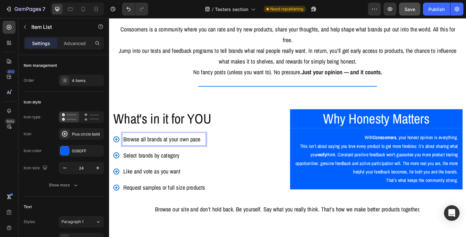
click at [132, 169] on p "Select brands by category" at bounding box center [168, 167] width 89 height 12
click at [152, 169] on p "Pickbrands by category" at bounding box center [168, 167] width 89 height 12
click at [135, 184] on p "Like and vote as you want" at bounding box center [168, 185] width 89 height 12
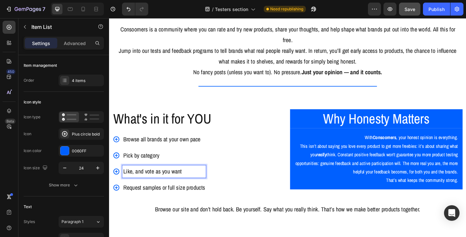
click at [148, 186] on p "Like, and vote as you want" at bounding box center [168, 185] width 89 height 12
click at [183, 186] on p "Like, vote as you want" at bounding box center [168, 185] width 89 height 12
click at [182, 203] on p "Request samples or full size products" at bounding box center [168, 202] width 89 height 12
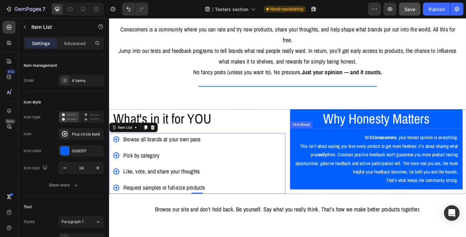
click at [383, 148] on p "With Consoomers , your honest opinion is everything." at bounding box center [399, 147] width 177 height 9
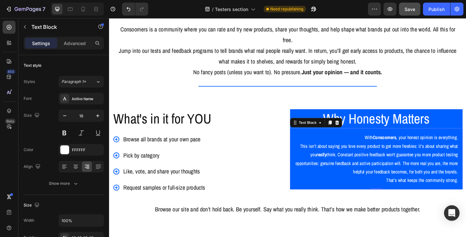
click at [383, 148] on p "With Consoomers , your honest opinion is everything." at bounding box center [399, 147] width 177 height 9
click at [466, 195] on p "That’s what keeps the community strong." at bounding box center [399, 194] width 177 height 9
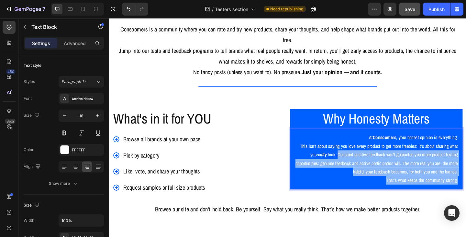
click at [354, 167] on p "This isn’t about saying you love every product to get more freebies: it’s about…" at bounding box center [399, 170] width 177 height 37
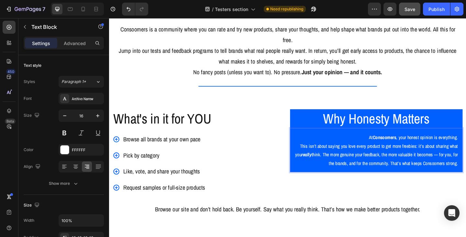
click at [343, 165] on p "This isn’t about saying you love every product to get more freebies: it’s about…" at bounding box center [399, 166] width 177 height 28
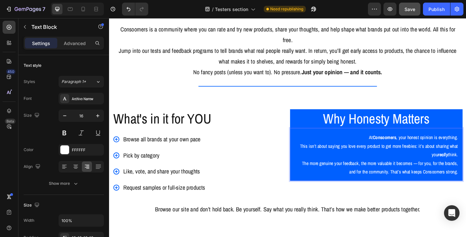
click at [438, 175] on p "The more genuine your feedback, the more valuable it becomes — for you, for the…" at bounding box center [399, 180] width 177 height 19
click at [411, 184] on p "The more genuine your feedback, the more valuable it becomes — for you, for the…" at bounding box center [399, 180] width 177 height 19
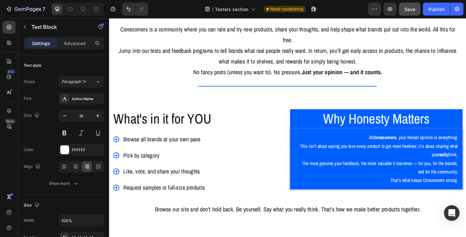
click at [440, 175] on p "The more genuine your feedback, the more valuable it becomes — for you, for the…" at bounding box center [399, 180] width 177 height 19
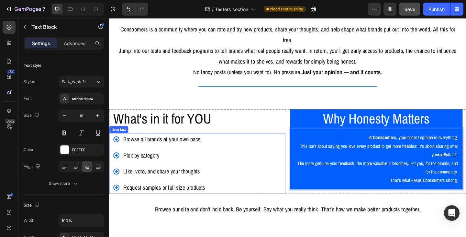
click at [288, 164] on div "Browse all brands at your own pace Pick by category Like, vote, and share your …" at bounding box center [207, 176] width 188 height 66
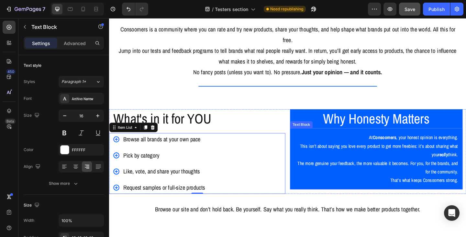
click at [383, 202] on div "At Consoomers , your honest opinion is everything. This isn’t about saying you …" at bounding box center [400, 171] width 188 height 66
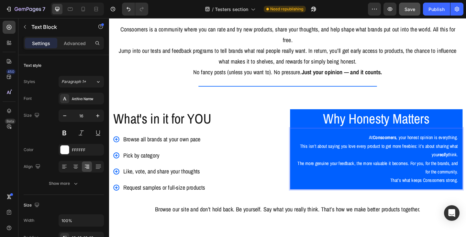
click at [340, 155] on p "This isn’t about saying you love every product to get more freebies: it’s about…" at bounding box center [399, 161] width 177 height 19
click at [377, 145] on p "At Consoomers , your honest opinion is everything." at bounding box center [399, 147] width 177 height 9
click at [378, 141] on div "At Consoomers , your honest opinion is everything. This isn’t about saying you …" at bounding box center [400, 171] width 188 height 66
click at [417, 142] on div "At Consoomers , your honest opinion is everything. This isn’t about saying you …" at bounding box center [400, 171] width 188 height 66
click at [97, 117] on icon "button" at bounding box center [97, 115] width 6 height 6
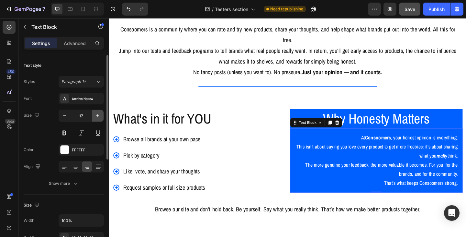
click at [97, 117] on icon "button" at bounding box center [97, 115] width 6 height 6
type input "18"
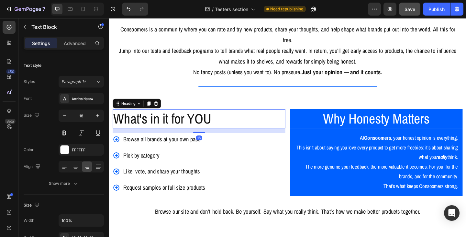
click at [282, 133] on h2 "What's in it for YOU" at bounding box center [207, 127] width 188 height 21
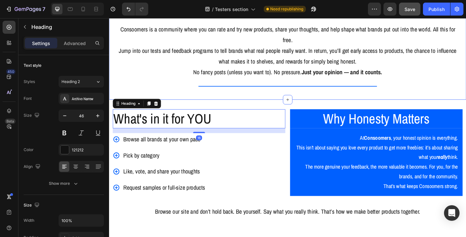
click at [272, 105] on div "What is Consoomers? Heading Row Consoomers is a community where you can rate an…" at bounding box center [303, 45] width 388 height 124
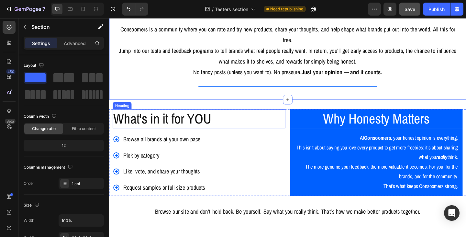
click at [209, 128] on h2 "What's in it for YOU" at bounding box center [207, 127] width 188 height 21
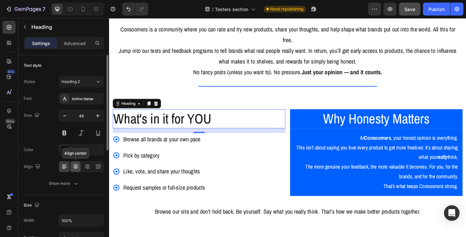
click at [77, 167] on icon at bounding box center [75, 167] width 5 height 1
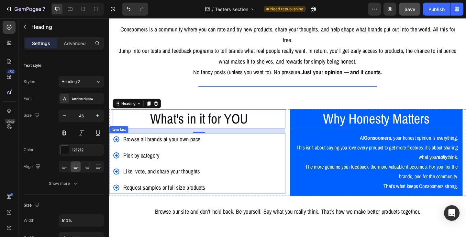
click at [163, 150] on p "Browse all brands at your own pace" at bounding box center [168, 150] width 89 height 12
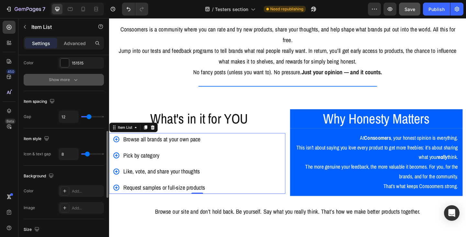
scroll to position [162, 0]
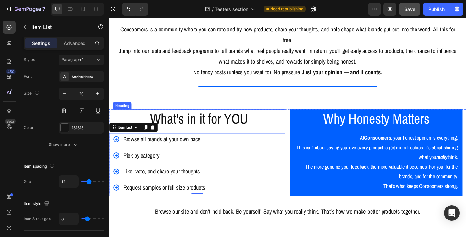
click at [276, 131] on h2 "What's in it for YOU" at bounding box center [207, 127] width 188 height 21
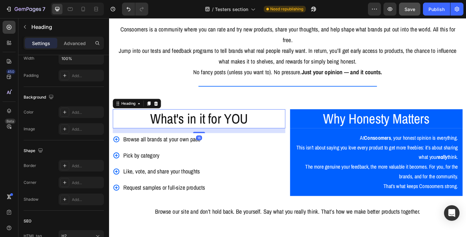
scroll to position [0, 0]
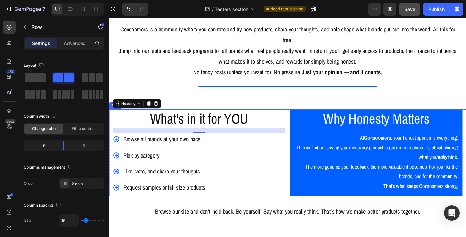
click at [302, 120] on div "What's in it for YOU Heading 16 Browse all brands at your own pace Pick by cate…" at bounding box center [303, 164] width 388 height 94
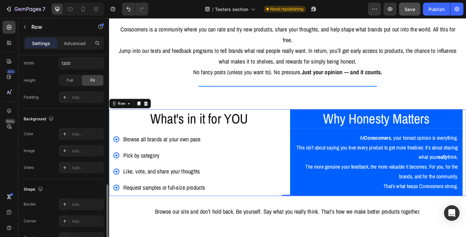
scroll to position [226, 0]
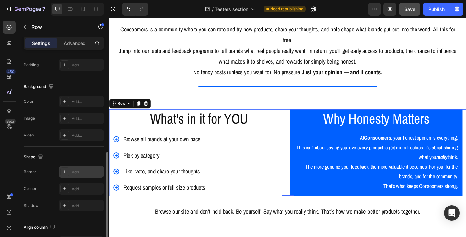
click at [80, 173] on div "Add..." at bounding box center [87, 172] width 30 height 6
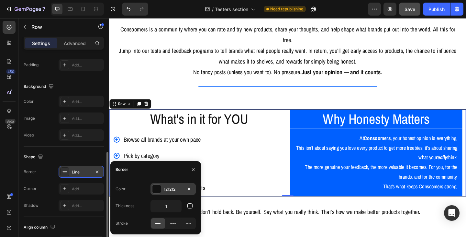
click at [177, 187] on div "121212" at bounding box center [173, 189] width 19 height 6
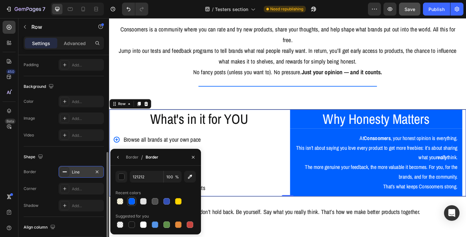
click at [131, 200] on div at bounding box center [131, 201] width 6 height 6
type input "0060FF"
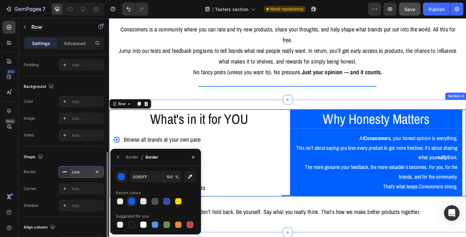
click at [226, 112] on div "What's in it for YOU Heading Browse all brands at your own pace Pick by categor…" at bounding box center [303, 179] width 388 height 144
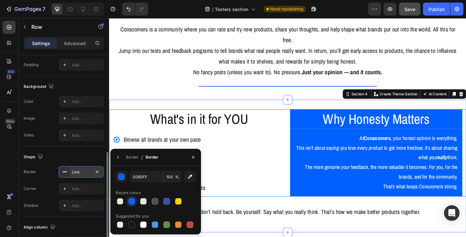
scroll to position [0, 0]
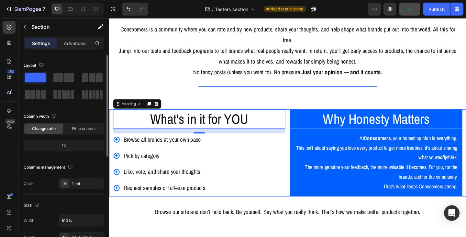
click at [205, 136] on h2 "What's in it for YOU" at bounding box center [206, 127] width 187 height 21
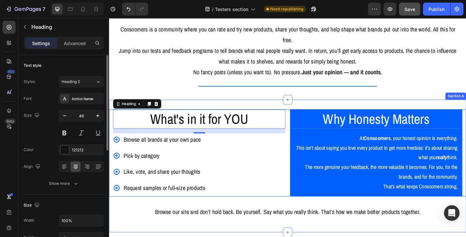
click at [192, 112] on div "What's in it for YOU Heading 16 Browse all brands at your own pace Pick by cate…" at bounding box center [303, 179] width 388 height 144
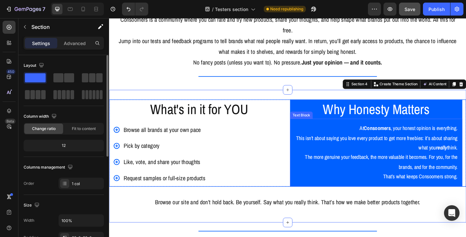
scroll to position [313, 0]
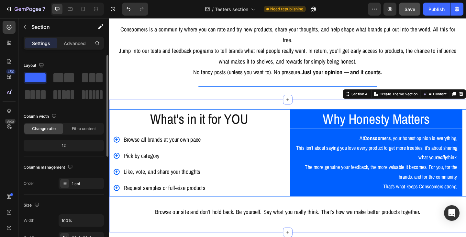
click at [287, 114] on div "What's in it for YOU Heading Browse all brands at your own pace Pick by categor…" at bounding box center [303, 179] width 388 height 144
click at [79, 43] on p "Advanced" at bounding box center [75, 43] width 22 height 7
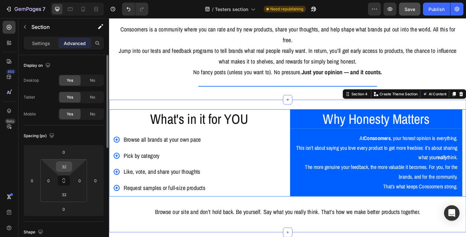
click at [71, 166] on div "32" at bounding box center [64, 166] width 16 height 10
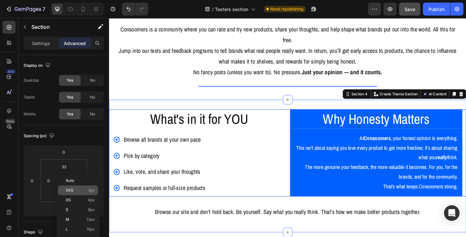
click at [73, 186] on div "XXS 2px" at bounding box center [78, 190] width 40 height 10
type input "2"
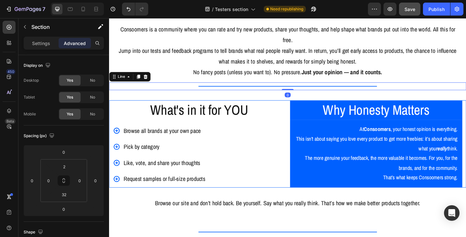
click at [229, 96] on div "Title Line 0" at bounding box center [303, 92] width 388 height 8
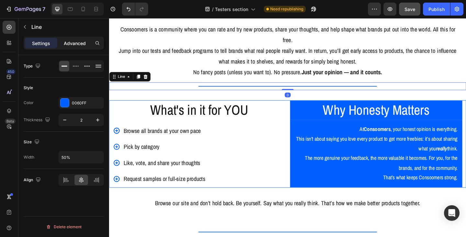
click at [79, 45] on p "Advanced" at bounding box center [75, 43] width 22 height 7
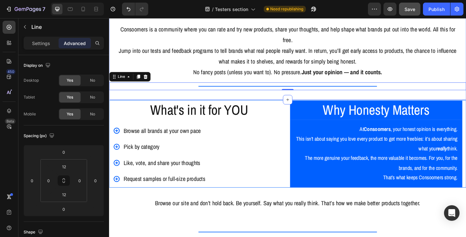
click at [176, 99] on div "What is Consoomers? Heading Row Consoomers is a community where you can rate an…" at bounding box center [303, 45] width 388 height 124
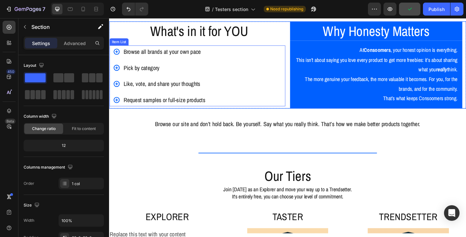
scroll to position [410, 0]
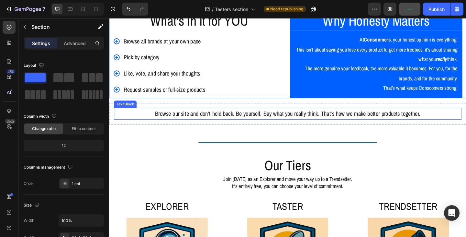
click at [238, 124] on p "Browse our site and don’t hold back. Be yourself. Say what you really think. Th…" at bounding box center [303, 122] width 377 height 12
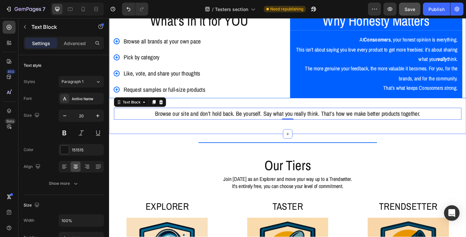
click at [329, 138] on div "What's in it for YOU Heading Browse all brands at your own pace Pick by categor…" at bounding box center [303, 77] width 388 height 134
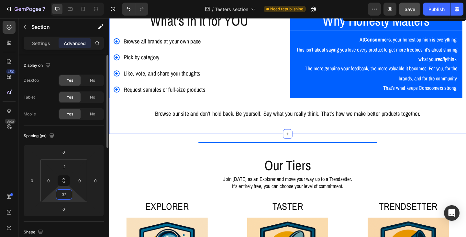
click at [69, 194] on input "32" at bounding box center [64, 194] width 13 height 10
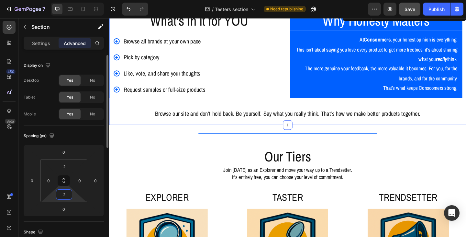
type input "20"
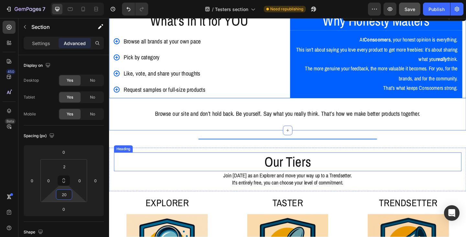
click at [284, 177] on h2 "Our Tiers" at bounding box center [303, 174] width 378 height 21
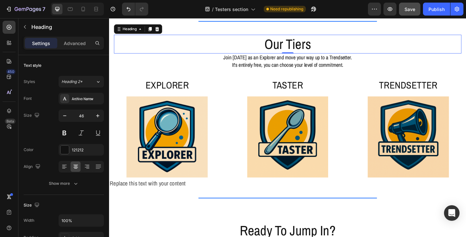
scroll to position [540, 0]
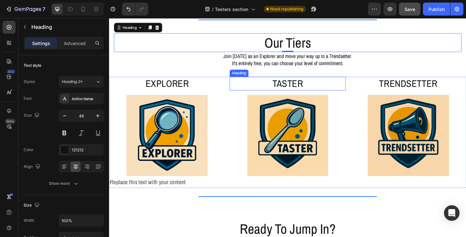
click at [299, 90] on h2 "TASTER" at bounding box center [303, 89] width 126 height 15
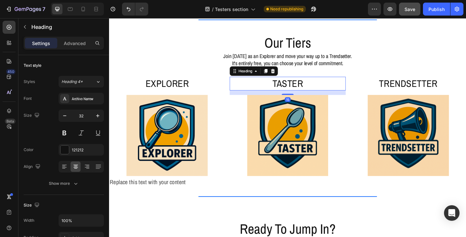
click at [299, 90] on h2 "TASTER" at bounding box center [303, 89] width 126 height 15
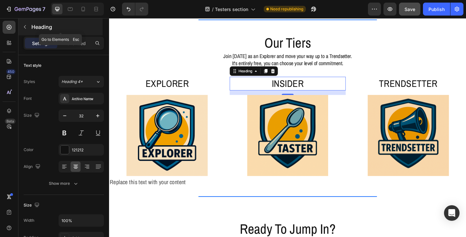
click at [28, 28] on button "button" at bounding box center [25, 27] width 10 height 10
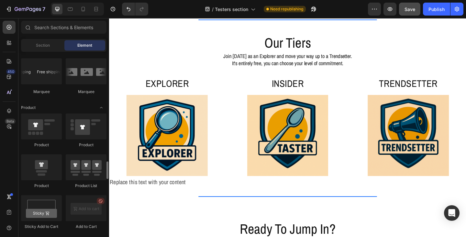
scroll to position [809, 0]
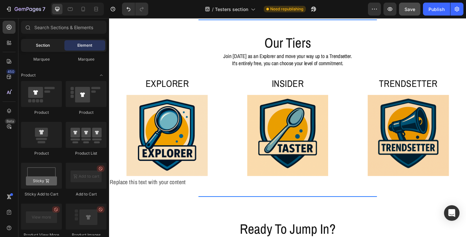
click at [41, 46] on span "Section" at bounding box center [43, 45] width 14 height 6
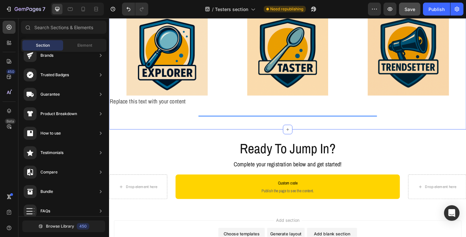
scroll to position [669, 0]
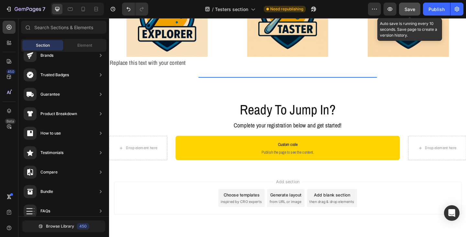
click at [409, 11] on span "Save" at bounding box center [409, 9] width 11 height 6
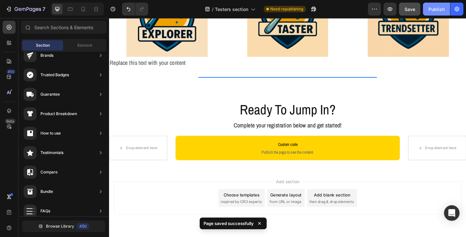
click at [433, 13] on button "Publish" at bounding box center [436, 9] width 27 height 13
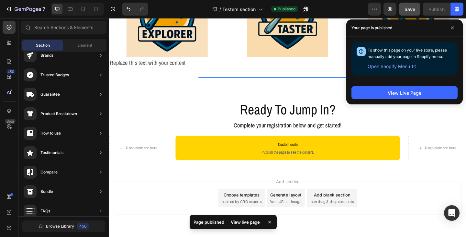
drag, startPoint x: 393, startPoint y: 240, endPoint x: 394, endPoint y: 173, distance: 67.3
click at [393, 236] on div "Add section Choose templates inspired by CRO experts Generate layout from URL o…" at bounding box center [303, 223] width 388 height 80
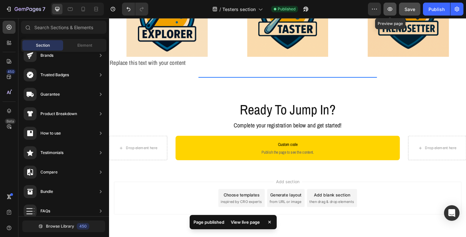
click at [391, 8] on icon "button" at bounding box center [390, 9] width 5 height 4
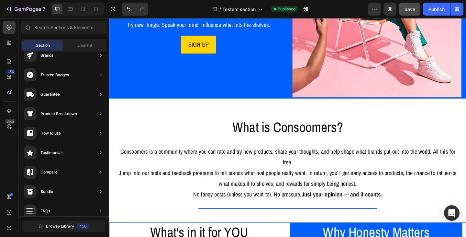
scroll to position [54, 0]
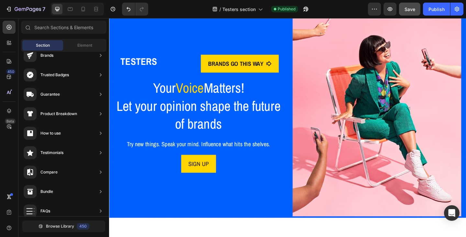
click at [345, 123] on img at bounding box center [400, 119] width 184 height 230
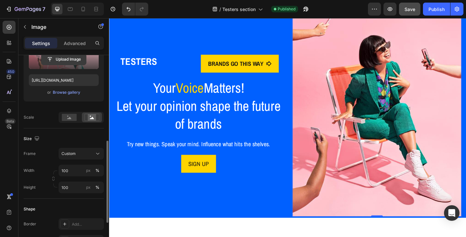
scroll to position [129, 0]
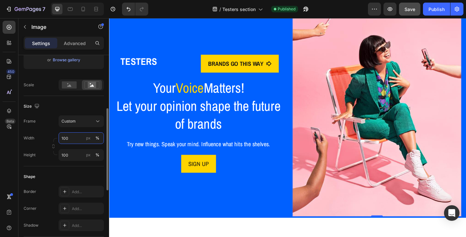
click at [71, 138] on input "100" at bounding box center [81, 138] width 45 height 12
click at [69, 85] on rect at bounding box center [69, 84] width 15 height 7
click at [74, 137] on input "100" at bounding box center [81, 138] width 45 height 12
drag, startPoint x: 74, startPoint y: 137, endPoint x: 61, endPoint y: 137, distance: 12.3
click at [61, 137] on input "100" at bounding box center [81, 138] width 45 height 12
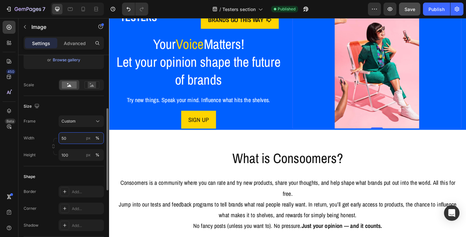
type input "5"
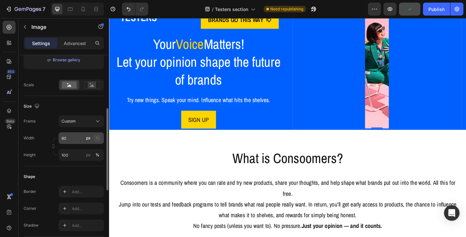
click at [96, 138] on div "%" at bounding box center [97, 138] width 4 height 6
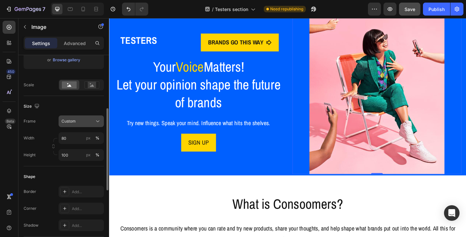
click at [96, 122] on icon at bounding box center [97, 121] width 6 height 6
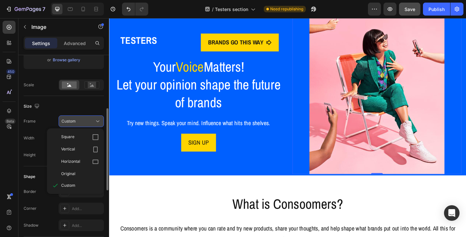
click at [96, 122] on icon at bounding box center [97, 121] width 6 height 6
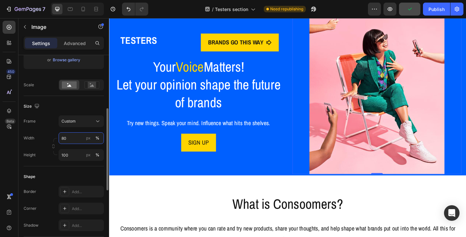
click at [75, 137] on input "80" at bounding box center [81, 138] width 45 height 12
type input "8"
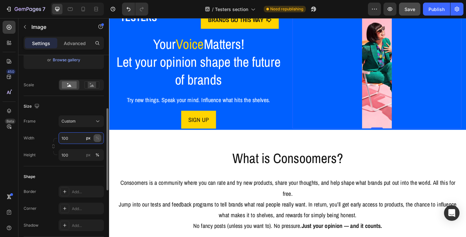
type input "100"
click at [100, 136] on button "%" at bounding box center [98, 138] width 8 height 8
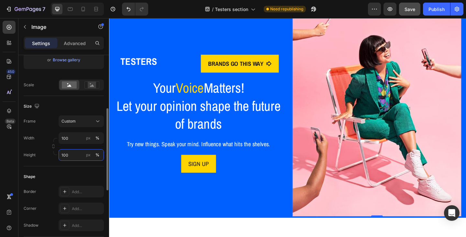
click at [72, 155] on input "100" at bounding box center [81, 155] width 45 height 12
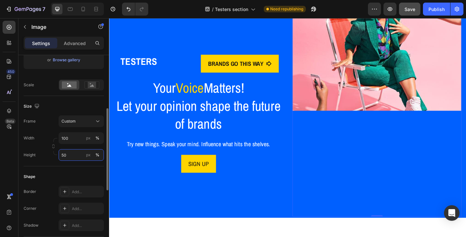
click at [72, 155] on input "50" at bounding box center [81, 155] width 45 height 12
type input "5"
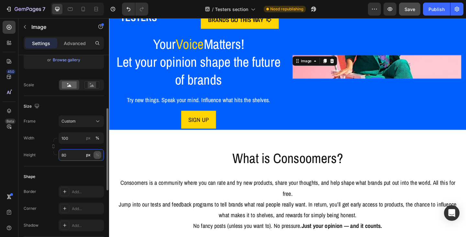
type input "80"
click at [96, 156] on div "%" at bounding box center [97, 155] width 4 height 6
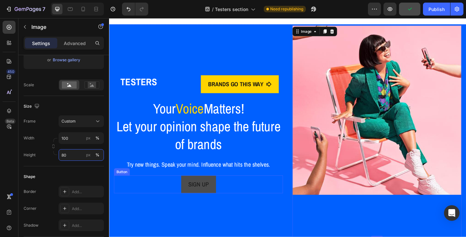
scroll to position [97, 0]
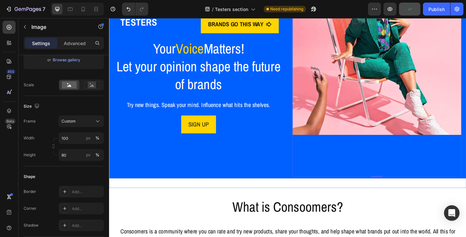
click at [212, 181] on div "TESTERS Heading BRANDS GO THIS WAY Button Row Your Voice Matters! Let your opin…" at bounding box center [206, 76] width 184 height 230
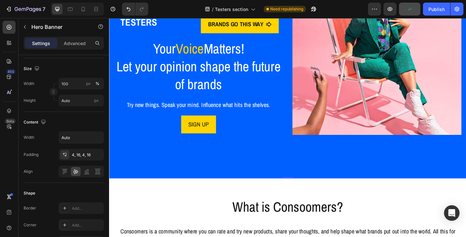
scroll to position [0, 0]
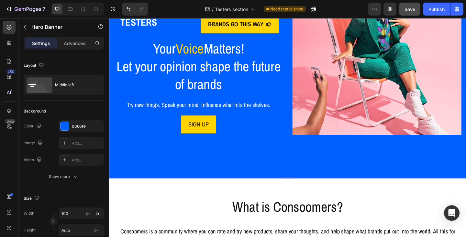
click at [211, 168] on div "TESTERS Heading BRANDS GO THIS WAY Button Row Your Voice Matters! Let your opin…" at bounding box center [206, 76] width 184 height 230
click at [76, 43] on p "Advanced" at bounding box center [75, 43] width 22 height 7
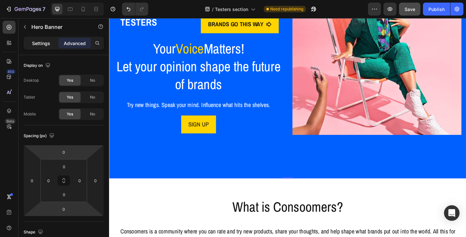
click at [39, 48] on div "Settings" at bounding box center [41, 43] width 32 height 10
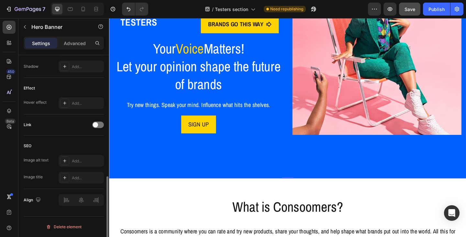
scroll to position [304, 0]
click at [195, 179] on div "TESTERS Heading BRANDS GO THIS WAY Button Row Your Voice Matters! Let your opin…" at bounding box center [206, 76] width 184 height 230
click at [230, 179] on div "TESTERS Heading BRANDS GO THIS WAY Button Row Your Voice Matters! Let your opin…" at bounding box center [206, 76] width 184 height 230
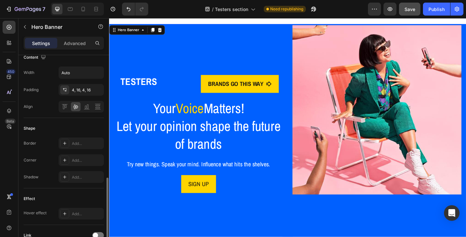
scroll to position [162, 0]
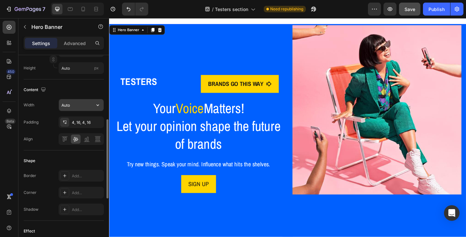
click at [74, 107] on input "Auto" at bounding box center [81, 105] width 45 height 12
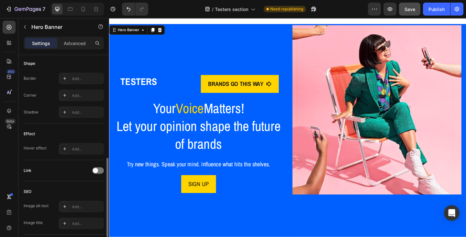
scroll to position [291, 0]
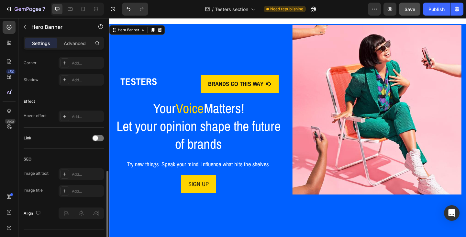
type input "1200"
click at [163, 227] on div "TESTERS Heading BRANDS GO THIS WAY Button Row Your Voice Matters! Let your opin…" at bounding box center [206, 141] width 184 height 230
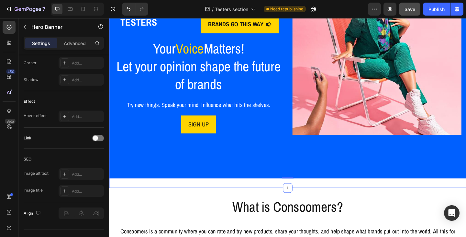
click at [162, 188] on div "TESTERS Heading BRANDS GO THIS WAY Button Row Your Voice Matters! Let your opin…" at bounding box center [303, 76] width 388 height 232
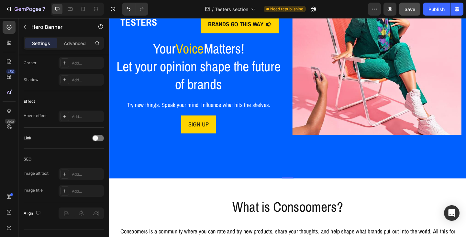
click at [162, 183] on div "TESTERS Heading BRANDS GO THIS WAY Button Row Your Voice Matters! Let your opin…" at bounding box center [206, 76] width 184 height 230
drag, startPoint x: 70, startPoint y: 40, endPoint x: 11, endPoint y: 26, distance: 60.8
click at [70, 40] on p "Advanced" at bounding box center [75, 43] width 22 height 7
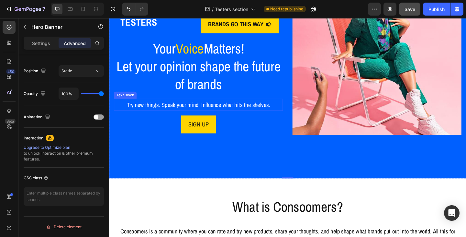
scroll to position [32, 0]
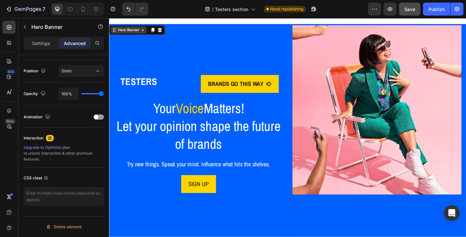
click at [141, 30] on div "Hero Banner" at bounding box center [130, 31] width 26 height 6
click at [141, 34] on div "Hero Banner" at bounding box center [130, 31] width 39 height 8
click at [144, 33] on icon at bounding box center [145, 30] width 5 height 5
click at [145, 32] on icon at bounding box center [145, 30] width 5 height 5
click at [141, 32] on div "Hero Banner" at bounding box center [130, 31] width 26 height 6
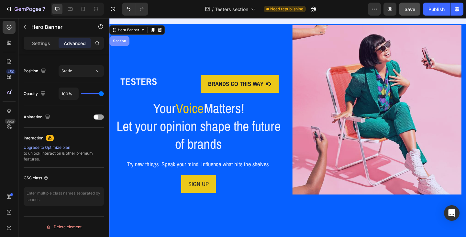
click at [117, 43] on div "Section" at bounding box center [120, 43] width 17 height 4
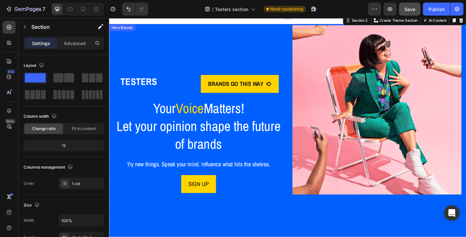
scroll to position [0, 0]
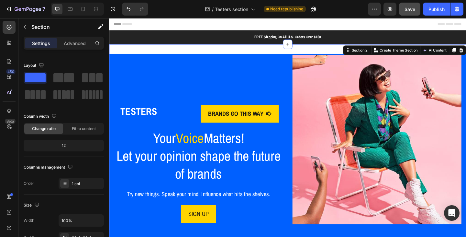
click at [281, 52] on div "TESTERS Heading BRANDS GO THIS WAY Button Row Your Voice Matters! Let your opin…" at bounding box center [303, 173] width 388 height 253
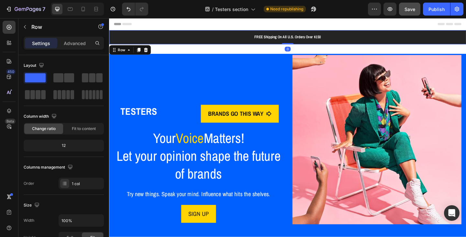
click at [243, 34] on div "FREE Shipping On All U.S. Orders Over $150 Text Block Row 0" at bounding box center [303, 38] width 388 height 15
click at [149, 51] on icon at bounding box center [149, 52] width 4 height 5
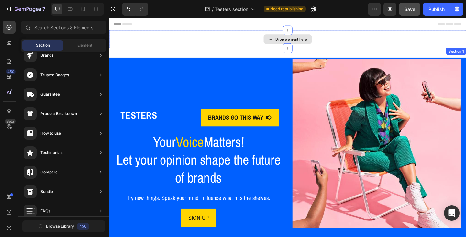
click at [229, 38] on div "Drop element here" at bounding box center [303, 40] width 388 height 19
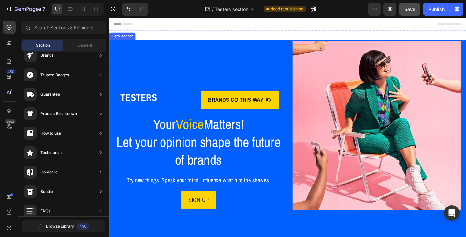
click at [282, 50] on div "TESTERS Heading BRANDS GO THIS WAY Button Row Your Voice Matters! Let your opin…" at bounding box center [206, 158] width 184 height 230
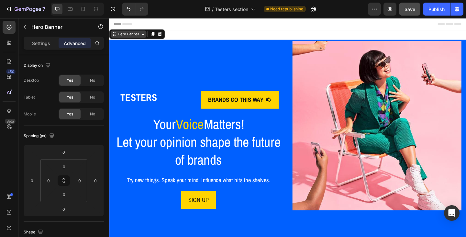
click at [137, 36] on div "Hero Banner" at bounding box center [130, 36] width 26 height 6
click at [136, 37] on div "Hero Banner" at bounding box center [130, 36] width 26 height 6
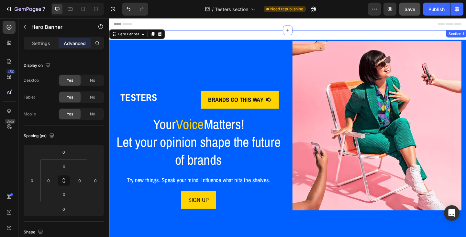
click at [270, 36] on div "TESTERS Heading BRANDS GO THIS WAY Button Row Your Voice Matters! Let your opin…" at bounding box center [303, 157] width 388 height 253
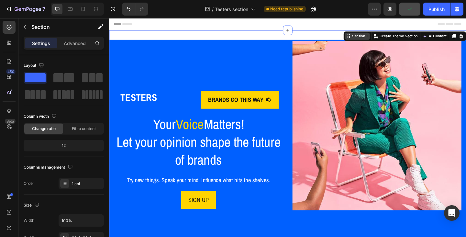
click at [373, 40] on div "Section 1" at bounding box center [381, 38] width 19 height 6
click at [380, 39] on div "Section 1" at bounding box center [381, 38] width 19 height 6
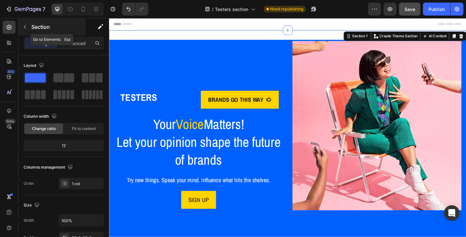
click at [26, 27] on icon "button" at bounding box center [24, 26] width 5 height 5
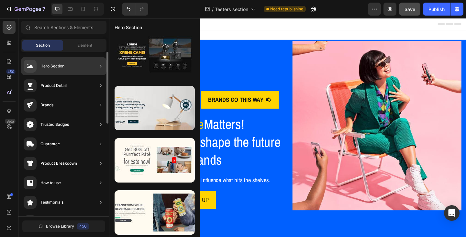
click at [53, 68] on div "Hero Section" at bounding box center [52, 66] width 24 height 6
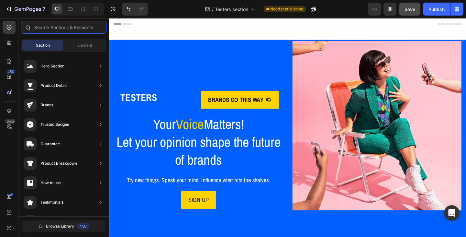
click at [59, 29] on input "text" at bounding box center [63, 27] width 85 height 13
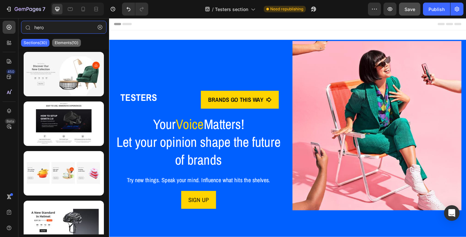
type input "hero"
click at [67, 43] on p "Elements(10)" at bounding box center [67, 42] width 24 height 5
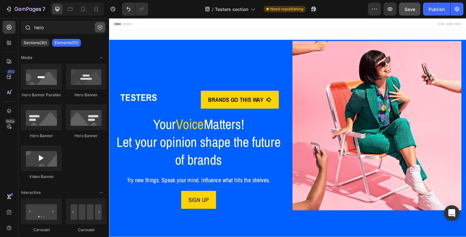
click at [100, 29] on icon "button" at bounding box center [100, 27] width 5 height 5
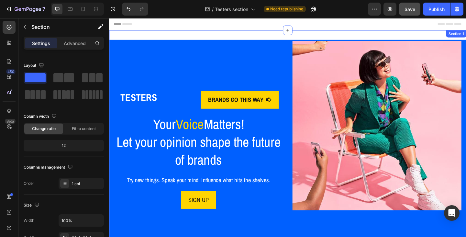
click at [170, 39] on div "TESTERS Heading BRANDS GO THIS WAY Button Row Your Voice Matters! Let your opin…" at bounding box center [303, 157] width 388 height 253
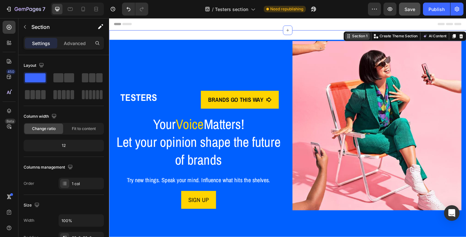
click at [372, 39] on div "Section 1" at bounding box center [381, 38] width 19 height 6
click at [301, 33] on icon at bounding box center [303, 31] width 5 height 5
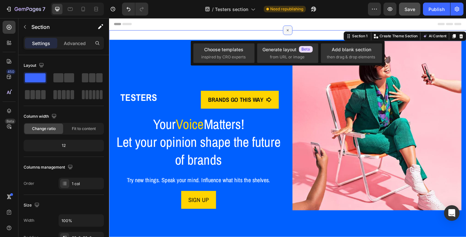
click at [301, 33] on icon at bounding box center [303, 31] width 7 height 7
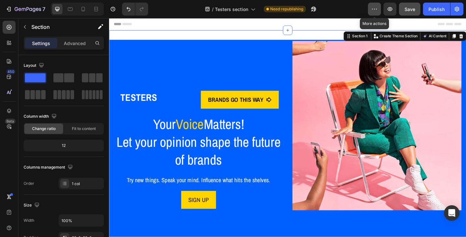
click at [373, 8] on icon "button" at bounding box center [374, 9] width 6 height 6
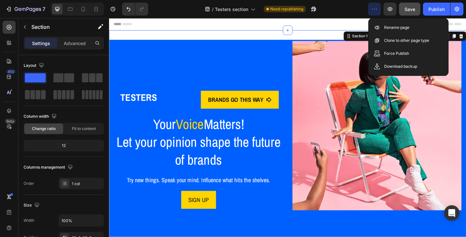
click at [373, 8] on icon "button" at bounding box center [374, 9] width 6 height 6
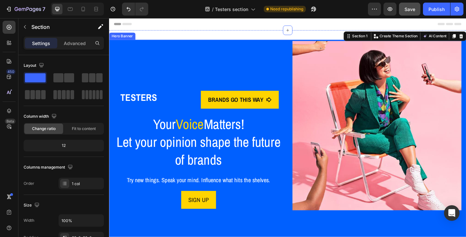
click at [147, 46] on div "TESTERS Heading BRANDS GO THIS WAY Button Row Your Voice Matters! Let your opin…" at bounding box center [206, 158] width 184 height 230
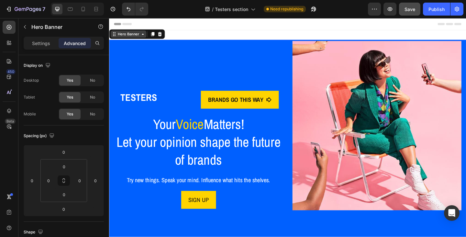
click at [133, 37] on div "Hero Banner" at bounding box center [130, 36] width 26 height 6
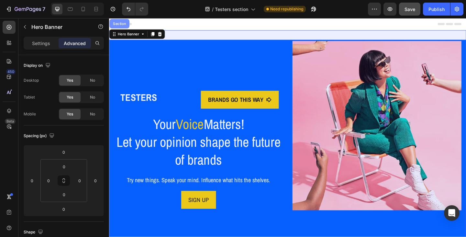
click at [125, 26] on div "Section" at bounding box center [120, 24] width 22 height 10
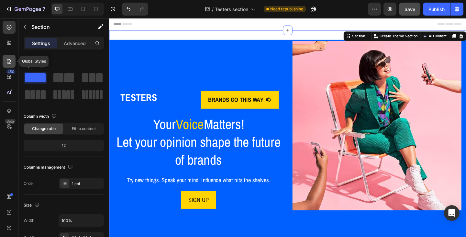
click at [6, 63] on div at bounding box center [9, 61] width 13 height 13
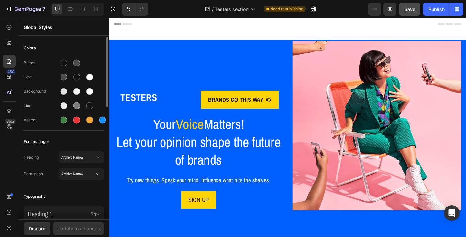
scroll to position [32, 0]
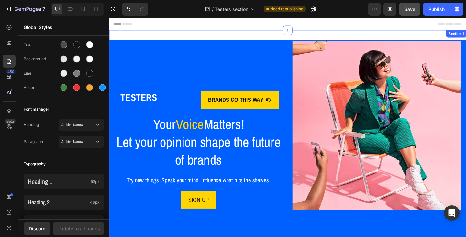
click at [149, 39] on div "TESTERS Heading BRANDS GO THIS WAY Button Row Your Voice Matters! Let your opin…" at bounding box center [303, 157] width 388 height 253
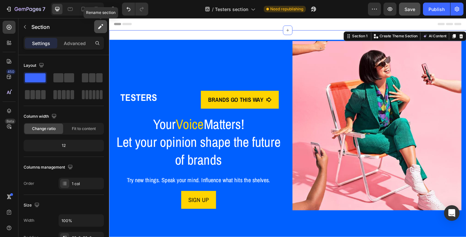
click at [100, 28] on icon "button" at bounding box center [100, 28] width 4 height 4
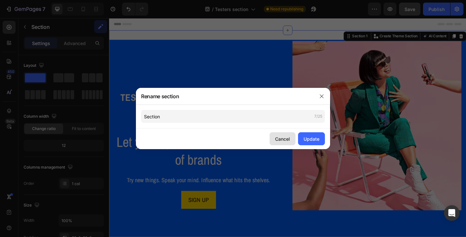
click at [281, 138] on div "Cancel" at bounding box center [282, 138] width 15 height 7
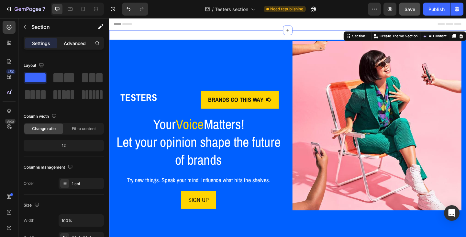
click at [81, 44] on p "Advanced" at bounding box center [75, 43] width 22 height 7
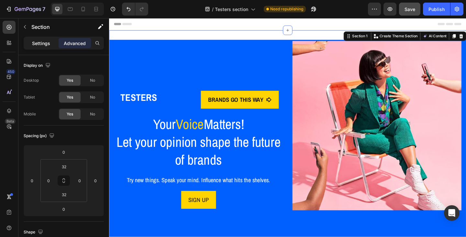
drag, startPoint x: 43, startPoint y: 44, endPoint x: 37, endPoint y: 39, distance: 7.3
click at [43, 43] on p "Settings" at bounding box center [41, 43] width 18 height 7
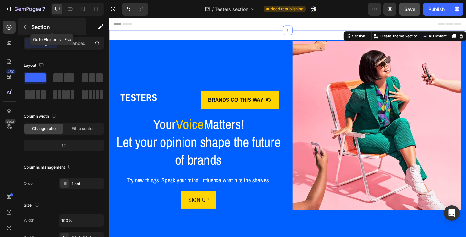
click at [25, 28] on icon "button" at bounding box center [24, 26] width 5 height 5
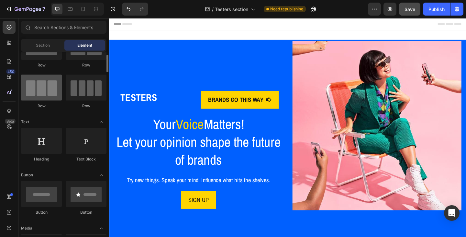
scroll to position [0, 0]
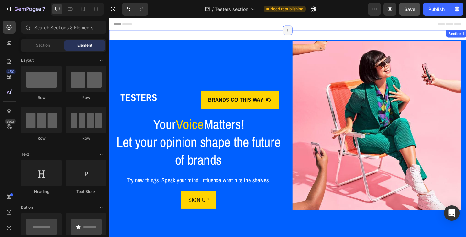
click at [302, 32] on icon at bounding box center [303, 31] width 5 height 5
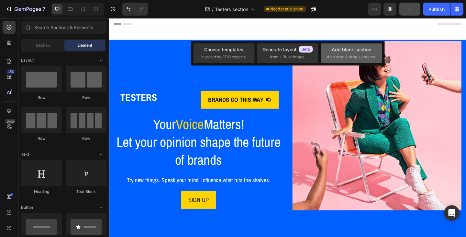
click at [339, 51] on div "Add blank section" at bounding box center [351, 49] width 39 height 7
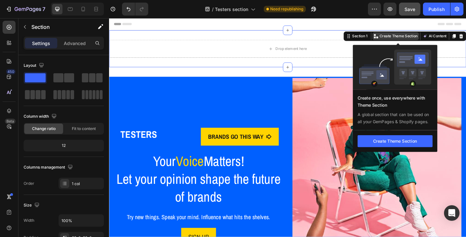
click at [408, 39] on p "Create Theme Section" at bounding box center [423, 38] width 41 height 6
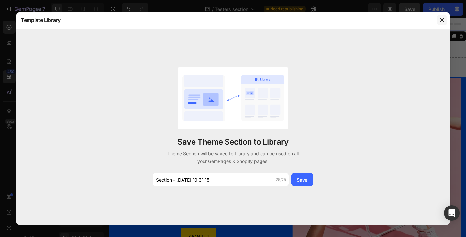
click at [443, 19] on icon "button" at bounding box center [441, 19] width 5 height 5
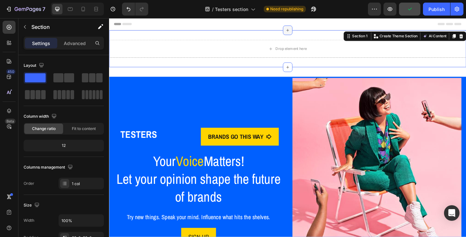
click at [301, 33] on icon at bounding box center [303, 31] width 5 height 5
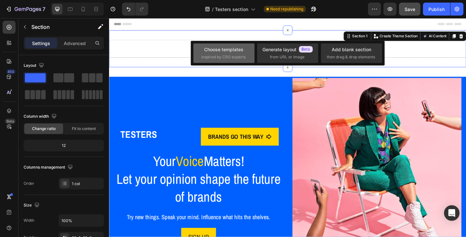
click at [231, 59] on span "inspired by CRO experts" at bounding box center [223, 57] width 44 height 6
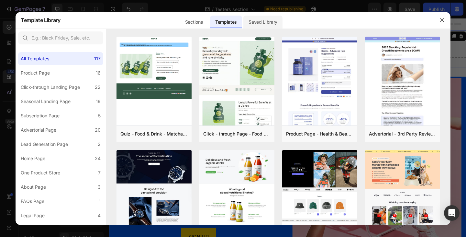
click at [266, 22] on div "Saved Library" at bounding box center [262, 22] width 39 height 13
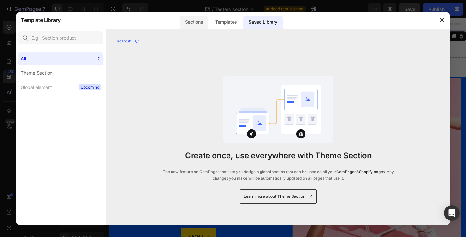
click at [197, 22] on div "Sections" at bounding box center [194, 22] width 28 height 13
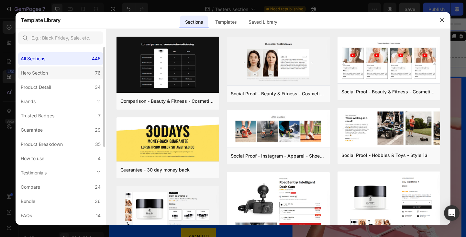
click at [47, 73] on div "Hero Section" at bounding box center [34, 73] width 27 height 8
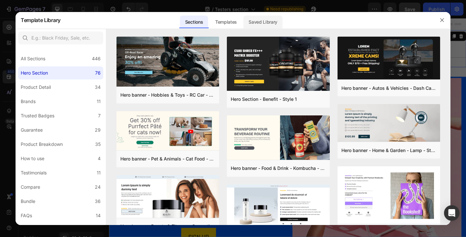
click at [256, 24] on div "Saved Library" at bounding box center [262, 22] width 39 height 13
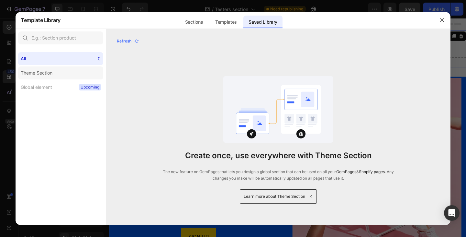
click at [40, 73] on div "Theme Section" at bounding box center [37, 73] width 32 height 8
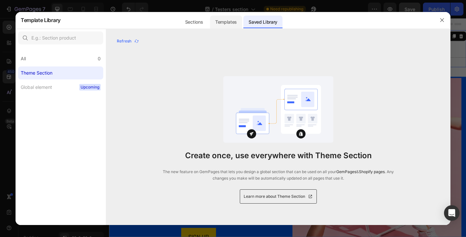
click at [227, 24] on div "Templates" at bounding box center [226, 22] width 32 height 13
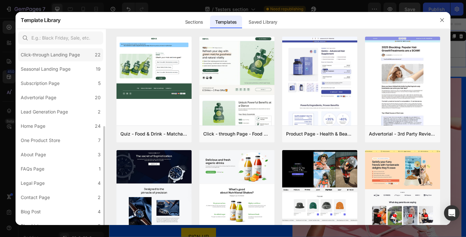
scroll to position [65, 0]
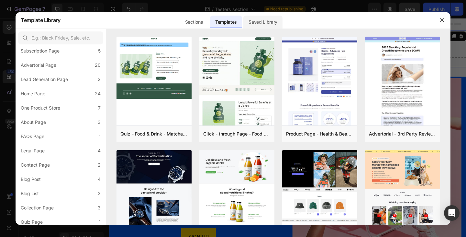
click at [251, 22] on div "Saved Library" at bounding box center [262, 22] width 39 height 13
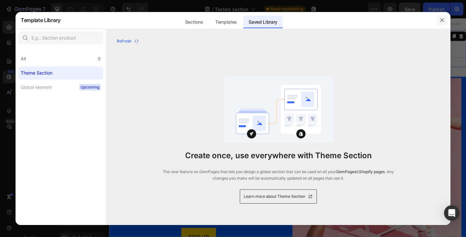
click at [440, 21] on icon "button" at bounding box center [441, 19] width 5 height 5
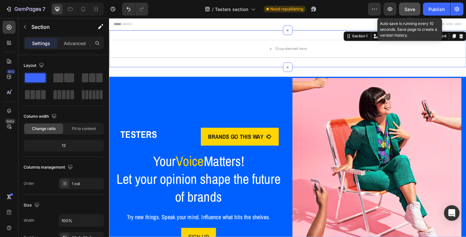
click at [403, 11] on button "Save" at bounding box center [409, 9] width 21 height 13
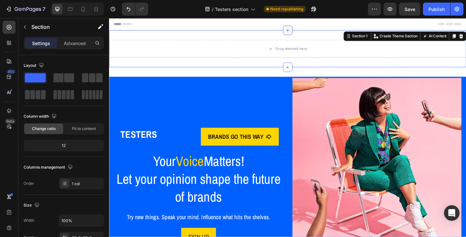
click at [301, 33] on icon at bounding box center [303, 31] width 5 height 5
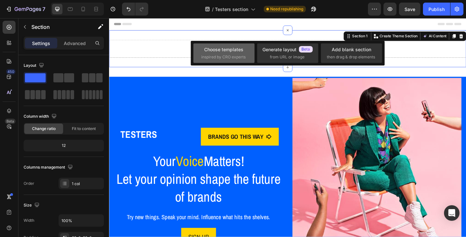
click at [226, 53] on div "Choose templates inspired by CRO experts" at bounding box center [223, 53] width 45 height 14
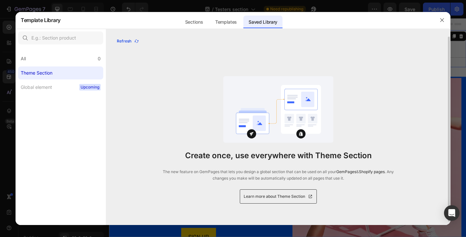
click at [137, 42] on icon "button" at bounding box center [137, 40] width 4 height 3
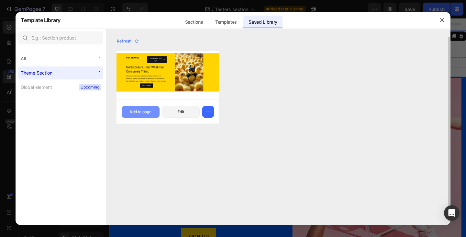
click at [141, 109] on div "Add to page" at bounding box center [140, 112] width 22 height 6
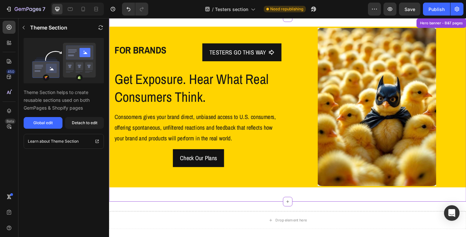
scroll to position [13, 0]
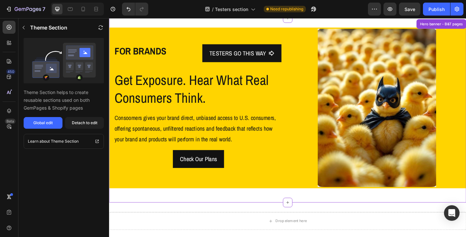
click at [374, 138] on img at bounding box center [400, 116] width 129 height 172
click at [26, 28] on icon "button" at bounding box center [23, 27] width 5 height 5
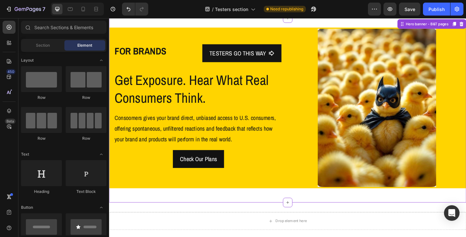
click at [391, 123] on img at bounding box center [400, 116] width 129 height 172
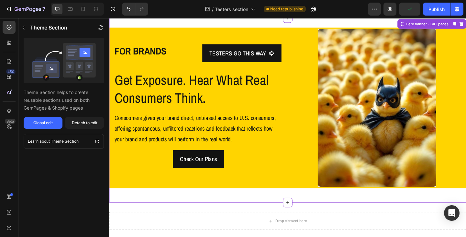
click at [382, 103] on img at bounding box center [400, 116] width 129 height 172
click at [100, 28] on icon "button" at bounding box center [100, 27] width 5 height 5
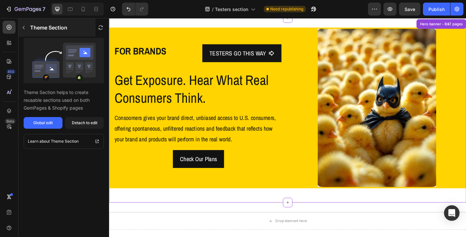
click at [24, 26] on icon "button" at bounding box center [23, 27] width 5 height 5
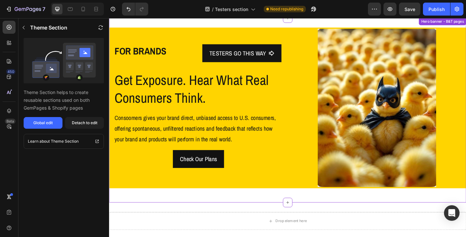
click at [283, 149] on p "Consoomers gives your brand direct, unbiased access to U.S. consumers, offering…" at bounding box center [206, 138] width 182 height 35
click at [430, 25] on div "Hero banner - B&T pages" at bounding box center [454, 25] width 49 height 6
click at [255, 107] on h2 "Get Exposure. Hear What Real Consumers Think." at bounding box center [206, 95] width 184 height 40
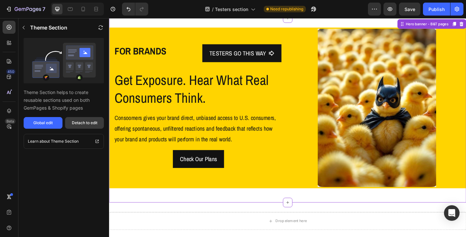
click at [84, 124] on div "Detach to edit" at bounding box center [85, 123] width 26 height 6
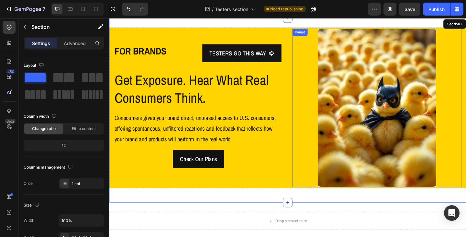
click at [376, 102] on img at bounding box center [400, 116] width 129 height 172
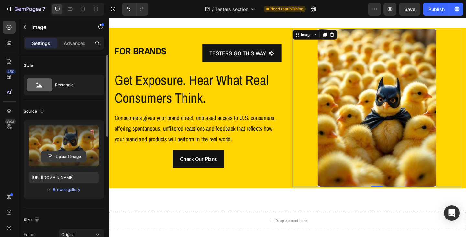
click at [65, 153] on input "file" at bounding box center [63, 156] width 45 height 11
click at [73, 156] on input "file" at bounding box center [63, 156] width 45 height 11
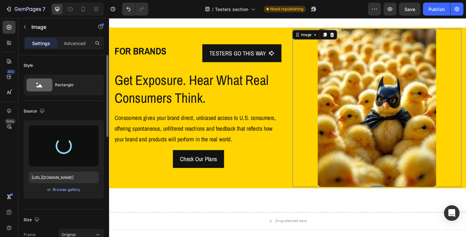
type input "https://cdn.shopify.com/s/files/1/0933/9312/5678/files/gempages_578484358860505…"
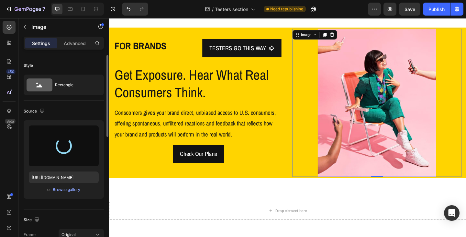
scroll to position [2, 0]
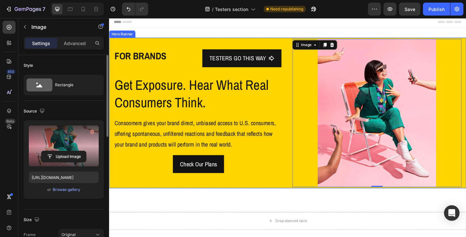
click at [193, 46] on div "FOR BRANDS Text Block TESTERS GO THIS WAY Button Row Get Exposure. Hear What Re…" at bounding box center [206, 121] width 184 height 161
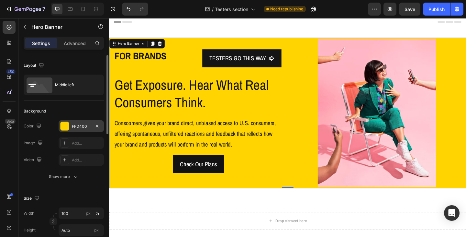
click at [77, 127] on div "FFD400" at bounding box center [81, 126] width 19 height 6
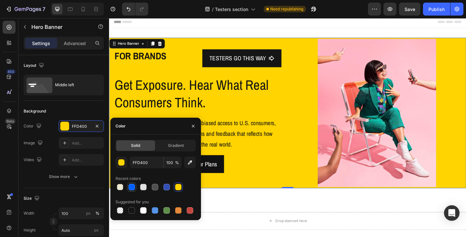
click at [136, 184] on div at bounding box center [131, 186] width 9 height 9
type input "0060FF"
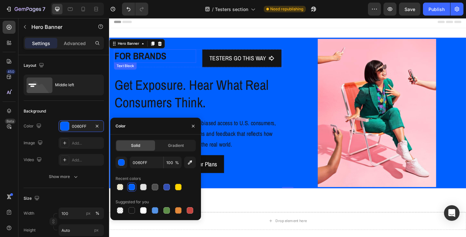
click at [160, 60] on p "FOR BRANDS" at bounding box center [159, 60] width 88 height 14
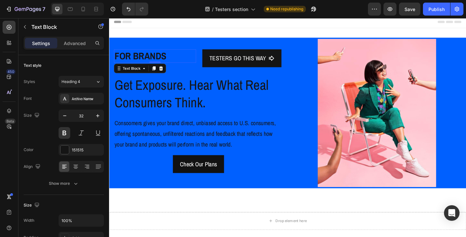
click at [162, 59] on p "FOR BRANDS" at bounding box center [159, 60] width 88 height 14
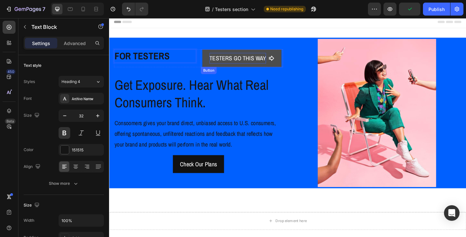
click at [234, 57] on p "TESTERS GO THIS WAY" at bounding box center [248, 62] width 61 height 12
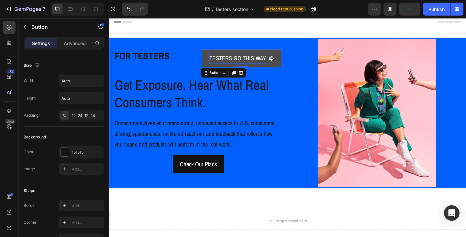
click at [229, 58] on p "TESTERS GO THIS WAY" at bounding box center [248, 62] width 61 height 12
click at [215, 59] on link "BRANDS GO THIS WAY" at bounding box center [254, 61] width 84 height 19
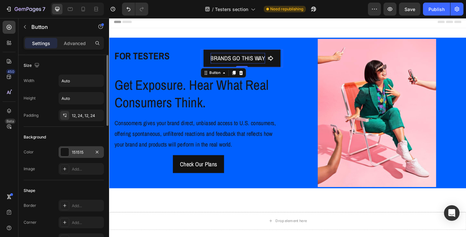
click at [70, 150] on div "151515" at bounding box center [81, 152] width 45 height 12
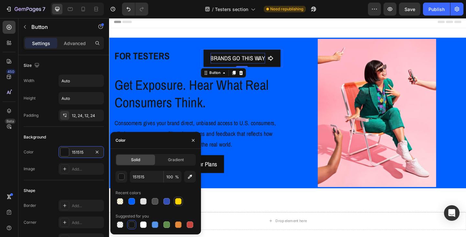
click at [176, 201] on div at bounding box center [178, 201] width 6 height 6
type input "FFD400"
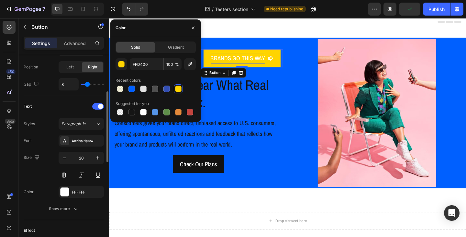
scroll to position [194, 0]
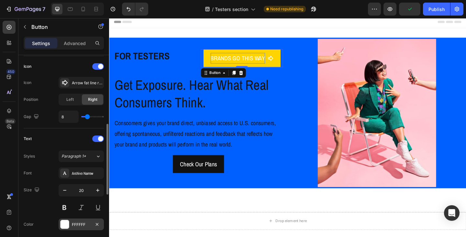
click at [81, 223] on div "FFFFFF" at bounding box center [81, 224] width 19 height 6
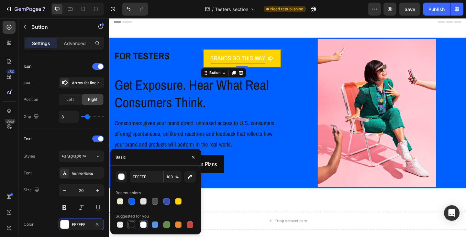
click at [130, 223] on div at bounding box center [131, 224] width 6 height 6
type input "151515"
click at [141, 60] on p "FOR TESTERS" at bounding box center [159, 60] width 88 height 14
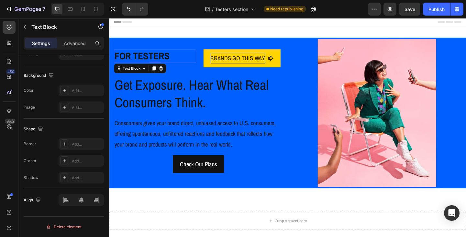
scroll to position [0, 0]
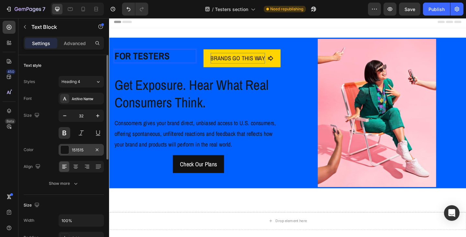
click at [83, 151] on div "151515" at bounding box center [81, 150] width 19 height 6
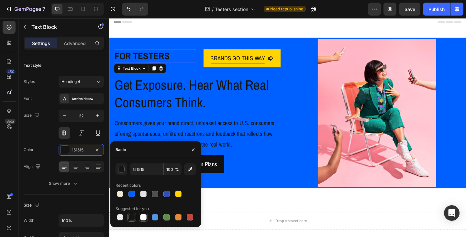
click at [143, 216] on div at bounding box center [143, 217] width 6 height 6
type input "FFFFFF"
click at [154, 110] on h2 "Get Exposure. Hear What Real Consumers Think." at bounding box center [206, 101] width 184 height 40
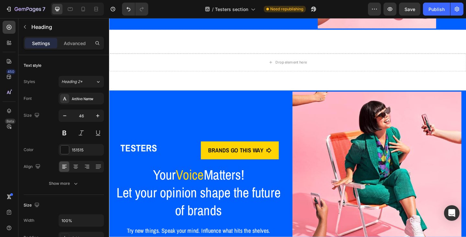
scroll to position [196, 0]
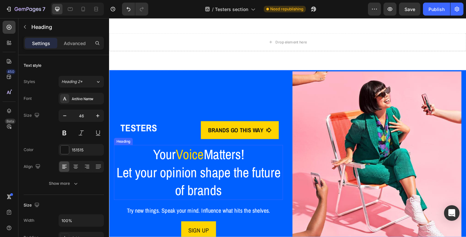
click at [169, 161] on h2 "Your Voice Matters! Let your opinion shape the future of brands" at bounding box center [206, 185] width 184 height 59
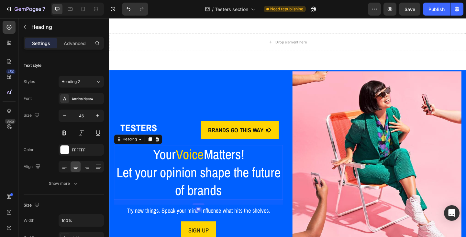
click at [160, 163] on h2 "Your Voice Matters! Let your opinion shape the future of brands" at bounding box center [206, 185] width 184 height 59
click at [160, 163] on p "Your Voice Matters! Let your opinion shape the future of brands" at bounding box center [206, 186] width 182 height 58
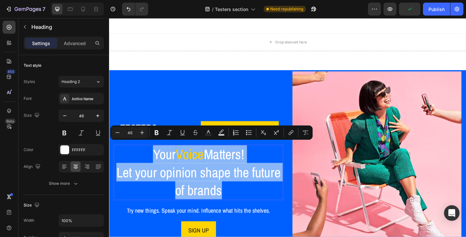
click at [230, 200] on p "Your Voice Matters! Let your opinion shape the future of brands" at bounding box center [206, 186] width 182 height 58
copy p "Your Voice Matters! Let your opinion shape the future of brands"
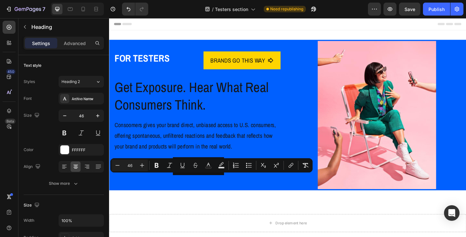
scroll to position [2, 0]
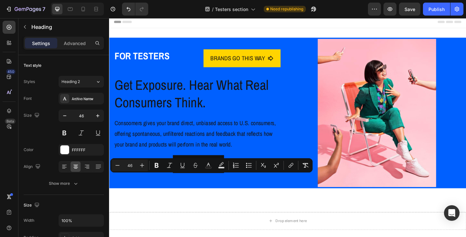
type input "16"
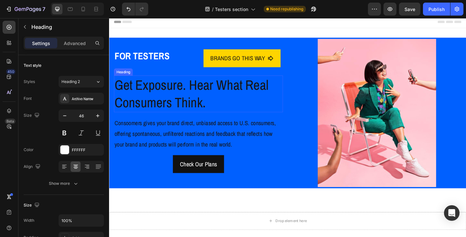
click at [163, 90] on h2 "Get Exposure. Hear What Real Consumers Think." at bounding box center [206, 101] width 184 height 40
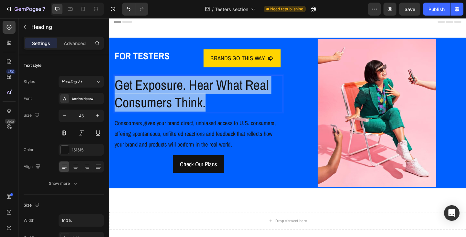
click at [163, 90] on p "Get Exposure. Hear What Real Consumers Think." at bounding box center [206, 100] width 182 height 39
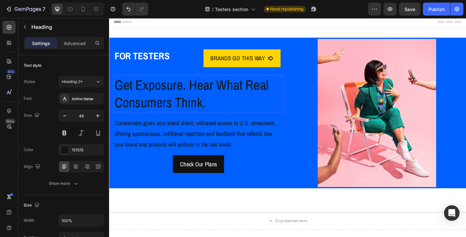
scroll to position [0, 0]
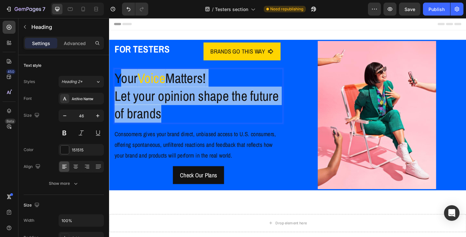
click at [118, 81] on p "Your Voice Matters! Let your opinion shape the future of brands" at bounding box center [206, 103] width 182 height 58
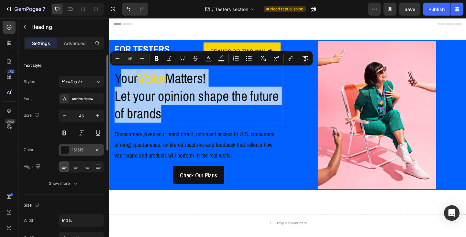
click at [76, 150] on div "151515" at bounding box center [81, 150] width 19 height 6
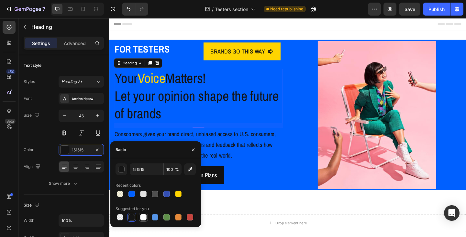
click at [145, 218] on div at bounding box center [143, 217] width 6 height 6
type input "FFFFFF"
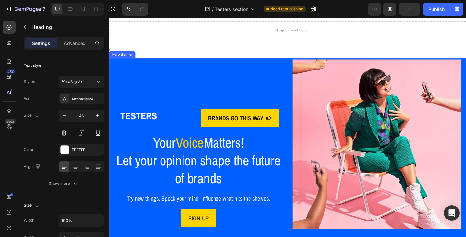
scroll to position [194, 0]
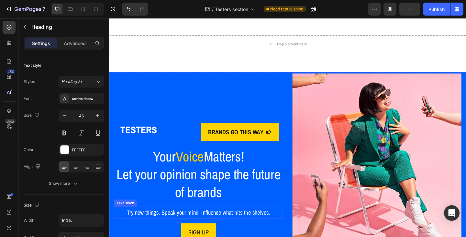
click at [166, 224] on p "Try new things. Speak your mind. Influence what hits the shelves." at bounding box center [206, 230] width 182 height 12
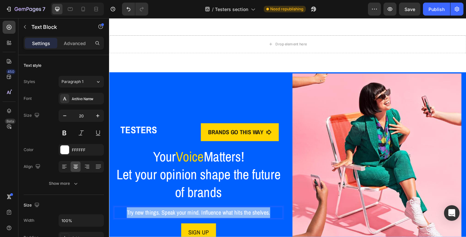
click at [166, 224] on p "Try new things. Speak your mind. Influence what hits the shelves." at bounding box center [206, 230] width 182 height 12
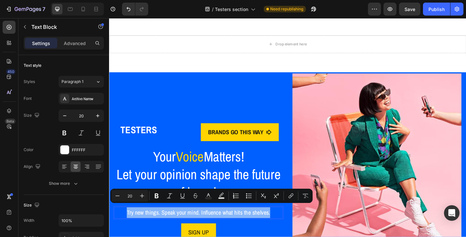
copy p "Try new things. Speak your mind. Influence what hits the shelves."
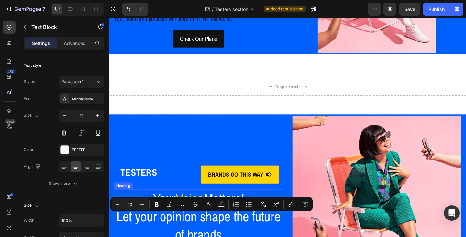
scroll to position [2, 0]
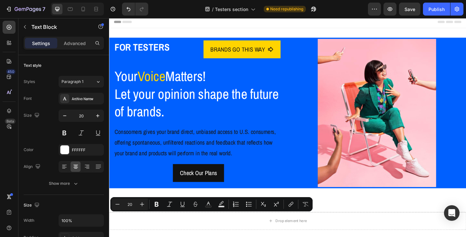
type input "16"
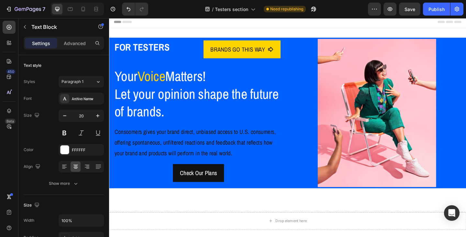
scroll to position [0, 0]
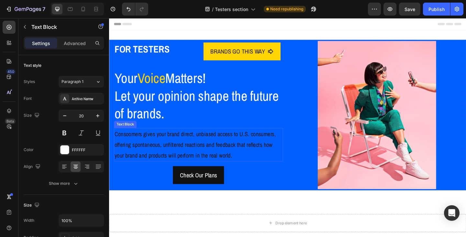
click at [167, 156] on p "Consoomers gives your brand direct, unbiased access to U.S. consumers, offering…" at bounding box center [206, 155] width 182 height 35
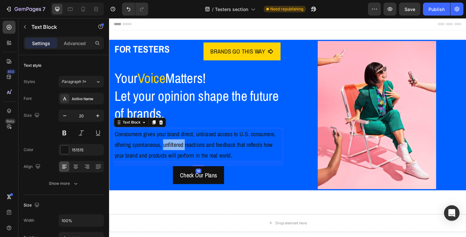
click at [167, 156] on p "Consoomers gives your brand direct, unbiased access to U.S. consumers, offering…" at bounding box center [206, 155] width 182 height 35
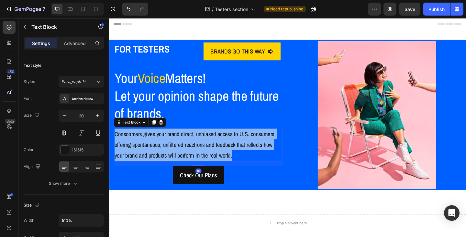
click at [167, 156] on p "Consoomers gives your brand direct, unbiased access to U.S. consumers, offering…" at bounding box center [206, 155] width 182 height 35
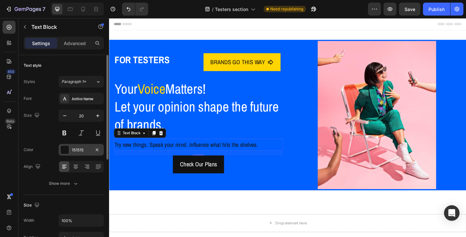
click at [87, 153] on div "151515" at bounding box center [81, 150] width 45 height 12
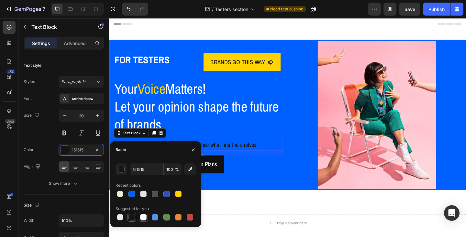
click at [146, 218] on div at bounding box center [143, 217] width 6 height 6
type input "FFFFFF"
click at [239, 196] on div "FOR TESTERS Text Block BRANDS GO THIS WAY Button Row Your Voice Matters! Let yo…" at bounding box center [206, 123] width 184 height 161
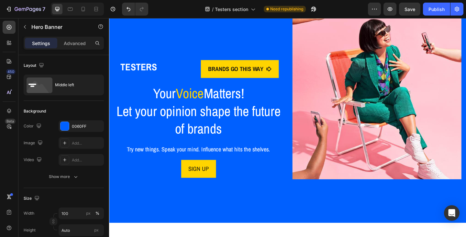
scroll to position [97, 0]
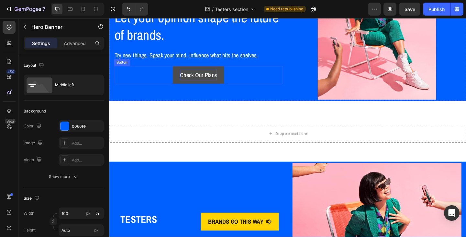
click at [206, 80] on p "Check Our Plans" at bounding box center [206, 80] width 40 height 12
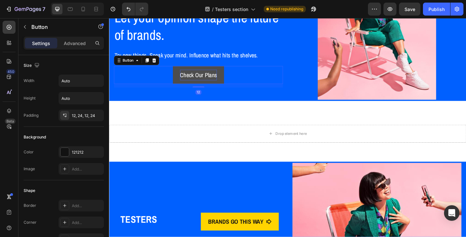
click at [206, 80] on p "Check Our Plans" at bounding box center [206, 80] width 40 height 12
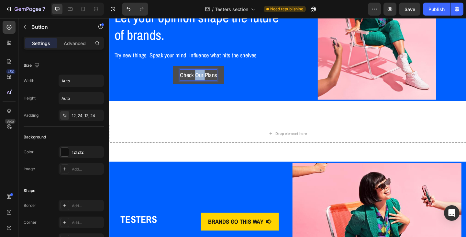
click at [206, 80] on p "Check Our Plans" at bounding box center [206, 80] width 40 height 12
click at [187, 77] on link "SIGN UP" at bounding box center [206, 79] width 38 height 19
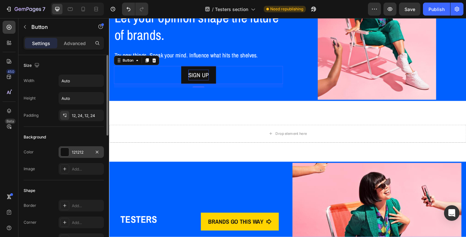
click at [72, 153] on div "121212" at bounding box center [81, 152] width 19 height 6
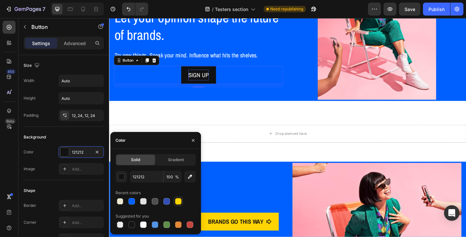
click at [177, 201] on div at bounding box center [178, 201] width 6 height 6
type input "FFD400"
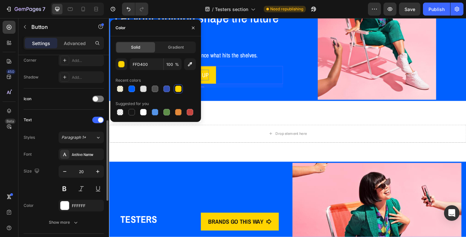
scroll to position [162, 0]
click at [78, 206] on div "FFFFFF" at bounding box center [81, 206] width 19 height 6
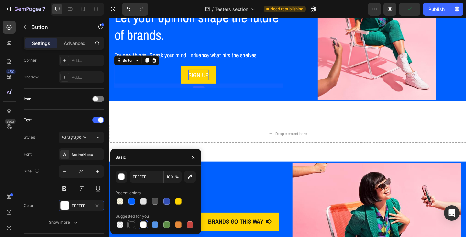
click at [128, 224] on div at bounding box center [132, 224] width 8 height 8
type input "151515"
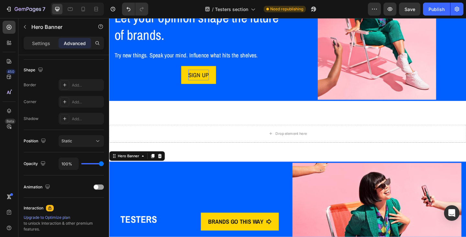
scroll to position [0, 0]
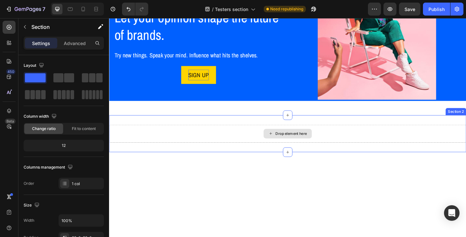
click at [466, 134] on div "Drop element here" at bounding box center [303, 143] width 388 height 19
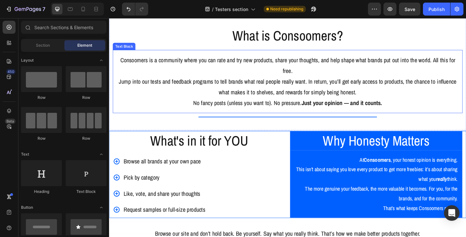
scroll to position [226, 0]
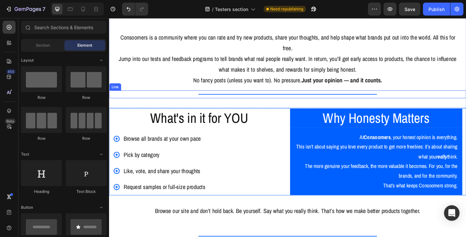
click at [268, 100] on div "Title Line" at bounding box center [303, 101] width 388 height 8
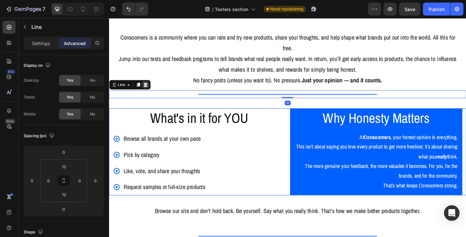
click at [149, 90] on icon at bounding box center [148, 90] width 5 height 5
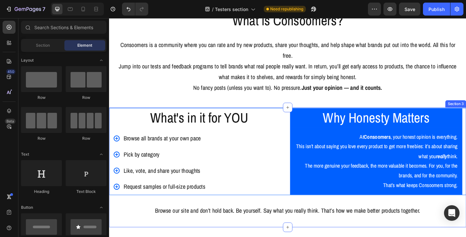
scroll to position [162, 0]
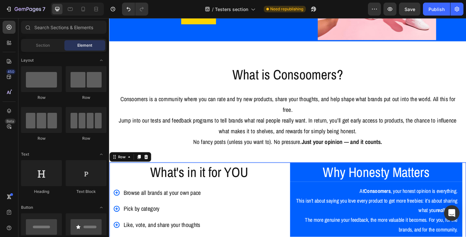
click at [300, 186] on div "What's in it for YOU Heading Browse all brands at your own pace Pick by categor…" at bounding box center [303, 222] width 388 height 94
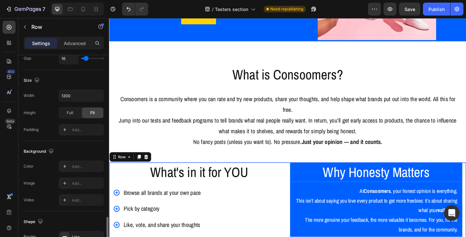
scroll to position [226, 0]
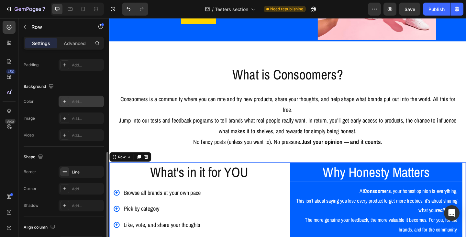
click at [84, 102] on div "Add..." at bounding box center [87, 102] width 30 height 6
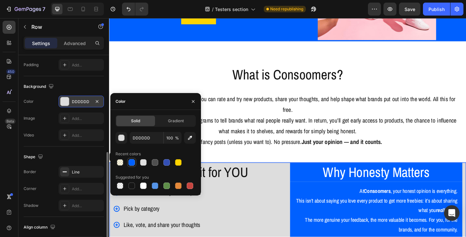
click at [129, 162] on div at bounding box center [131, 162] width 6 height 6
type input "0060FF"
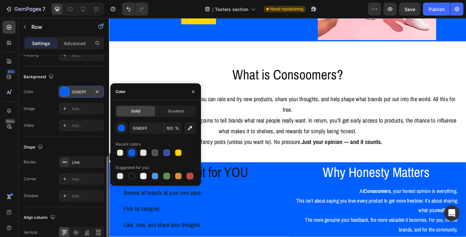
scroll to position [204, 0]
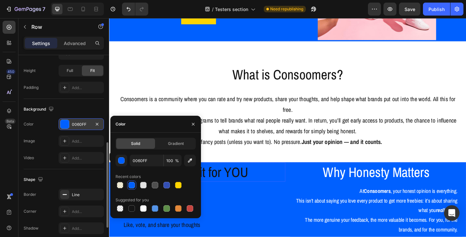
click at [235, 187] on h2 "What's in it for YOU" at bounding box center [206, 185] width 187 height 21
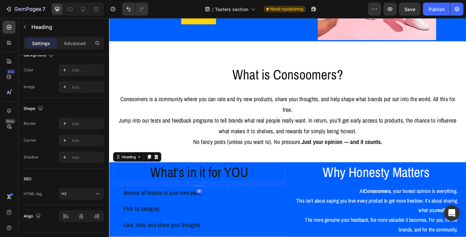
scroll to position [0, 0]
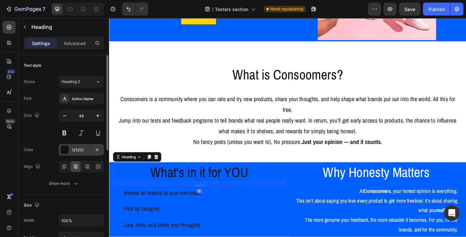
click at [78, 151] on div "121212" at bounding box center [81, 150] width 19 height 6
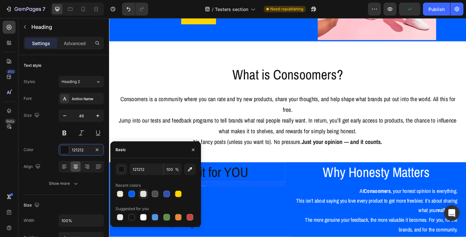
click at [146, 195] on div at bounding box center [143, 193] width 6 height 6
click at [142, 216] on div at bounding box center [143, 217] width 6 height 6
type input "FFFFFF"
click at [226, 211] on div "Browse all brands at your own pace Pick by category Like, vote, and share your …" at bounding box center [206, 234] width 187 height 66
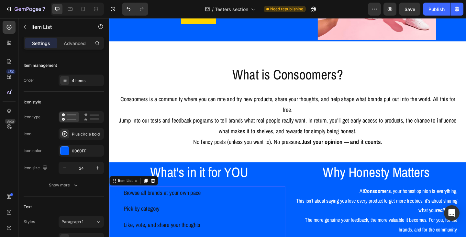
click at [170, 204] on p "Browse all brands at your own pace" at bounding box center [169, 208] width 89 height 12
click at [166, 211] on p "Browse all brands at your own pace" at bounding box center [169, 208] width 89 height 12
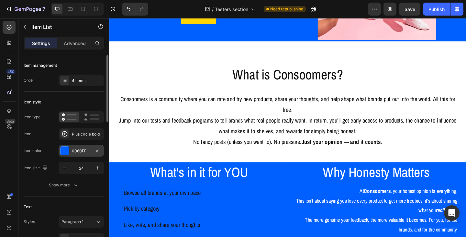
click at [74, 153] on div "0060FF" at bounding box center [81, 151] width 19 height 6
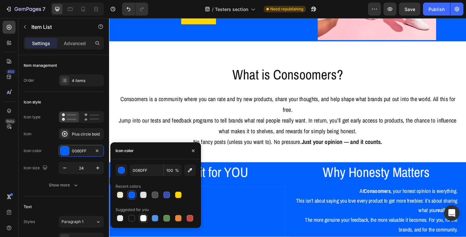
click at [140, 218] on div at bounding box center [143, 218] width 6 height 6
click at [177, 194] on div at bounding box center [178, 194] width 6 height 6
type input "FFD400"
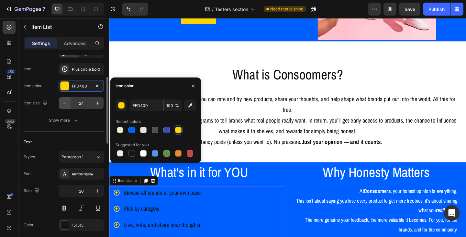
scroll to position [97, 0]
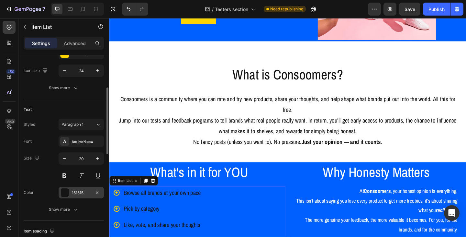
click at [77, 193] on div "151515" at bounding box center [81, 193] width 19 height 6
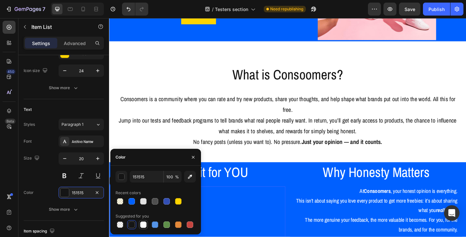
click at [141, 223] on div at bounding box center [143, 224] width 6 height 6
type input "FFFFFF"
click at [226, 228] on div "Browse all brands at your own pace Pick by category Like, vote, and share your …" at bounding box center [206, 234] width 187 height 66
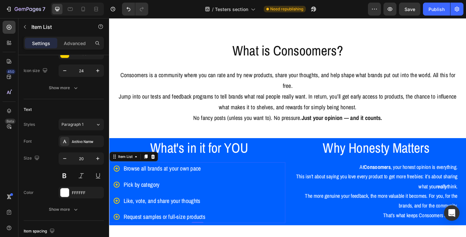
scroll to position [194, 0]
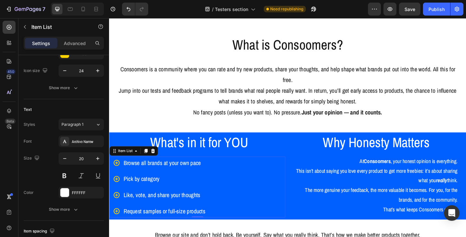
click at [230, 193] on div "Browse all brands at your own pace Pick by category Like, vote, and share your …" at bounding box center [206, 202] width 187 height 66
click at [268, 142] on div "What's in it for YOU Heading Browse all brands at your own pace Pick by categor…" at bounding box center [303, 189] width 388 height 94
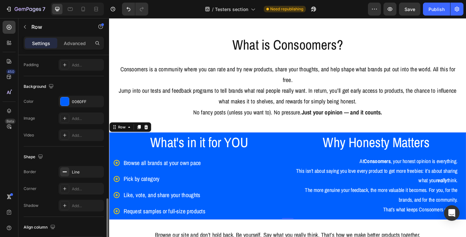
scroll to position [259, 0]
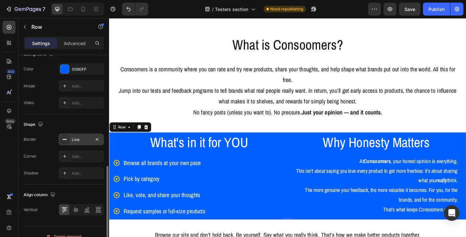
click at [79, 141] on div "Line" at bounding box center [81, 140] width 19 height 6
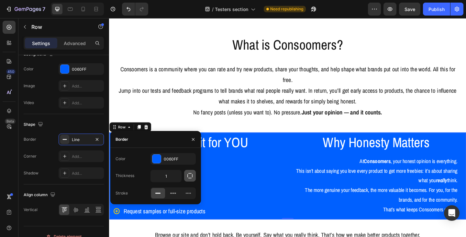
click at [189, 176] on icon "button" at bounding box center [190, 175] width 6 height 6
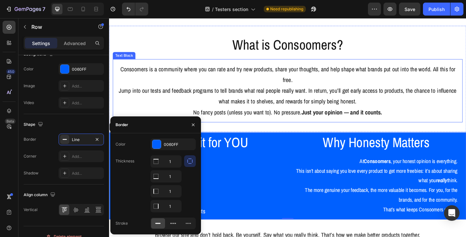
click at [171, 116] on p "No fancy posts (unless you want to). No pressure. Just your opinion — and it co…" at bounding box center [303, 121] width 370 height 12
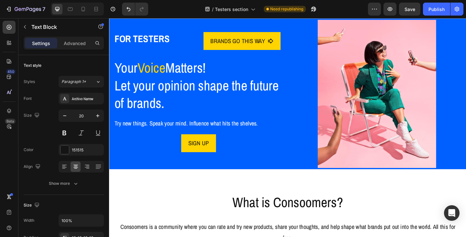
scroll to position [0, 0]
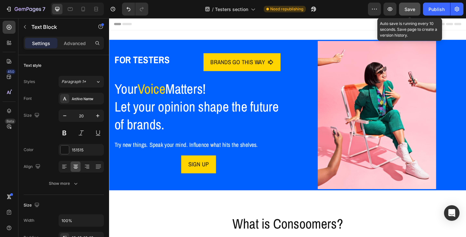
click at [409, 9] on span "Save" at bounding box center [409, 9] width 11 height 6
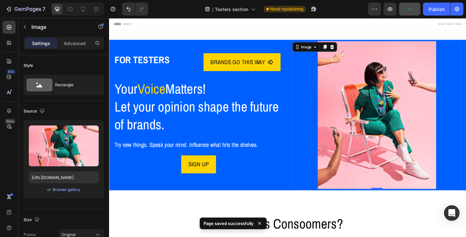
click at [424, 111] on img at bounding box center [400, 123] width 129 height 161
click at [330, 50] on icon at bounding box center [332, 49] width 5 height 5
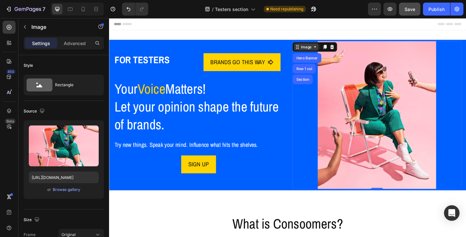
click at [330, 50] on icon at bounding box center [332, 49] width 5 height 5
click at [319, 80] on div at bounding box center [400, 123] width 184 height 161
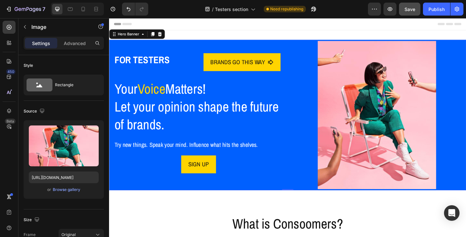
click at [218, 44] on div "FOR TESTERS Text Block BRANDS GO THIS WAY Button Row Your Voice Matters! Let yo…" at bounding box center [206, 123] width 184 height 161
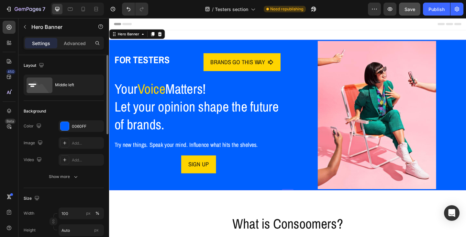
scroll to position [32, 0]
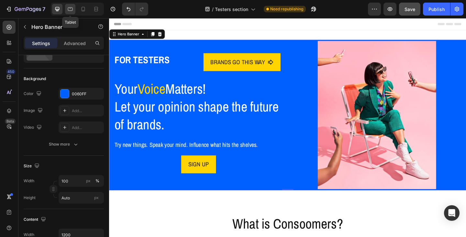
click at [69, 11] on icon at bounding box center [70, 9] width 5 height 4
type input "100%"
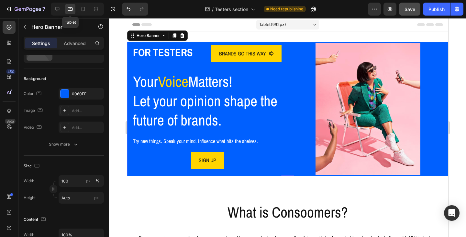
scroll to position [1, 0]
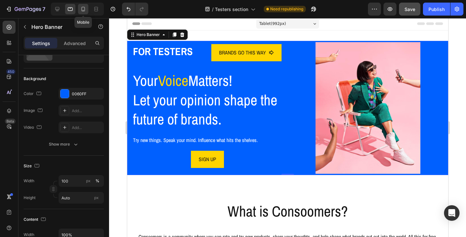
click at [83, 10] on icon at bounding box center [84, 9] width 4 height 5
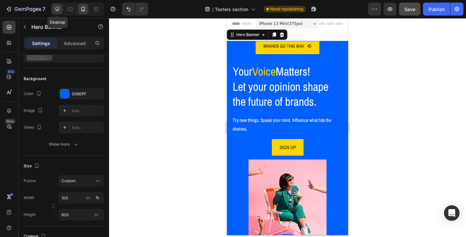
click at [57, 9] on icon at bounding box center [57, 9] width 4 height 4
type input "Auto"
type input "1200"
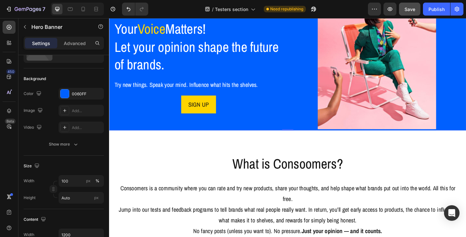
scroll to position [66, 0]
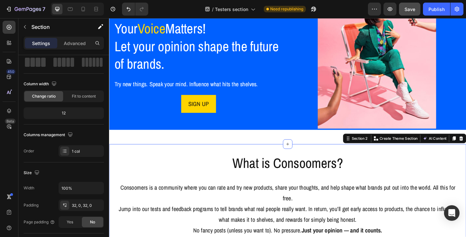
click at [269, 155] on div "What is Consoomers? Heading Row Consoomers is a community where you can rate an…" at bounding box center [303, 212] width 388 height 115
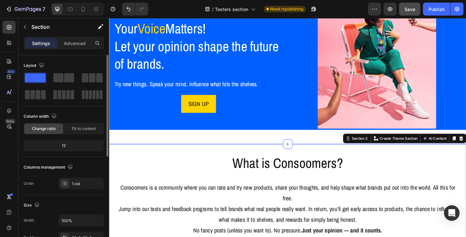
click at [270, 148] on div "FOR TESTERS Text Block BRANDS GO THIS WAY Button Row Your Voice Matters! Let yo…" at bounding box center [303, 60] width 388 height 189
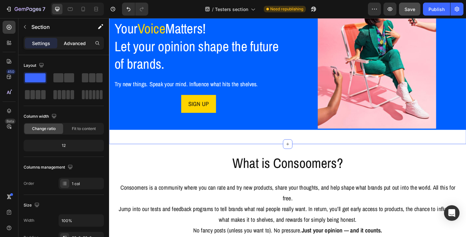
click at [77, 43] on p "Advanced" at bounding box center [75, 43] width 22 height 7
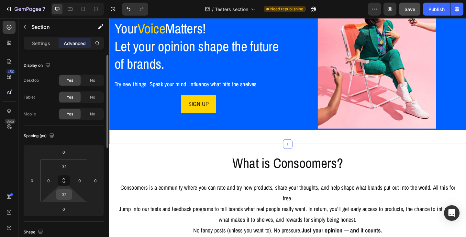
click at [69, 194] on input "32" at bounding box center [64, 194] width 13 height 10
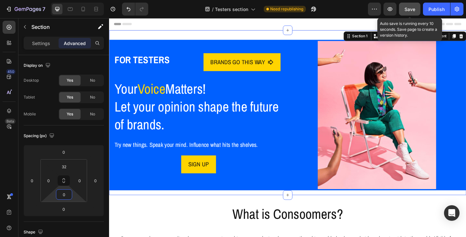
type input "0"
click at [406, 12] on span "Save" at bounding box center [409, 9] width 11 height 6
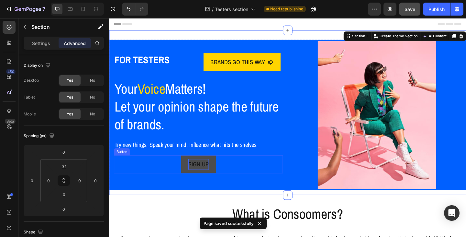
click at [199, 176] on p "SIGN UP" at bounding box center [206, 177] width 22 height 12
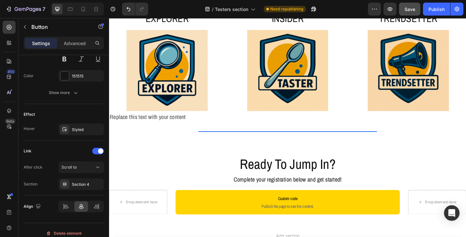
scroll to position [485, 0]
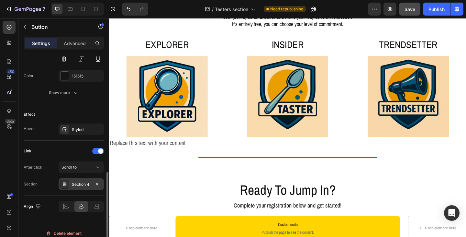
click at [89, 186] on div "Section 4" at bounding box center [81, 184] width 19 height 6
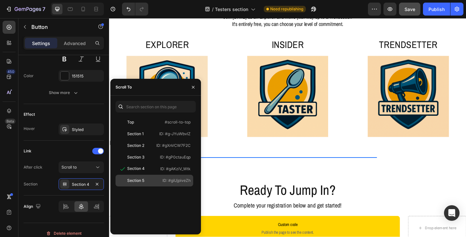
click at [146, 182] on div "Section 5" at bounding box center [137, 180] width 38 height 6
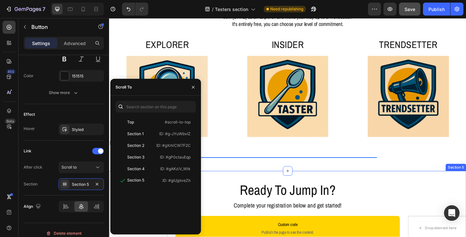
click at [231, 187] on div "Ready To Jump In? Heading Complete your registration below and get started! Tex…" at bounding box center [303, 227] width 388 height 86
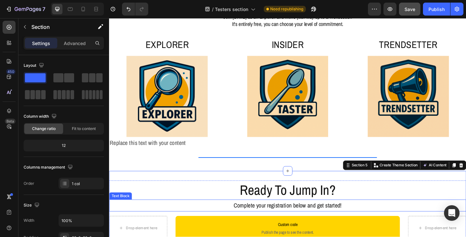
click at [254, 219] on p "Complete your registration below and get started!" at bounding box center [303, 222] width 387 height 12
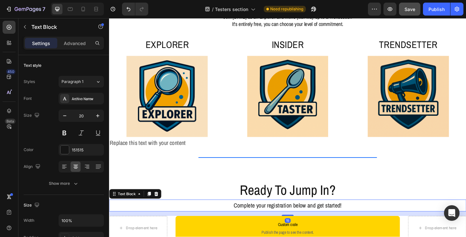
click at [256, 220] on p "Complete your registration below and get started!" at bounding box center [303, 222] width 387 height 12
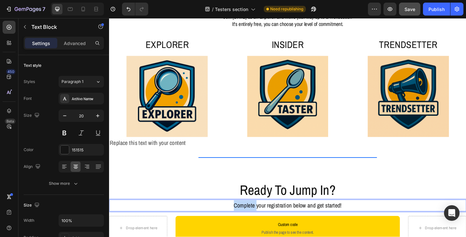
click at [256, 220] on p "Complete your registration below and get started!" at bounding box center [303, 222] width 387 height 12
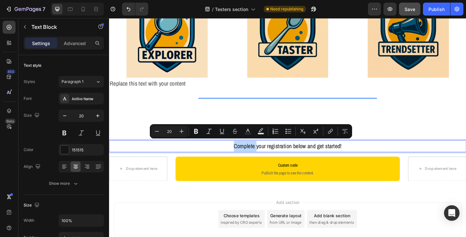
scroll to position [550, 0]
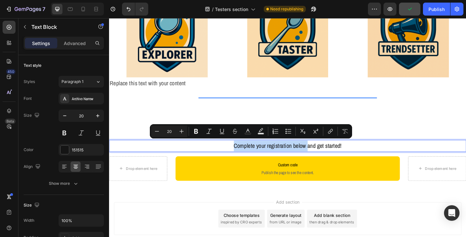
click at [320, 155] on p "Complete your registration below and get started!" at bounding box center [303, 157] width 387 height 12
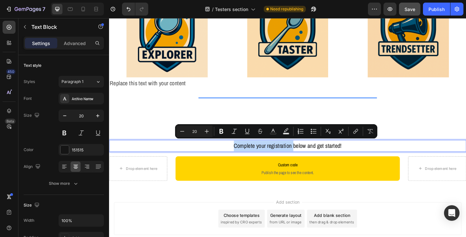
click at [304, 155] on p "Complete your registration below and get started!" at bounding box center [303, 157] width 387 height 12
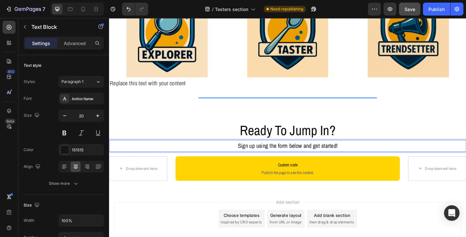
click at [369, 156] on p "Sign up using the form below and get started!" at bounding box center [303, 157] width 387 height 12
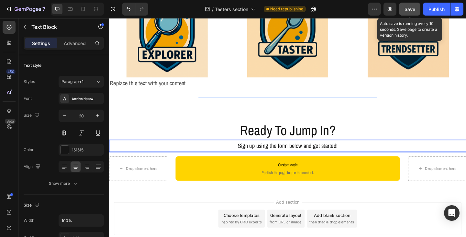
click at [406, 11] on span "Save" at bounding box center [409, 9] width 11 height 6
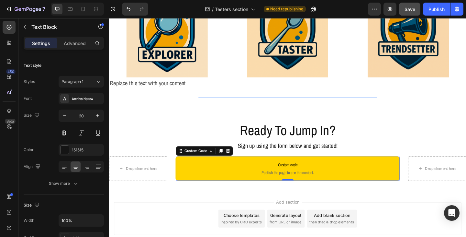
click at [258, 171] on p "Custom code Publish the page to see the content." at bounding box center [303, 182] width 236 height 26
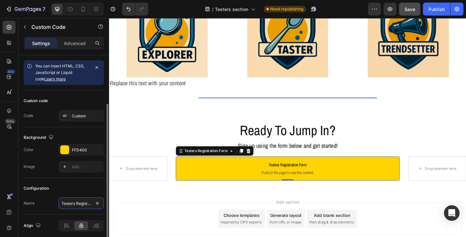
scroll to position [26, 0]
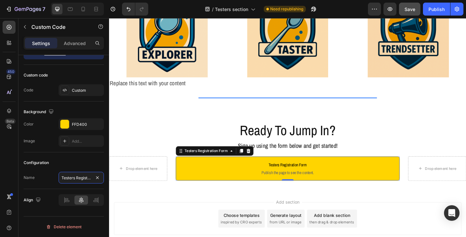
type input "Testers Registration Form"
click at [297, 174] on span "Testers Registration Form" at bounding box center [303, 178] width 236 height 8
click at [204, 163] on div "Testers Registration Form" at bounding box center [215, 163] width 50 height 6
click at [223, 183] on span "Publish the page to see the content." at bounding box center [303, 186] width 236 height 6
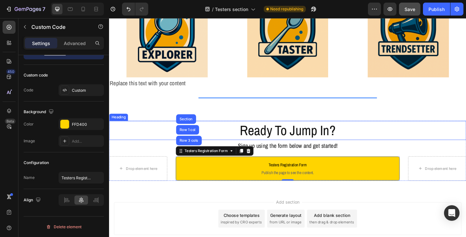
click at [316, 143] on h2 "Ready To Jump In?" at bounding box center [303, 140] width 388 height 21
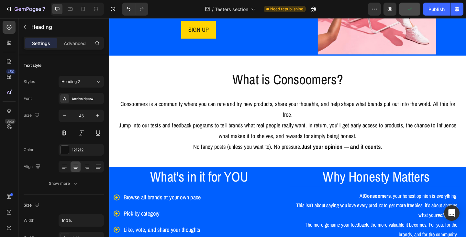
scroll to position [129, 0]
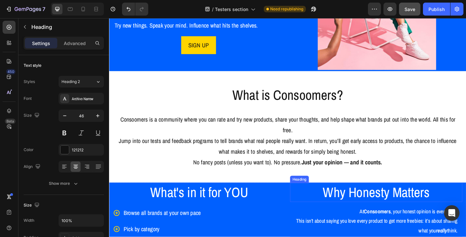
click at [308, 197] on h2 "Why Honesty Matters" at bounding box center [399, 207] width 187 height 21
click at [75, 42] on p "Advanced" at bounding box center [75, 43] width 22 height 7
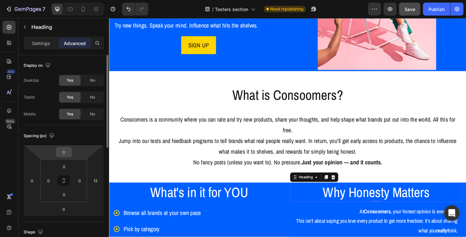
click at [69, 152] on input "0" at bounding box center [63, 152] width 13 height 10
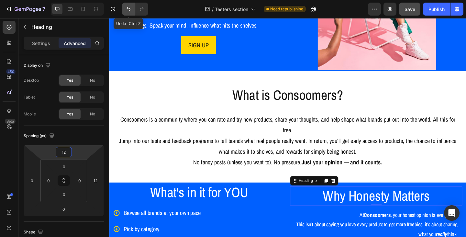
click at [128, 8] on icon "Undo/Redo" at bounding box center [128, 9] width 6 height 6
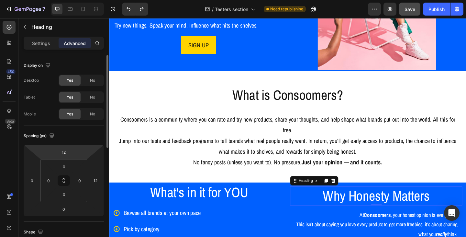
click at [73, 0] on html "7 Version history / Testers section Need republishing Preview Save Publish 450 …" at bounding box center [233, 0] width 466 height 0
type input "0"
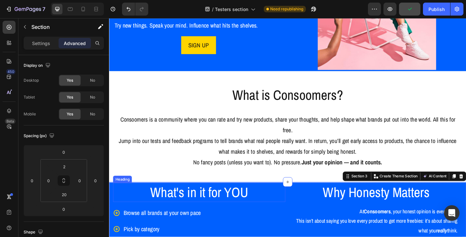
click at [278, 197] on h2 "What's in it for YOU" at bounding box center [206, 207] width 187 height 21
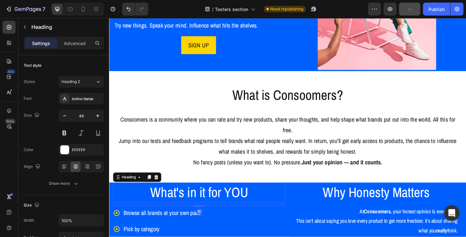
click at [290, 197] on h2 "What's in it for YOU" at bounding box center [206, 207] width 187 height 21
click at [306, 197] on h2 "Why Honesty Matters" at bounding box center [399, 207] width 187 height 21
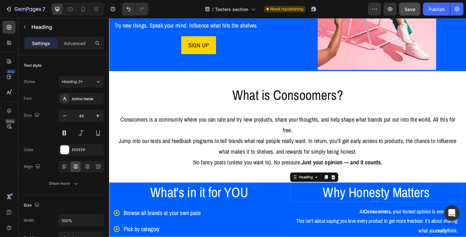
click at [306, 197] on h2 "Why Honesty Matters" at bounding box center [399, 207] width 187 height 21
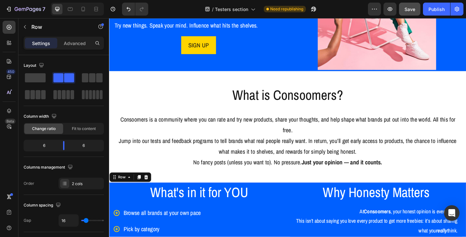
click at [74, 46] on p "Advanced" at bounding box center [75, 43] width 22 height 7
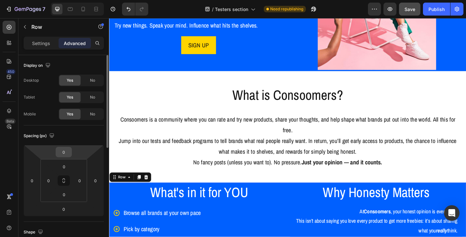
click at [64, 152] on input "0" at bounding box center [63, 152] width 13 height 10
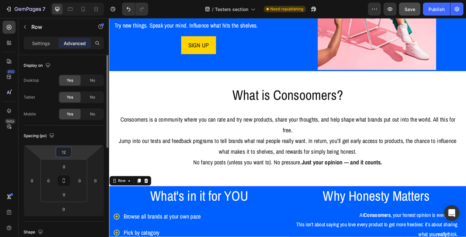
type input "1"
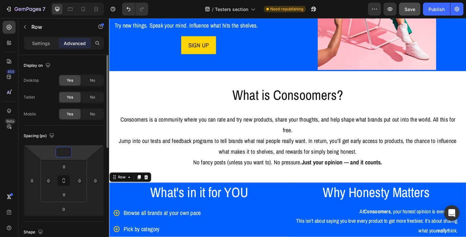
type input "0"
click at [257, 204] on p "What's in it for YOU" at bounding box center [207, 207] width 186 height 19
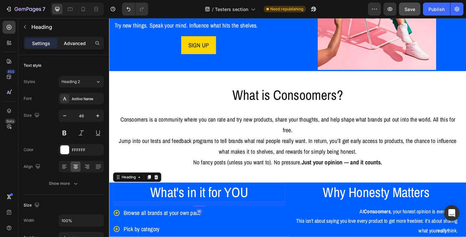
click at [79, 42] on p "Advanced" at bounding box center [75, 43] width 22 height 7
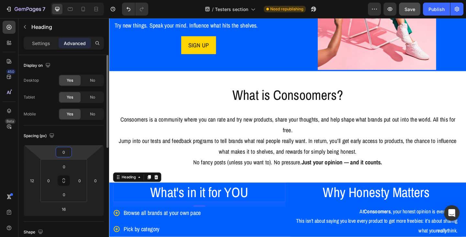
click at [67, 152] on input "0" at bounding box center [63, 152] width 13 height 10
type input "12"
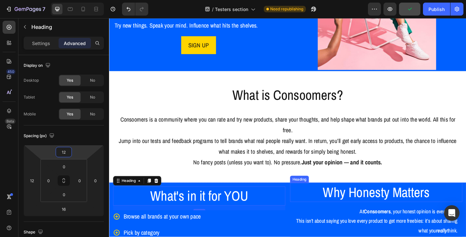
click at [345, 204] on p "Why Honesty Matters" at bounding box center [399, 207] width 186 height 19
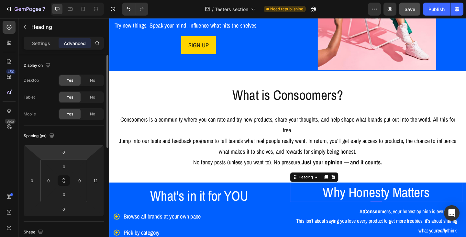
click at [73, 0] on html "7 Version history / Testers section Need republishing Preview Save Publish 450 …" at bounding box center [233, 0] width 466 height 0
type input "12"
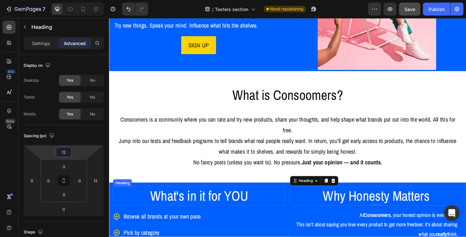
click at [196, 207] on p "What's in it for YOU" at bounding box center [207, 211] width 186 height 19
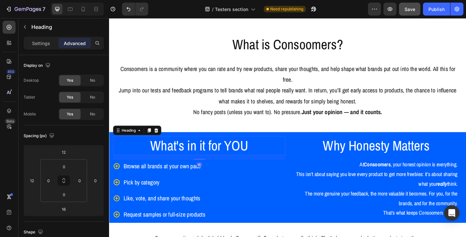
scroll to position [259, 0]
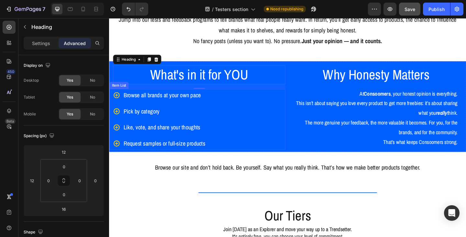
click at [192, 158] on p "Request samples or full-size products" at bounding box center [169, 155] width 89 height 12
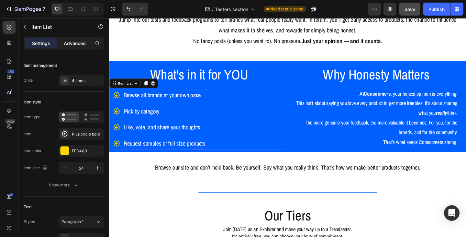
click at [75, 43] on p "Advanced" at bounding box center [75, 43] width 22 height 7
type input "100%"
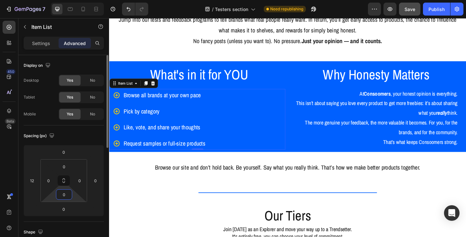
click at [63, 193] on input "0" at bounding box center [64, 194] width 13 height 10
type input "12"
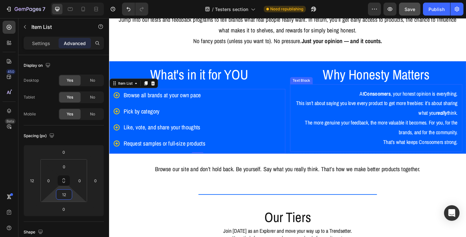
click at [368, 163] on div "At Consoomers , your honest opinion is everything. This isn’t about saying you …" at bounding box center [399, 126] width 187 height 73
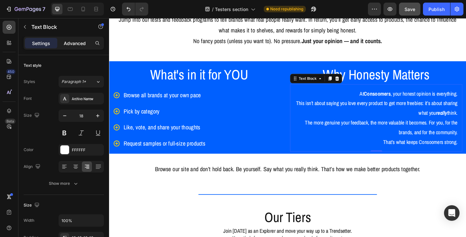
click at [72, 42] on p "Advanced" at bounding box center [75, 43] width 22 height 7
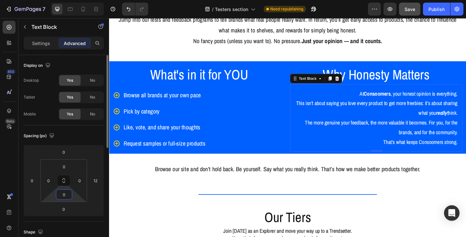
click at [60, 194] on input "0" at bounding box center [64, 194] width 13 height 10
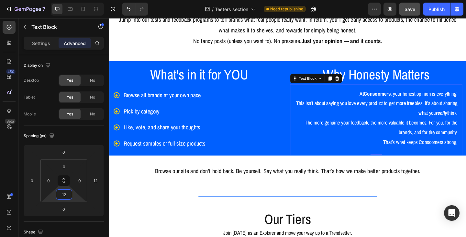
type input "12"
click at [353, 153] on p "That’s what keeps Consoomers strong." at bounding box center [399, 153] width 177 height 10
click at [366, 139] on p "The more genuine your feedback, the more valuable it becomes. For you, for the …" at bounding box center [399, 137] width 177 height 21
click at [435, 156] on p "That’s what keeps Consoomers strong." at bounding box center [399, 153] width 177 height 10
click at [466, 153] on p "That’s what keeps Consoomers strong." at bounding box center [399, 153] width 177 height 10
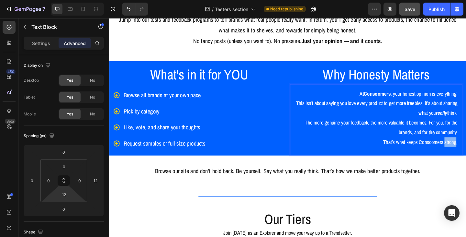
click at [466, 153] on p "That’s what keeps Consoomers strong." at bounding box center [399, 153] width 177 height 10
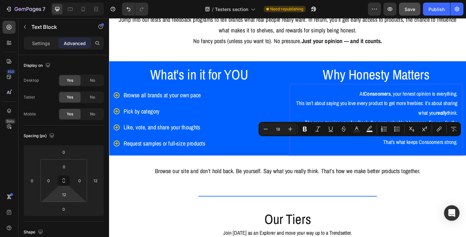
click at [451, 163] on div "At Consoomers , your honest opinion is everything. This isn’t about saying you …" at bounding box center [399, 126] width 187 height 73
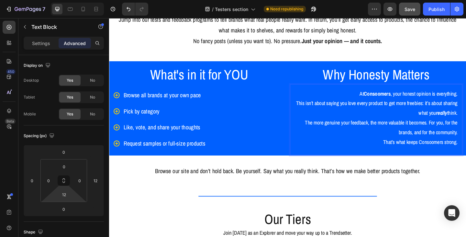
click at [451, 132] on p "The more genuine your feedback, the more valuable it becomes. For you, for the …" at bounding box center [399, 137] width 177 height 21
click at [378, 153] on p "That’s what keeps Consoomers strong." at bounding box center [399, 153] width 177 height 10
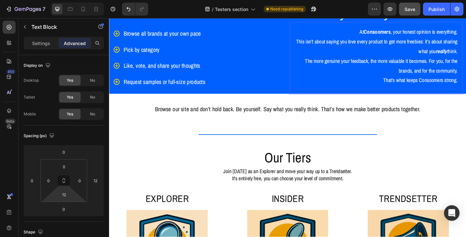
scroll to position [356, 0]
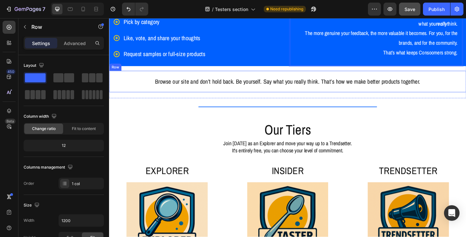
click at [291, 77] on div "Browse our site and don’t hold back. Be yourself. Say what you really think. Th…" at bounding box center [303, 86] width 388 height 23
click at [73, 39] on div "Advanced" at bounding box center [75, 43] width 32 height 10
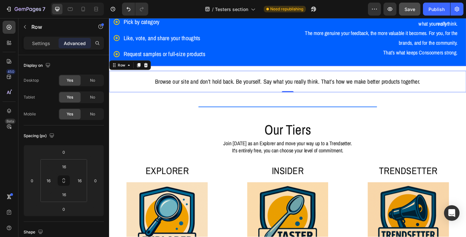
click at [232, 68] on div "What's in it for YOU Heading Browse all brands at your own pace Pick by categor…" at bounding box center [204, 19] width 191 height 102
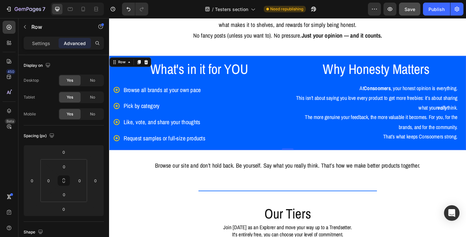
scroll to position [259, 0]
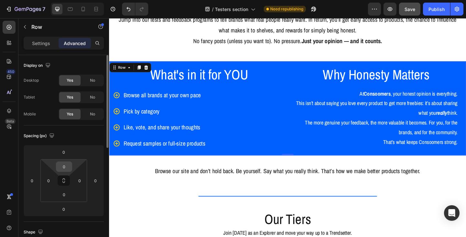
click at [66, 167] on input "0" at bounding box center [64, 166] width 13 height 10
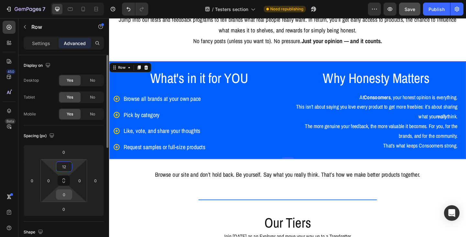
type input "12"
click at [67, 195] on input "0" at bounding box center [64, 194] width 13 height 10
type input "12"
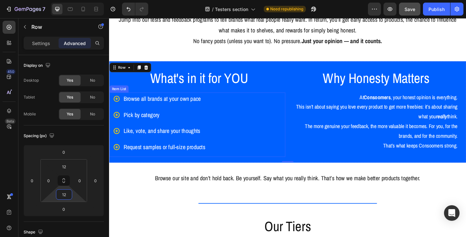
click at [162, 164] on div "Request samples or full-size products" at bounding box center [169, 158] width 91 height 14
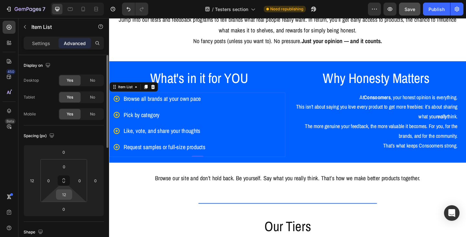
click at [69, 192] on input "12" at bounding box center [64, 194] width 13 height 10
type input "0"
click at [386, 156] on p "That’s what keeps Consoomers strong." at bounding box center [399, 156] width 177 height 10
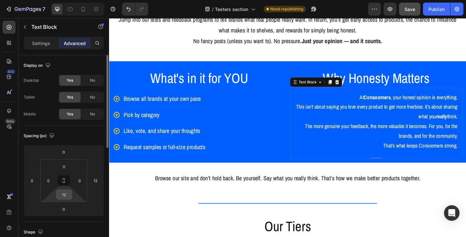
click at [65, 194] on input "12" at bounding box center [64, 194] width 13 height 10
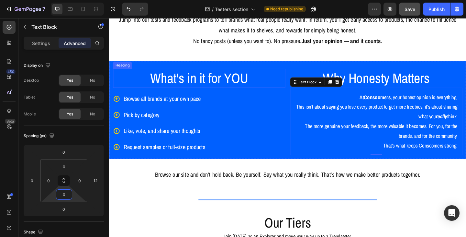
click at [164, 88] on p "What's in it for YOU" at bounding box center [207, 83] width 186 height 19
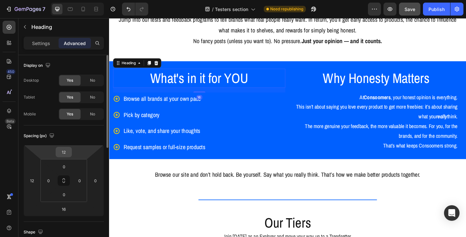
click at [69, 152] on input "12" at bounding box center [63, 152] width 13 height 10
type input "0"
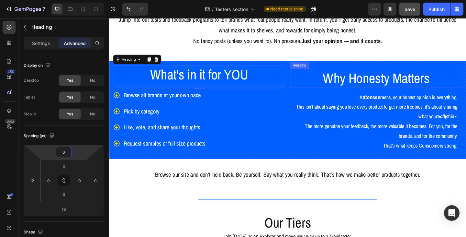
click at [355, 85] on p "Why Honesty Matters" at bounding box center [399, 83] width 186 height 19
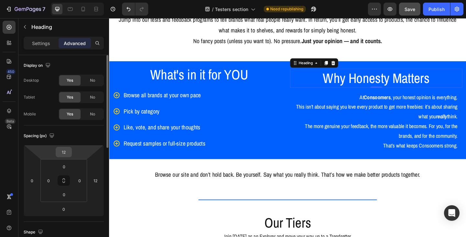
click at [68, 152] on input "12" at bounding box center [63, 152] width 13 height 10
type input "0"
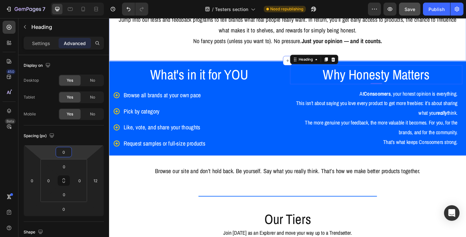
click at [137, 55] on div "What is Consoomers? Heading Row Consoomers is a community where you can rate an…" at bounding box center [303, 6] width 388 height 115
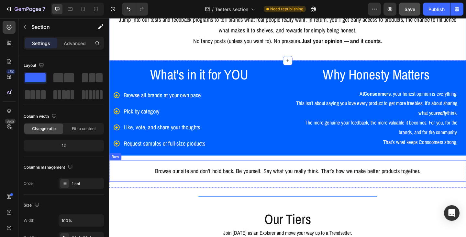
click at [226, 175] on div "Browse our site and don’t hold back. Be yourself. Say what you really think. Th…" at bounding box center [303, 183] width 388 height 23
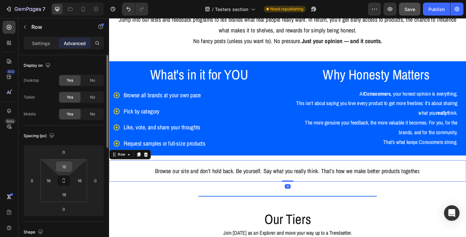
click at [69, 167] on input "16" at bounding box center [64, 166] width 13 height 10
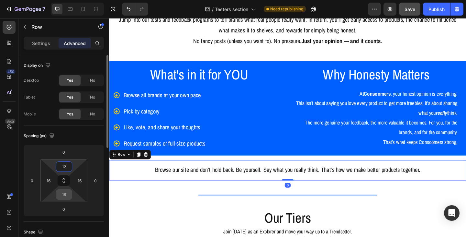
type input "12"
click at [68, 192] on input "16" at bounding box center [64, 194] width 13 height 10
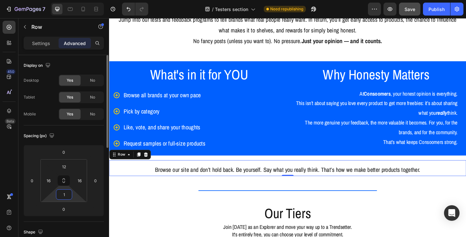
type input "12"
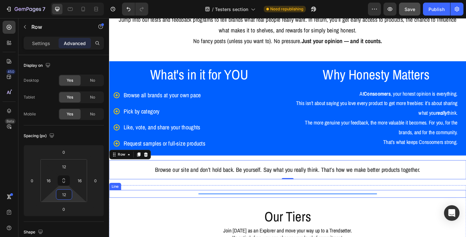
click at [255, 209] on div "Title Line" at bounding box center [303, 209] width 388 height 8
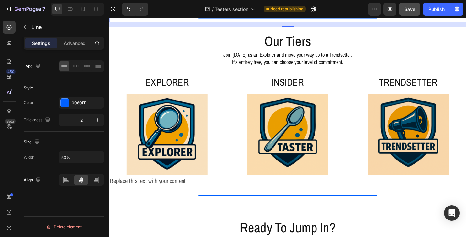
scroll to position [453, 0]
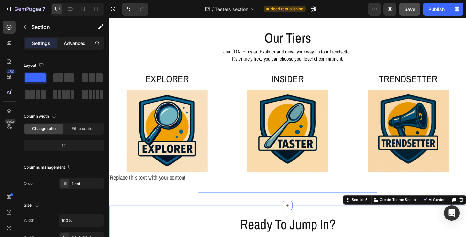
click at [85, 47] on div "Advanced" at bounding box center [75, 43] width 32 height 10
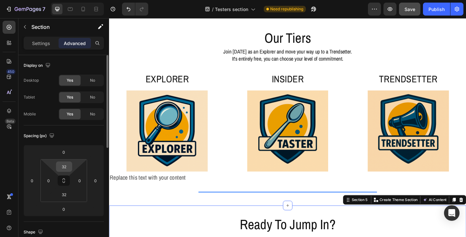
click at [68, 166] on input "32" at bounding box center [64, 166] width 13 height 10
type input "12"
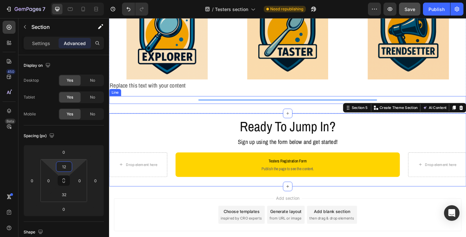
scroll to position [582, 0]
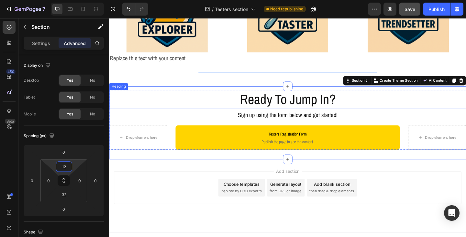
click at [206, 115] on h2 "Ready To Jump In?" at bounding box center [303, 106] width 388 height 21
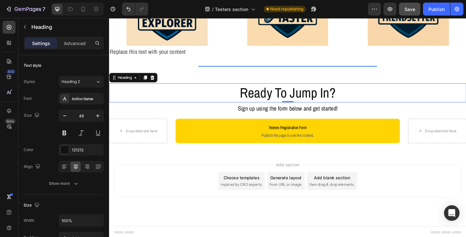
scroll to position [590, 0]
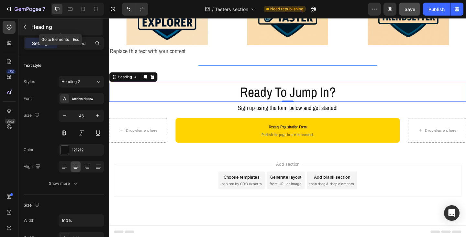
click at [26, 28] on icon "button" at bounding box center [24, 26] width 5 height 5
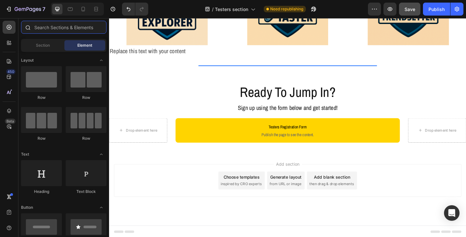
click at [54, 28] on input "text" at bounding box center [63, 27] width 85 height 13
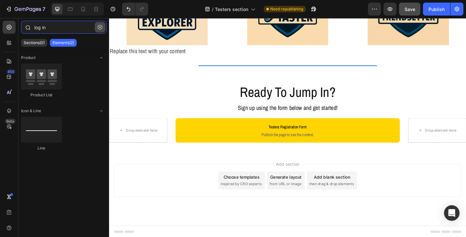
type input "log in"
click at [100, 29] on icon "button" at bounding box center [100, 27] width 5 height 5
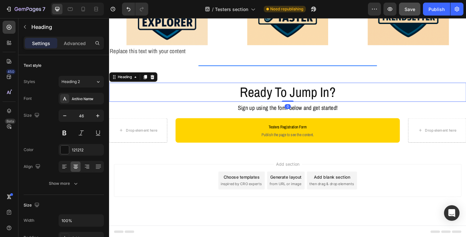
click at [305, 105] on h2 "Ready To Jump In?" at bounding box center [303, 98] width 388 height 21
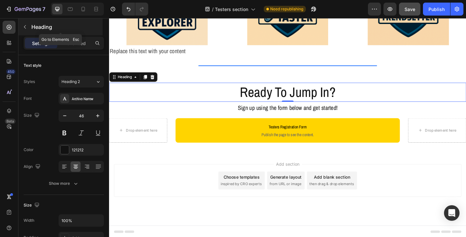
click at [28, 26] on button "button" at bounding box center [25, 27] width 10 height 10
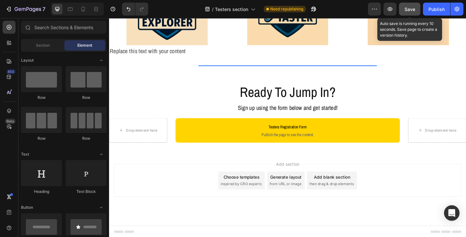
click at [408, 9] on span "Save" at bounding box center [409, 9] width 11 height 6
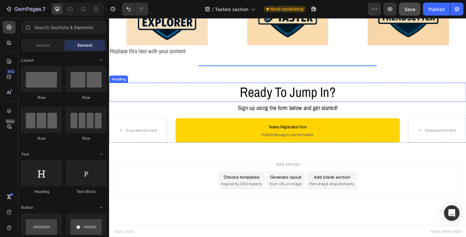
click at [285, 101] on h2 "Ready To Jump In?" at bounding box center [303, 98] width 388 height 21
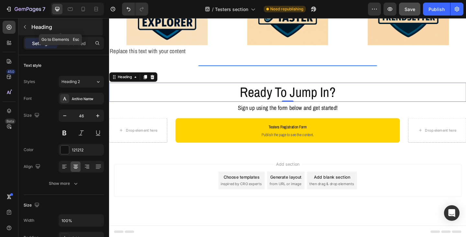
click at [24, 27] on icon "button" at bounding box center [24, 26] width 5 height 5
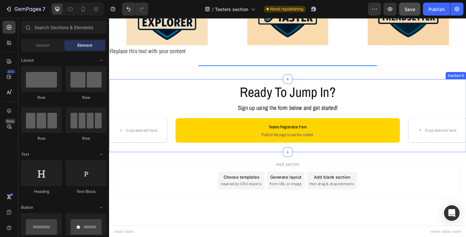
click at [202, 84] on div "Ready To Jump In? Heading Sign up using the form below and get started! Text Bl…" at bounding box center [303, 123] width 388 height 79
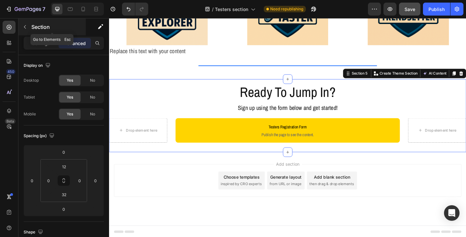
click at [28, 26] on button "button" at bounding box center [25, 27] width 10 height 10
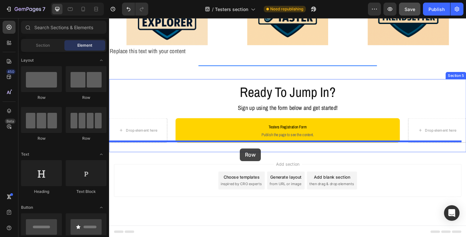
drag, startPoint x: 194, startPoint y: 103, endPoint x: 251, endPoint y: 160, distance: 80.3
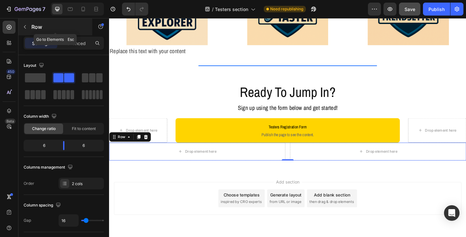
click at [25, 26] on icon "button" at bounding box center [25, 27] width 2 height 4
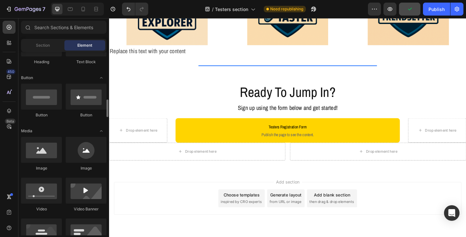
scroll to position [162, 0]
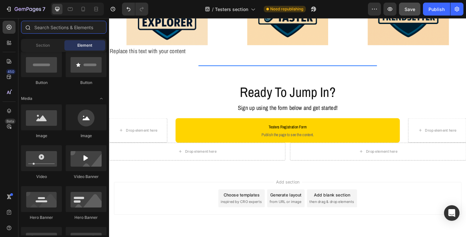
click at [58, 24] on input "text" at bounding box center [63, 27] width 85 height 13
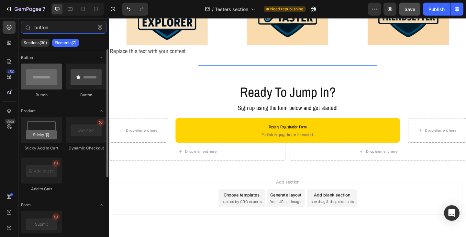
type input "button"
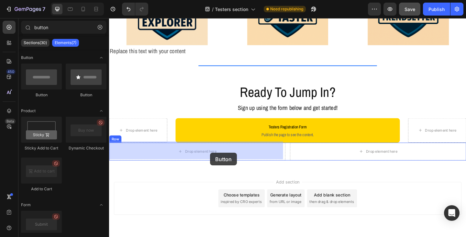
drag, startPoint x: 153, startPoint y: 95, endPoint x: 219, endPoint y: 164, distance: 95.0
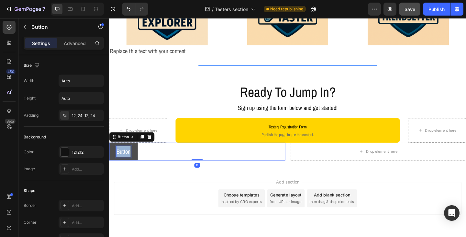
click at [126, 164] on p "Button" at bounding box center [125, 163] width 16 height 12
click at [109, 153] on button "Alread" at bounding box center [124, 162] width 31 height 19
click at [109, 153] on button "Already have" at bounding box center [132, 162] width 46 height 19
click at [109, 153] on button "Already have an" at bounding box center [136, 162] width 54 height 19
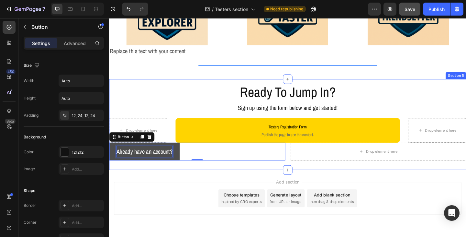
click at [141, 177] on div "Ready To Jump In? Heading Sign up using the form below and get started! Text Bl…" at bounding box center [303, 133] width 388 height 99
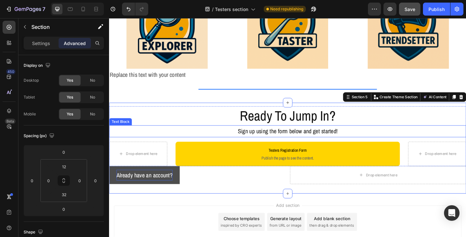
scroll to position [461, 0]
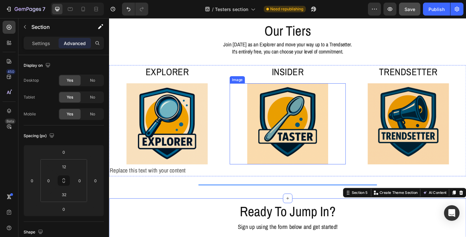
click at [293, 126] on img at bounding box center [303, 133] width 88 height 88
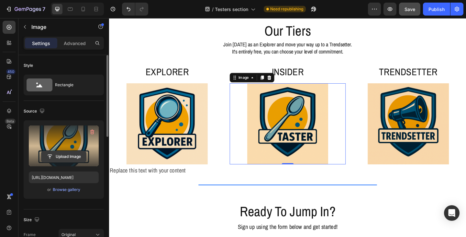
click at [61, 154] on input "file" at bounding box center [63, 156] width 45 height 11
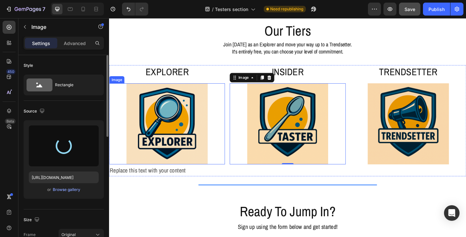
type input "[URL][DOMAIN_NAME]"
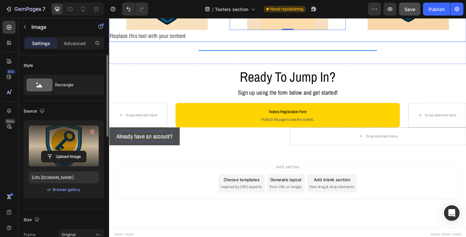
scroll to position [610, 0]
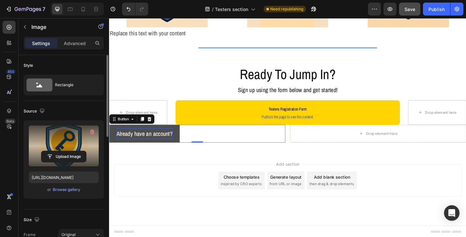
click at [178, 148] on p "Already have an account?" at bounding box center [147, 144] width 61 height 12
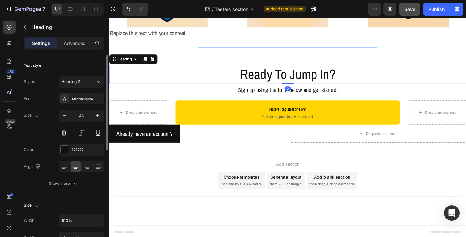
click at [282, 85] on h2 "Ready To Jump In?" at bounding box center [303, 79] width 388 height 21
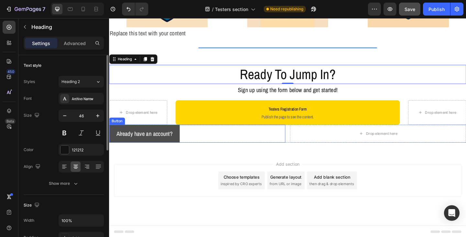
click at [172, 150] on button "Already have an account?" at bounding box center [147, 143] width 77 height 19
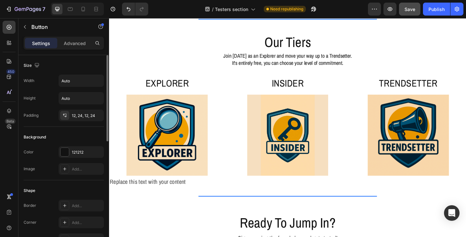
scroll to position [448, 0]
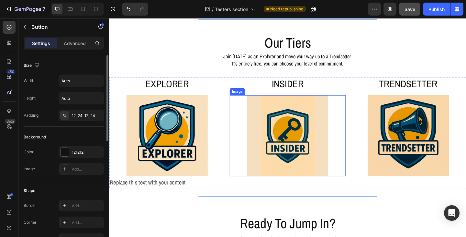
click at [281, 128] on img at bounding box center [303, 146] width 88 height 88
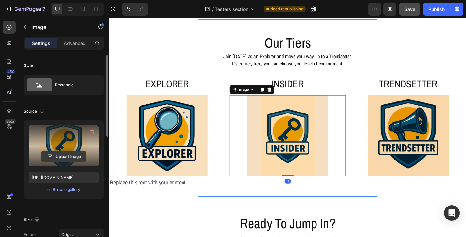
click at [58, 157] on input "file" at bounding box center [63, 156] width 45 height 11
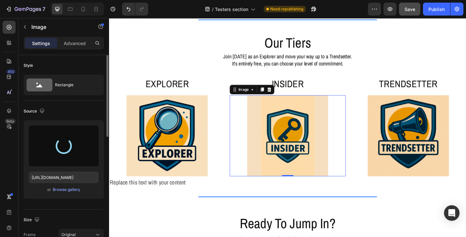
type input "[URL][DOMAIN_NAME]"
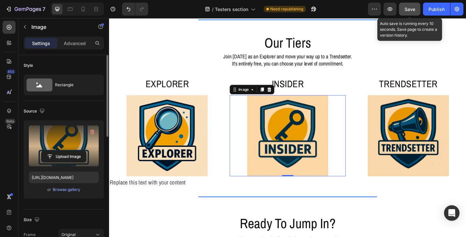
click at [405, 11] on span "Save" at bounding box center [409, 9] width 11 height 6
drag, startPoint x: 410, startPoint y: 9, endPoint x: 373, endPoint y: 14, distance: 37.2
click at [410, 9] on span "Save" at bounding box center [409, 9] width 11 height 6
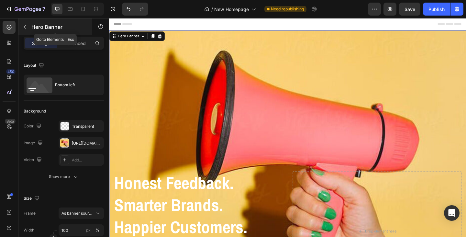
click at [27, 26] on icon "button" at bounding box center [24, 26] width 5 height 5
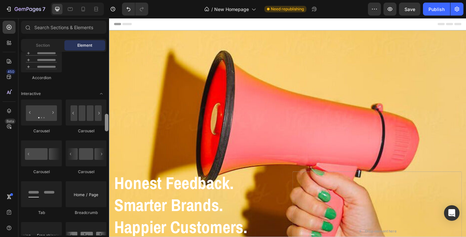
scroll to position [572, 0]
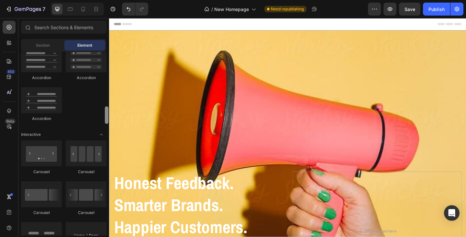
drag, startPoint x: 106, startPoint y: 61, endPoint x: 106, endPoint y: 116, distance: 54.7
click at [106, 116] on div at bounding box center [107, 114] width 4 height 17
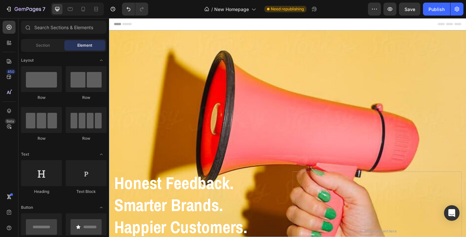
scroll to position [572, 0]
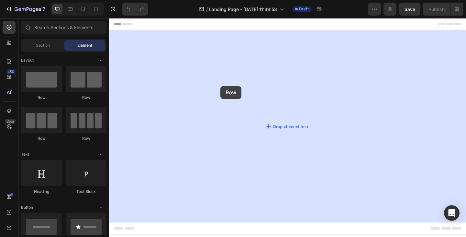
drag, startPoint x: 158, startPoint y: 102, endPoint x: 230, endPoint y: 92, distance: 73.1
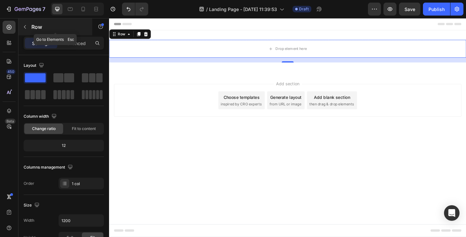
click at [26, 27] on icon "button" at bounding box center [24, 26] width 5 height 5
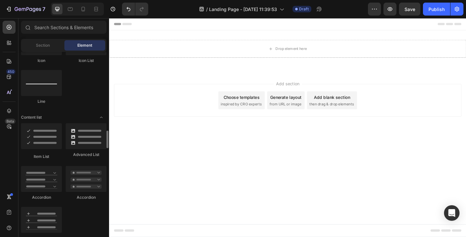
scroll to position [485, 0]
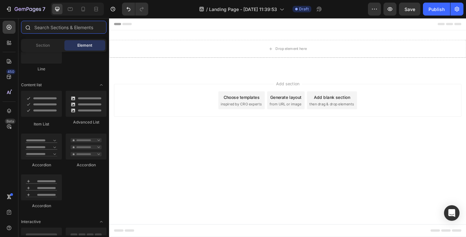
click at [54, 26] on input "text" at bounding box center [63, 27] width 85 height 13
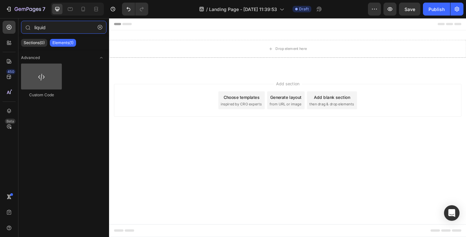
type input "liquid"
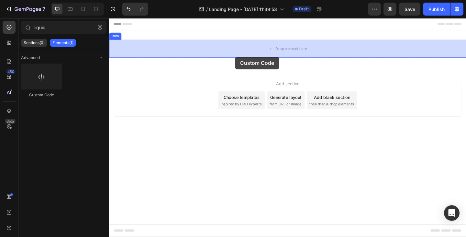
drag, startPoint x: 153, startPoint y: 94, endPoint x: 246, endPoint y: 60, distance: 98.9
